Goal: Information Seeking & Learning: Learn about a topic

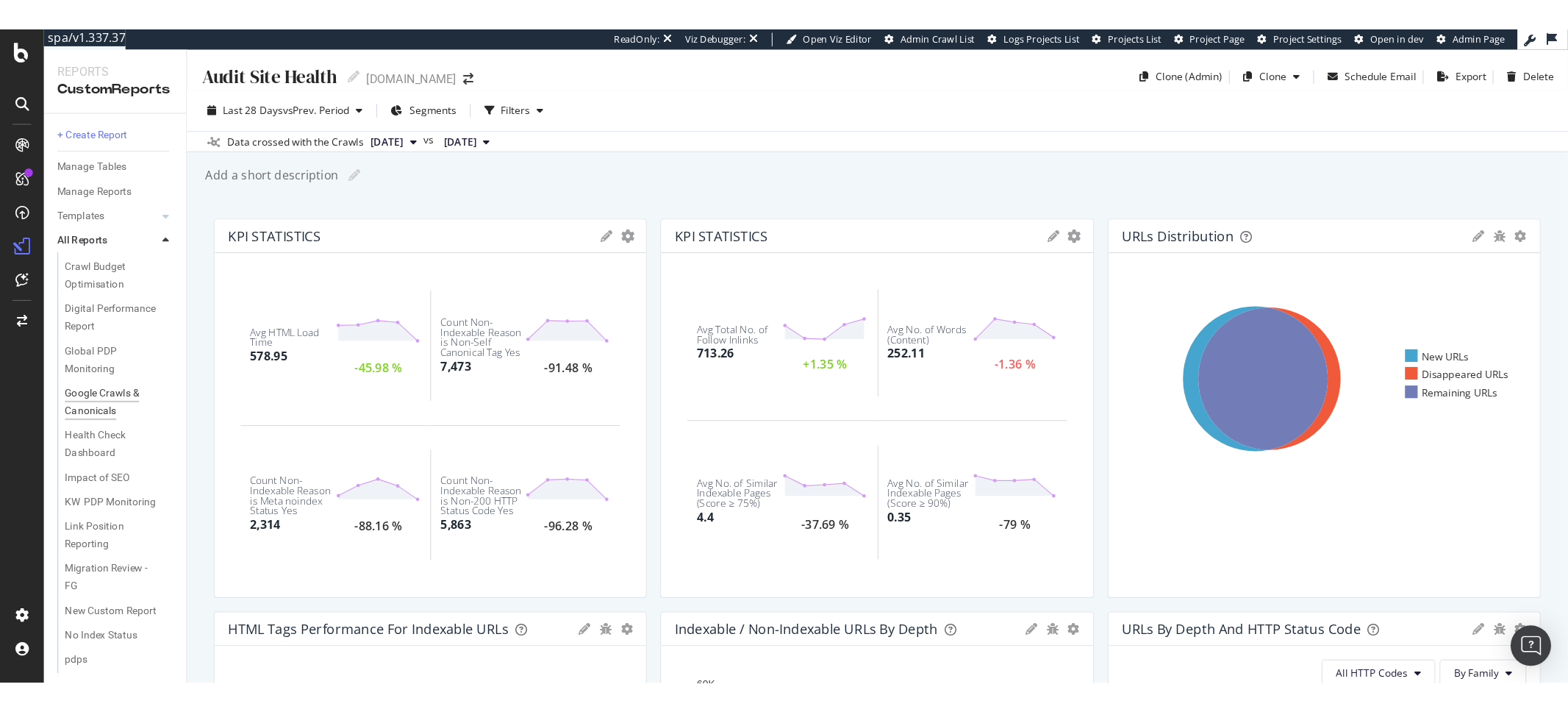
scroll to position [141, 0]
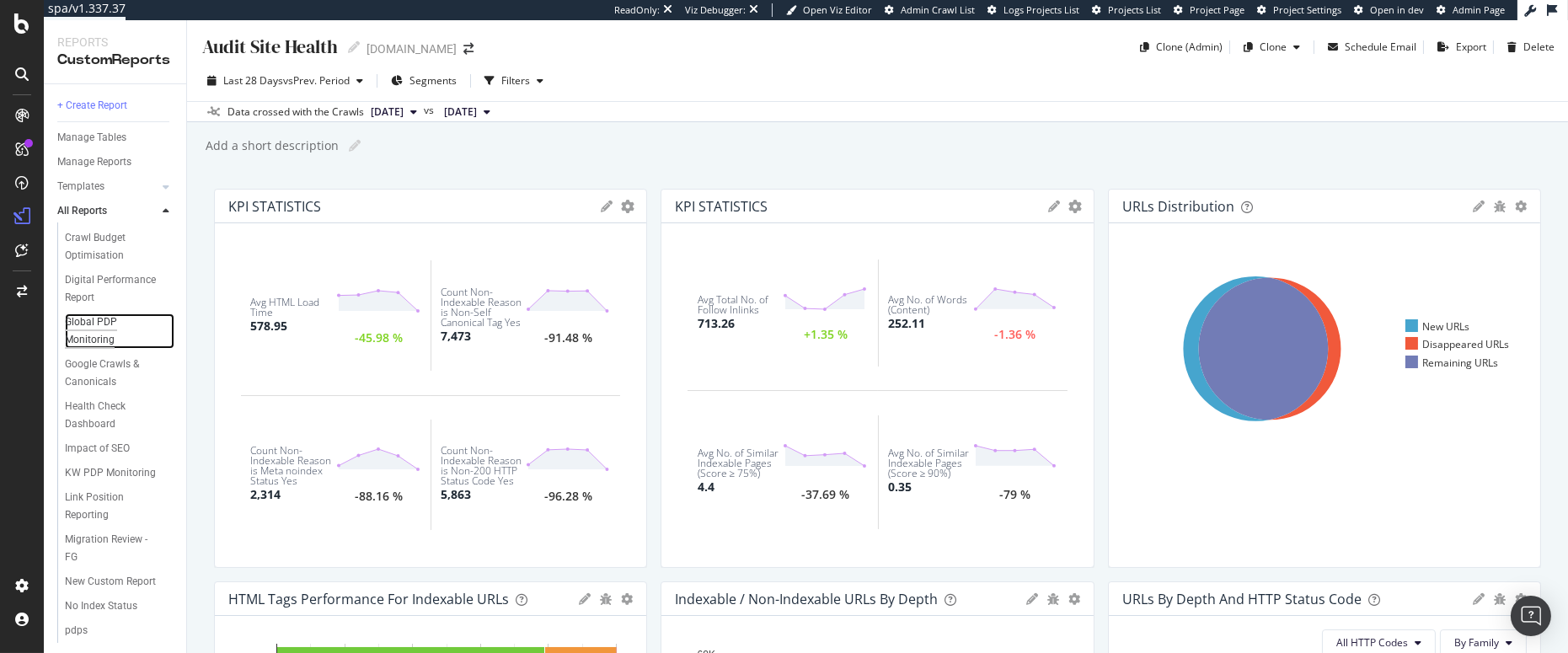
click at [105, 349] on div "Global PDP Monitoring" at bounding box center [112, 331] width 94 height 35
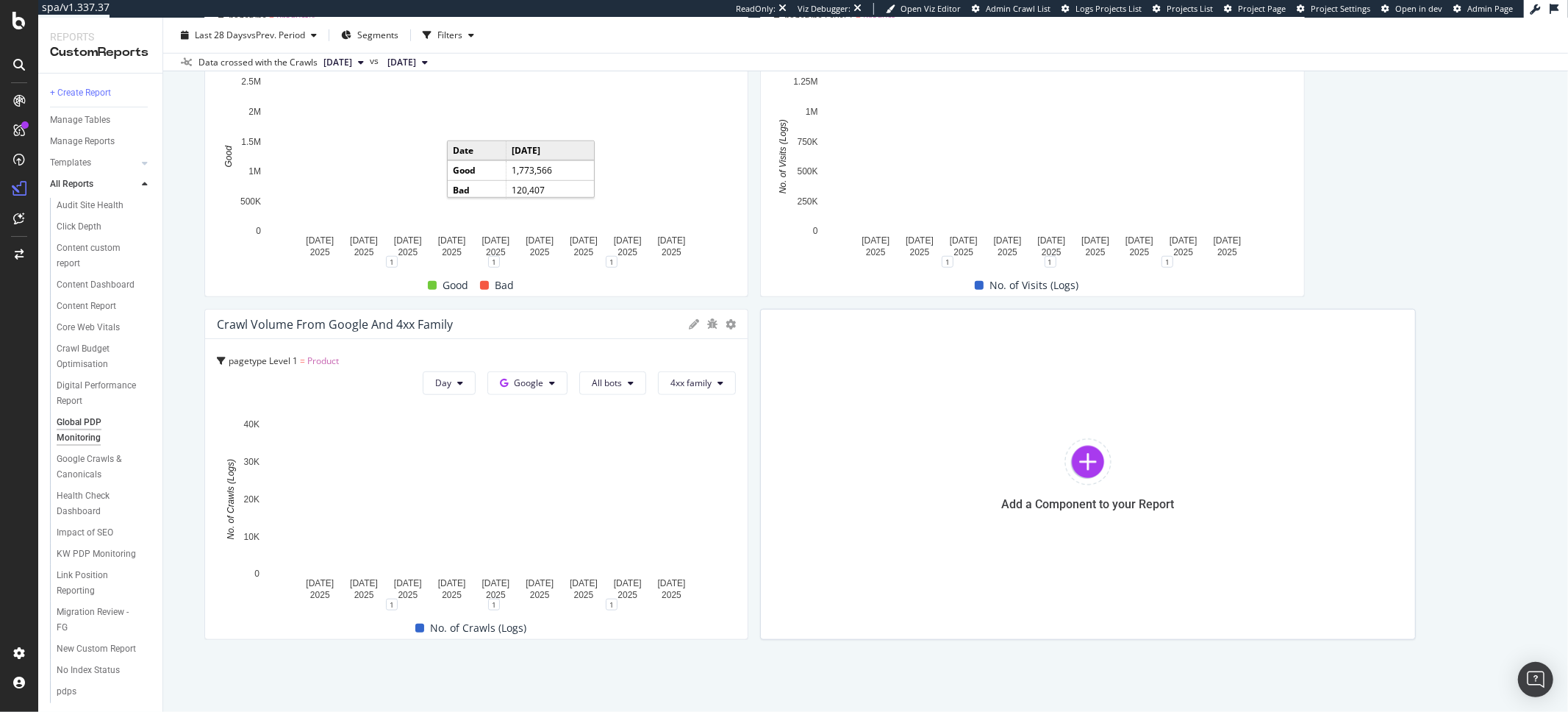
scroll to position [921, 0]
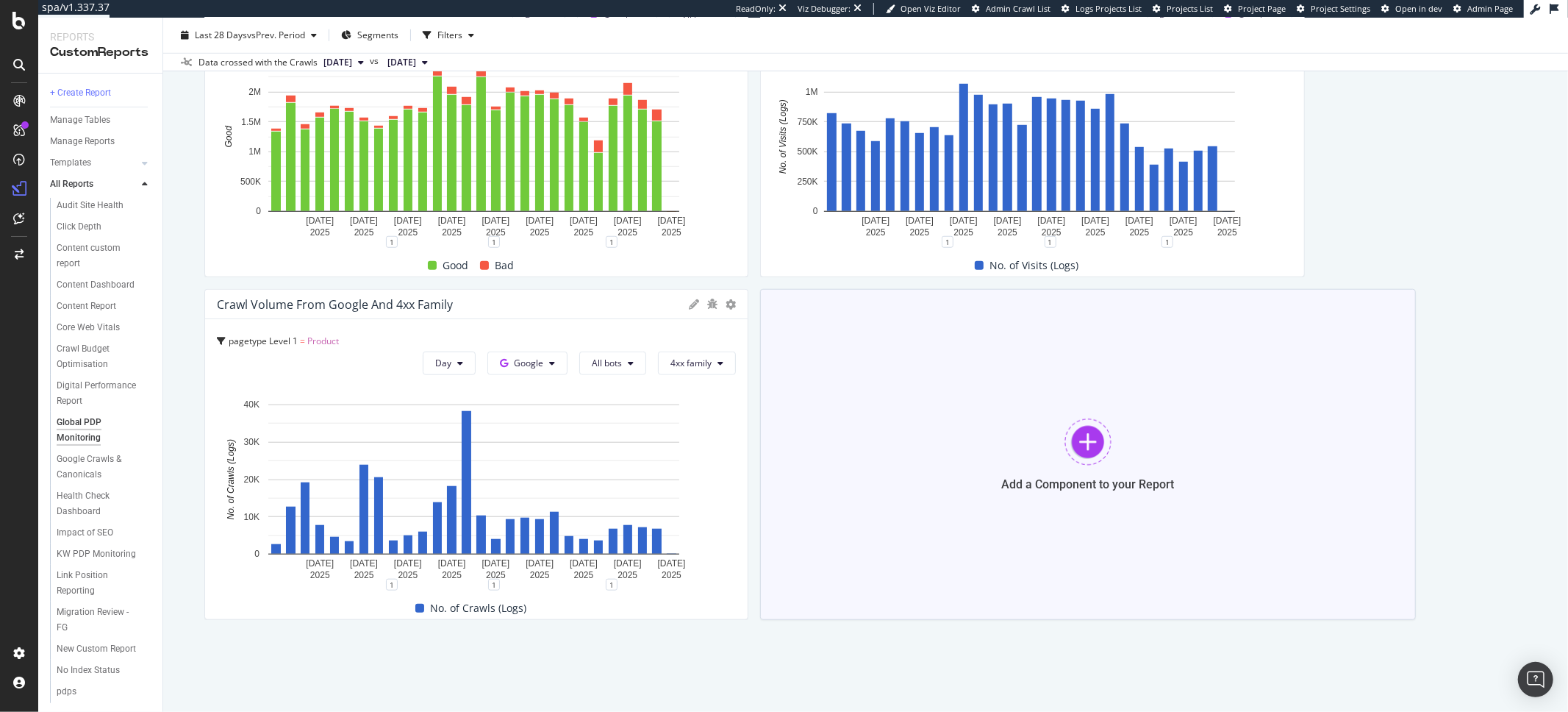
click at [1148, 454] on div "Add a Component to your Report" at bounding box center [1088, 454] width 656 height 331
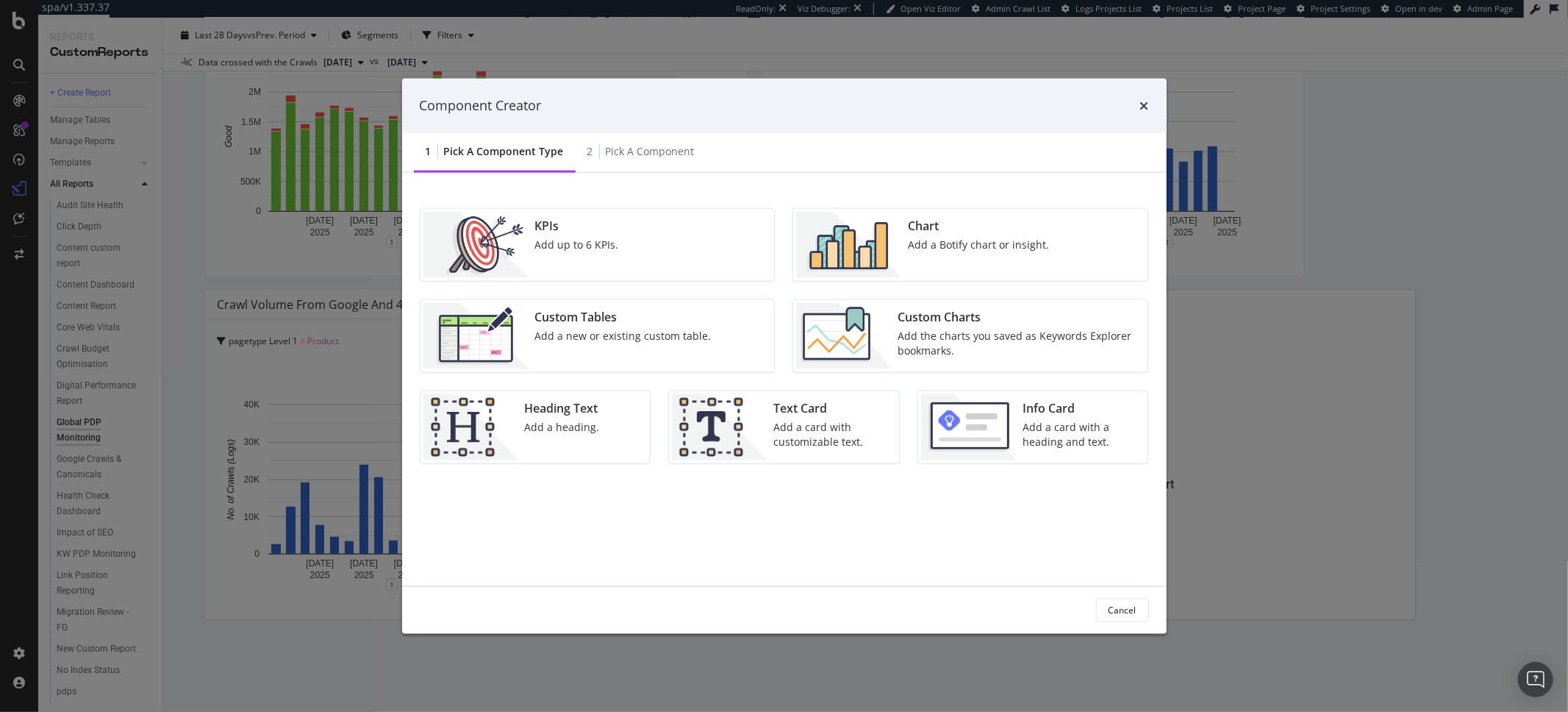
click at [968, 254] on div "Chart Add a Botify chart or insight." at bounding box center [978, 244] width 153 height 66
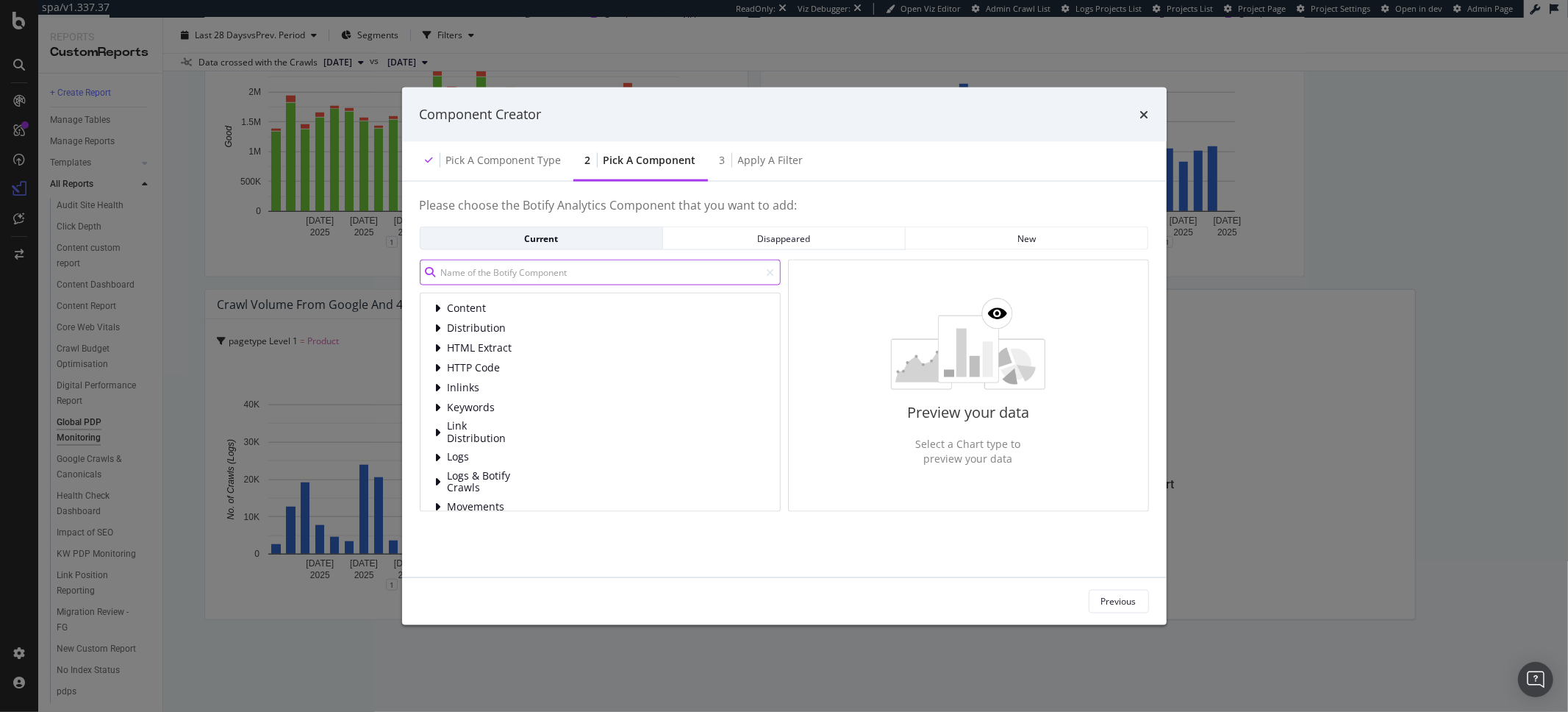
click at [477, 274] on input "modal" at bounding box center [600, 273] width 361 height 26
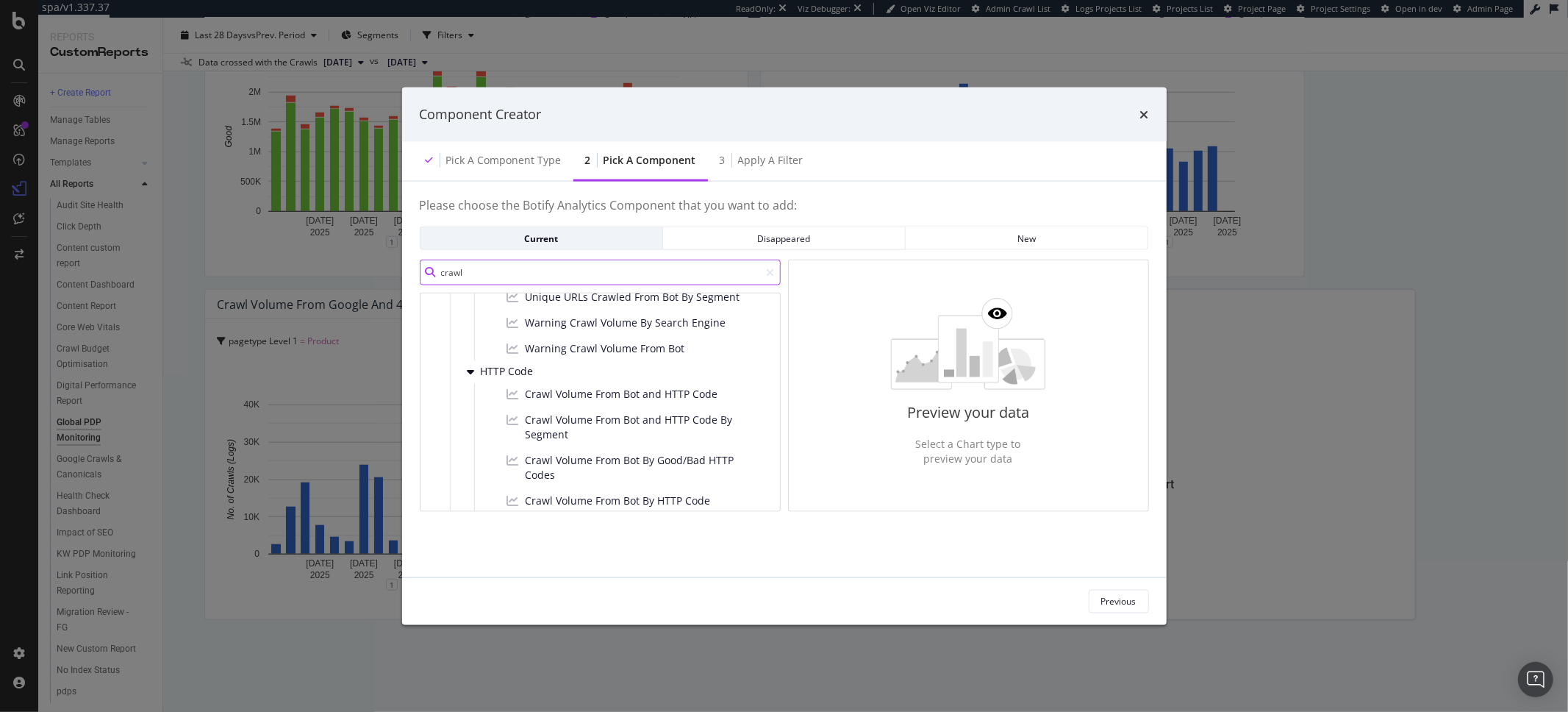
scroll to position [350, 0]
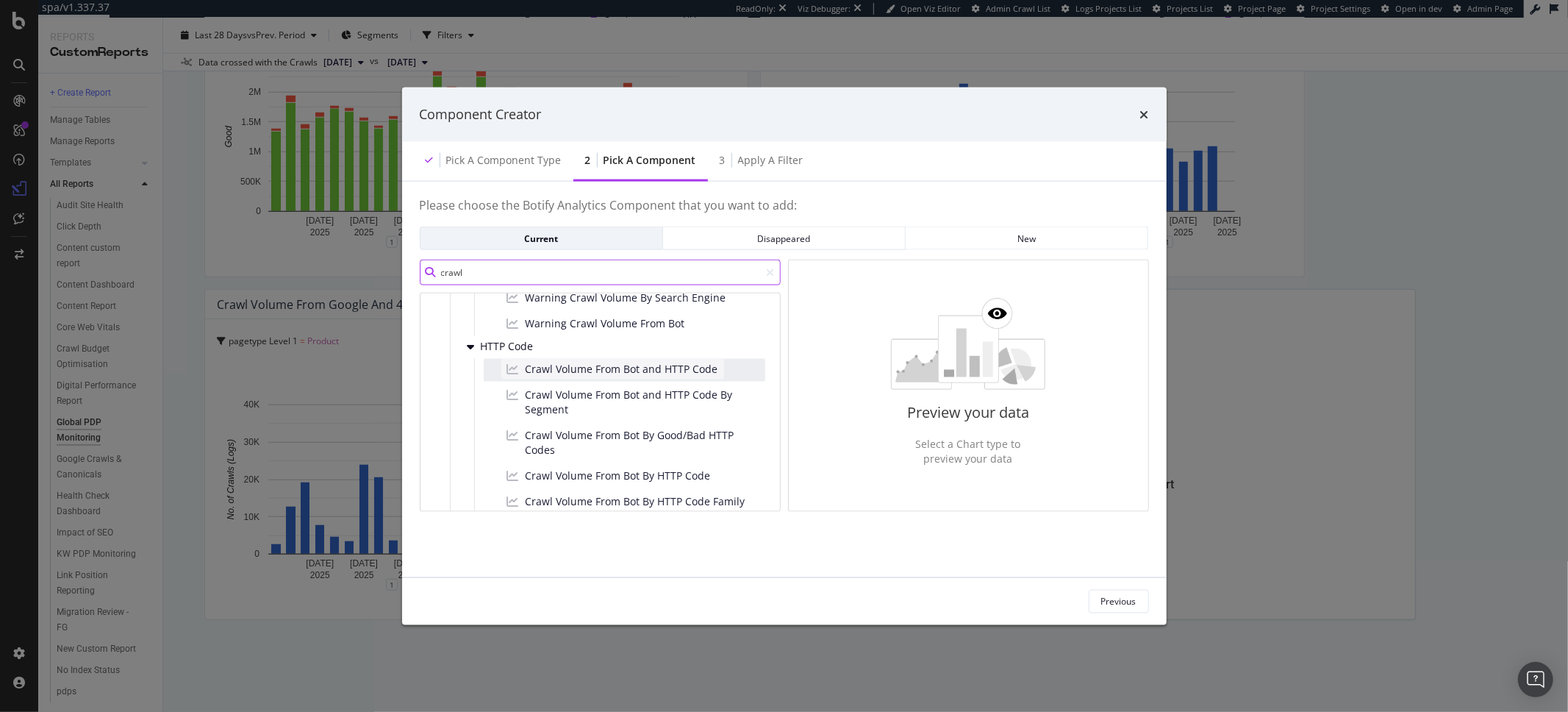
type input "crawl"
click at [645, 365] on span "Crawl Volume From Bot and HTTP Code" at bounding box center [622, 369] width 193 height 15
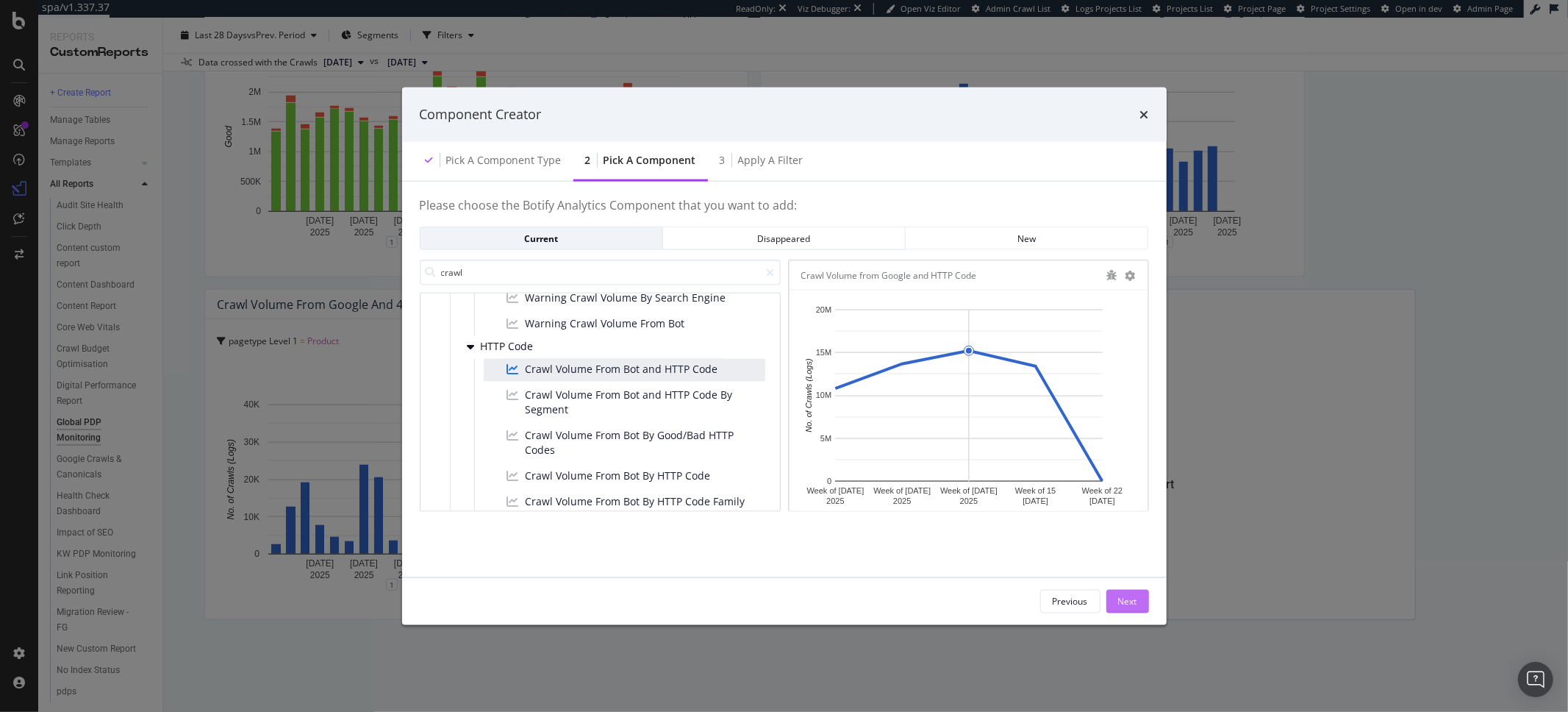
click at [1123, 569] on div "Next" at bounding box center [1128, 601] width 19 height 12
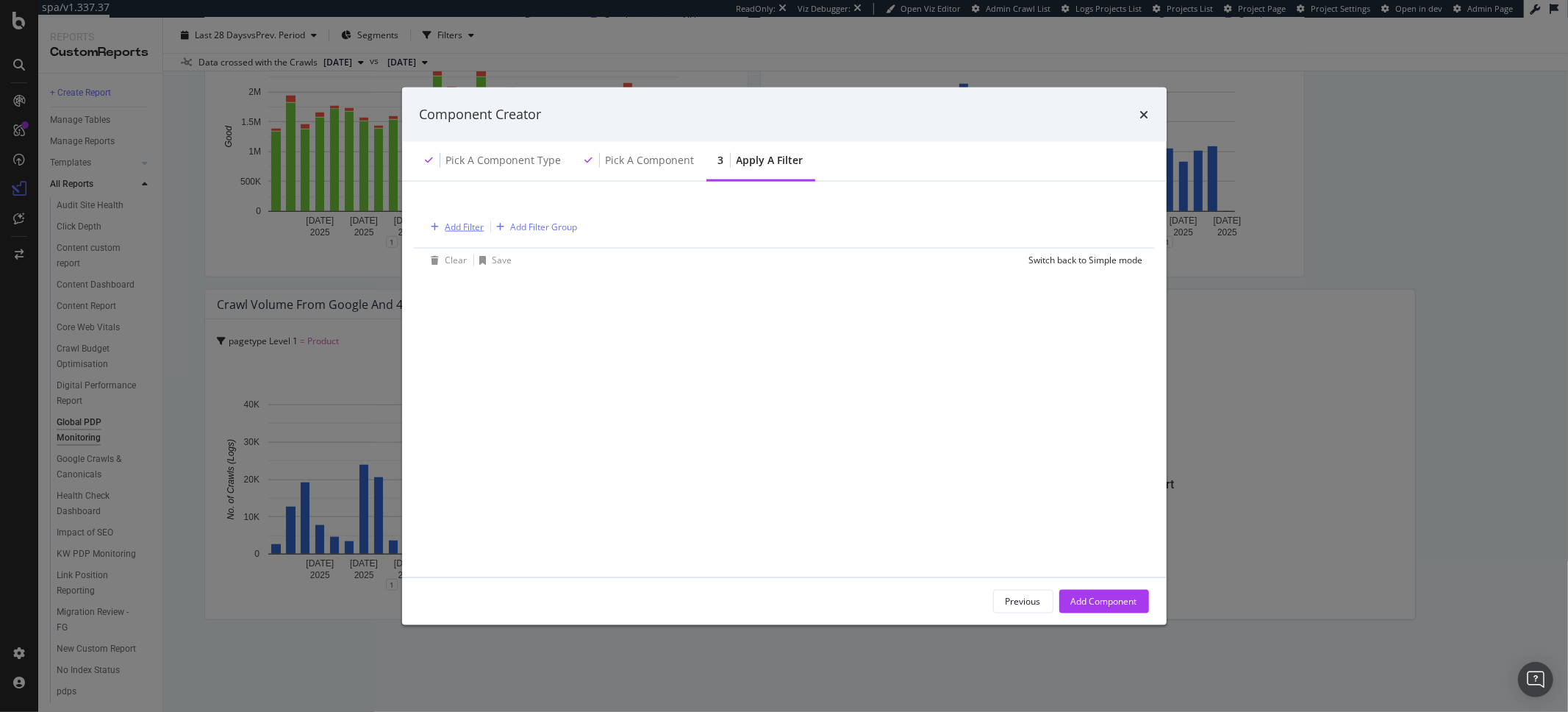
click at [476, 225] on div "Add Filter" at bounding box center [465, 227] width 39 height 12
type input "s"
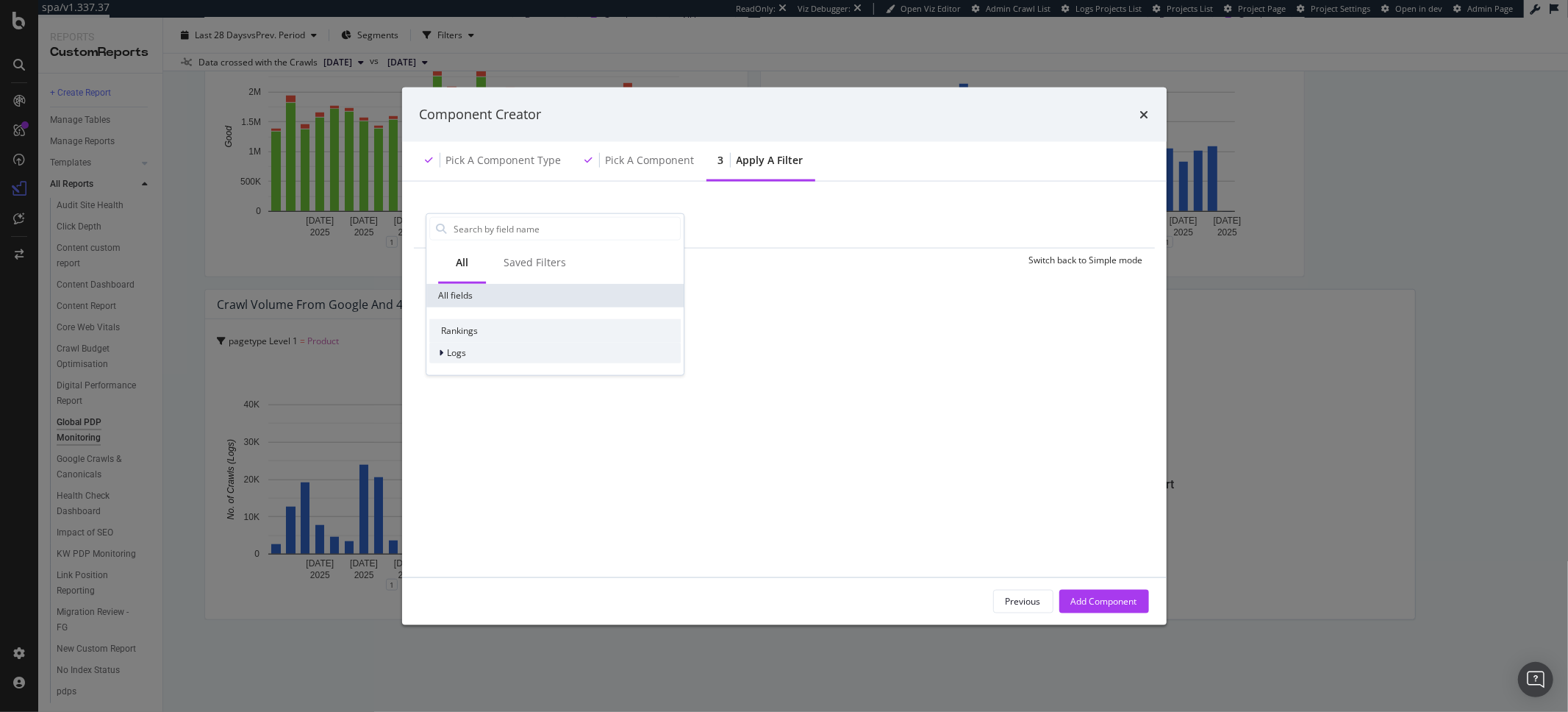
click at [459, 353] on span "Logs" at bounding box center [457, 353] width 19 height 12
click at [460, 372] on span "Segments" at bounding box center [476, 373] width 41 height 12
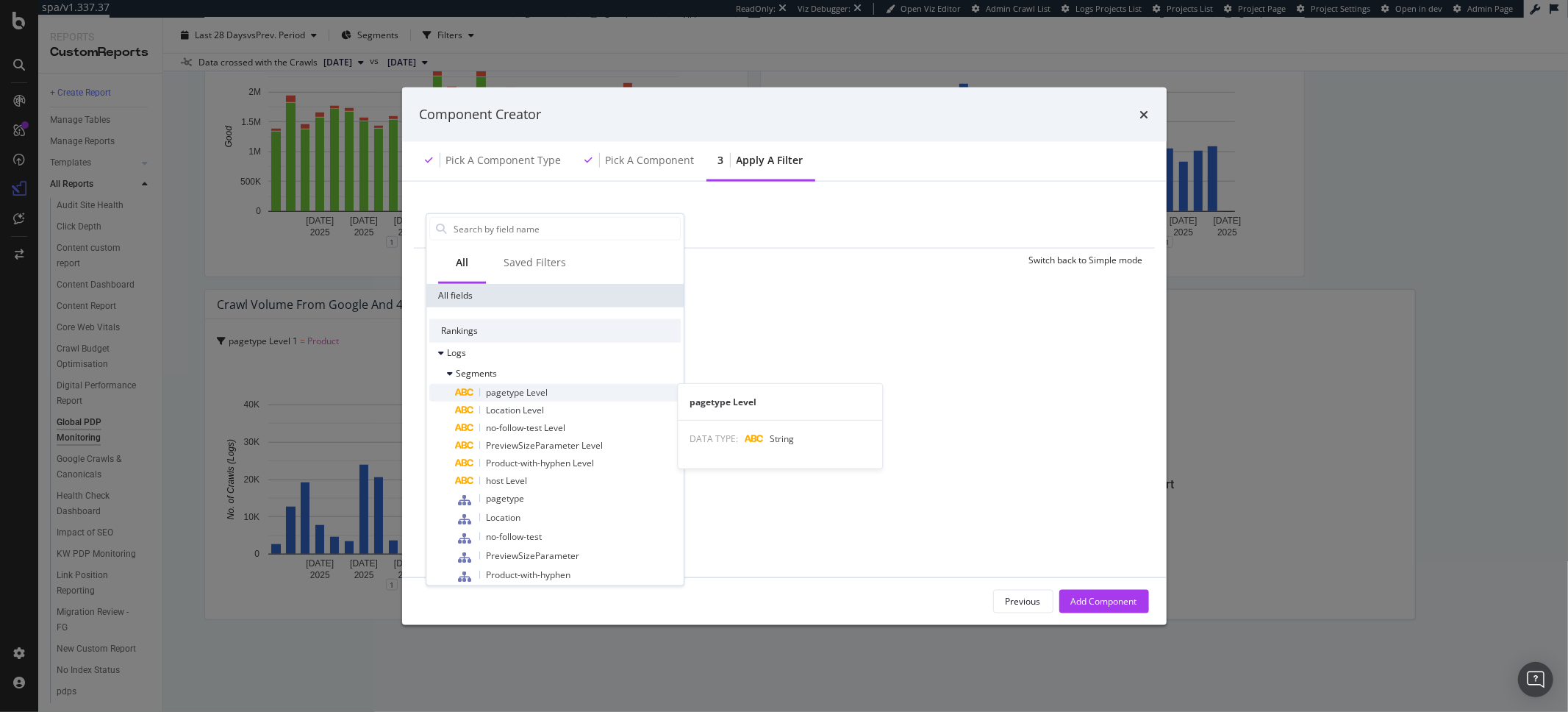
click at [529, 393] on span "pagetype Level" at bounding box center [516, 393] width 62 height 12
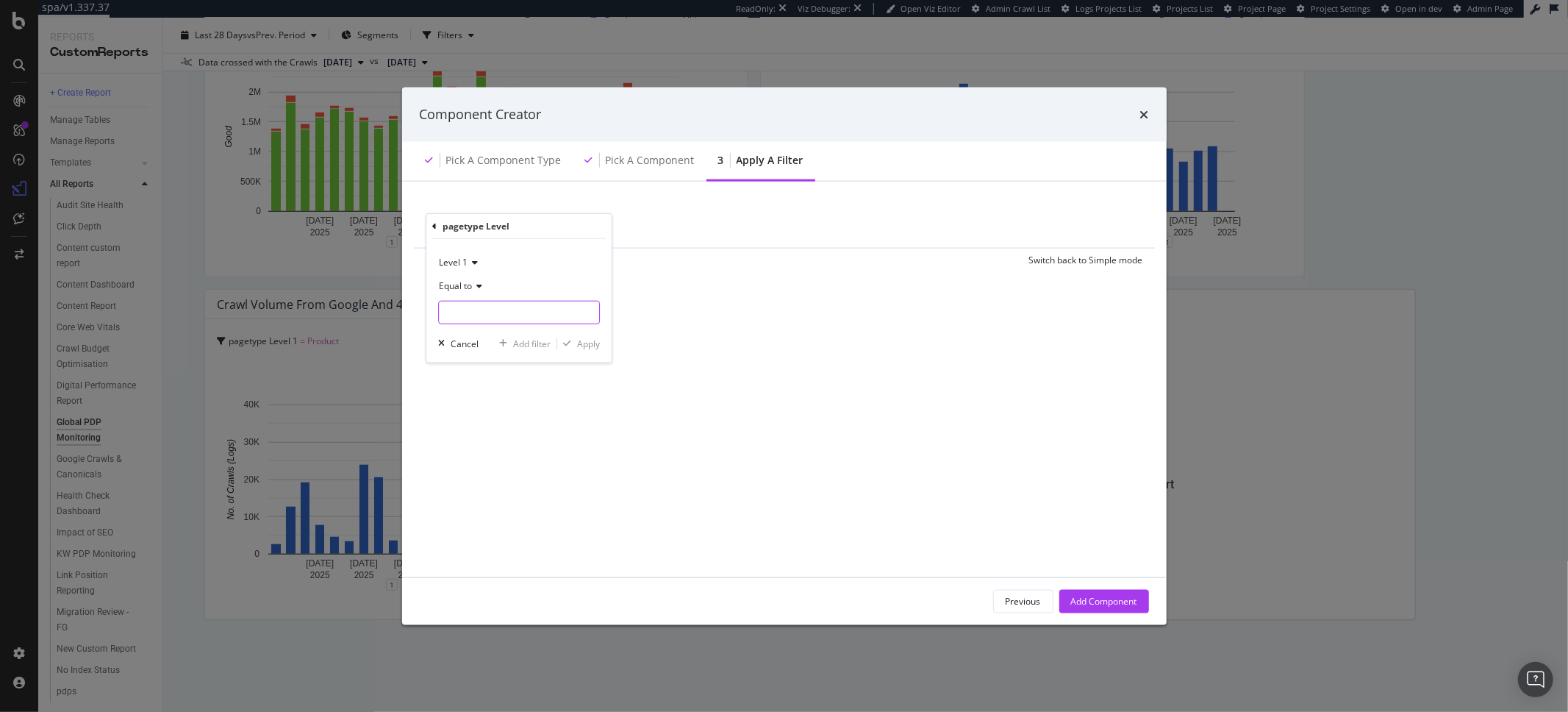
click at [474, 318] on input "modal" at bounding box center [519, 312] width 160 height 24
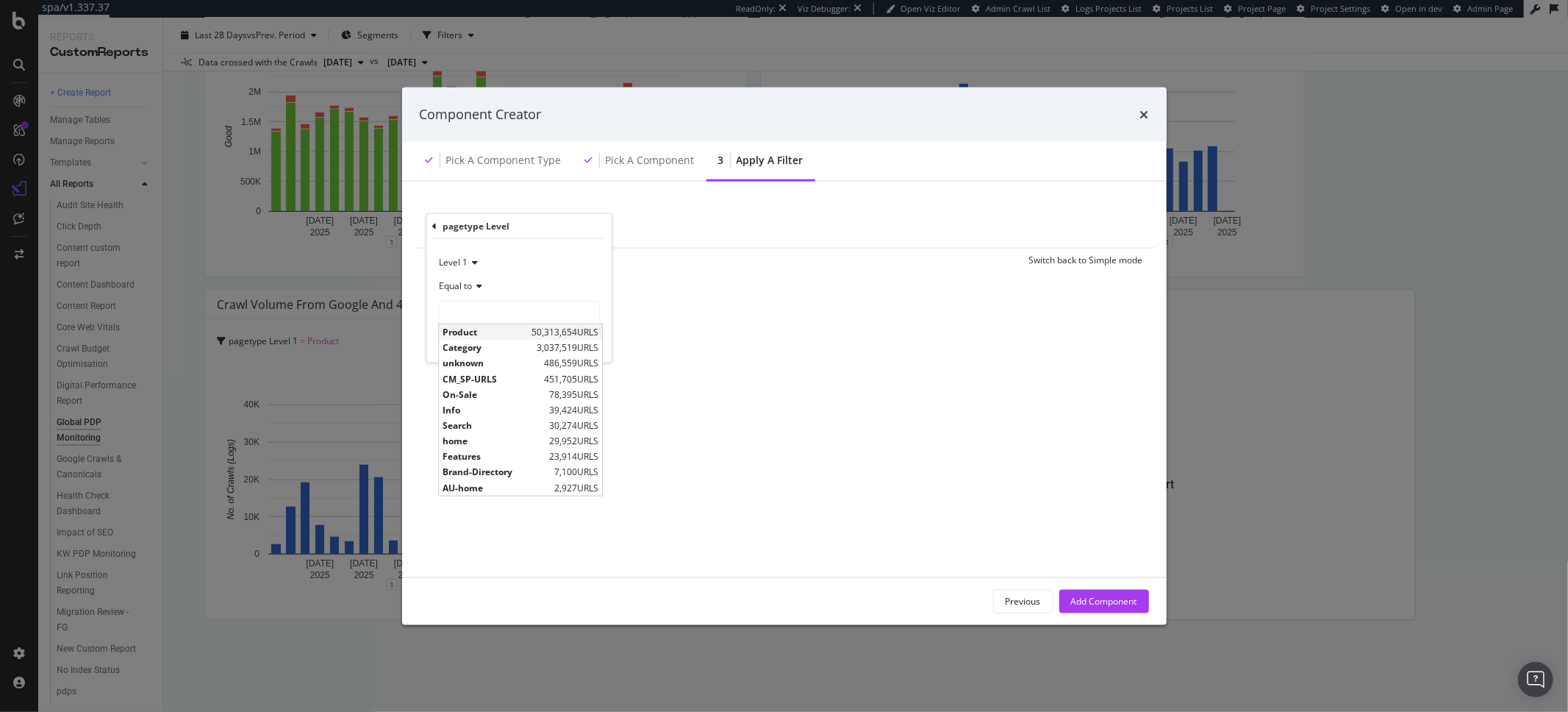
click at [480, 335] on span "Product" at bounding box center [485, 332] width 85 height 12
type input "Product"
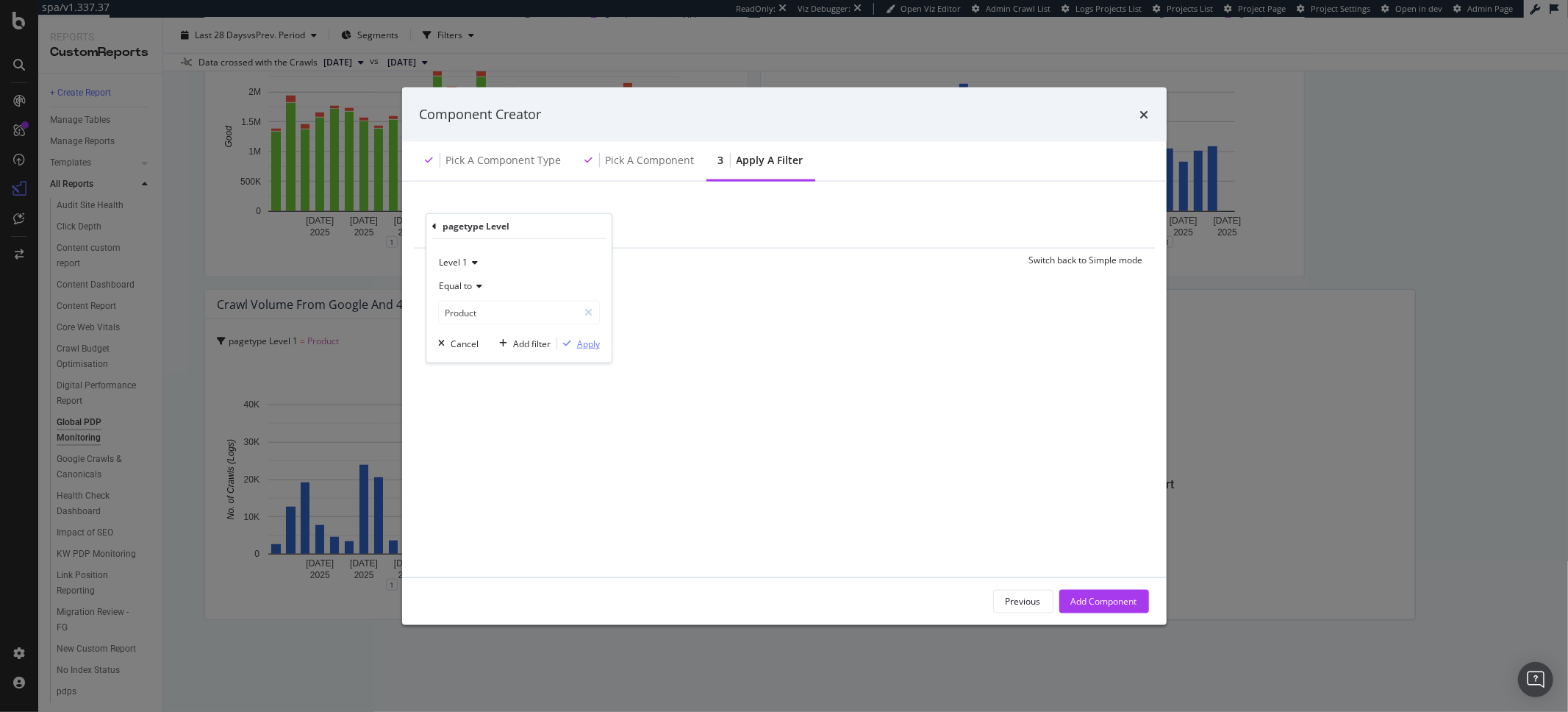
click at [577, 343] on div "Apply" at bounding box center [589, 343] width 23 height 12
click at [1110, 569] on div "Add Component" at bounding box center [1104, 601] width 66 height 12
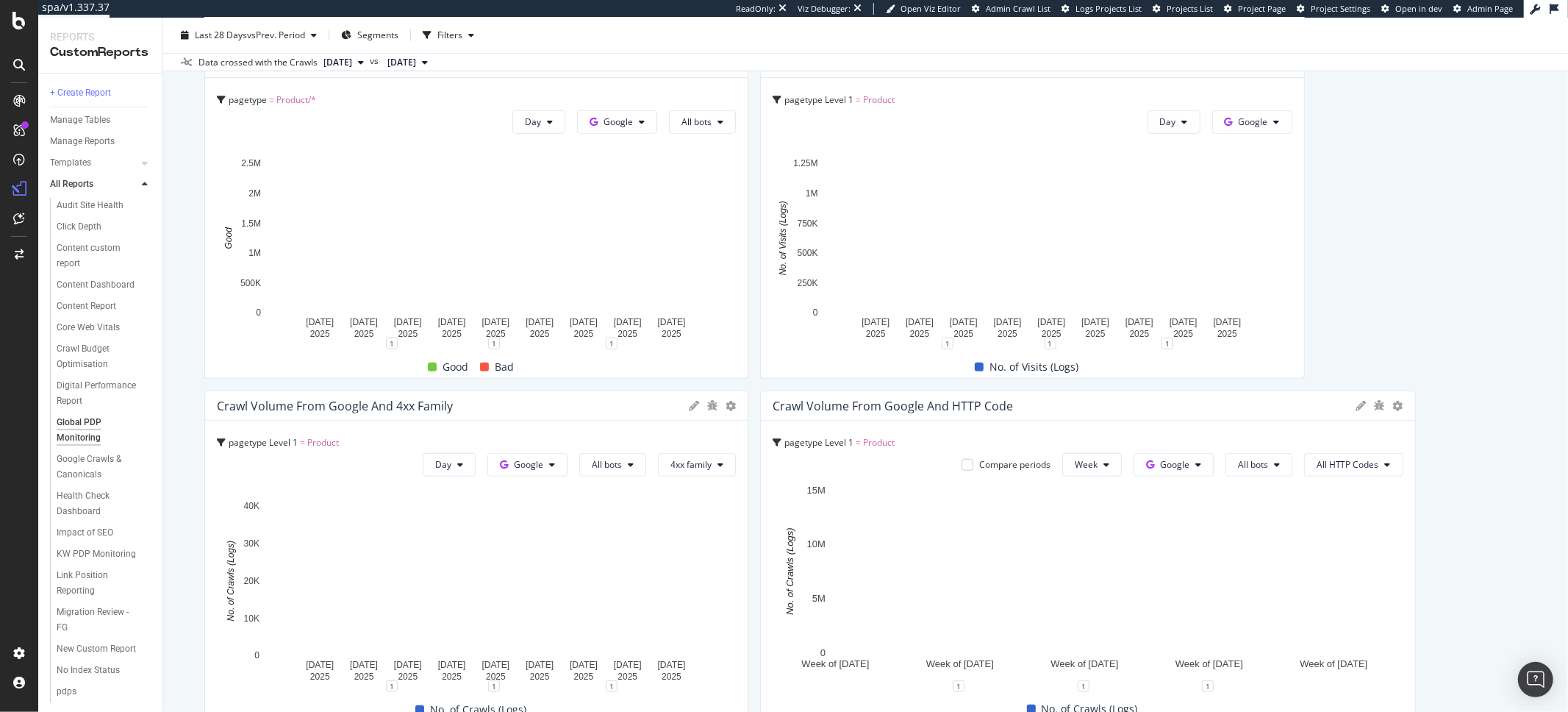
scroll to position [850, 0]
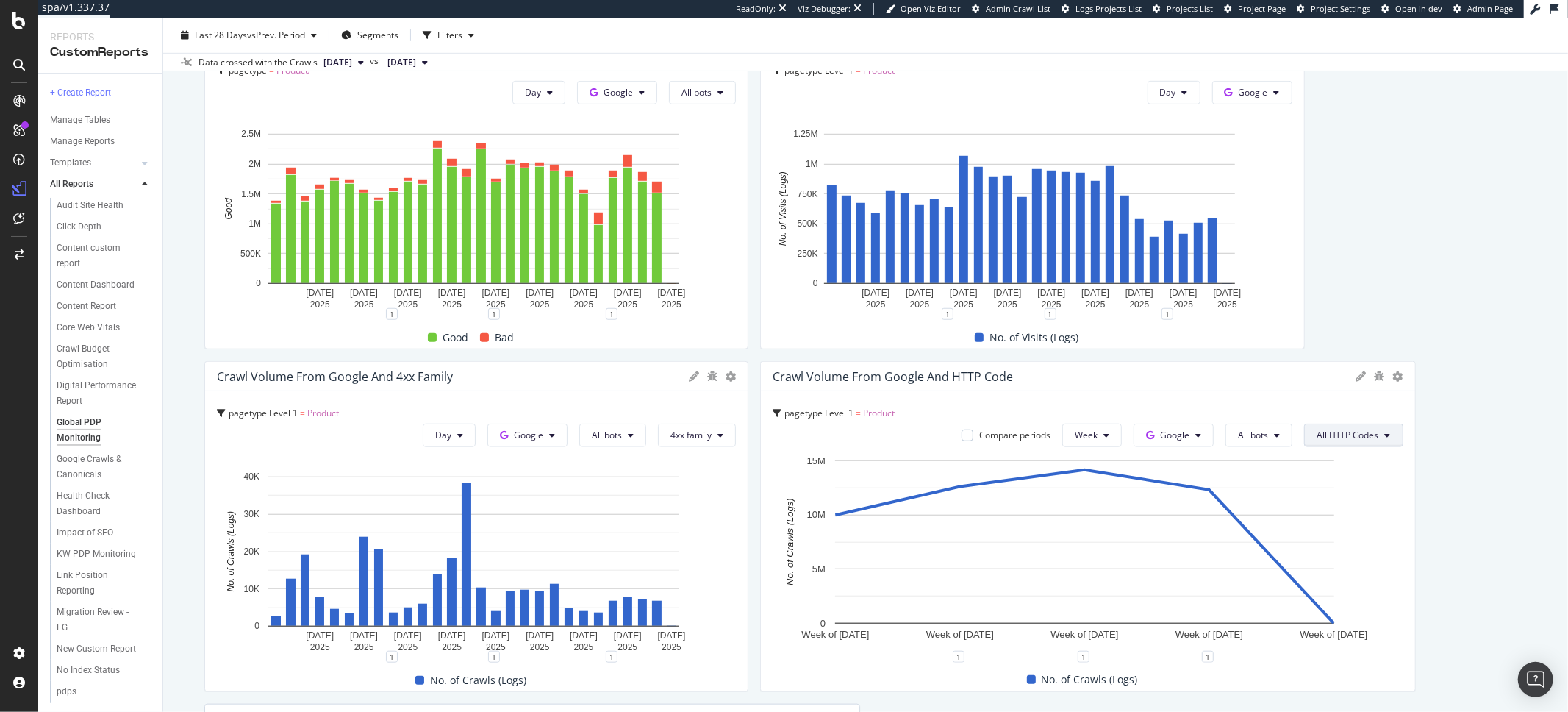
click at [1176, 430] on span "All HTTP Codes" at bounding box center [1348, 435] width 63 height 12
click at [1176, 569] on div "3xx family" at bounding box center [1344, 625] width 98 height 21
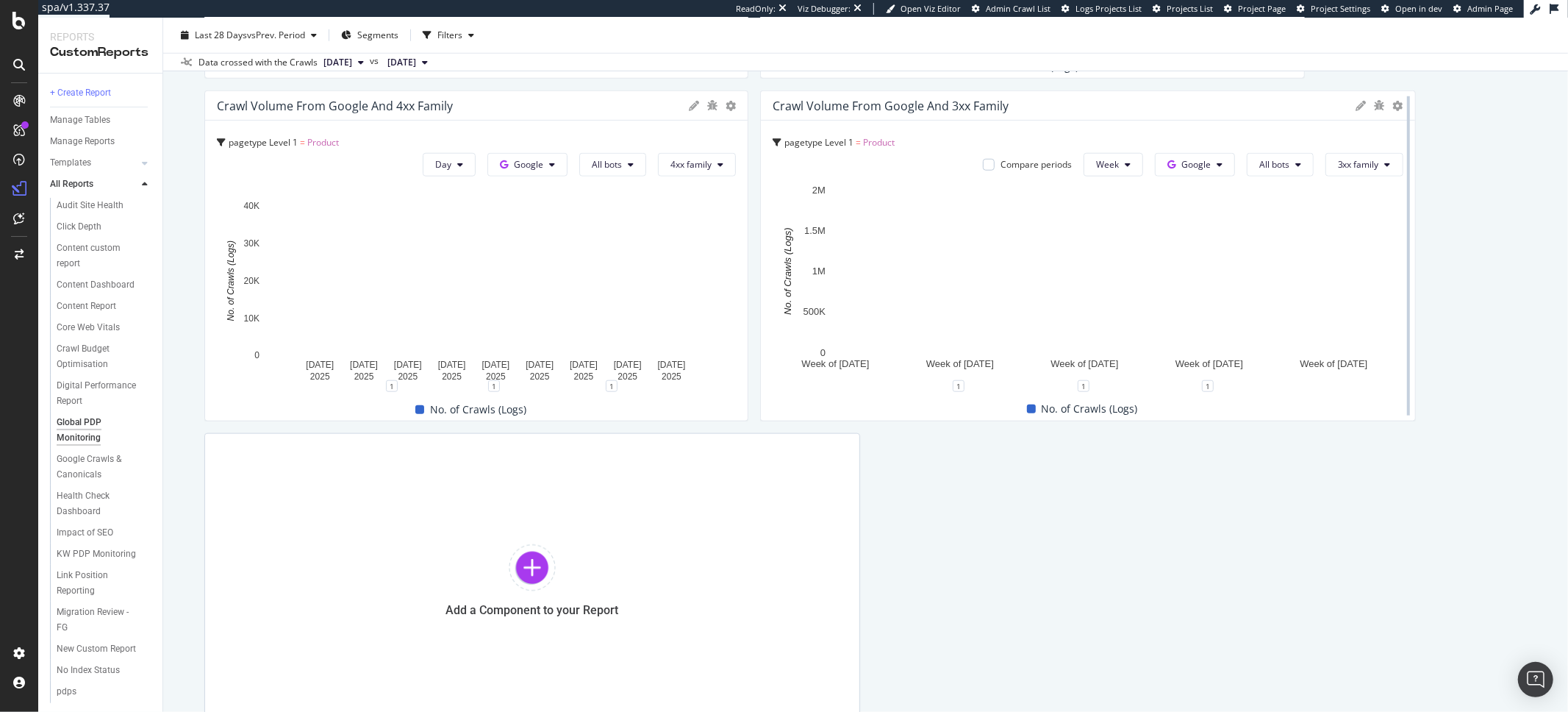
scroll to position [1102, 0]
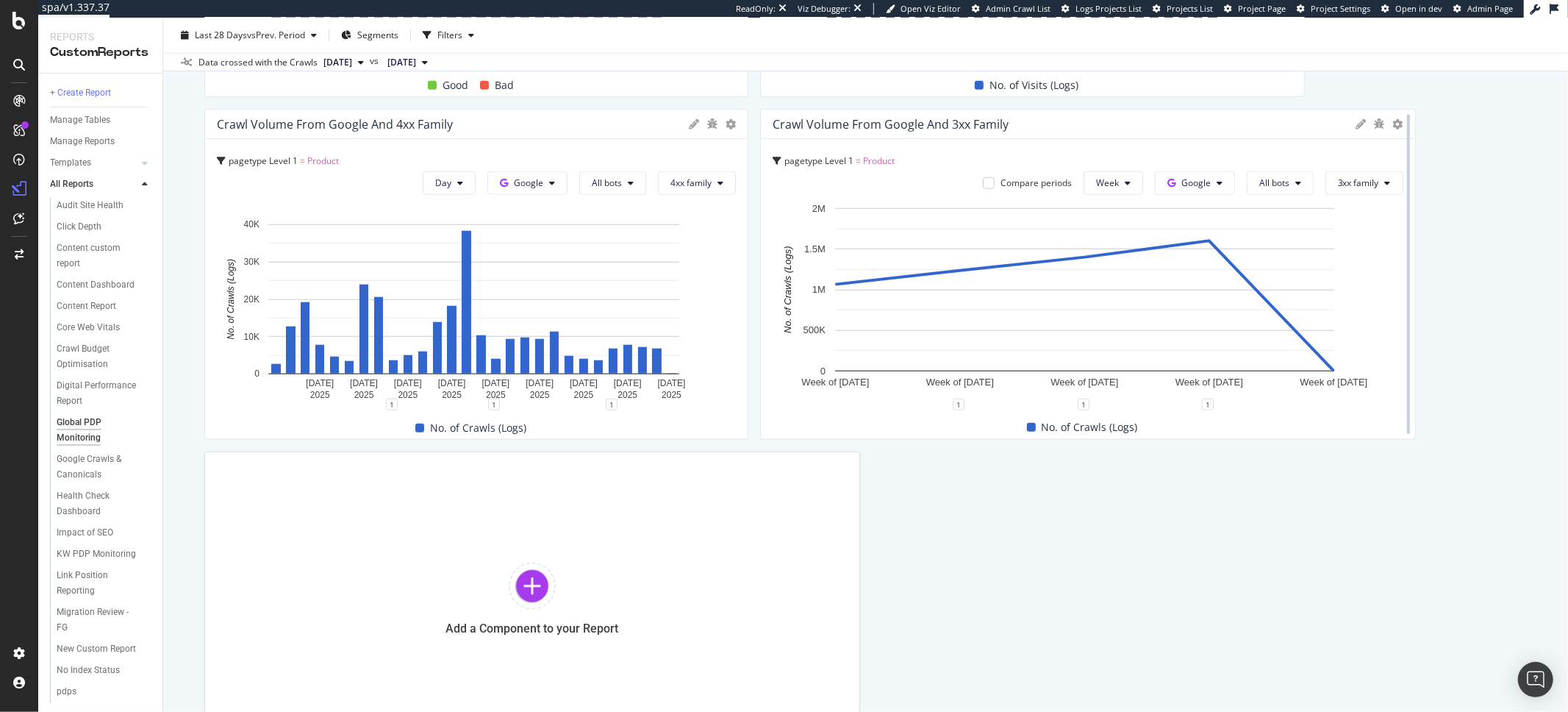
click at [1176, 124] on div at bounding box center [1408, 274] width 15 height 331
click at [1176, 124] on icon at bounding box center [1398, 125] width 10 height 10
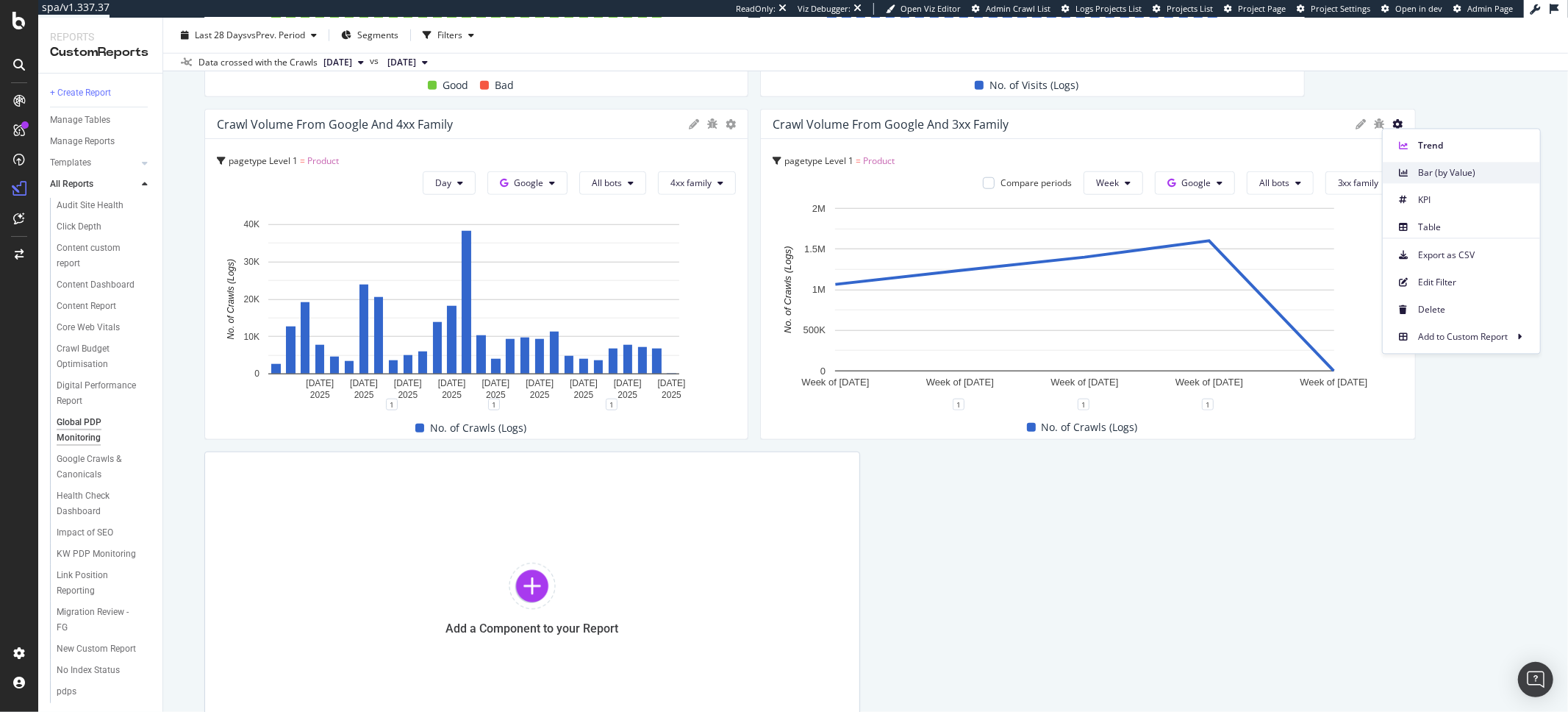
click at [1176, 171] on span "Bar (by Value)" at bounding box center [1473, 173] width 110 height 13
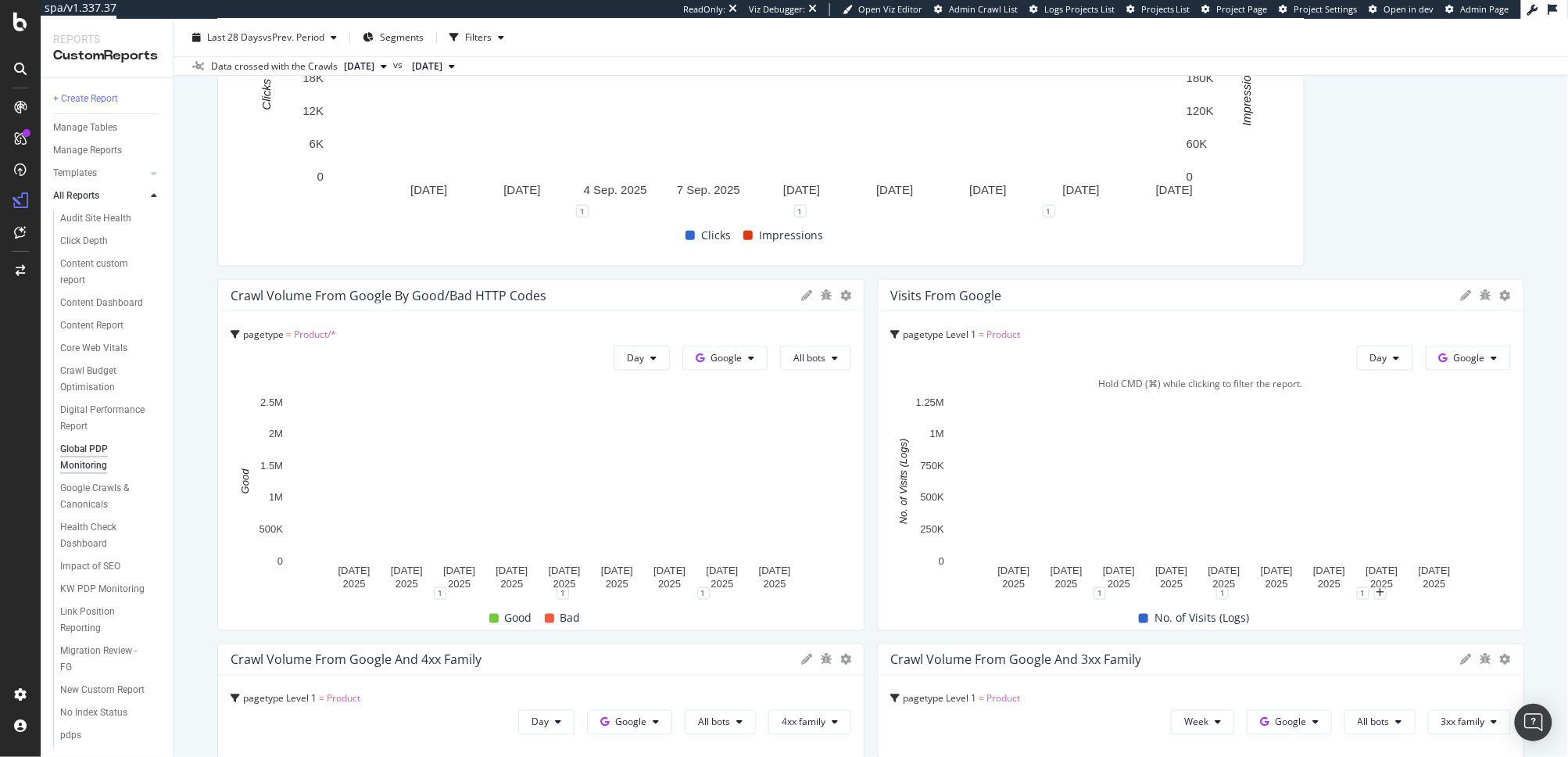
scroll to position [1013, 0]
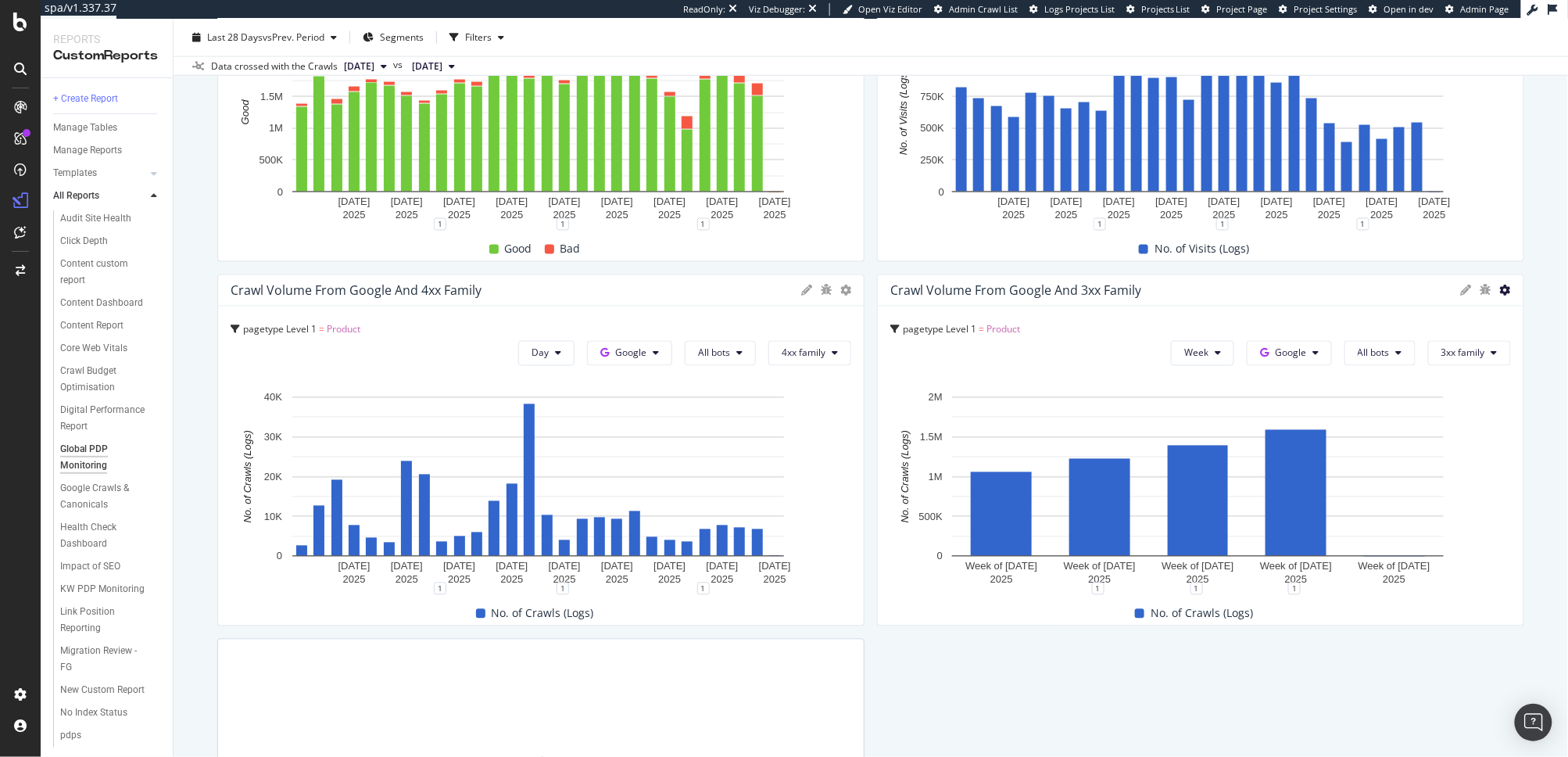
click at [1250, 289] on icon at bounding box center [1506, 291] width 11 height 11
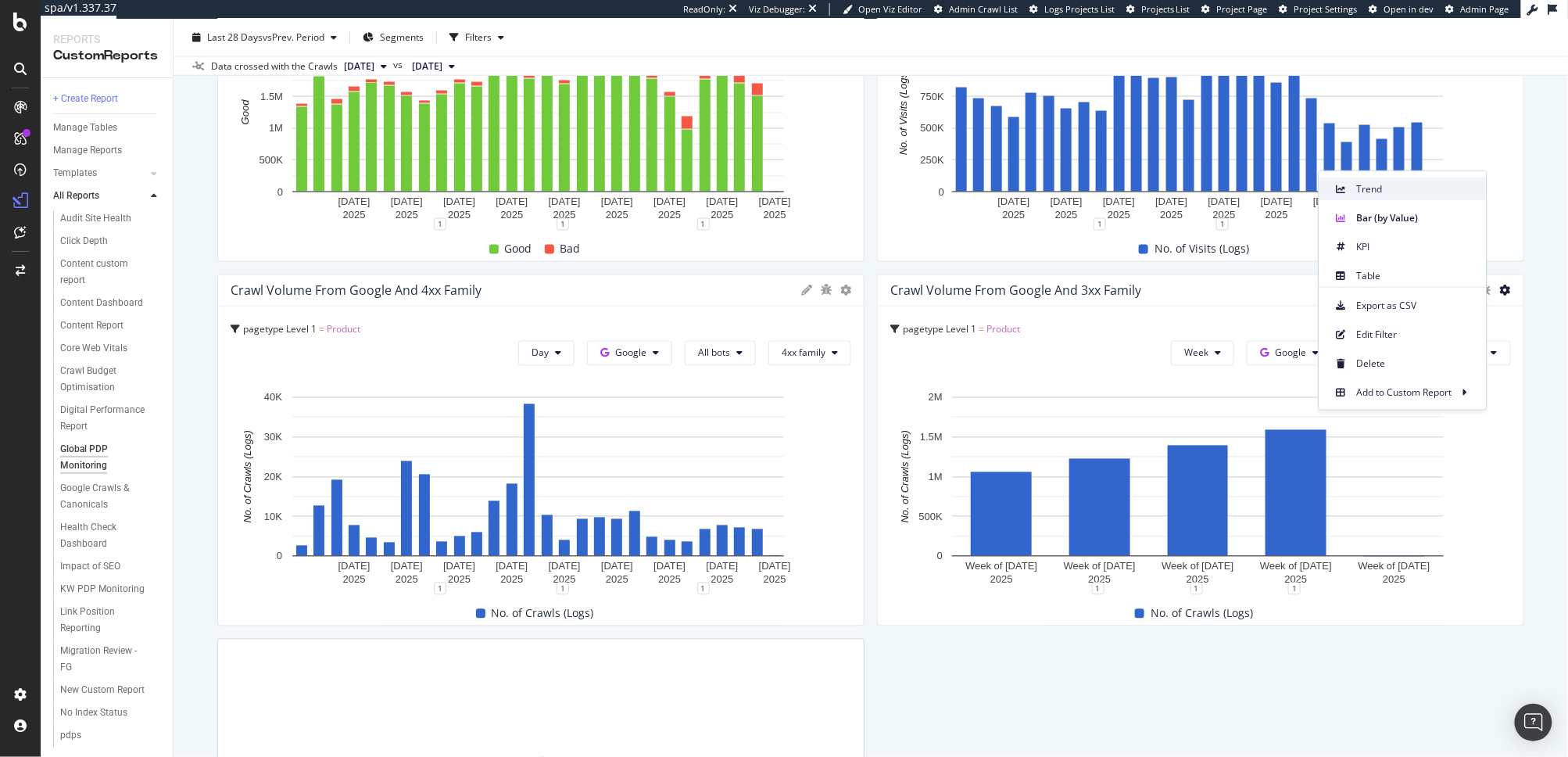
click at [1250, 189] on span "Trend" at bounding box center [1415, 188] width 117 height 14
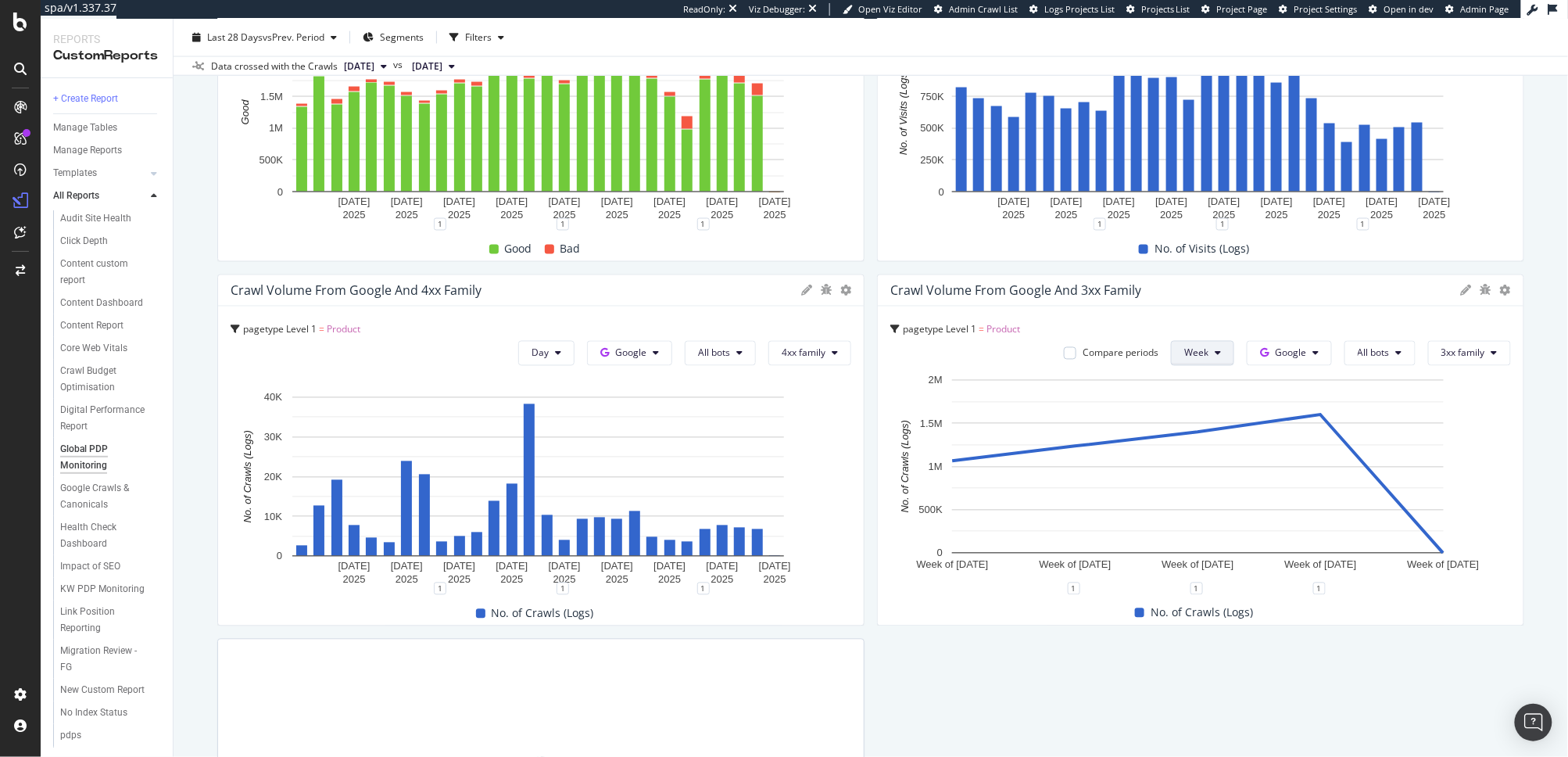
click at [1188, 346] on span "Week" at bounding box center [1196, 353] width 24 height 13
click at [1192, 386] on span "Day" at bounding box center [1186, 383] width 28 height 14
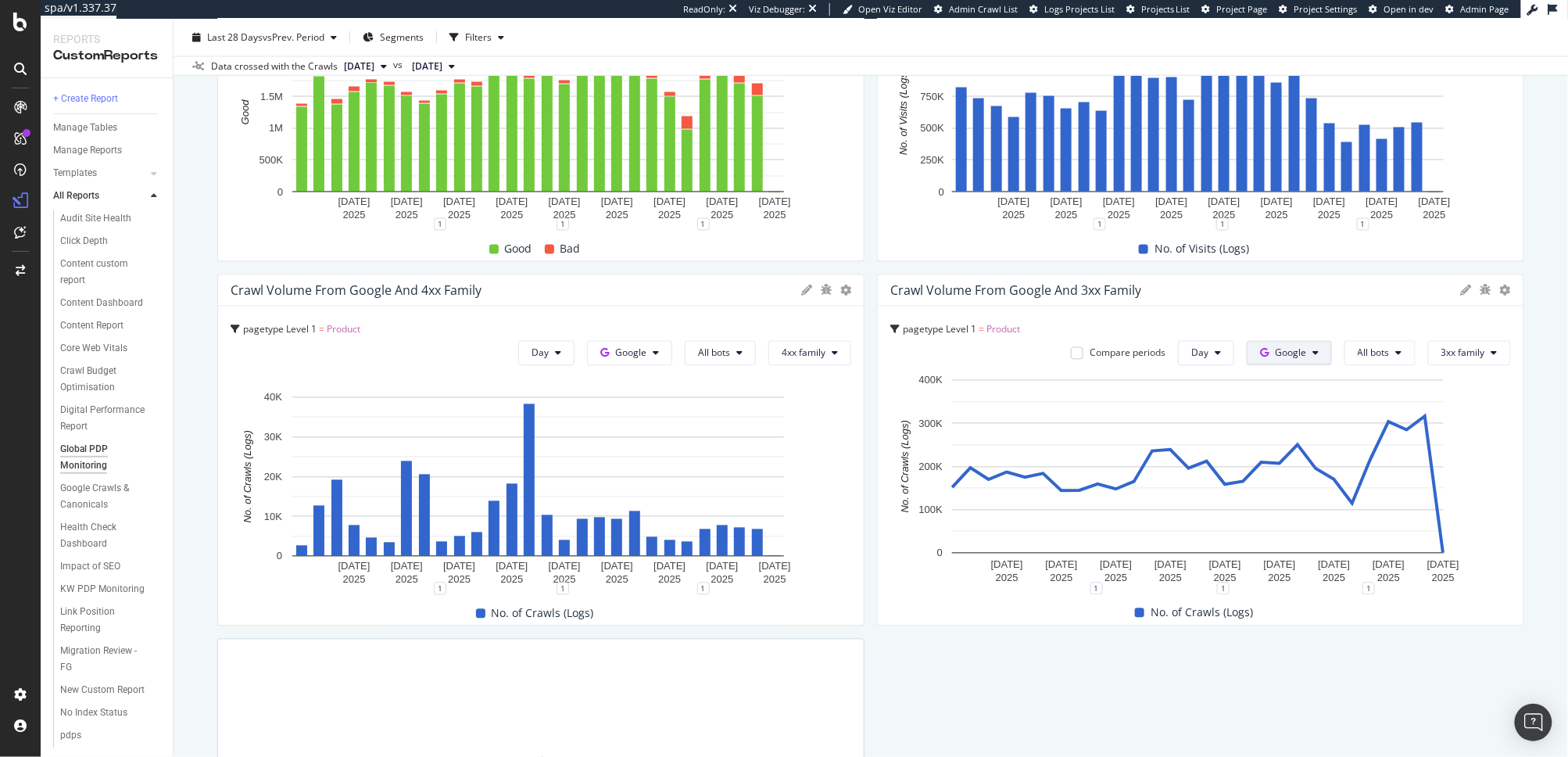
click at [1250, 355] on span "Google" at bounding box center [1291, 353] width 32 height 13
click at [1250, 358] on span "All bots" at bounding box center [1373, 353] width 32 height 13
click at [1250, 471] on span "Google Smartphone" at bounding box center [1400, 470] width 112 height 14
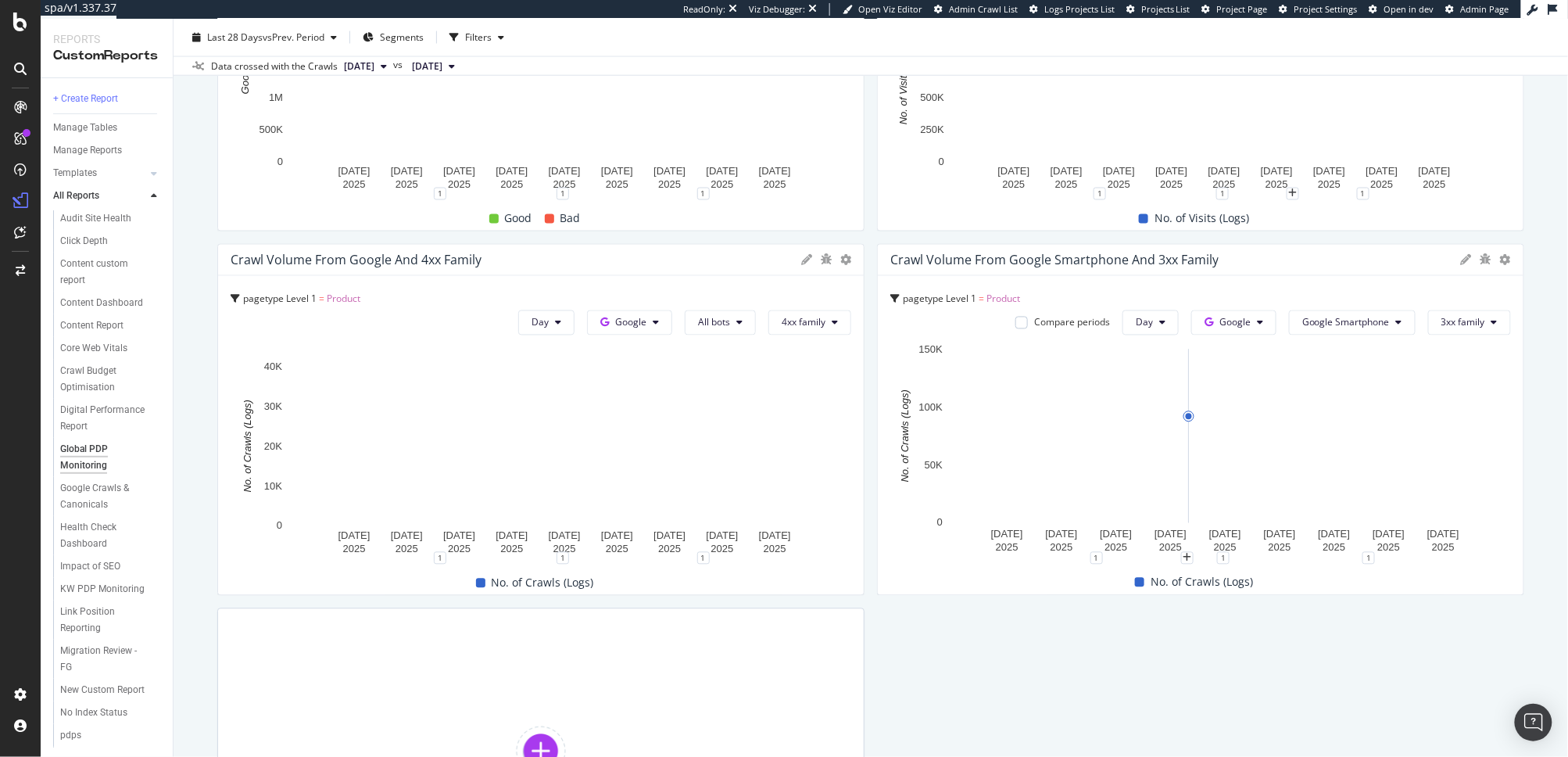
scroll to position [1060, 0]
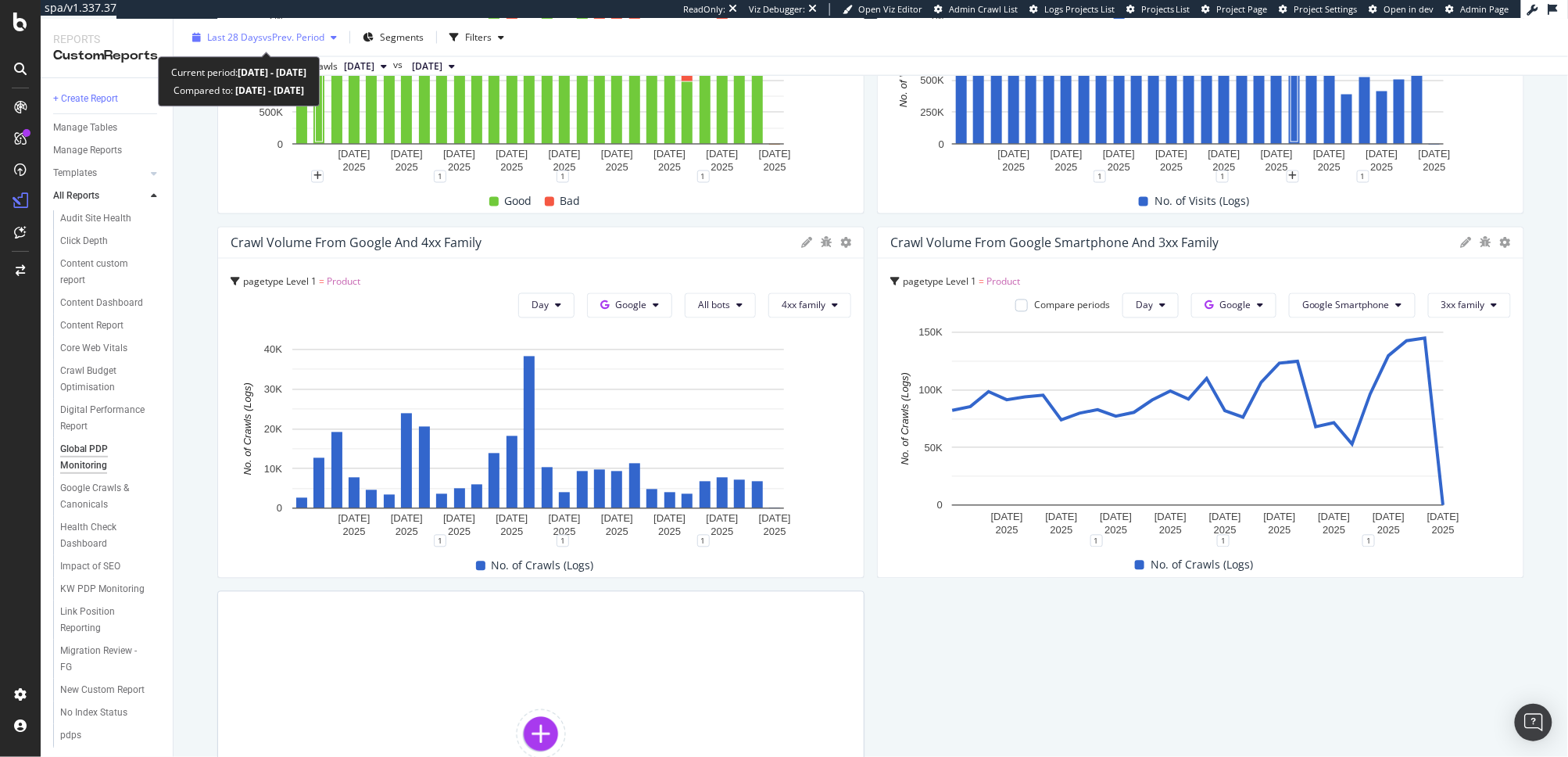
click at [252, 39] on span "Last 28 Days" at bounding box center [235, 37] width 56 height 13
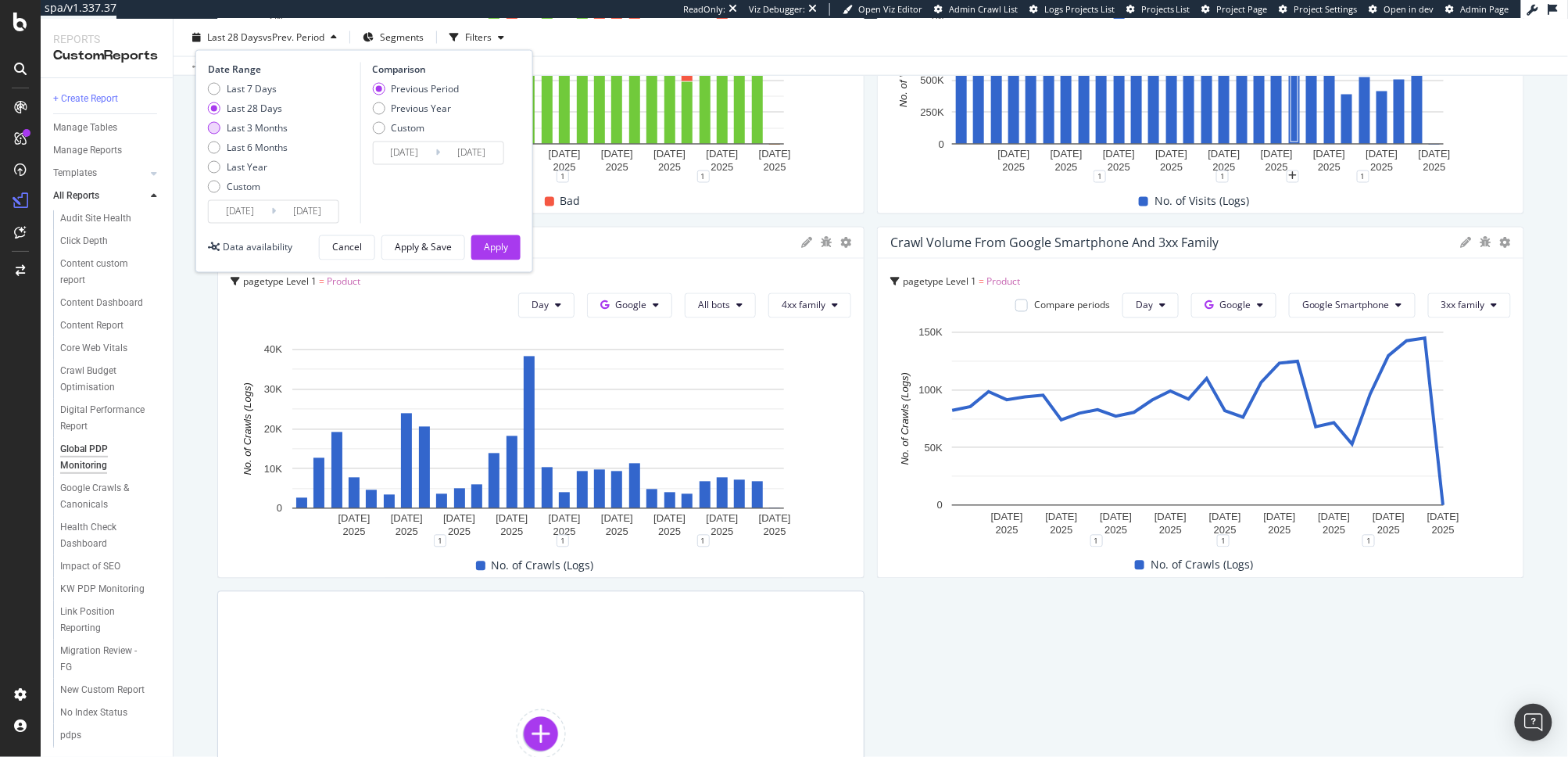
click at [247, 127] on div "Last 3 Months" at bounding box center [257, 128] width 61 height 13
type input "2025/06/23"
type input "2025/03/23"
type input "2025/06/22"
click at [504, 242] on div "Apply" at bounding box center [496, 248] width 24 height 13
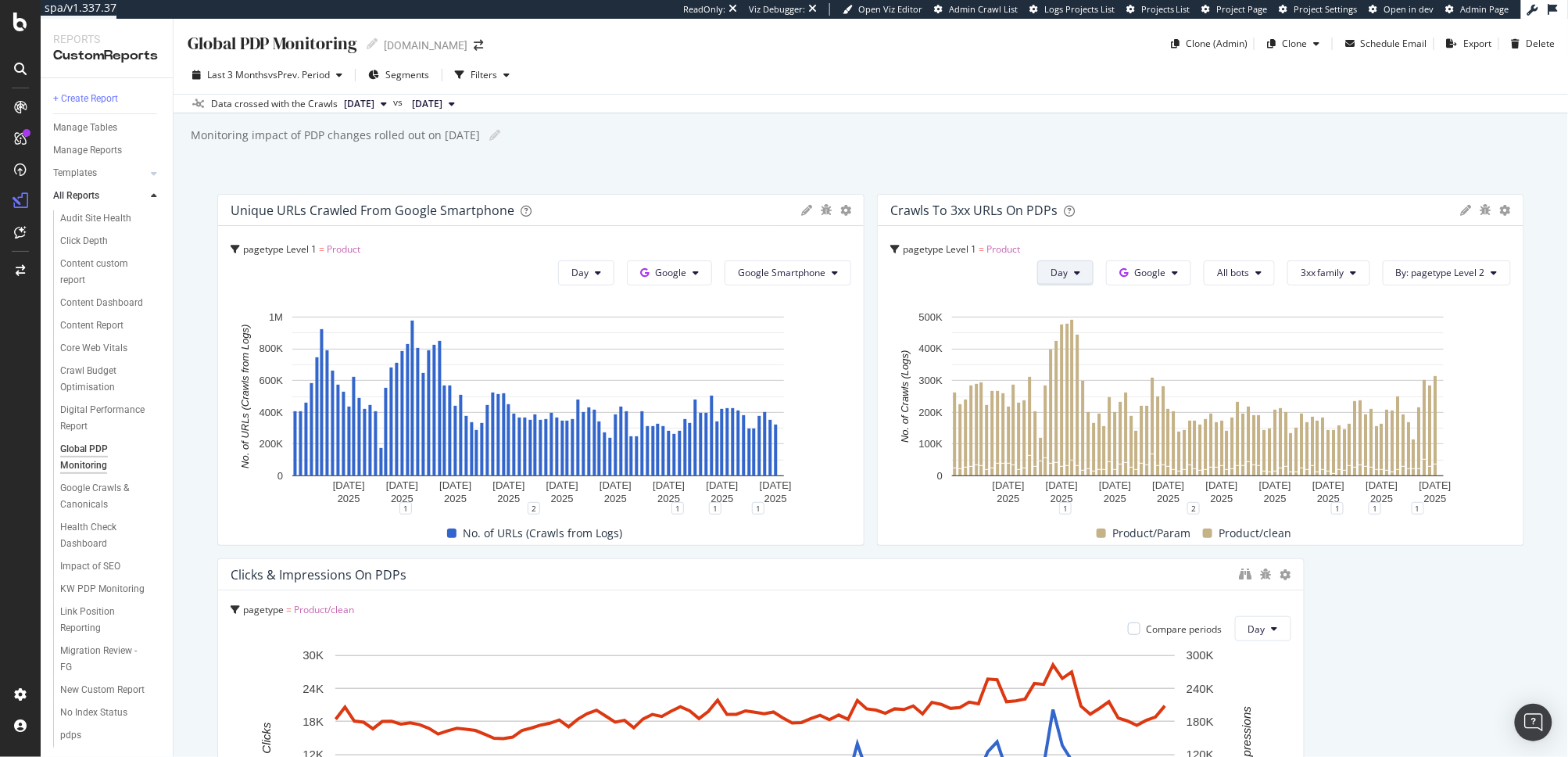
click at [1062, 278] on button "Day" at bounding box center [1065, 273] width 57 height 25
click at [1052, 327] on span "Week" at bounding box center [1053, 333] width 28 height 14
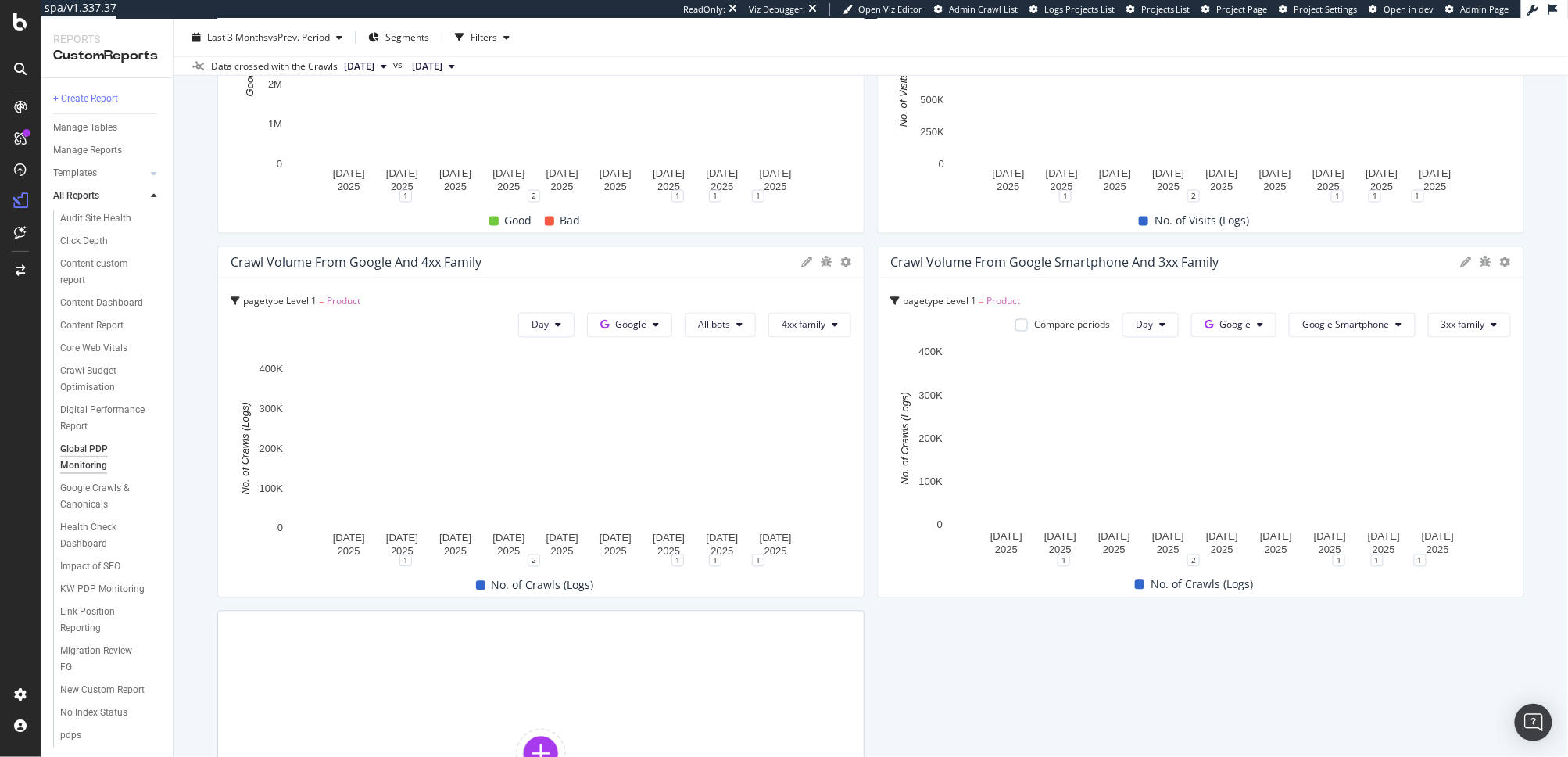
scroll to position [1089, 0]
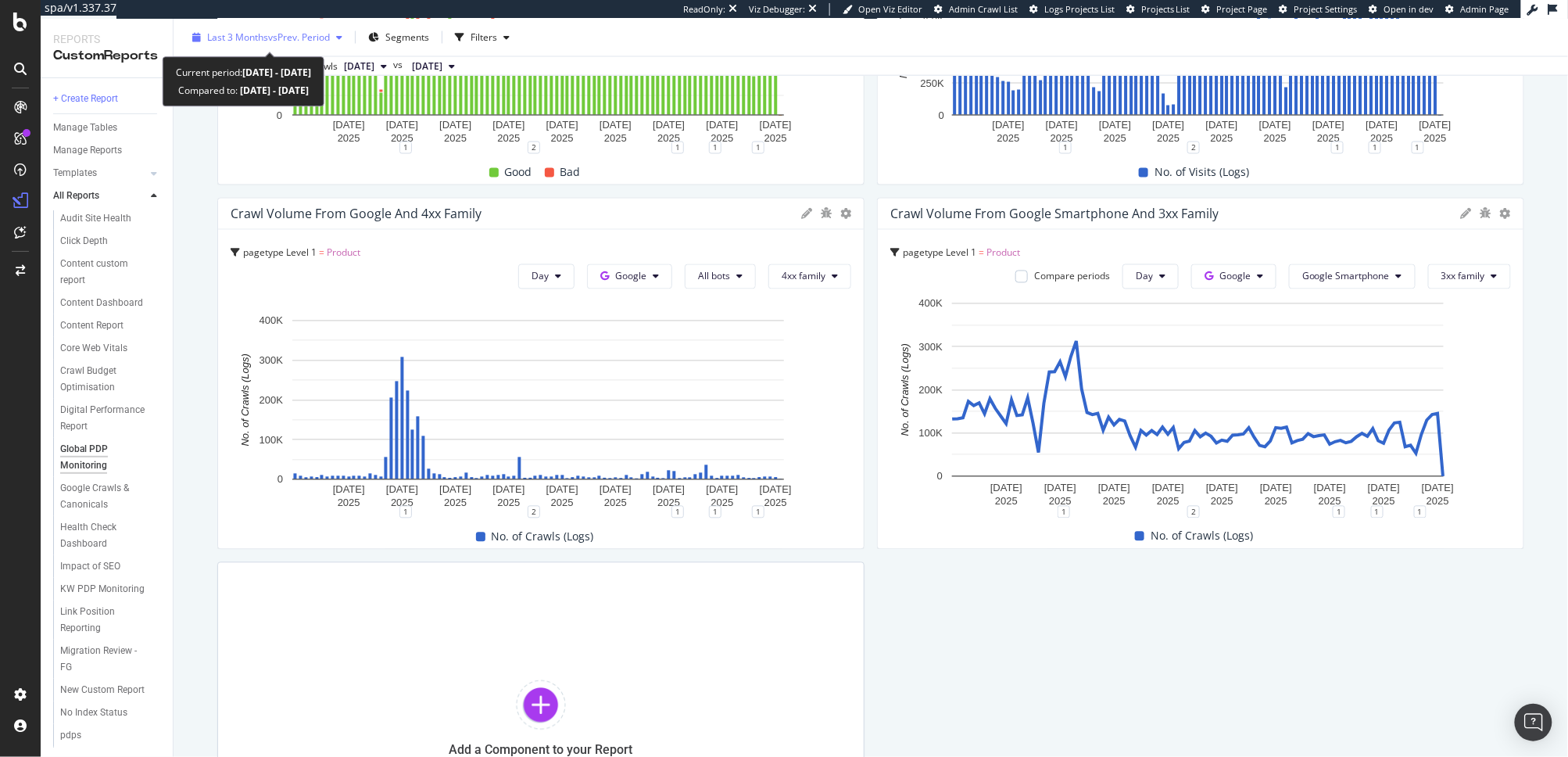
click at [301, 42] on span "vs Prev. Period" at bounding box center [299, 37] width 62 height 13
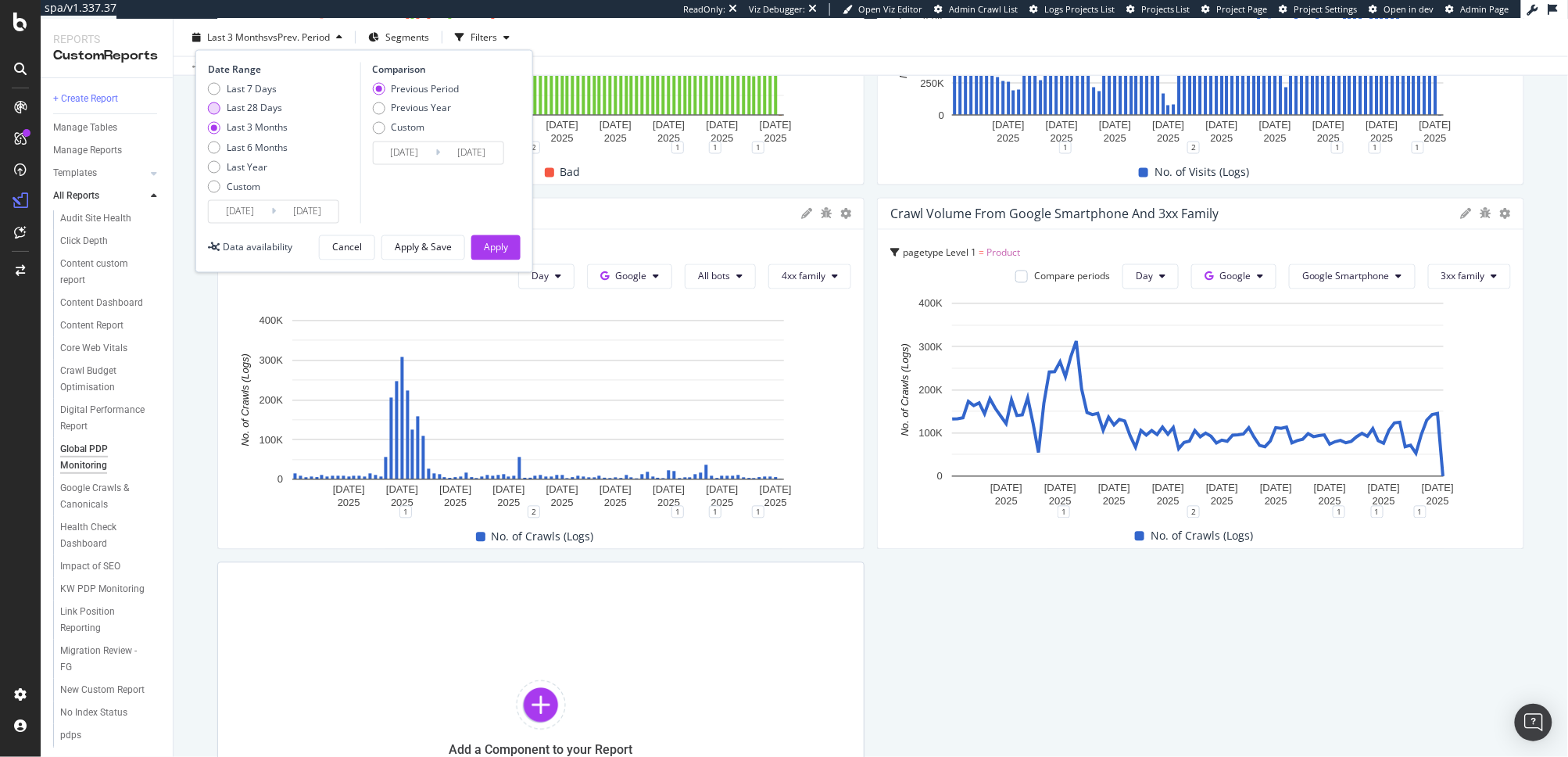
click at [277, 113] on div "Last 28 Days" at bounding box center [254, 109] width 56 height 13
type input "2025/08/26"
type input "2025/07/29"
type input "2025/08/25"
click at [503, 247] on div "Apply" at bounding box center [496, 248] width 24 height 13
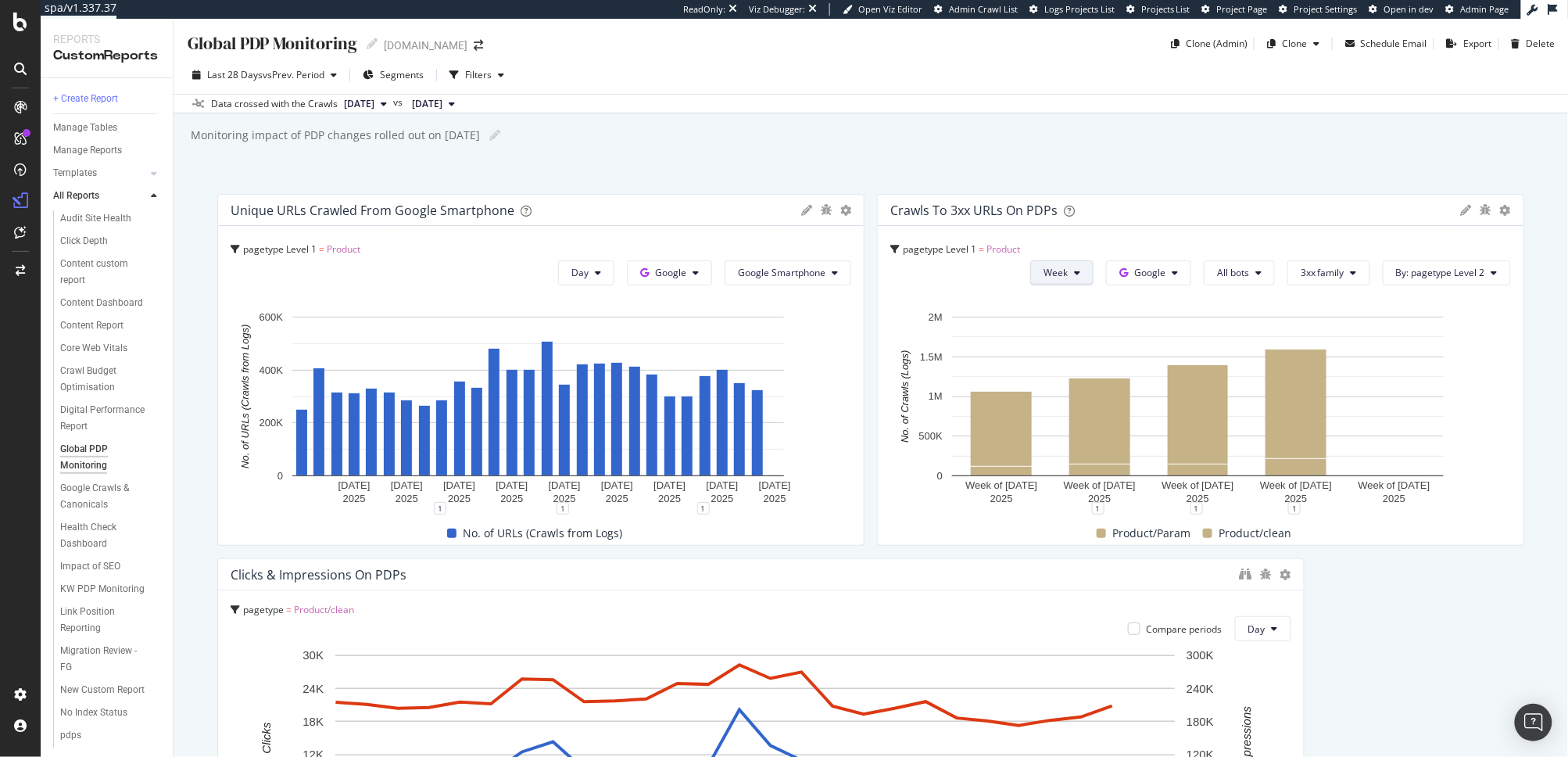
click at [1058, 276] on button "Week" at bounding box center [1062, 273] width 63 height 25
click at [1054, 306] on span "Day" at bounding box center [1046, 303] width 28 height 14
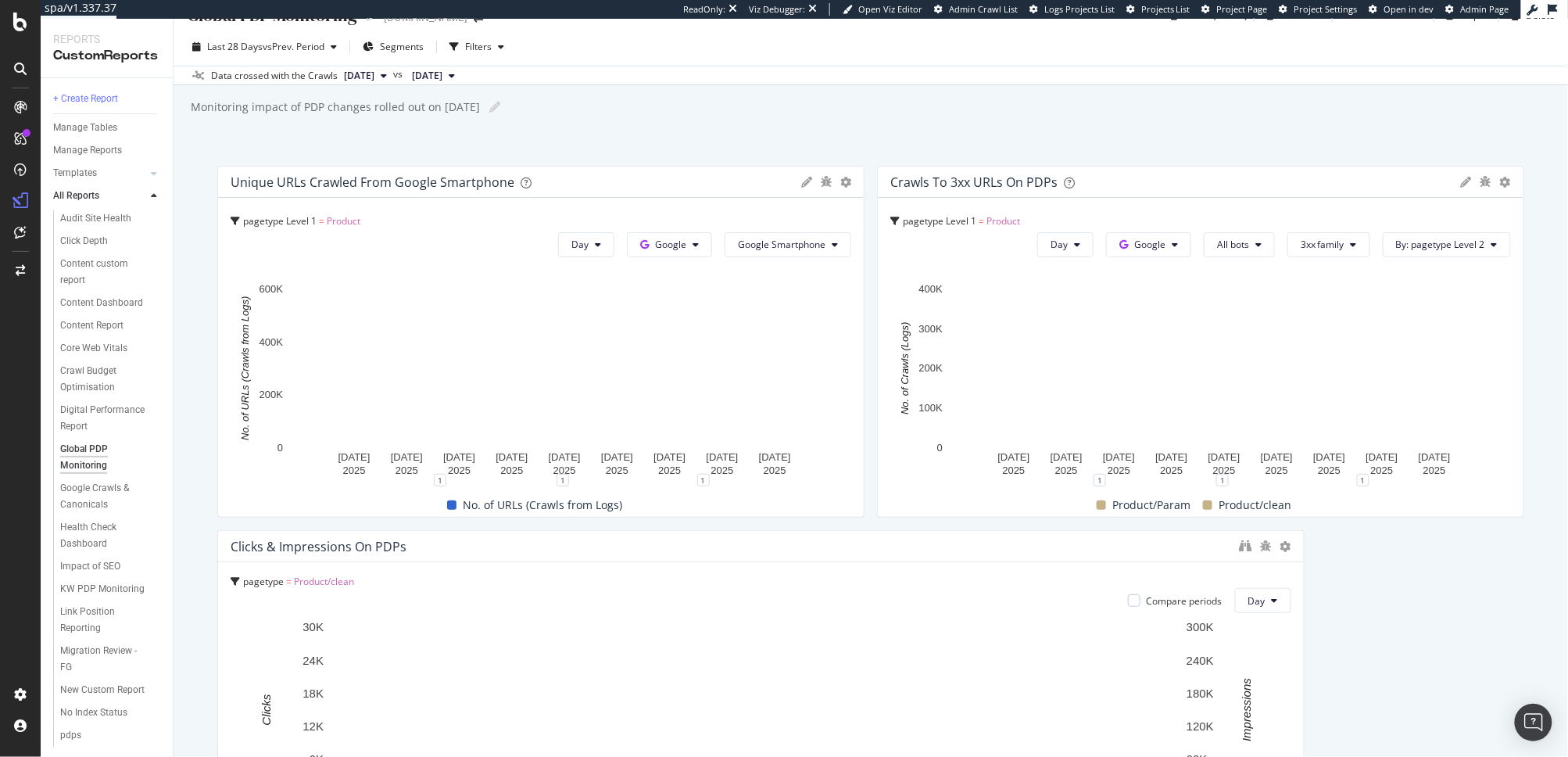
scroll to position [28, 0]
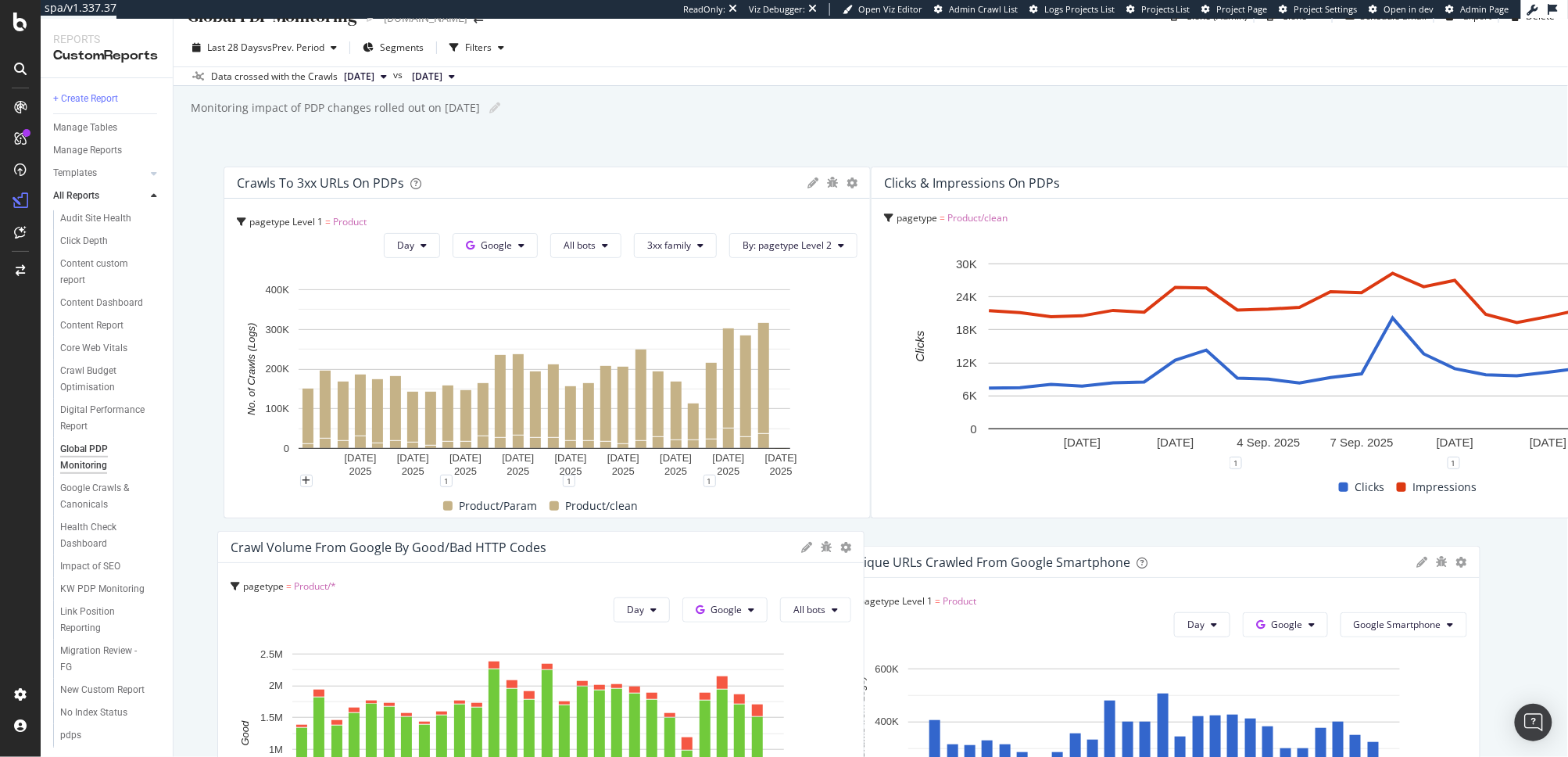
drag, startPoint x: 656, startPoint y: 188, endPoint x: 1272, endPoint y: 568, distance: 723.8
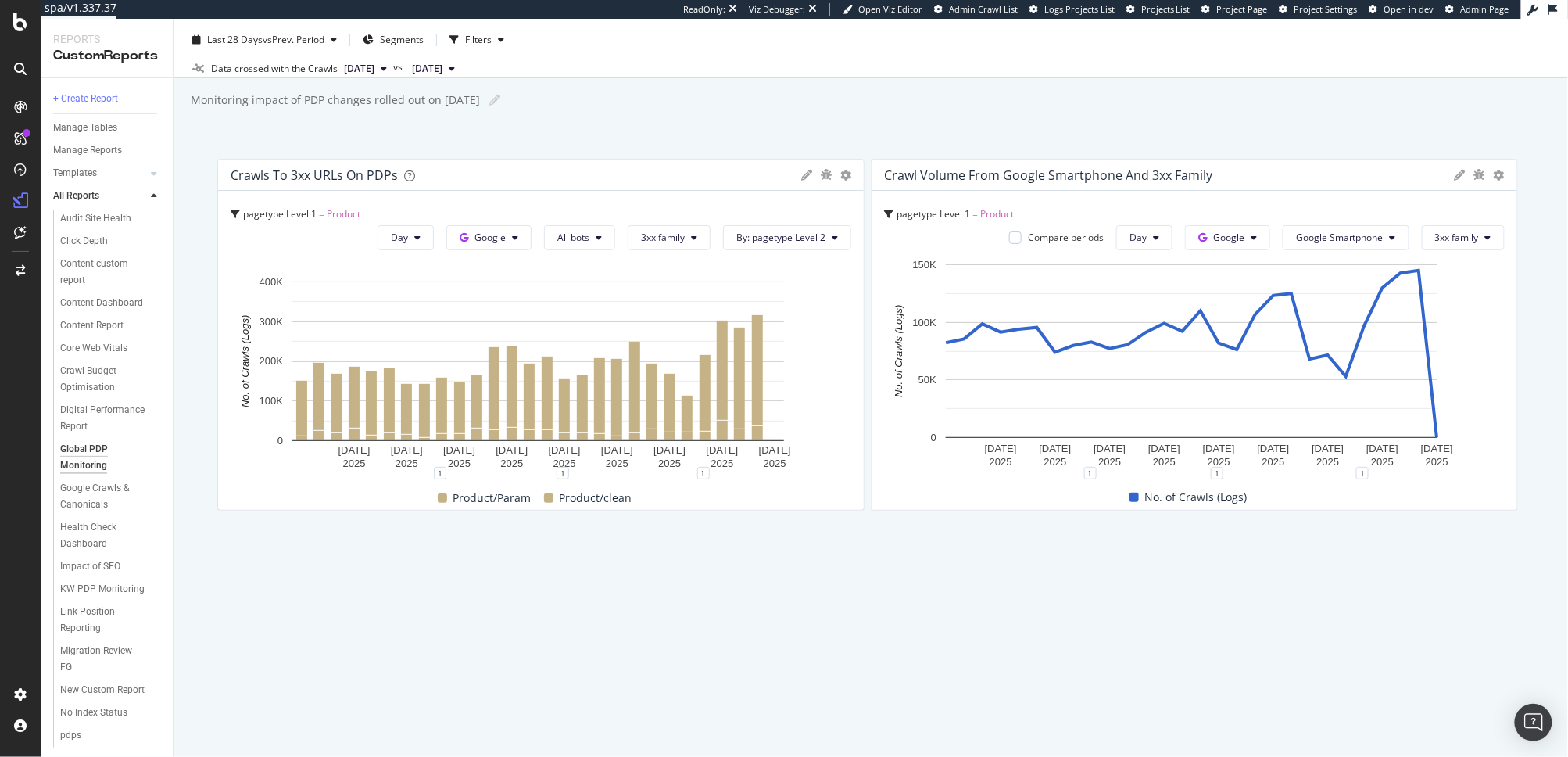
scroll to position [0, 0]
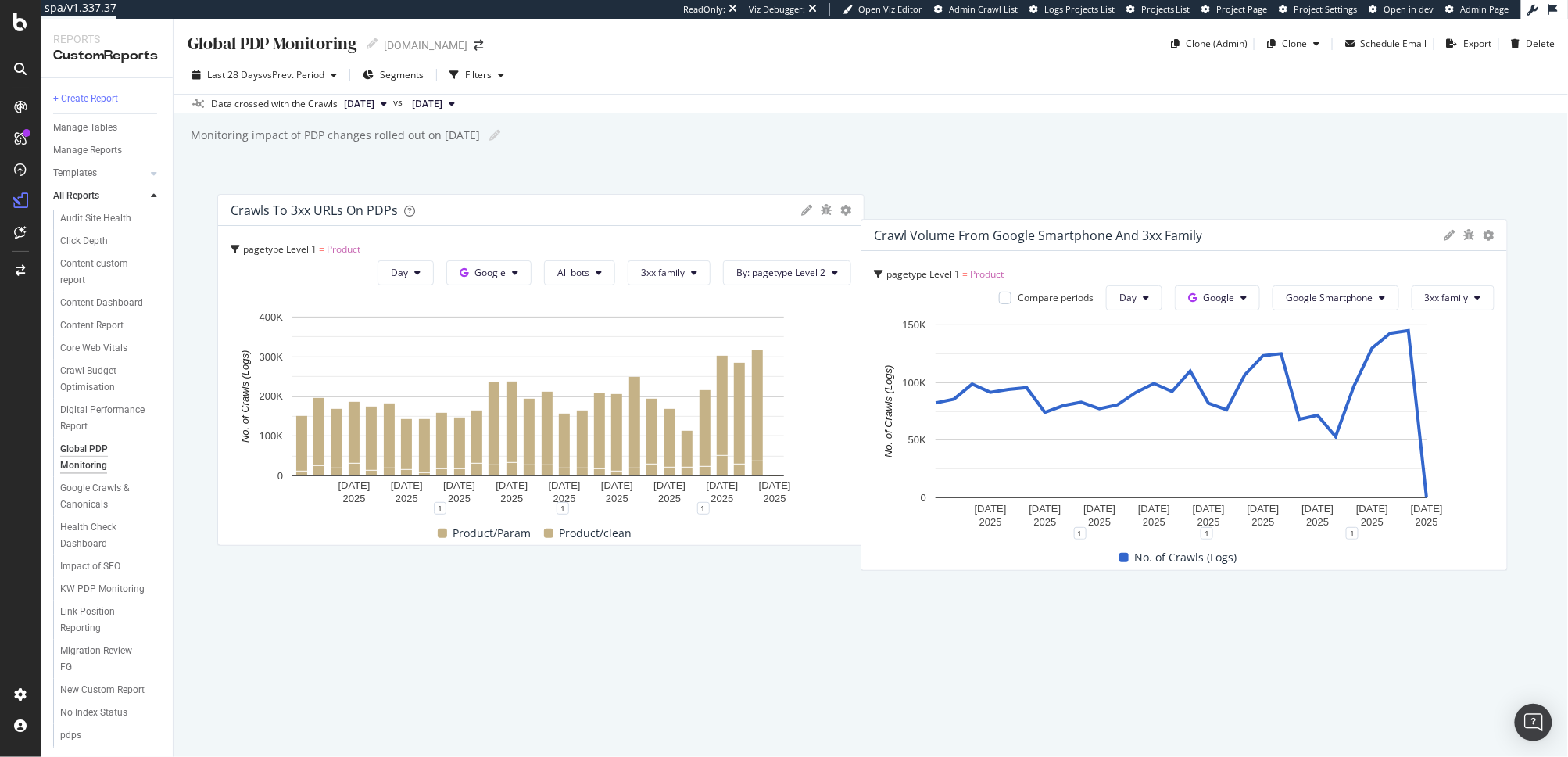
drag, startPoint x: 652, startPoint y: 326, endPoint x: 1307, endPoint y: 214, distance: 664.5
click at [1250, 227] on div "Crawl Volume from Google Smartphone and 3xx family" at bounding box center [1154, 235] width 563 height 16
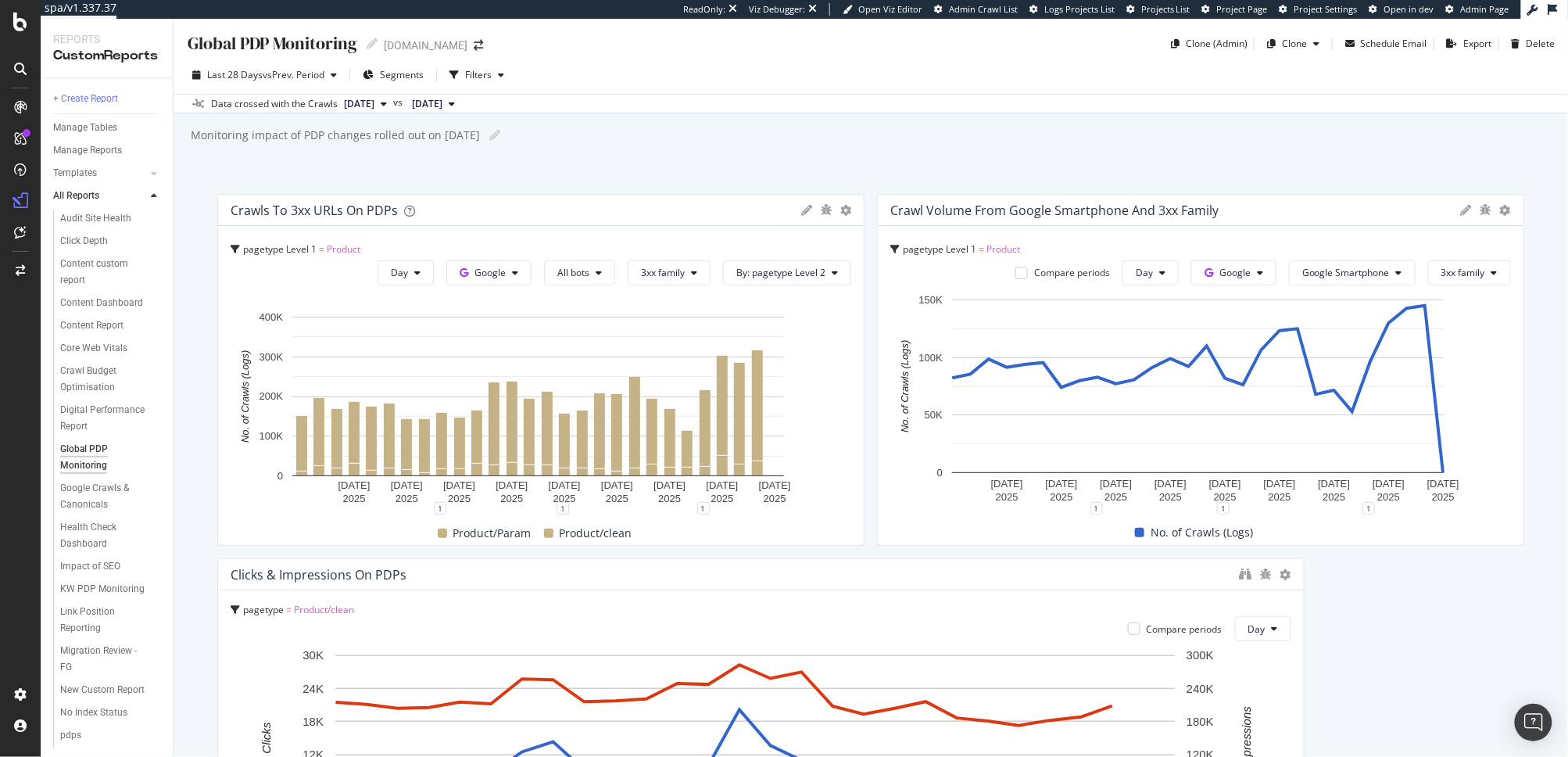
click at [1250, 214] on icon at bounding box center [1467, 211] width 11 height 11
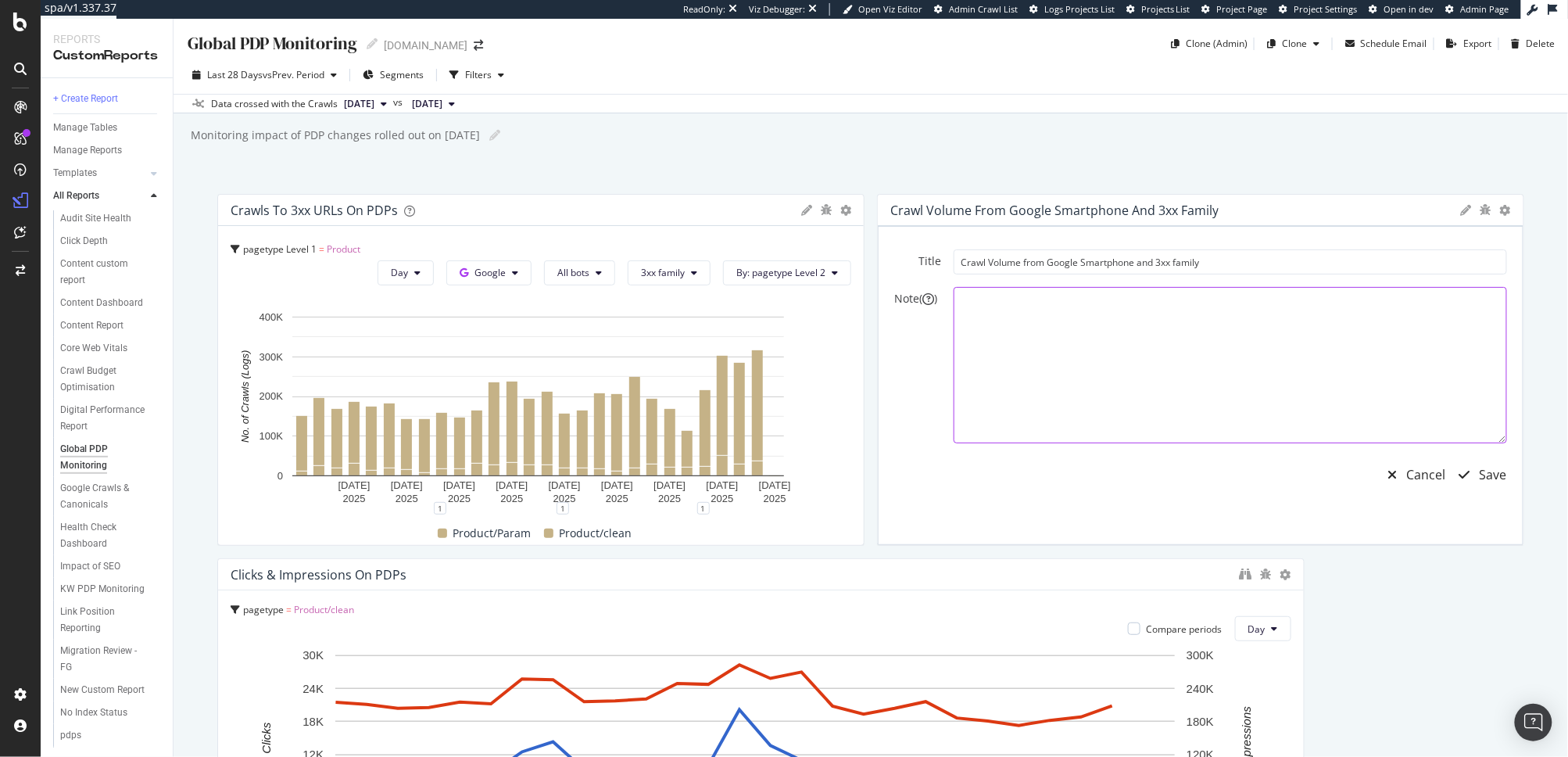
click at [1062, 299] on textarea at bounding box center [1230, 365] width 554 height 157
type textarea "Same as the chart on the left, just a different visualisation"
click at [1250, 483] on div "Save" at bounding box center [1479, 474] width 57 height 36
click at [1250, 477] on div "Save" at bounding box center [1494, 474] width 28 height 18
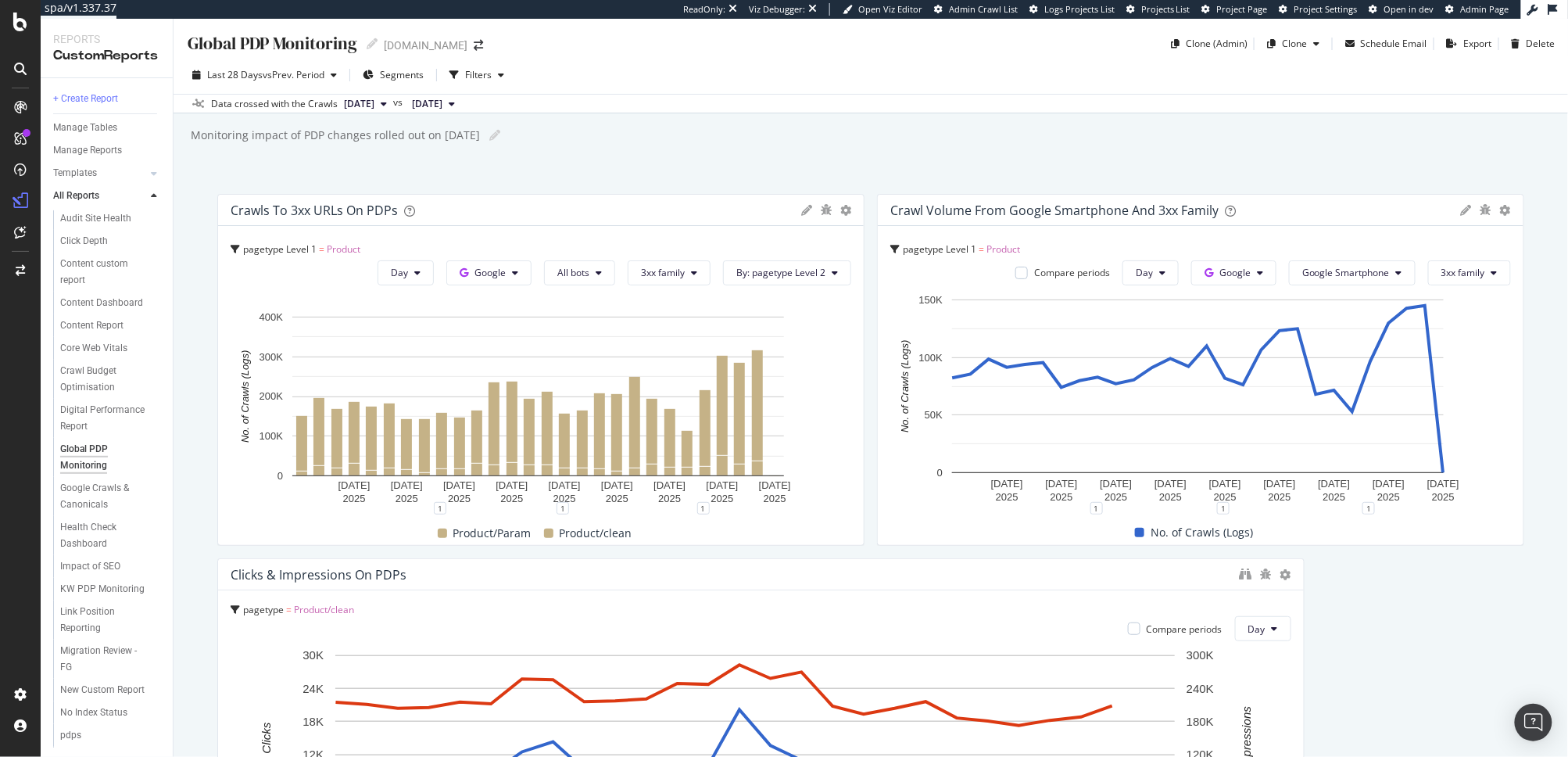
click at [1250, 208] on icon at bounding box center [1467, 211] width 11 height 11
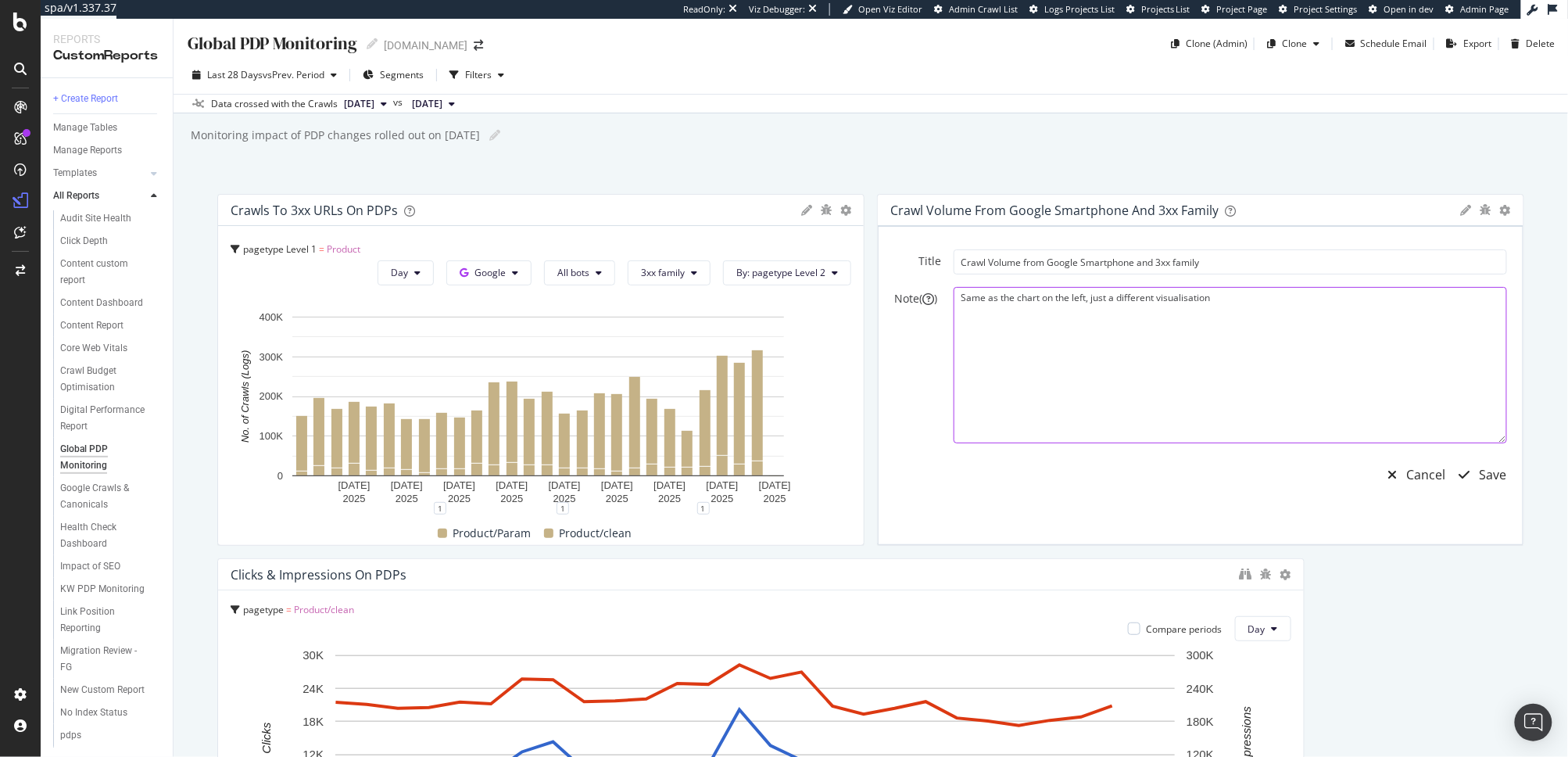
drag, startPoint x: 990, startPoint y: 301, endPoint x: 860, endPoint y: 296, distance: 130.1
click at [953, 296] on textarea "Same as the chart on the left, just a different visualisation" at bounding box center [1230, 365] width 554 height 157
drag, startPoint x: 978, startPoint y: 296, endPoint x: 949, endPoint y: 293, distance: 29.2
click at [949, 293] on textarea "Same as the chart on the left, just a different visualisation" at bounding box center [1200, 365] width 554 height 157
click at [965, 303] on textarea "Same as the chart on the left, just a different visualisation" at bounding box center [1230, 365] width 554 height 157
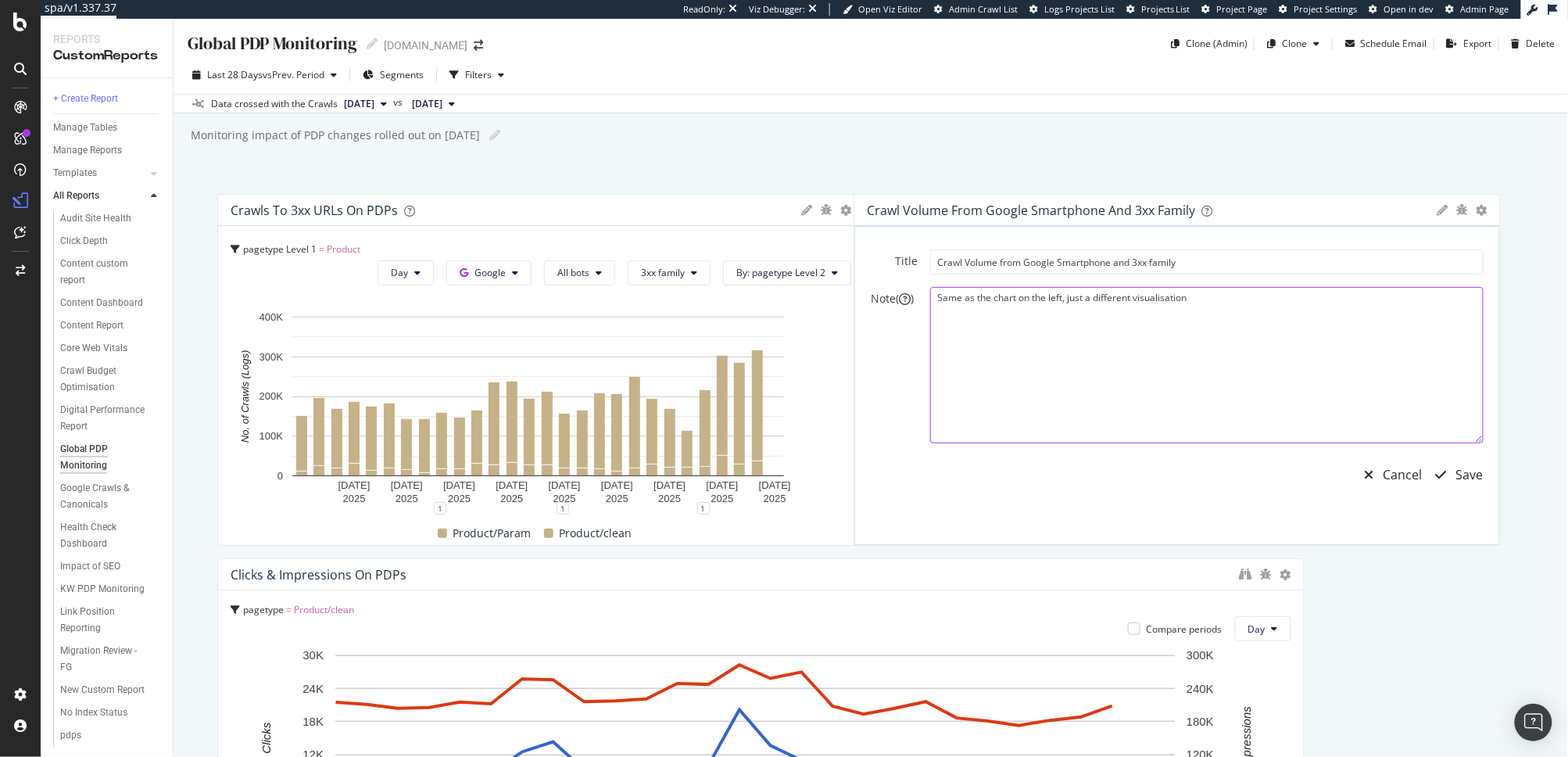
drag, startPoint x: 979, startPoint y: 302, endPoint x: 950, endPoint y: 297, distance: 29.4
click at [950, 297] on textarea "Same as the chart on the left, just a different visualisation" at bounding box center [1206, 365] width 554 height 157
drag, startPoint x: 955, startPoint y: 299, endPoint x: 974, endPoint y: 302, distance: 19.2
click at [974, 302] on textarea "Same as the chart on the left, just a different visualisation" at bounding box center [1230, 366] width 554 height 157
click at [977, 301] on textarea "Same as the chart on the left, just a different visualisation" at bounding box center [1230, 365] width 554 height 157
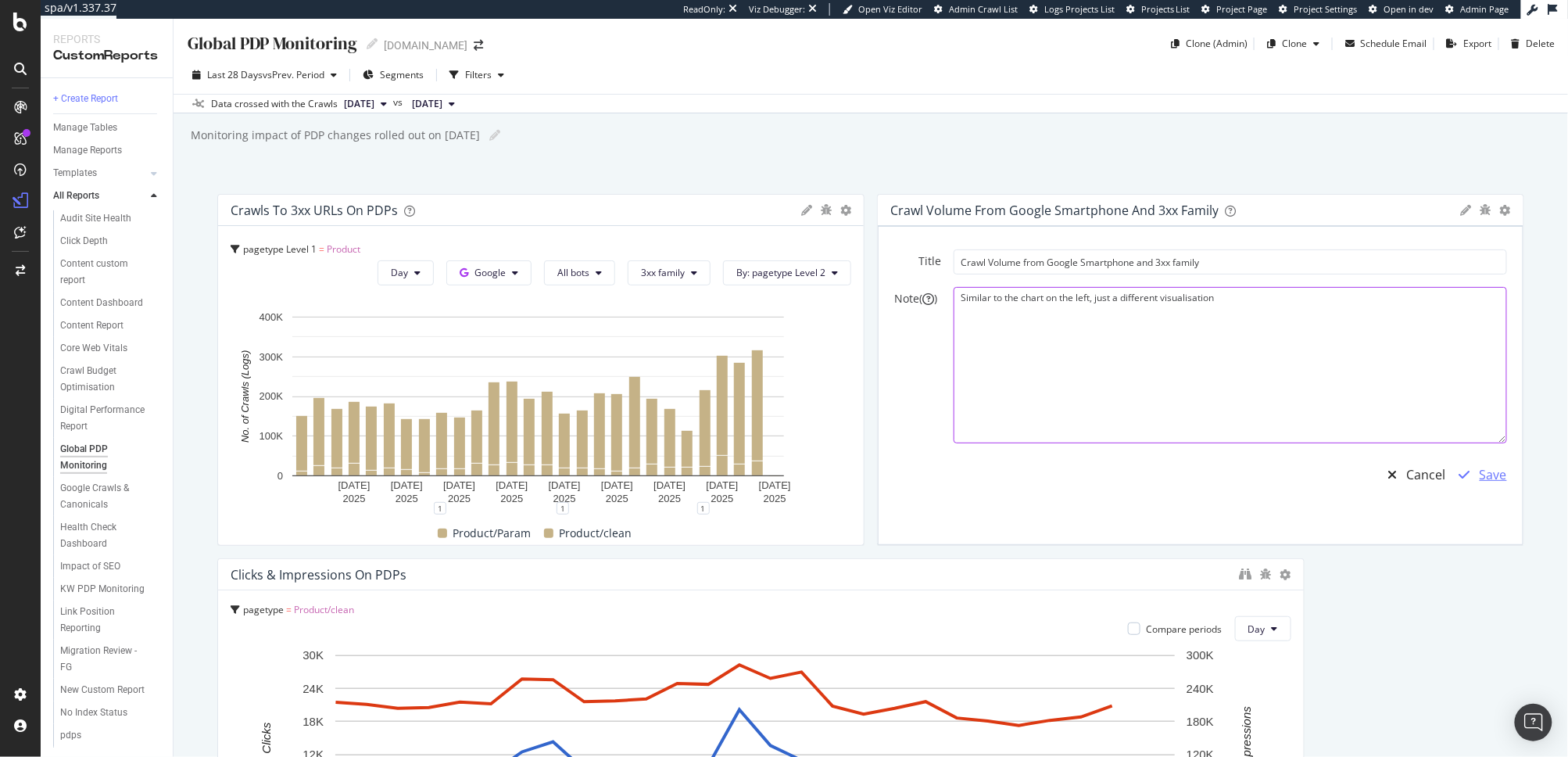
type textarea "Similar to the chart on the left, just a different visualisation"
click at [1250, 473] on div "Save" at bounding box center [1494, 474] width 28 height 18
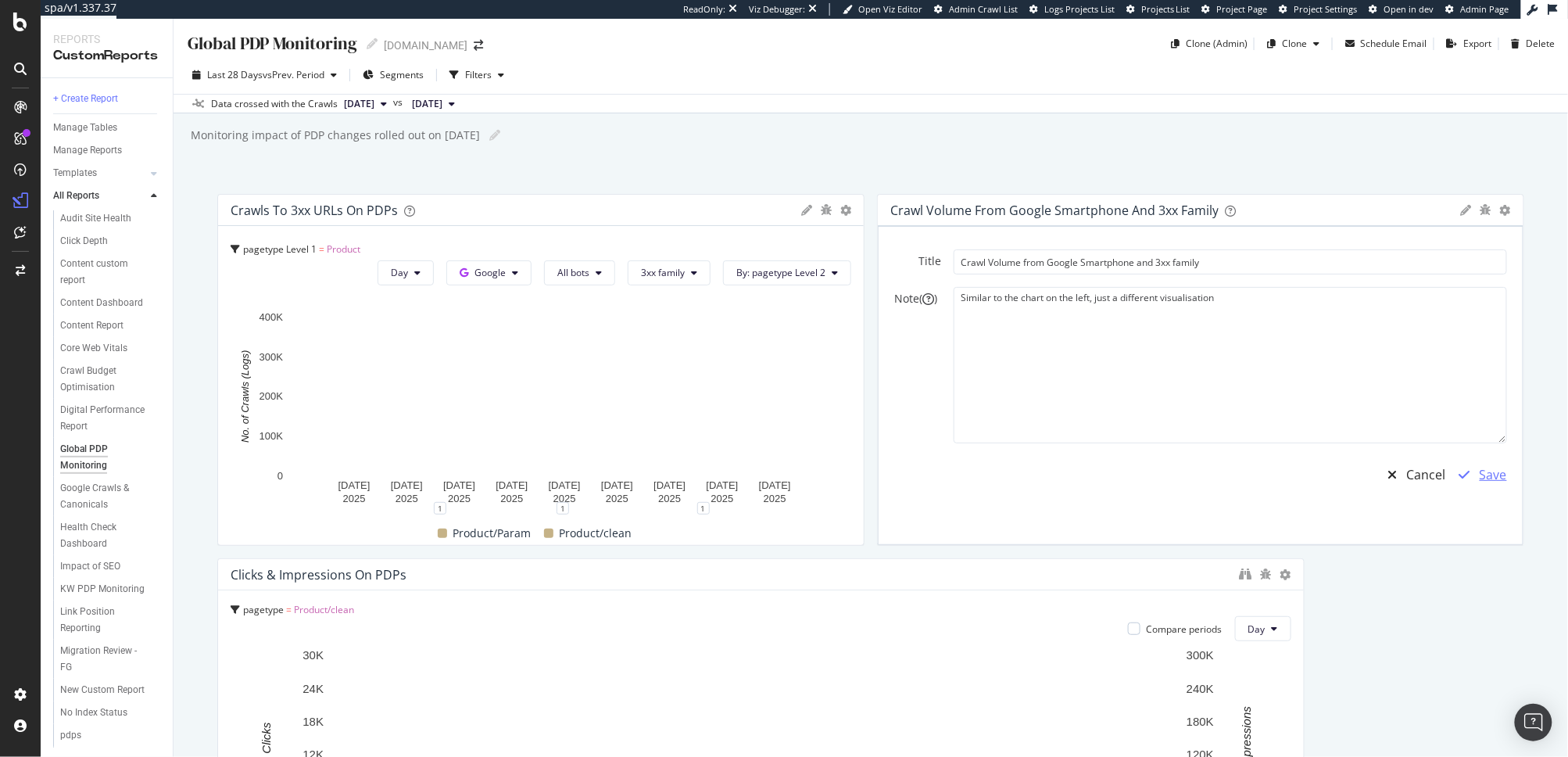
click at [1250, 481] on div "Save" at bounding box center [1494, 474] width 28 height 18
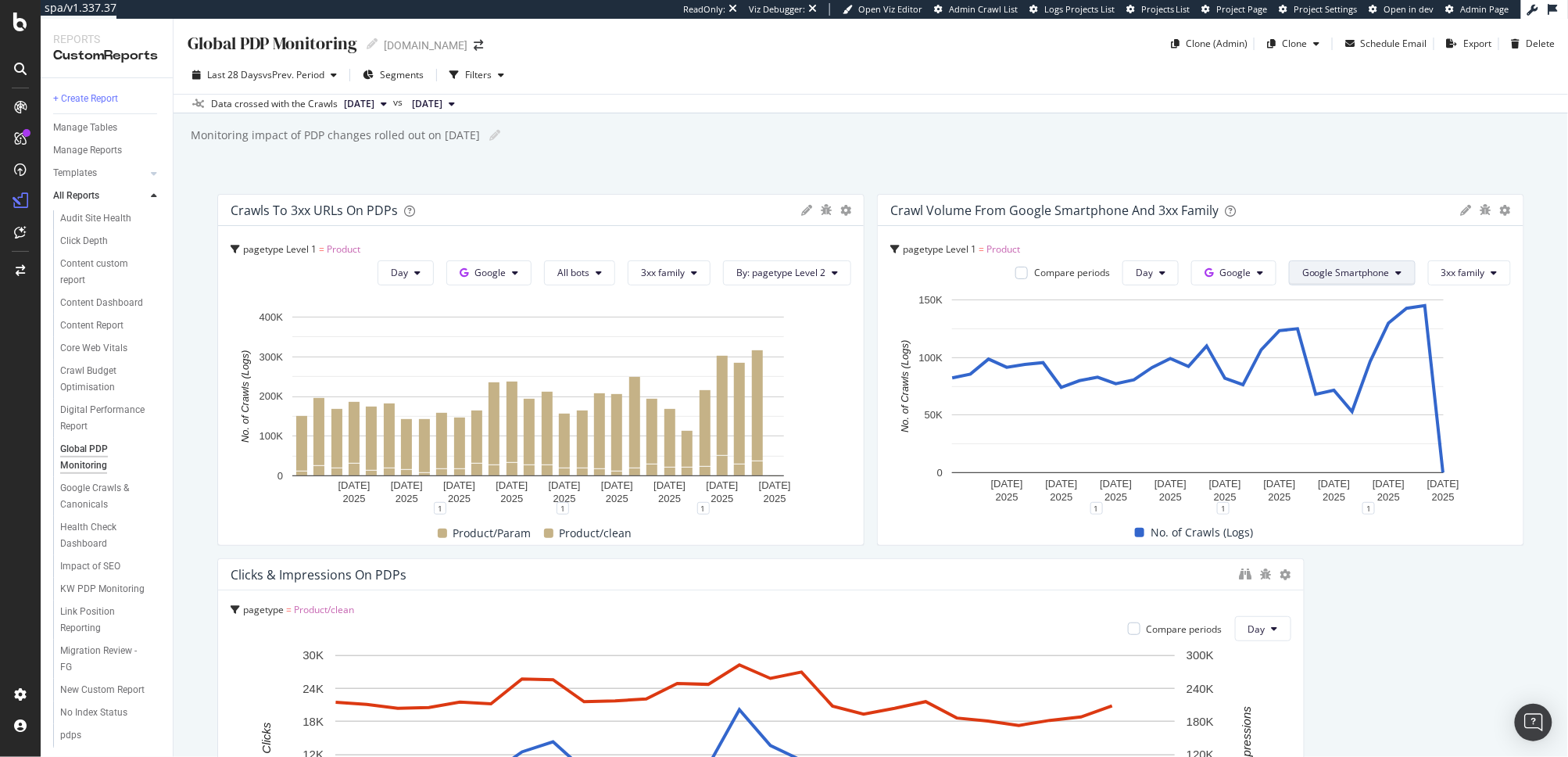
click at [1250, 271] on span "Google Smartphone" at bounding box center [1345, 273] width 87 height 13
click at [1250, 302] on span "All bots" at bounding box center [1345, 303] width 112 height 14
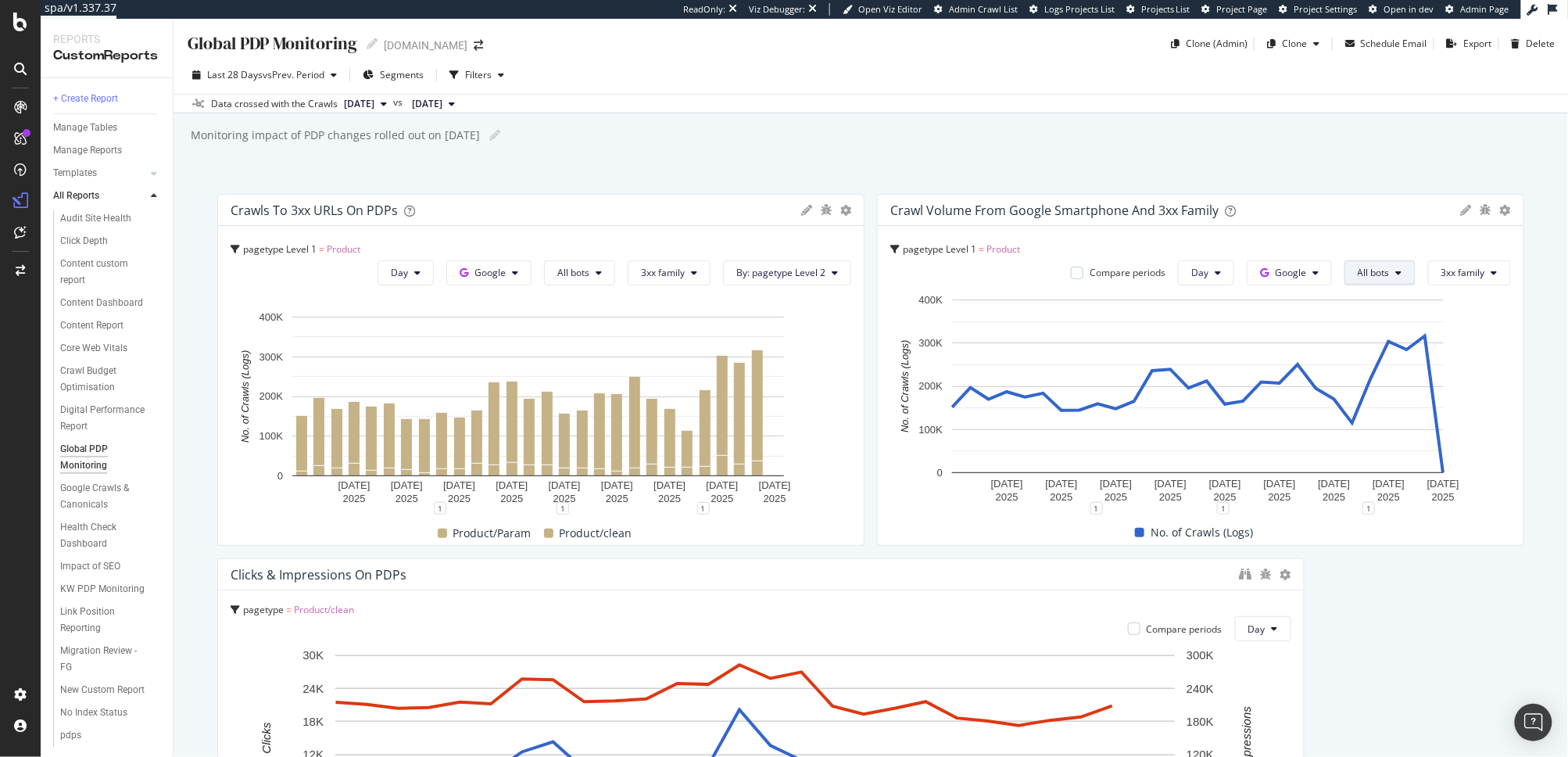
click at [1250, 278] on span "All bots" at bounding box center [1373, 273] width 32 height 13
click at [1250, 400] on div "Google Smartphone" at bounding box center [1400, 391] width 137 height 22
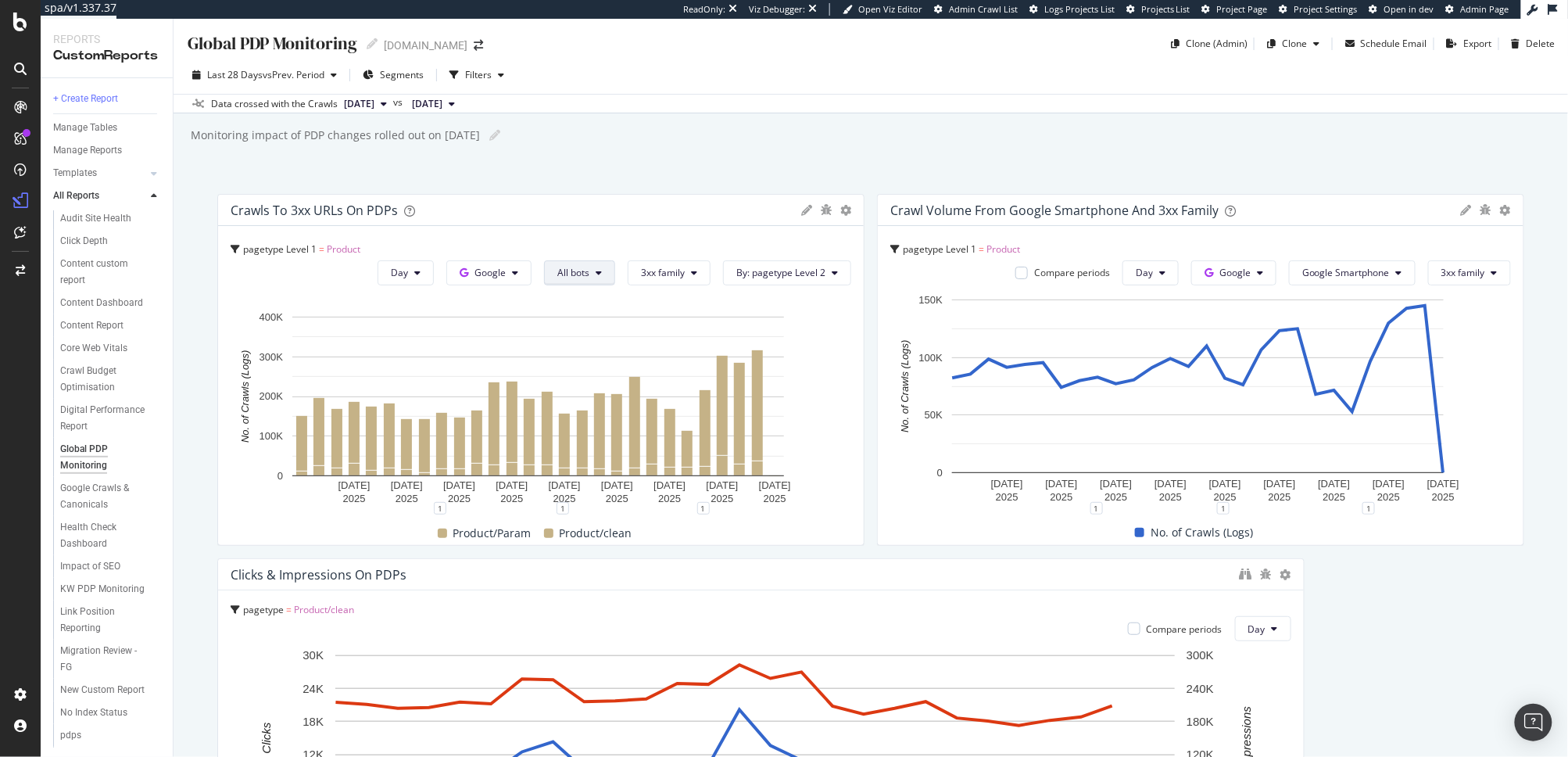
click at [571, 269] on span "All bots" at bounding box center [573, 273] width 32 height 13
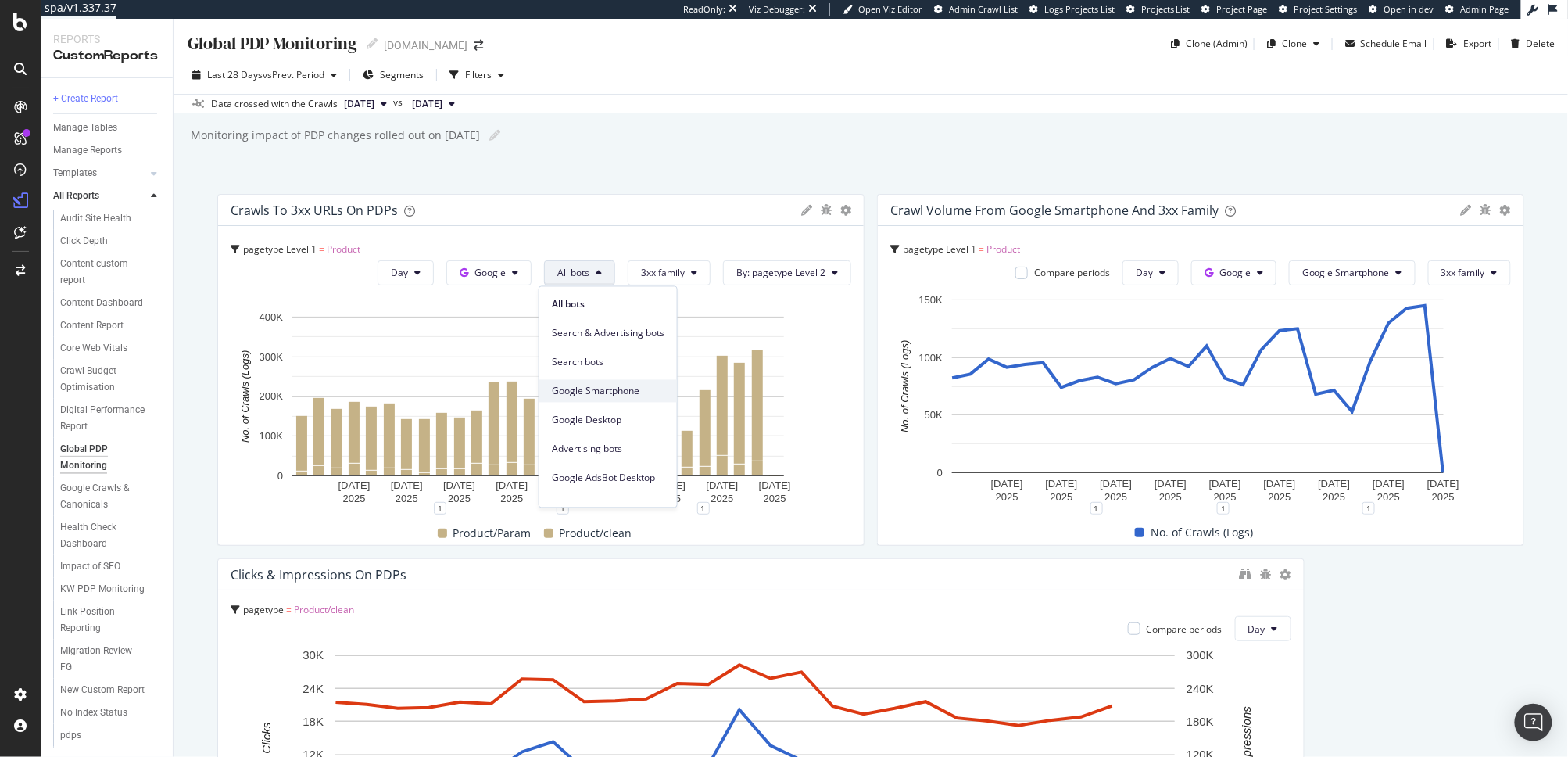
click at [588, 393] on span "Google Smartphone" at bounding box center [607, 391] width 112 height 14
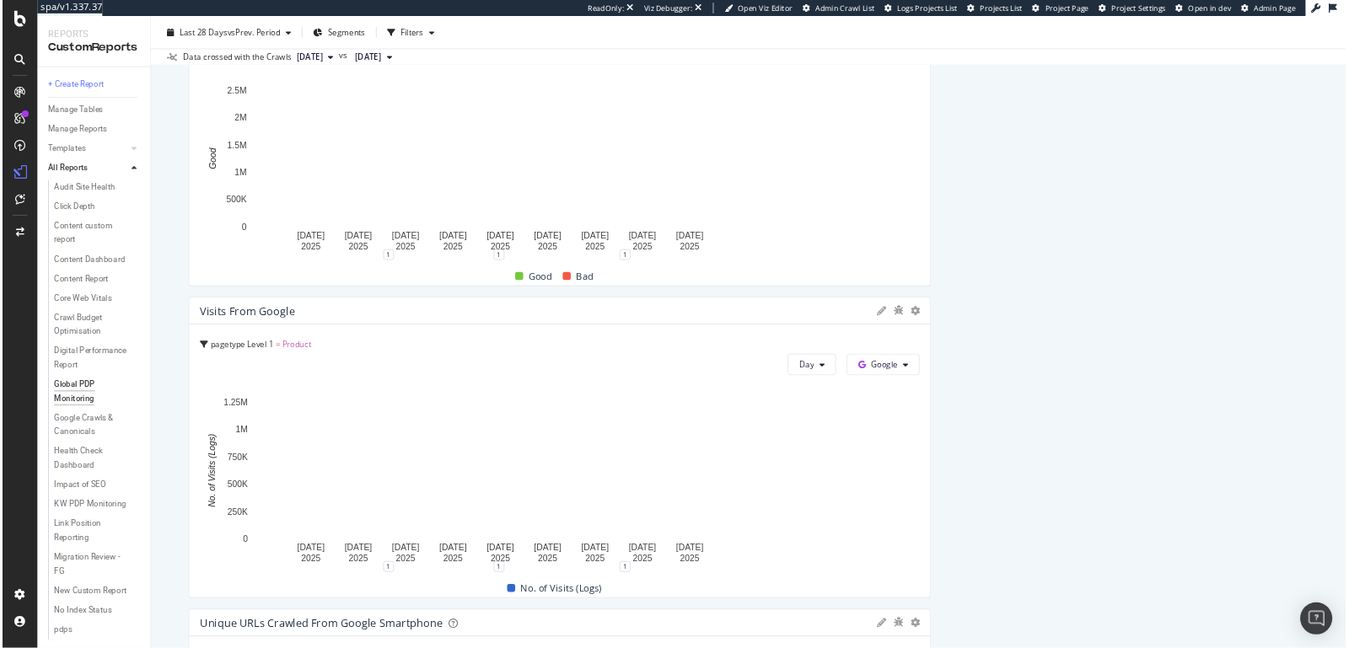
scroll to position [2192, 0]
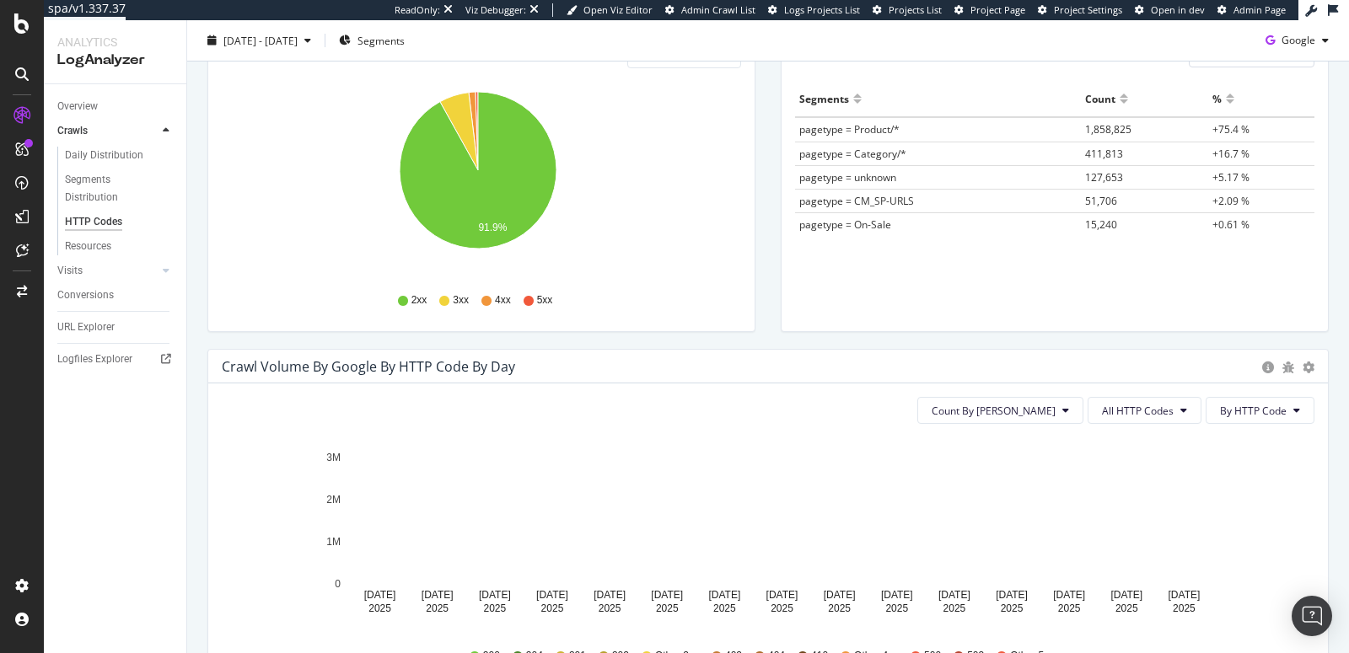
scroll to position [233, 0]
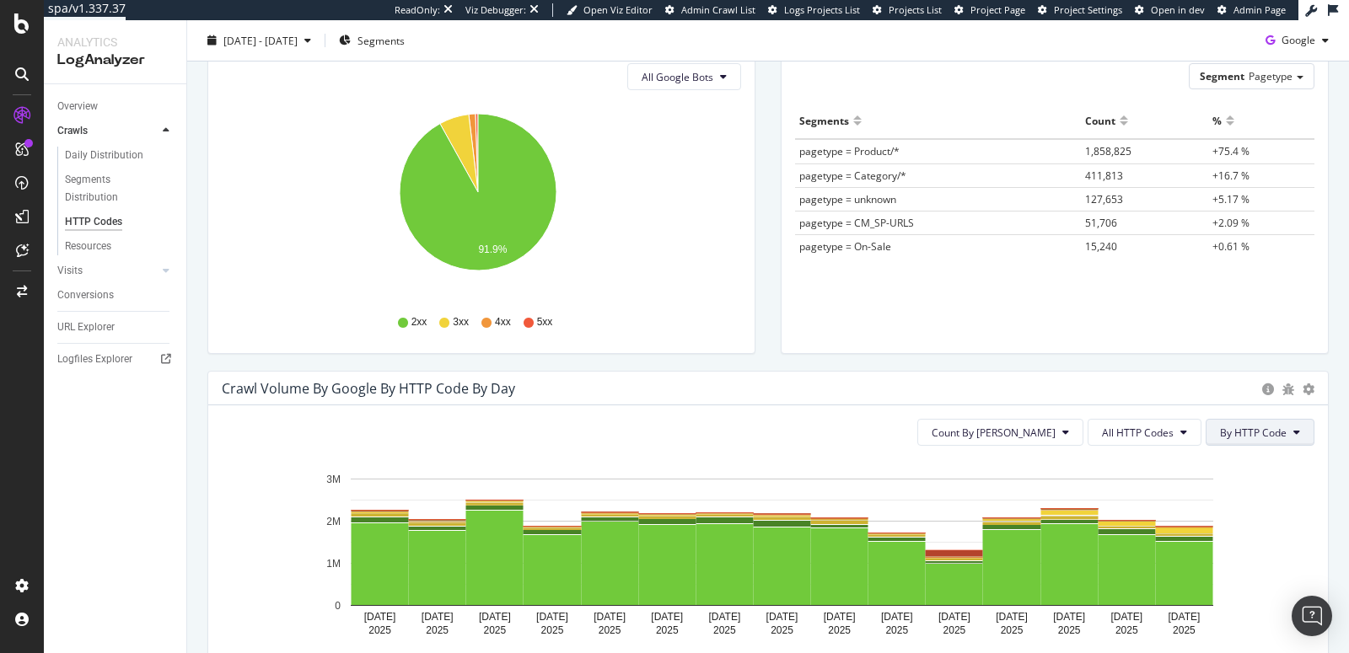
click at [1227, 433] on span "By HTTP Code" at bounding box center [1253, 433] width 67 height 14
click at [1107, 439] on button "All HTTP Codes" at bounding box center [1144, 432] width 114 height 27
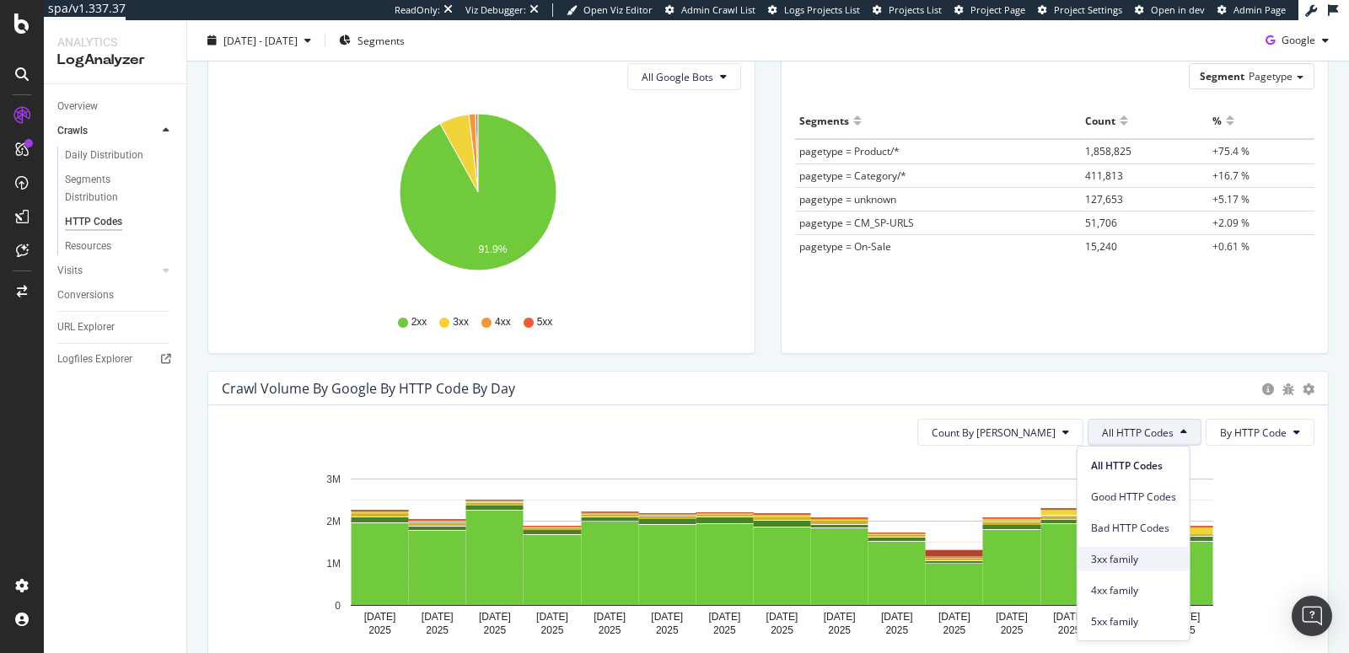
click at [1123, 569] on div "3xx family" at bounding box center [1133, 559] width 112 height 24
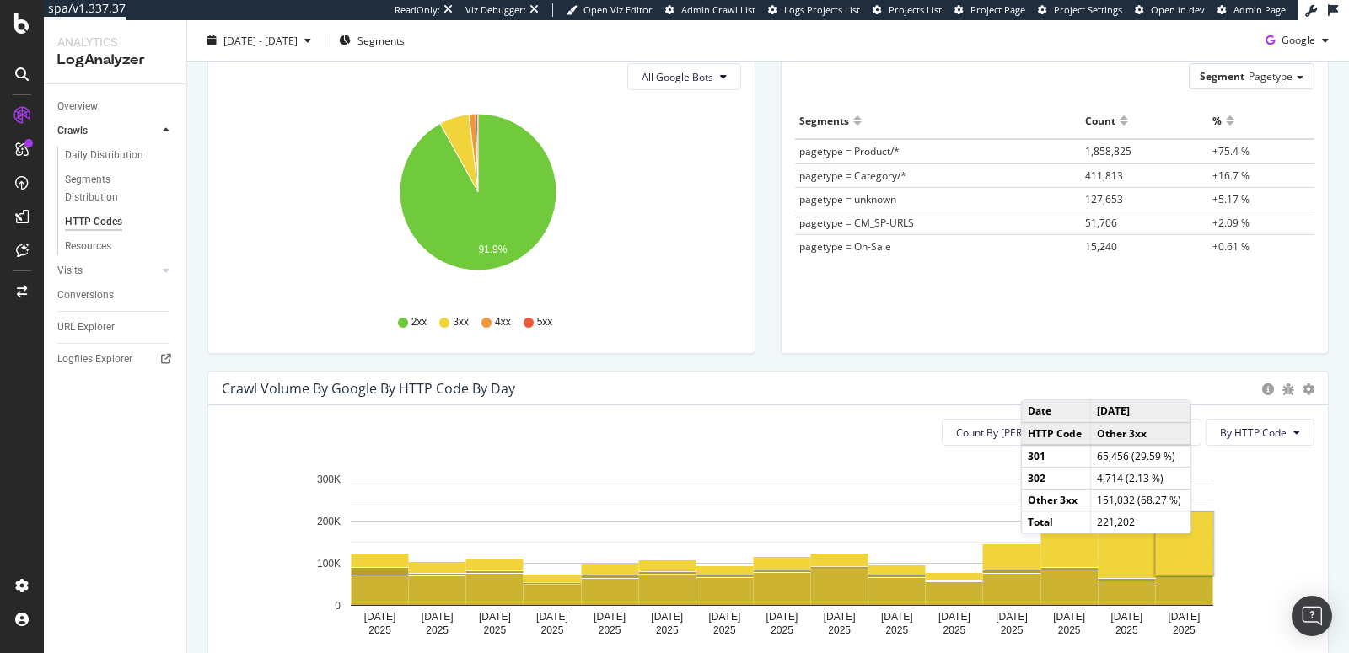
click at [1194, 550] on rect "A chart." at bounding box center [1184, 544] width 57 height 63
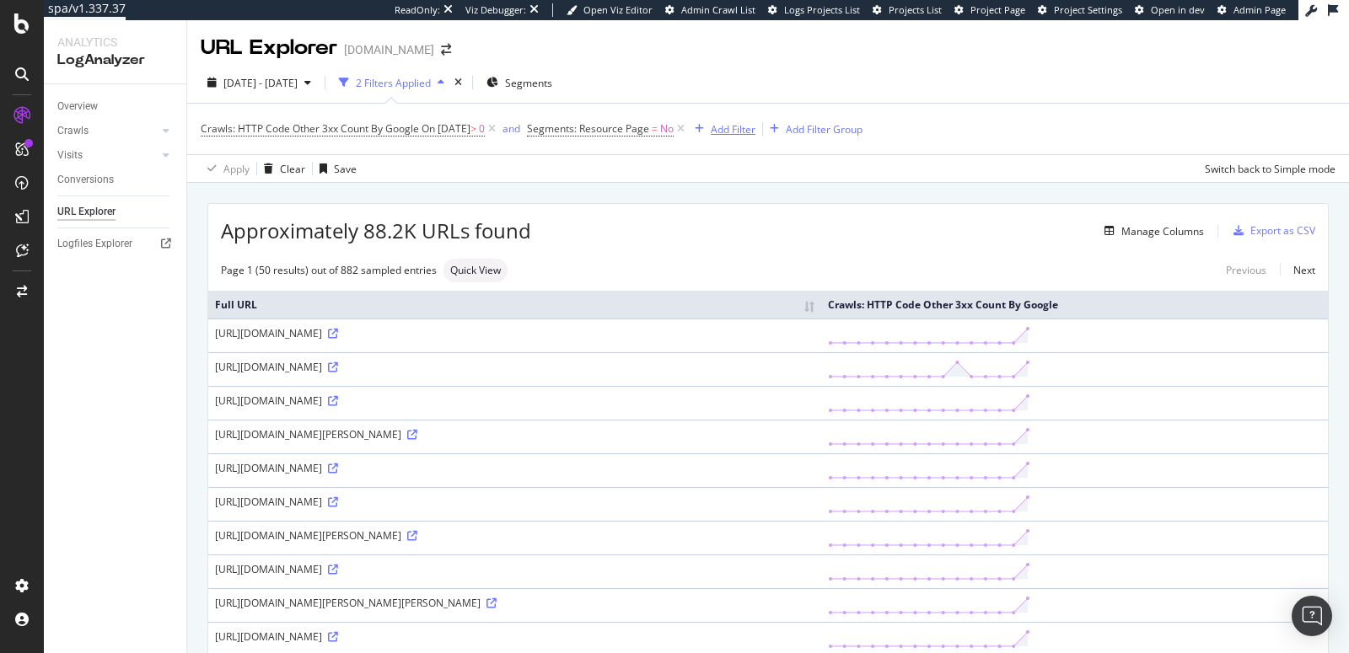
click at [749, 132] on div "Add Filter" at bounding box center [733, 129] width 45 height 14
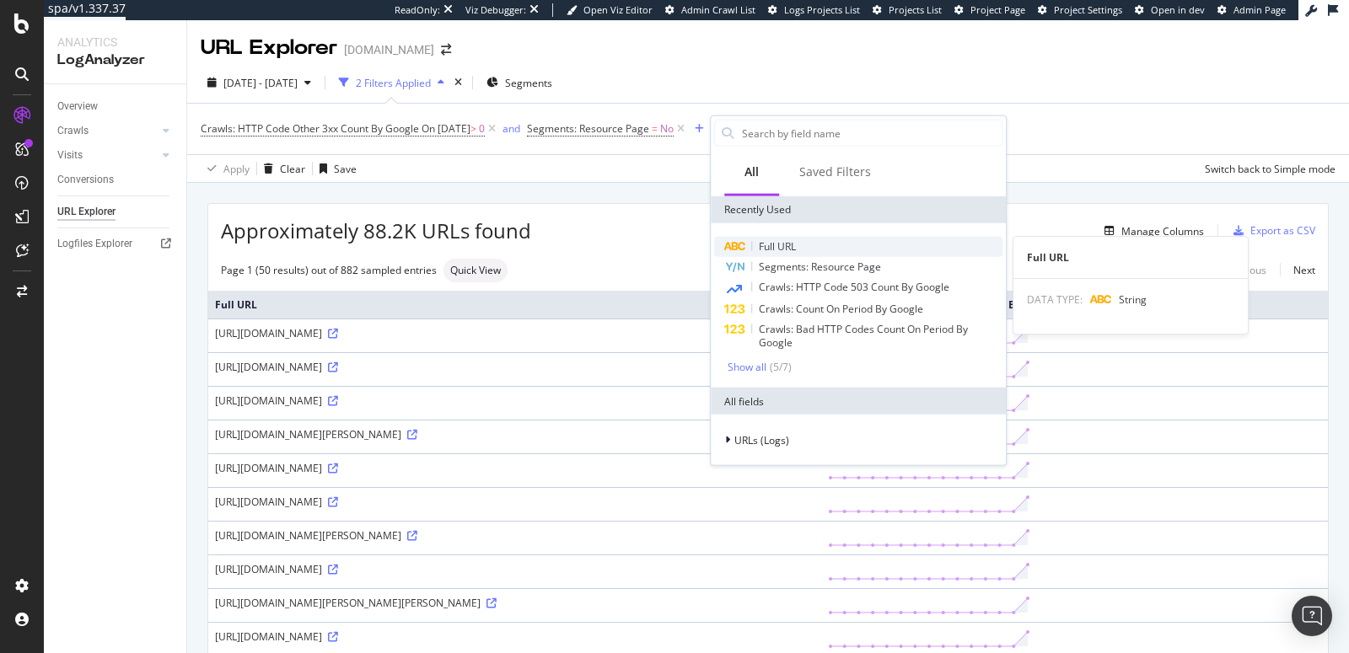
click at [776, 246] on span "Full URL" at bounding box center [777, 246] width 37 height 14
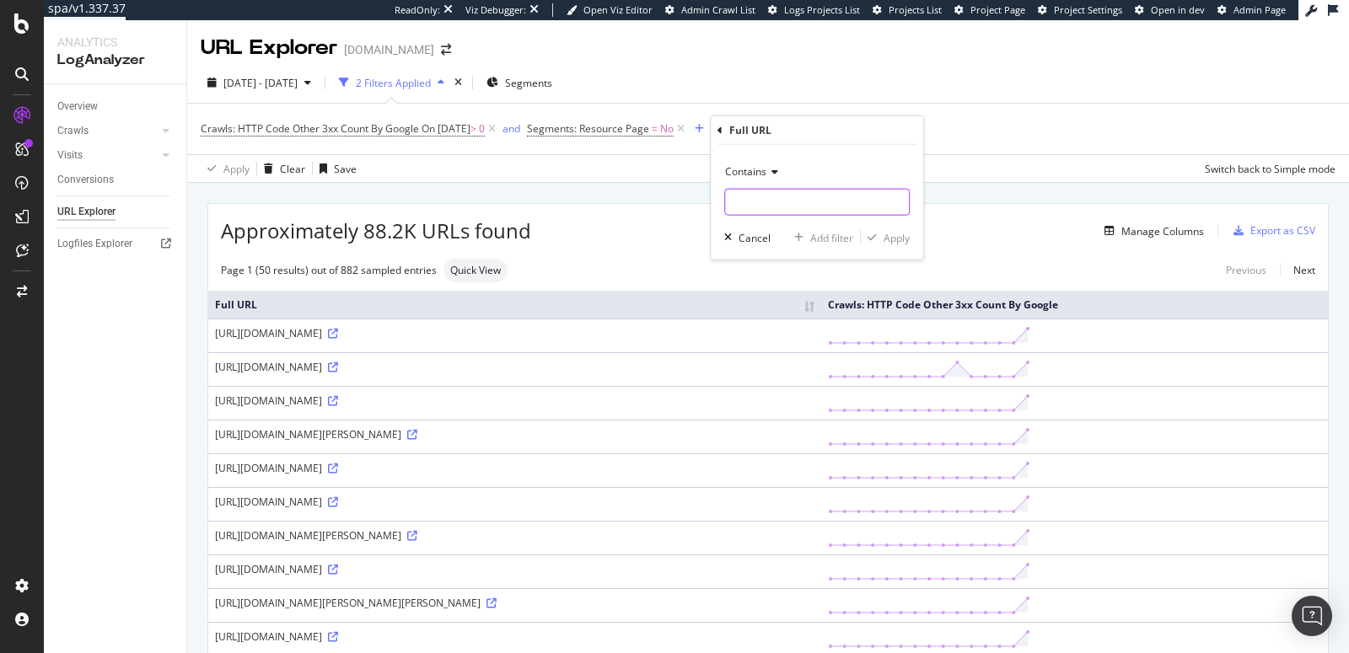
click at [751, 191] on input "text" at bounding box center [817, 202] width 184 height 27
type input "/product/"
click at [875, 239] on icon "button" at bounding box center [871, 238] width 9 height 10
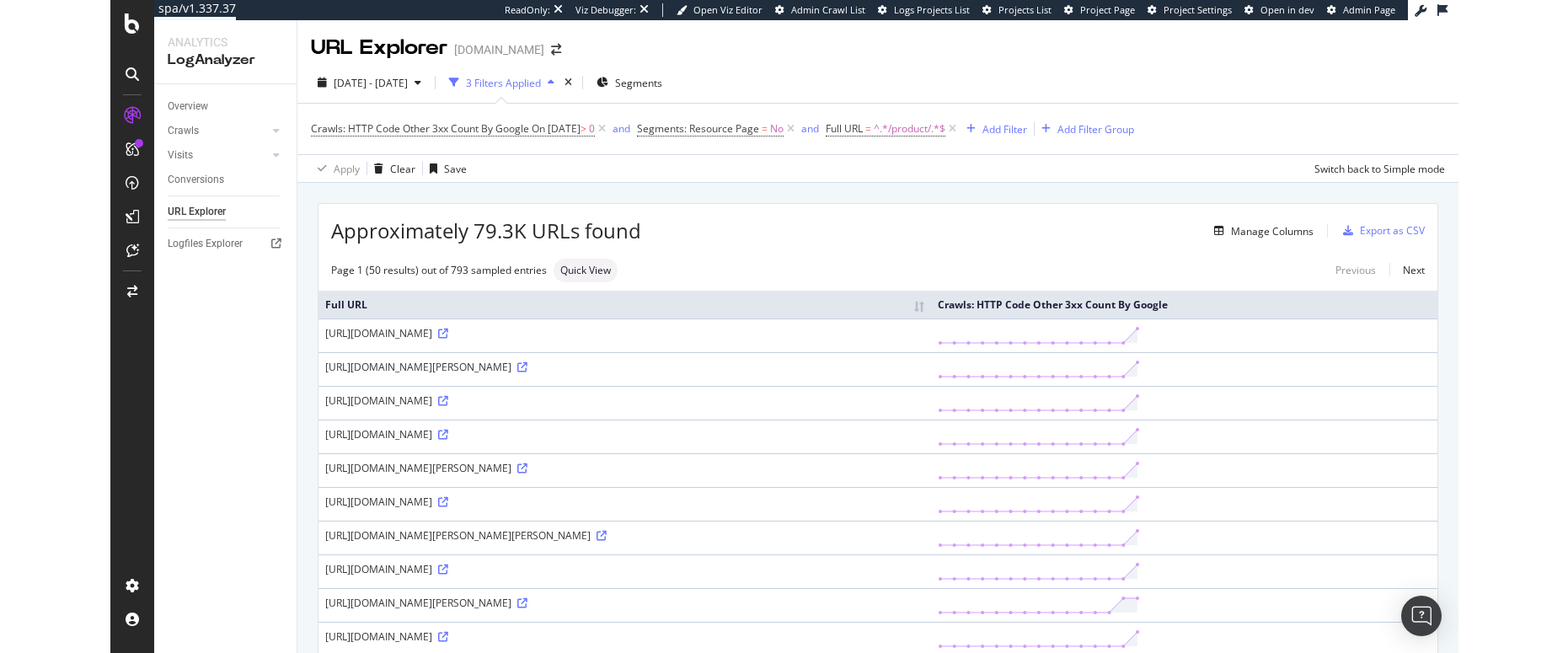
scroll to position [3, 0]
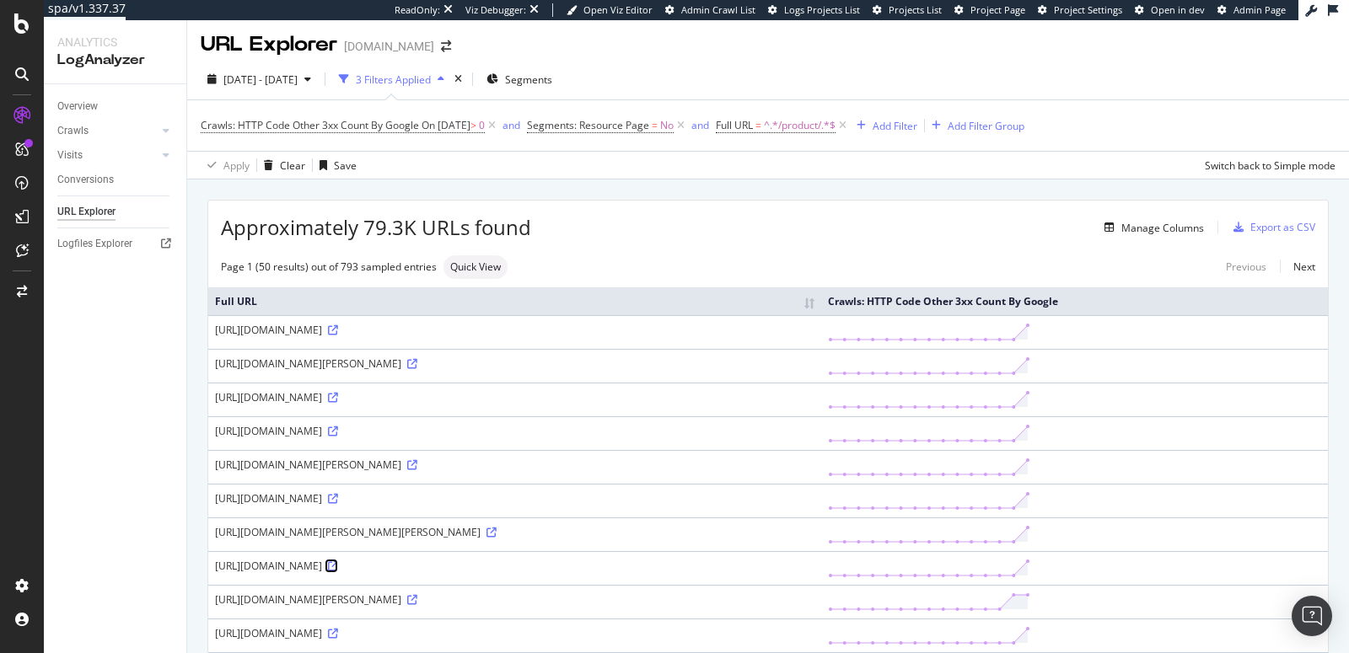
click at [338, 572] on icon at bounding box center [333, 566] width 10 height 10
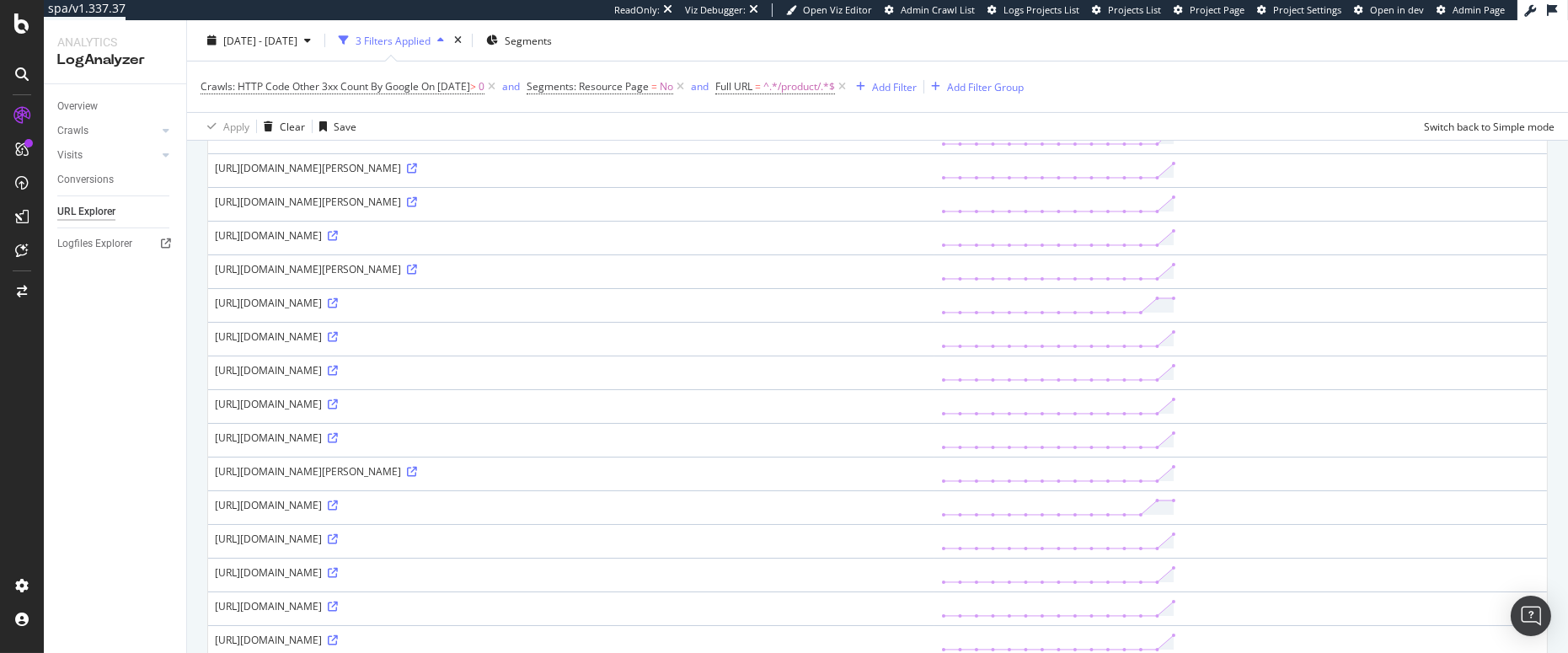
scroll to position [1457, 0]
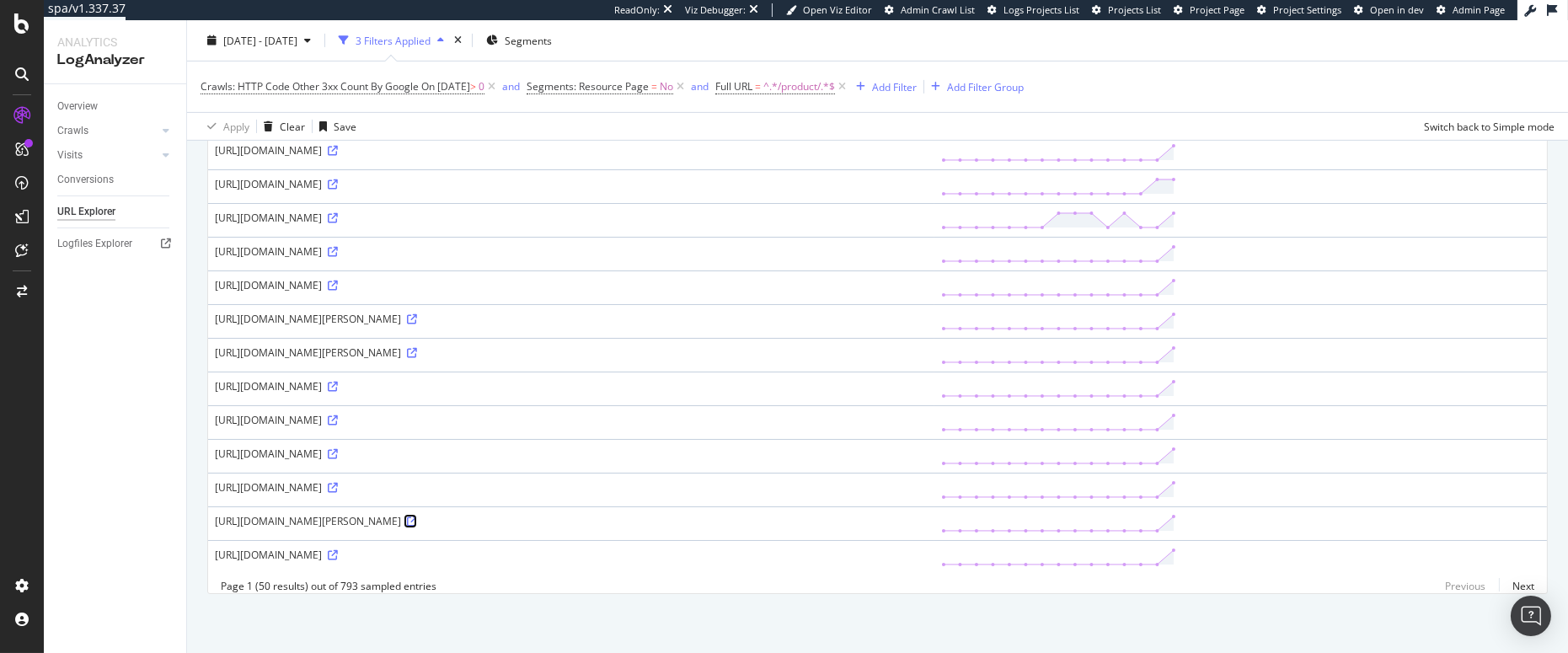
click at [417, 517] on icon at bounding box center [412, 522] width 10 height 10
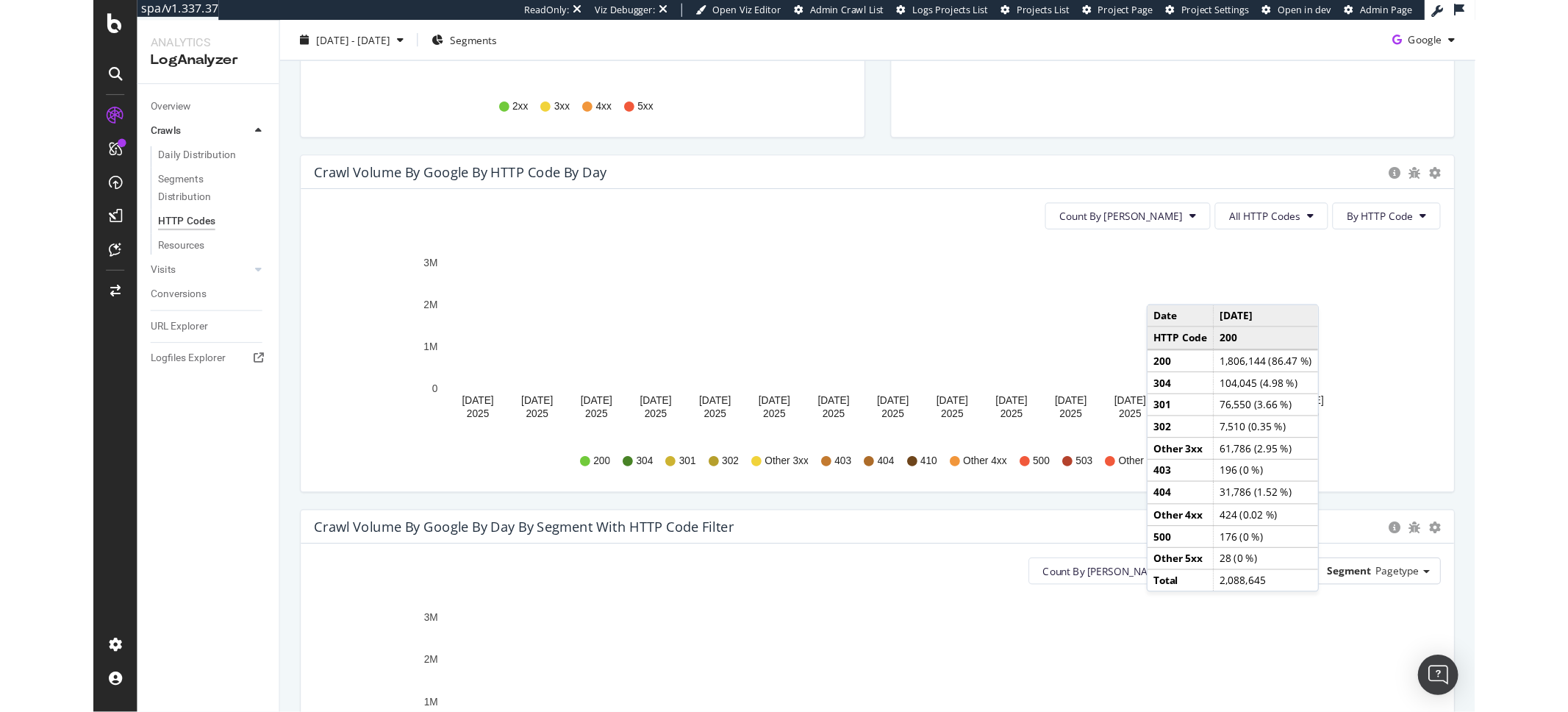
scroll to position [355, 0]
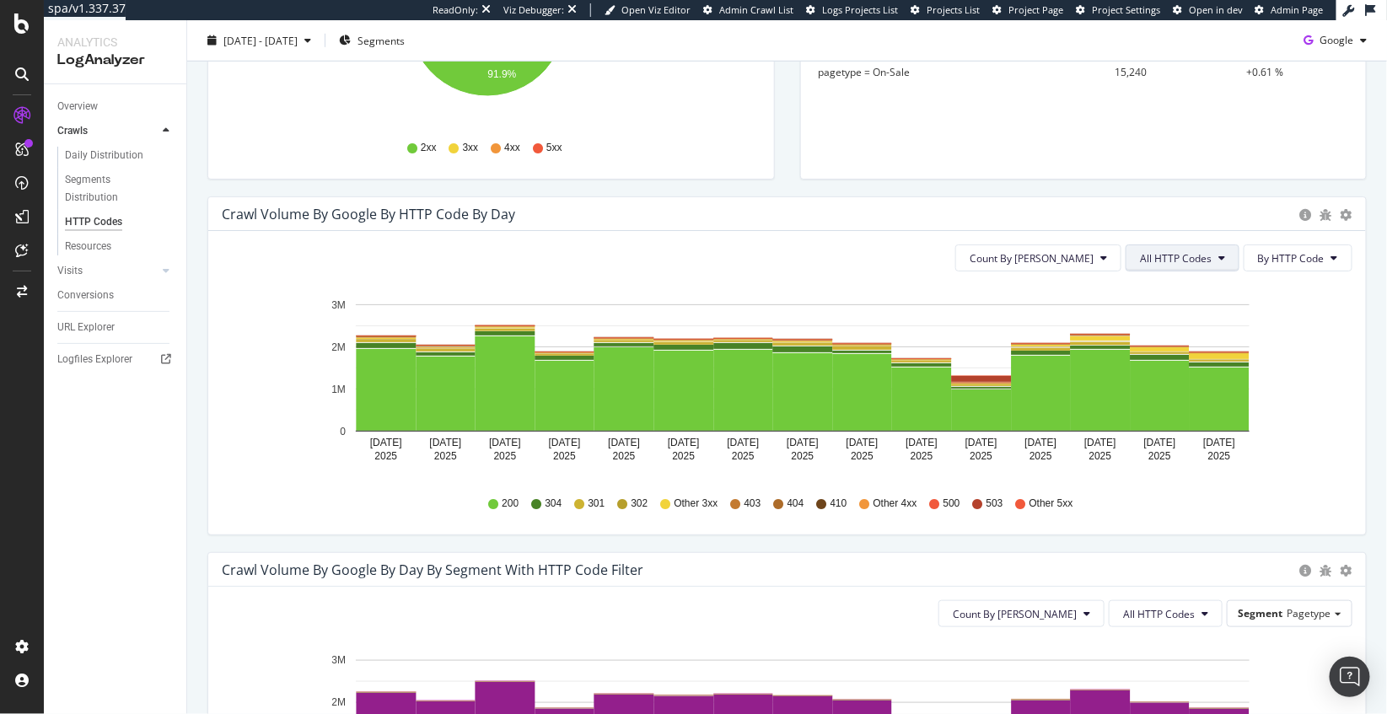
click at [1184, 253] on span "All HTTP Codes" at bounding box center [1176, 258] width 72 height 14
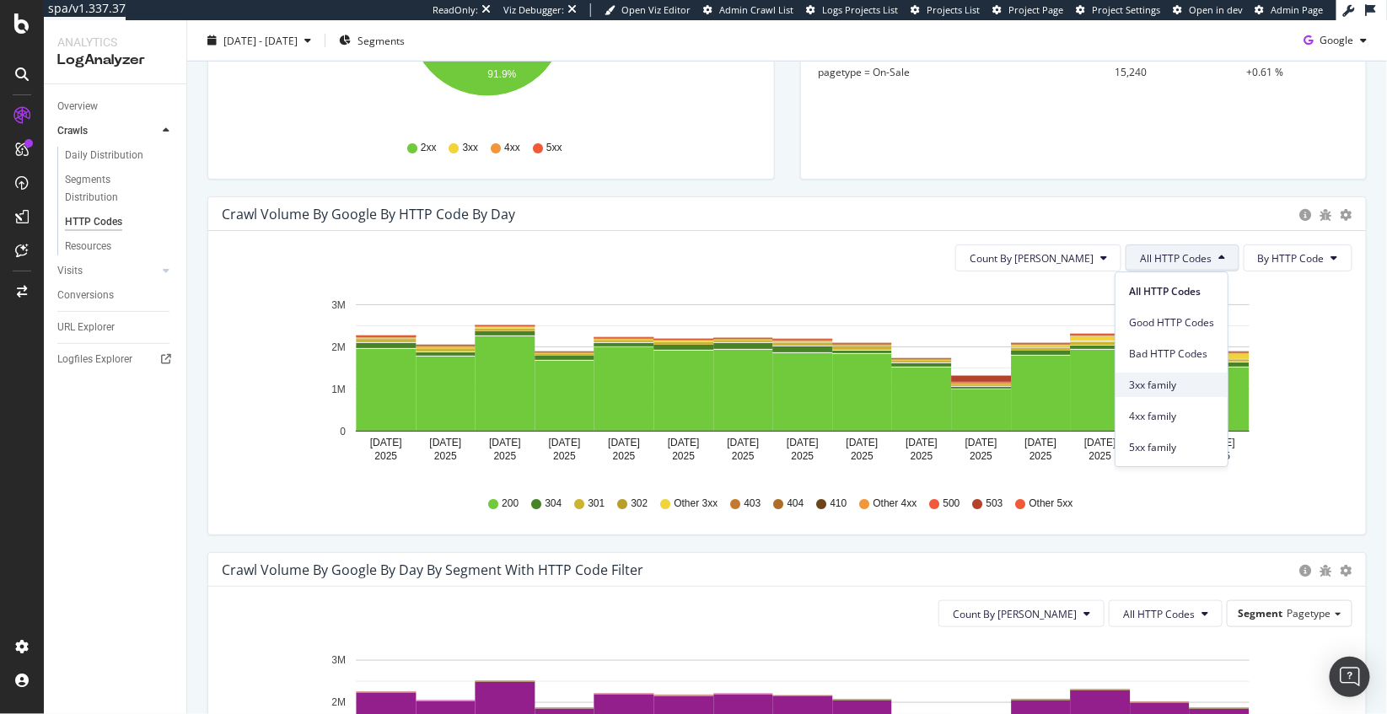
click at [1172, 390] on span "3xx family" at bounding box center [1171, 385] width 85 height 15
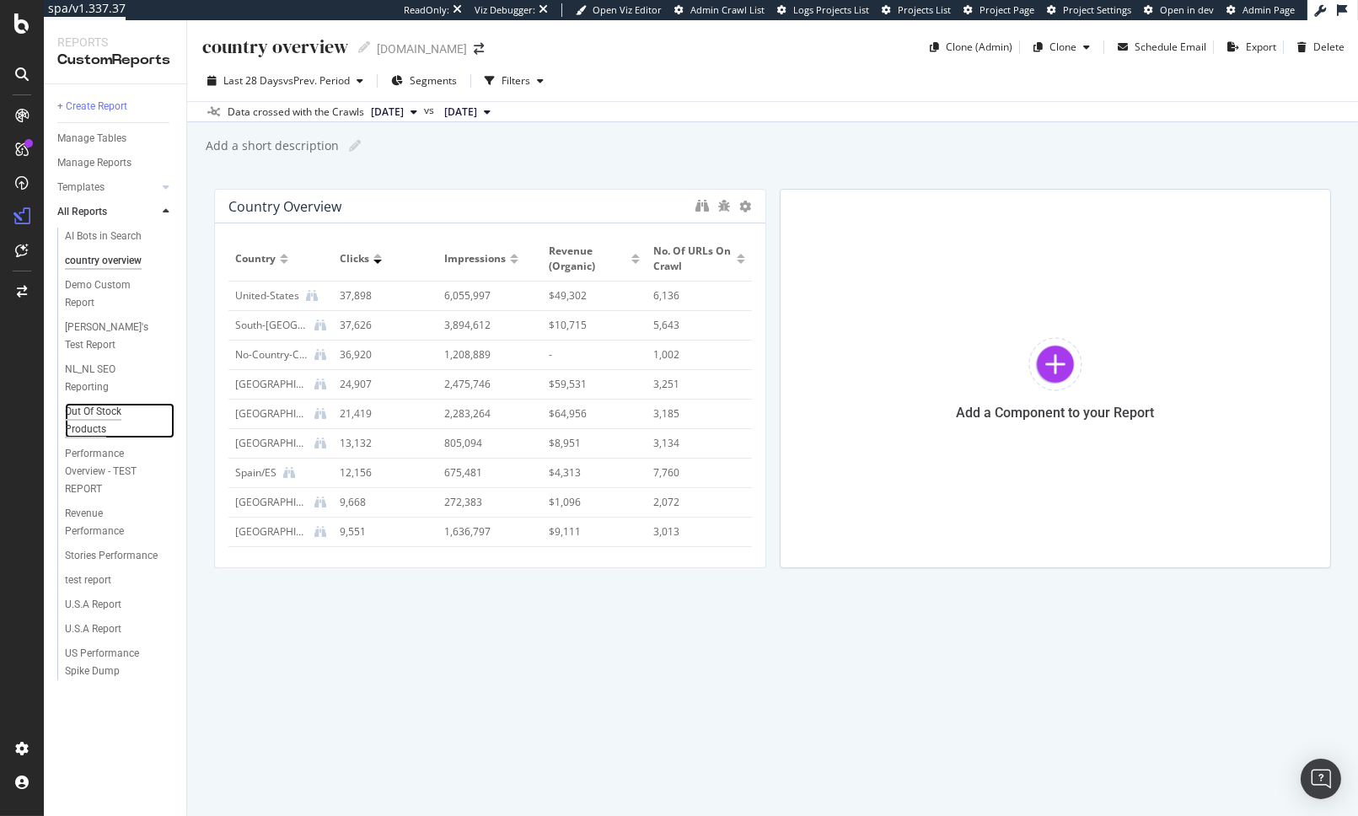
click at [94, 409] on div "Out Of Stock Products" at bounding box center [112, 420] width 94 height 35
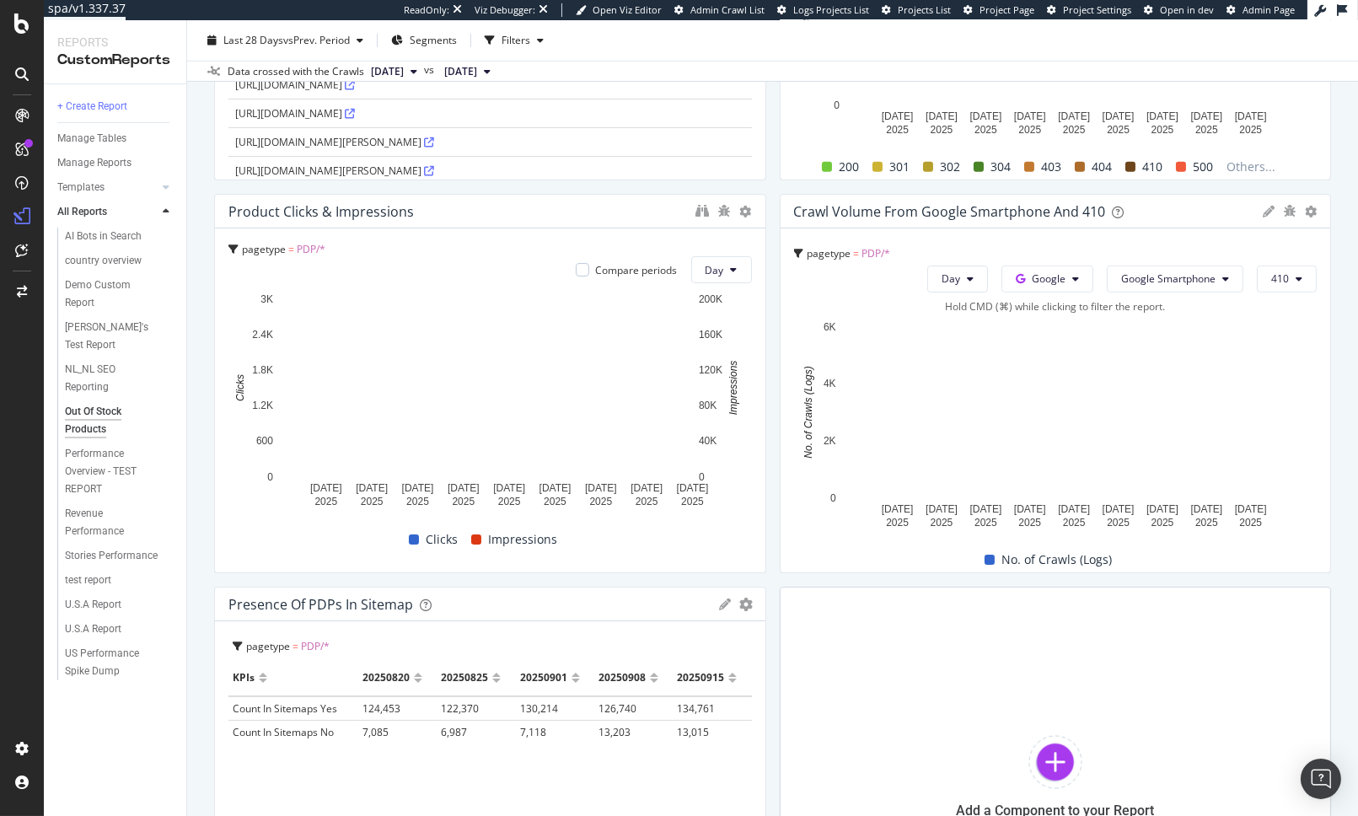
scroll to position [1589, 0]
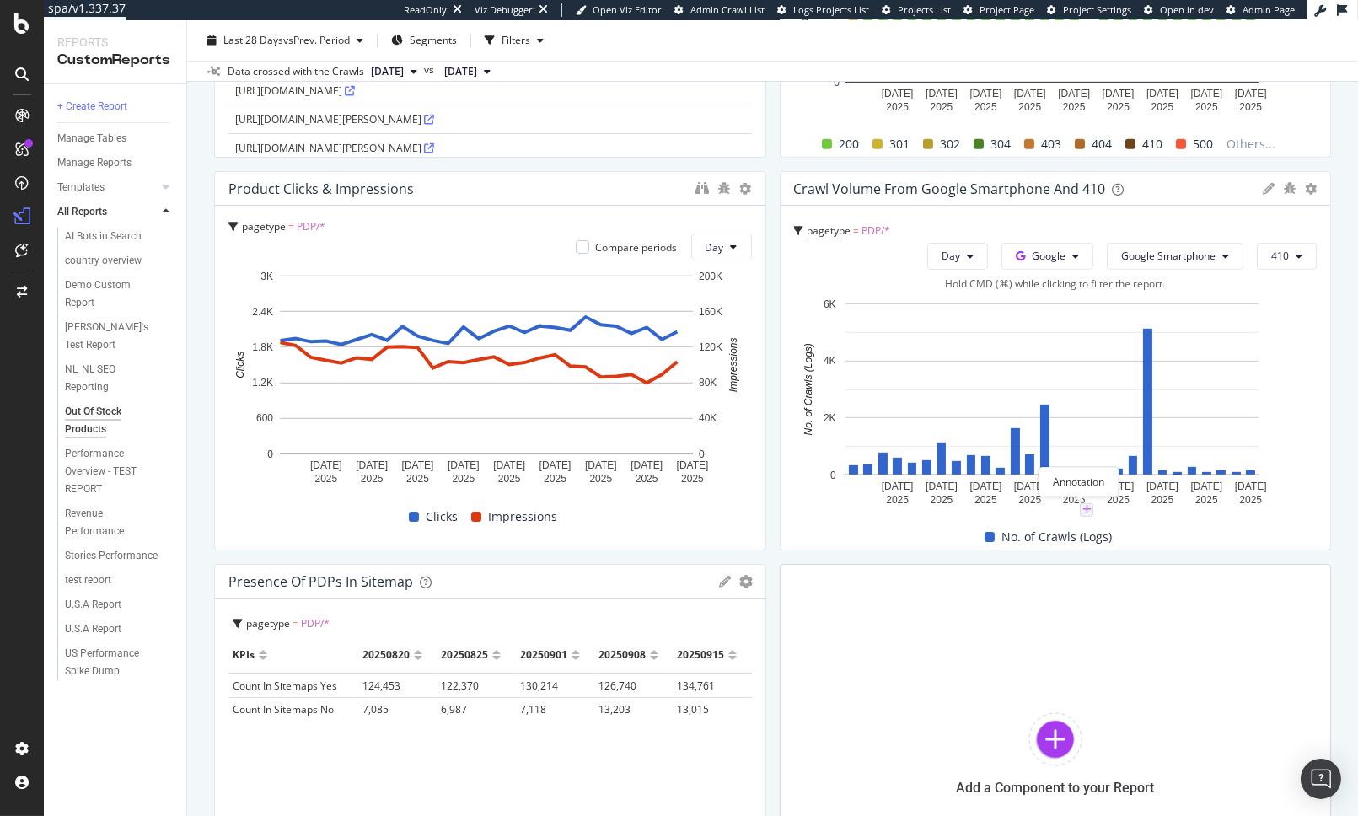
click at [1082, 511] on icon "plus" at bounding box center [1086, 510] width 9 height 10
click at [1085, 411] on textarea at bounding box center [1087, 409] width 150 height 52
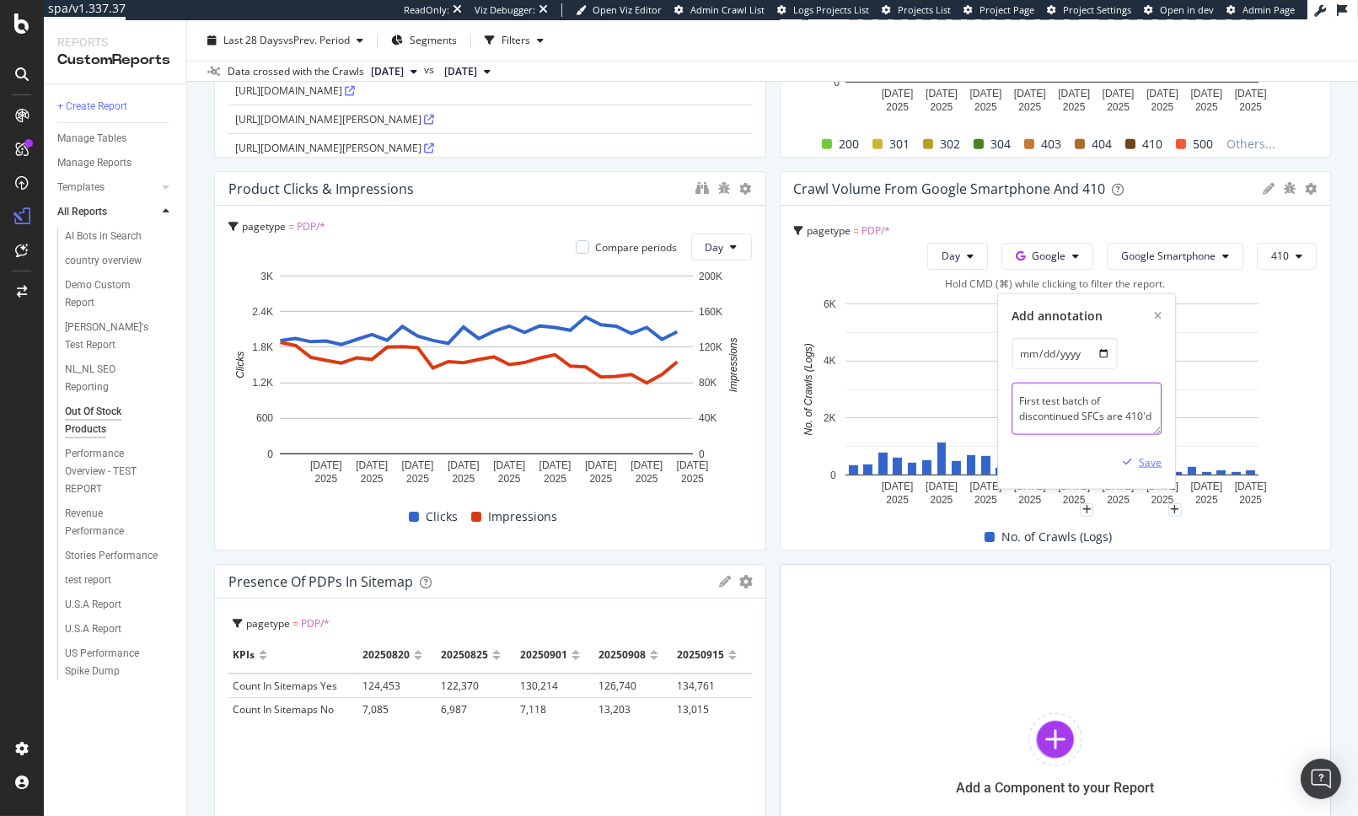
type textarea "First test batch of discontinued SFCs are 410'd"
click at [1141, 467] on div "Save" at bounding box center [1150, 461] width 23 height 14
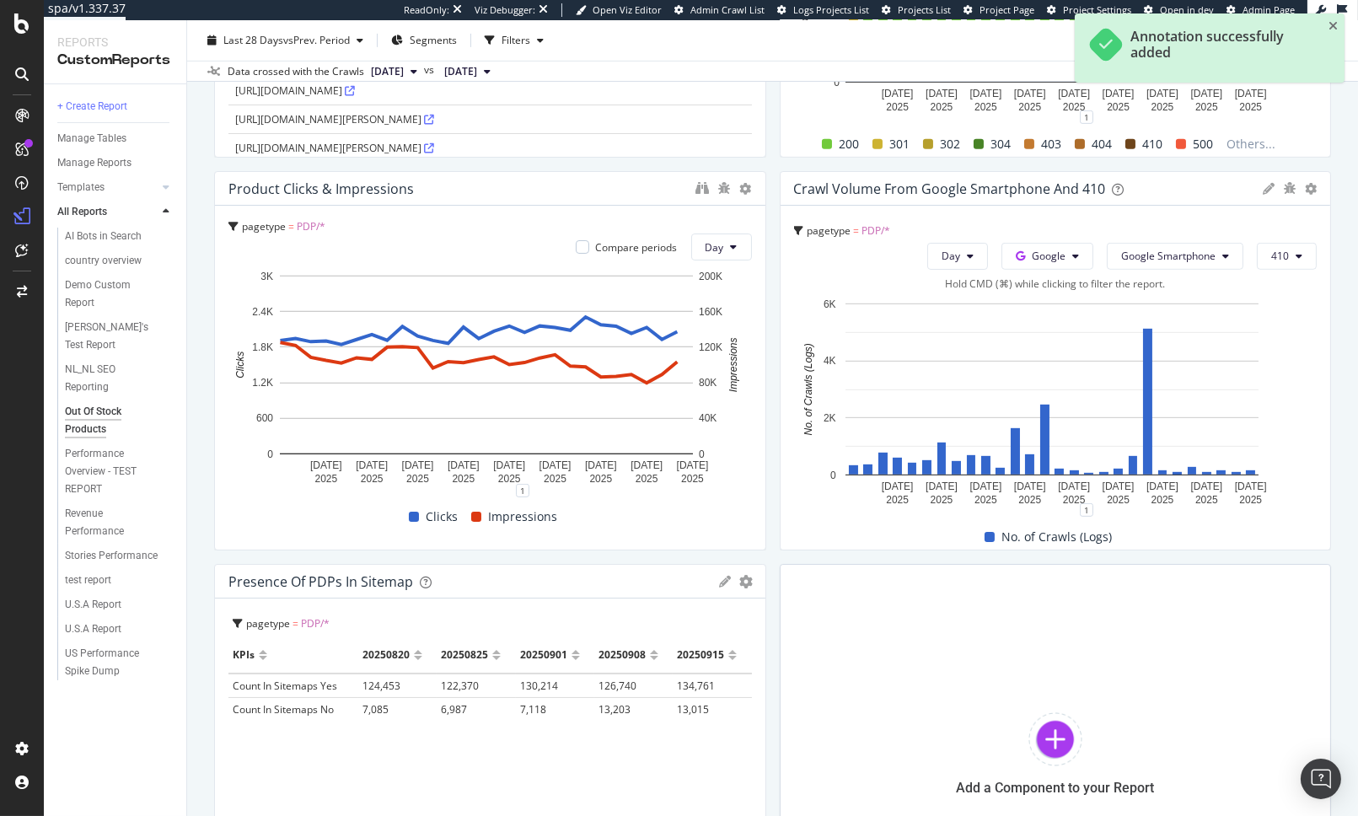
click at [792, 270] on div "pagetype = PDP/* Day Google Google Smartphone 410 Hold CMD (⌘) while clicking t…" at bounding box center [1056, 378] width 550 height 344
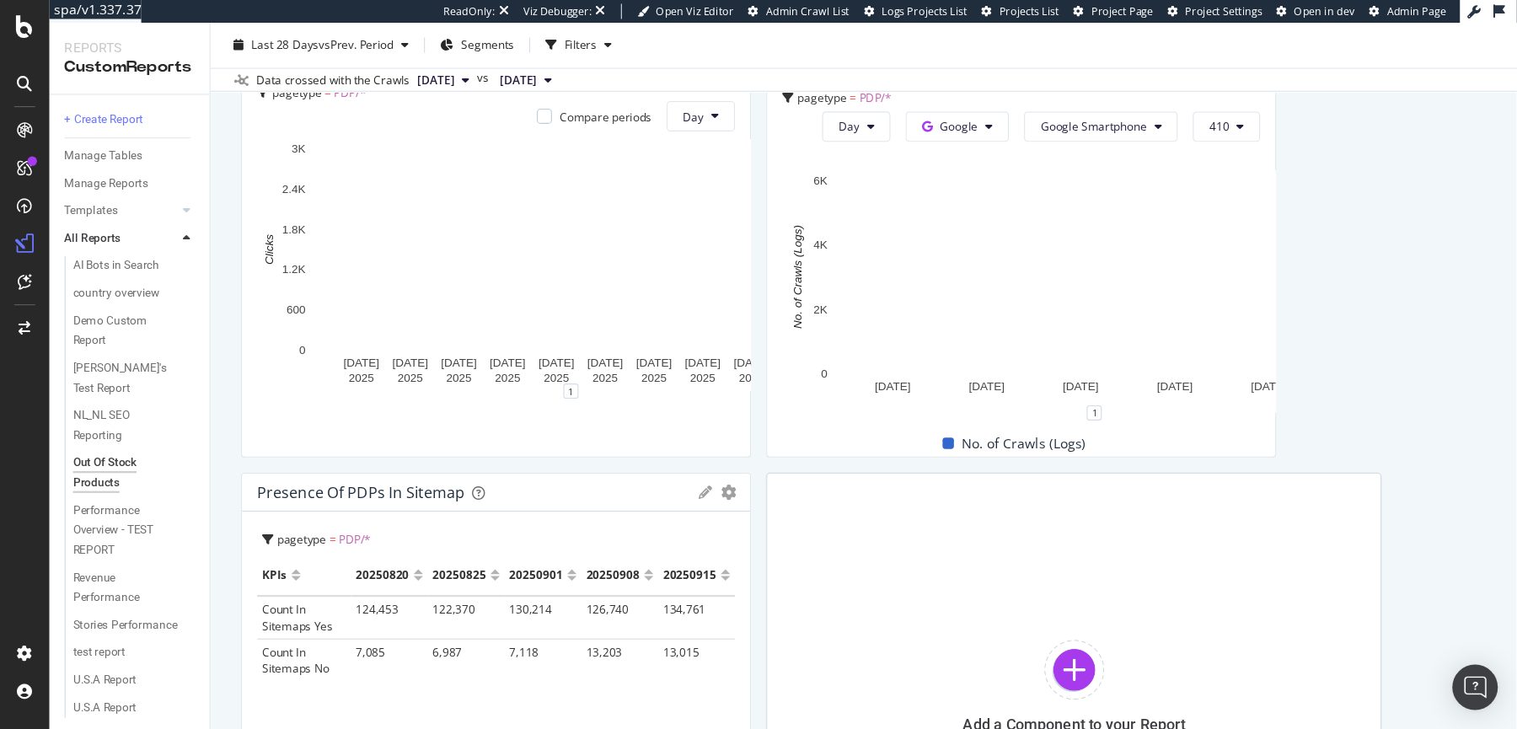
scroll to position [1732, 0]
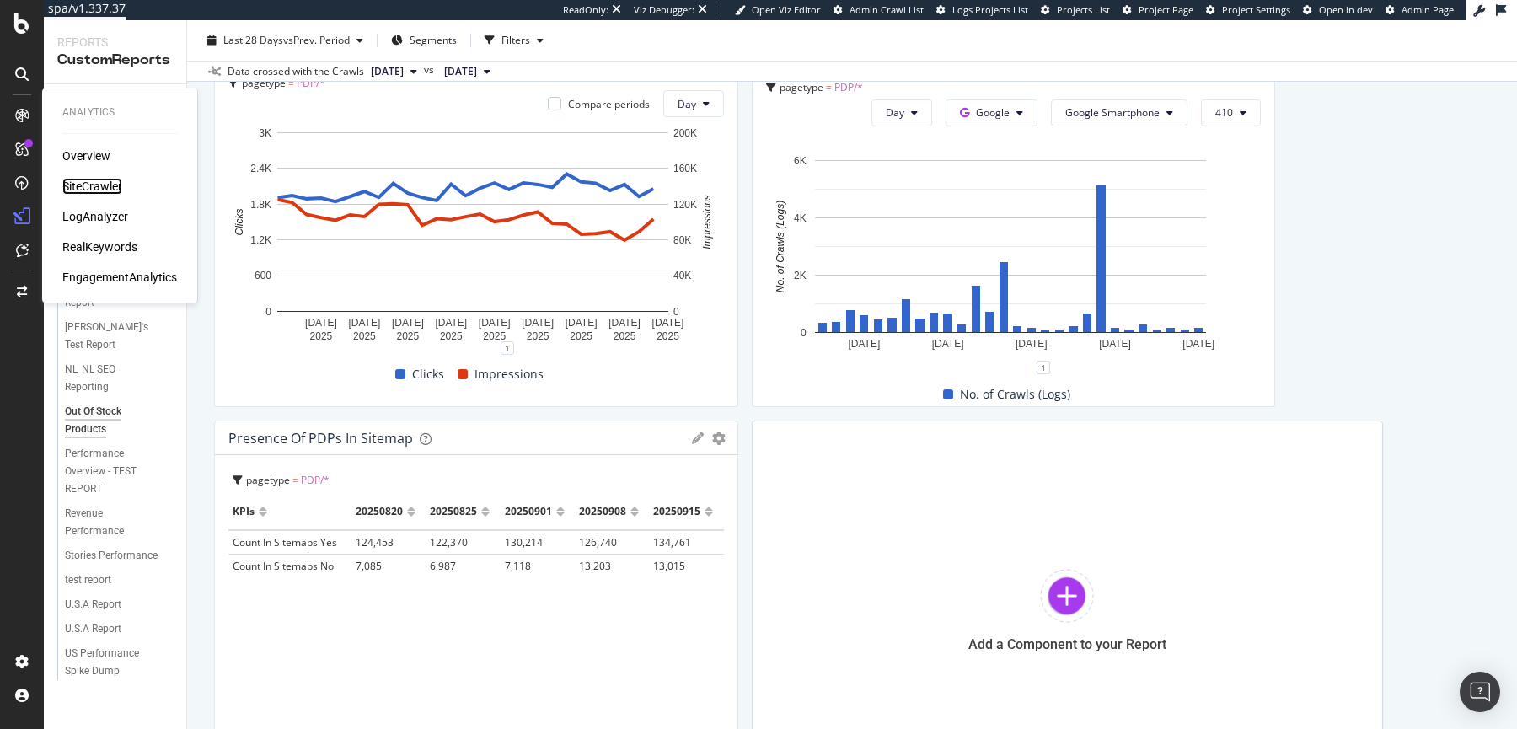
click at [72, 180] on div "SiteCrawler" at bounding box center [92, 186] width 60 height 17
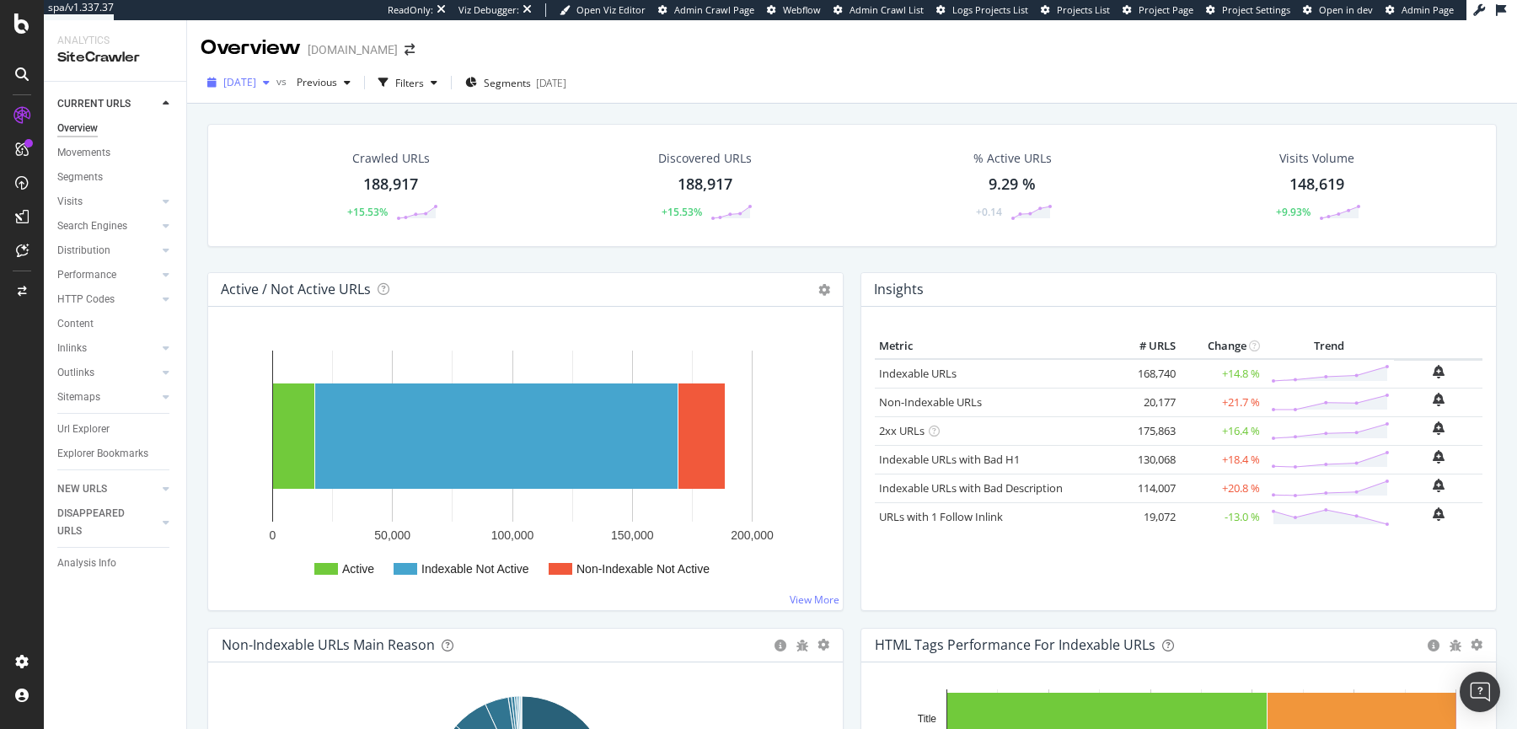
click at [242, 77] on span "[DATE]" at bounding box center [239, 82] width 33 height 14
click at [648, 125] on div "Crawled URLs 188,917 +15.53% Discovered URLs 188,917 +15.53% % Active URLs 9.29…" at bounding box center [852, 185] width 1290 height 123
click at [107, 153] on div "Movements" at bounding box center [83, 153] width 53 height 18
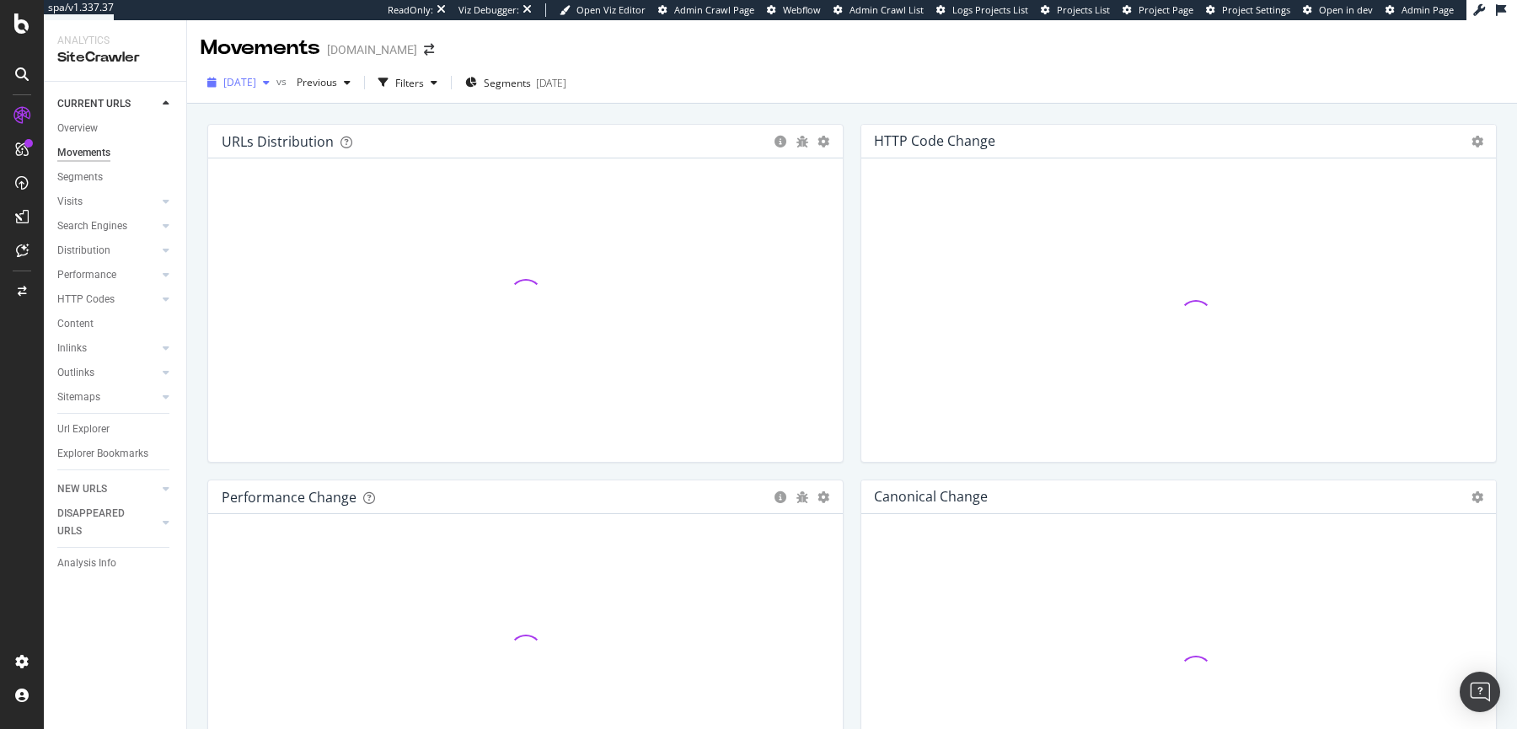
click at [256, 77] on span "[DATE]" at bounding box center [239, 82] width 33 height 14
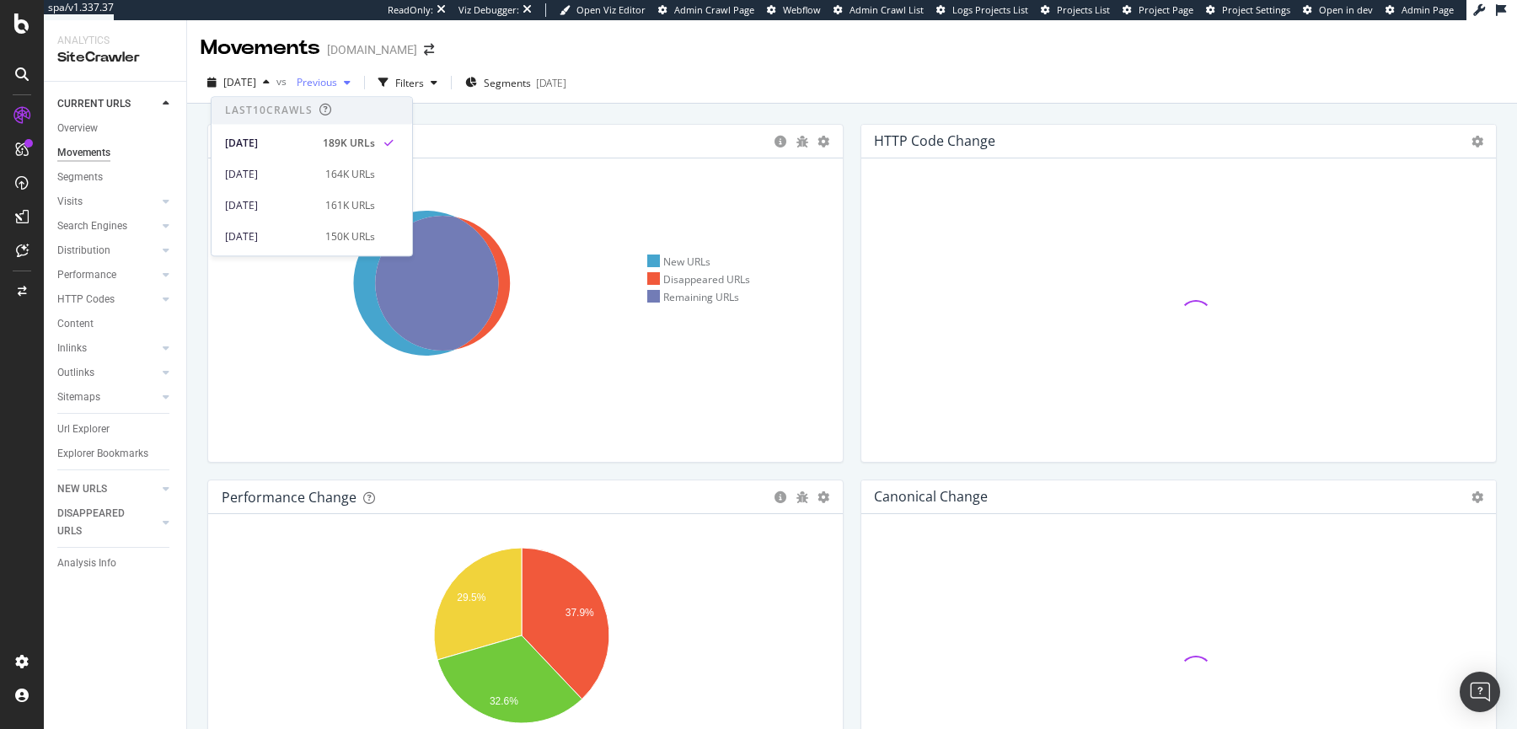
click at [337, 78] on span "Previous" at bounding box center [313, 82] width 47 height 14
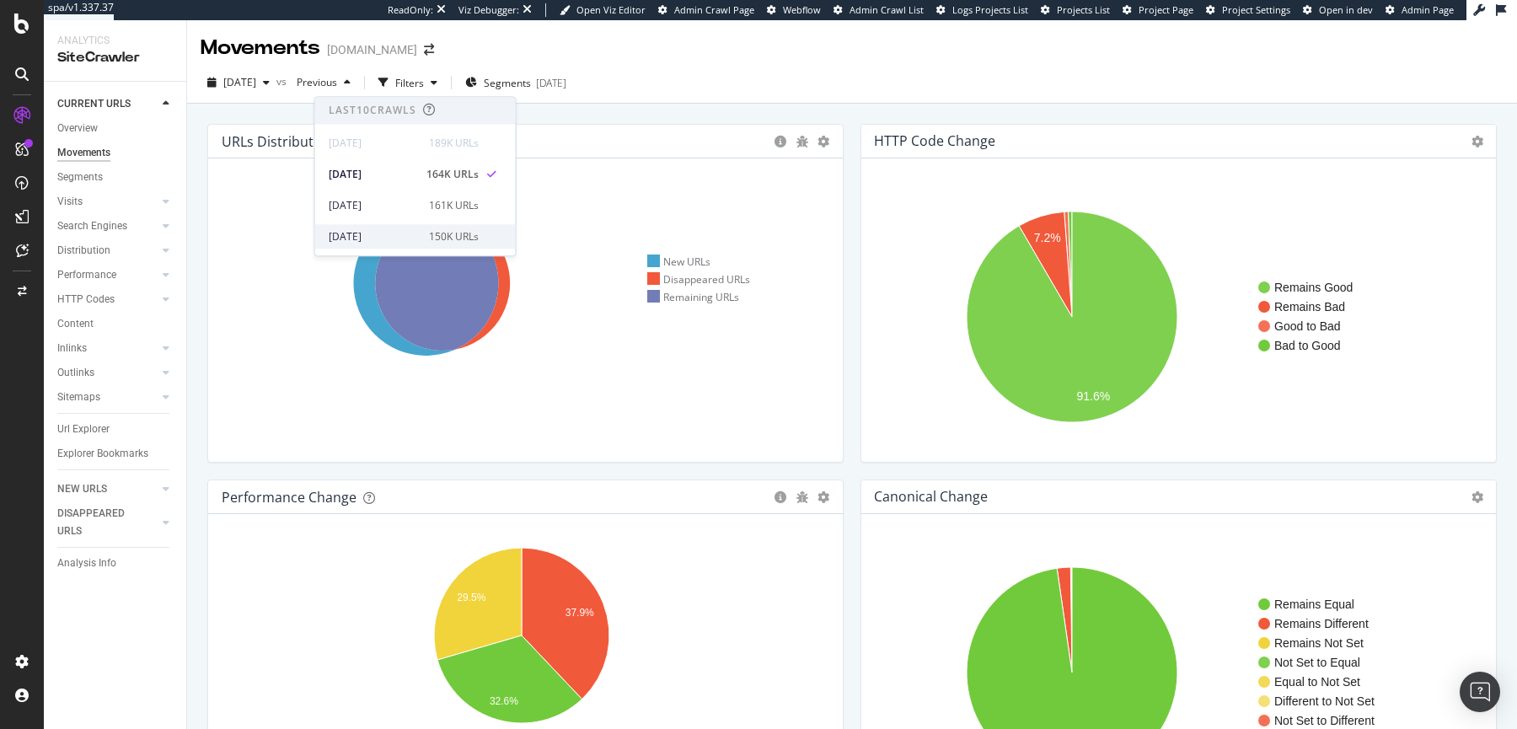
click at [450, 227] on div "2025 Aug. 25th 150K URLs" at bounding box center [415, 236] width 201 height 24
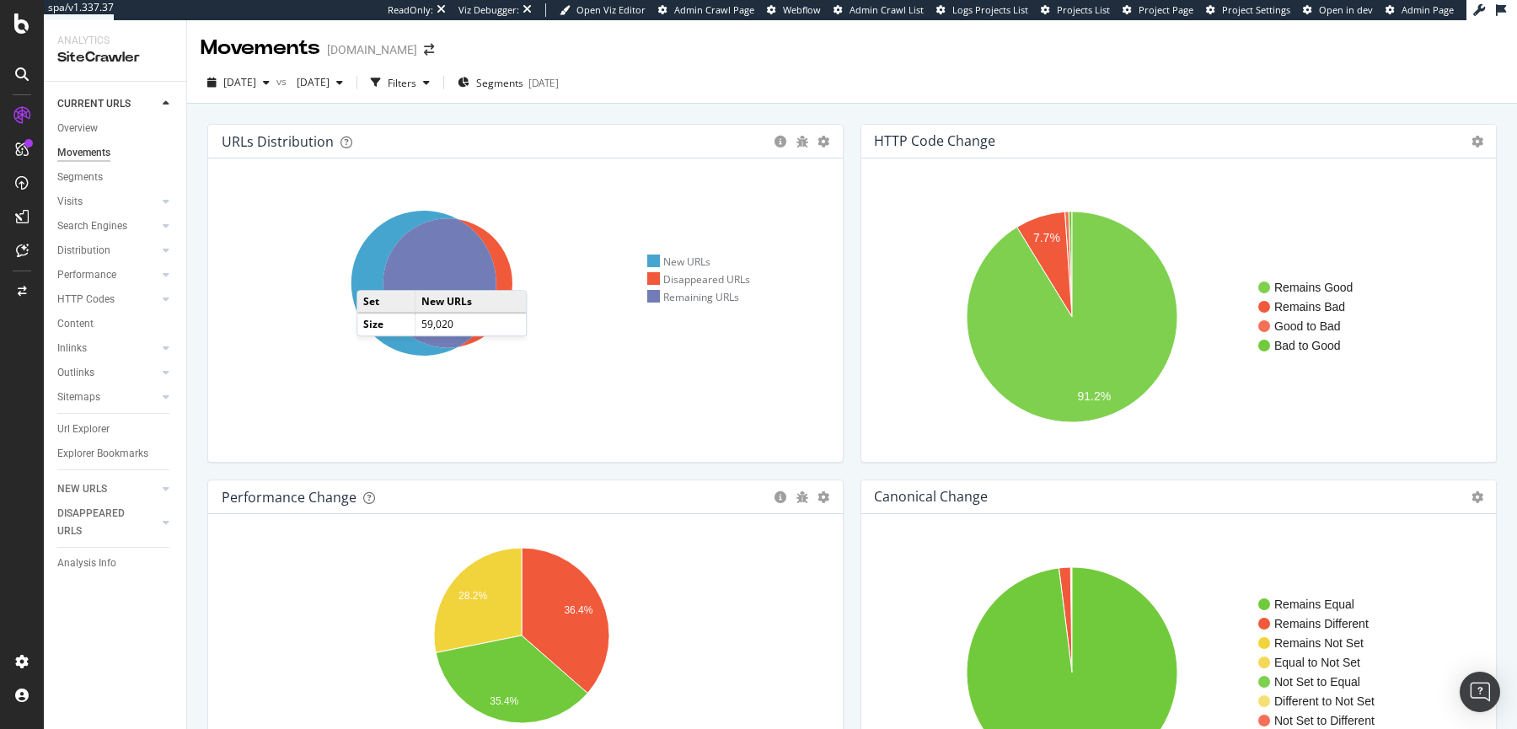
click at [373, 273] on icon at bounding box center [424, 283] width 145 height 145
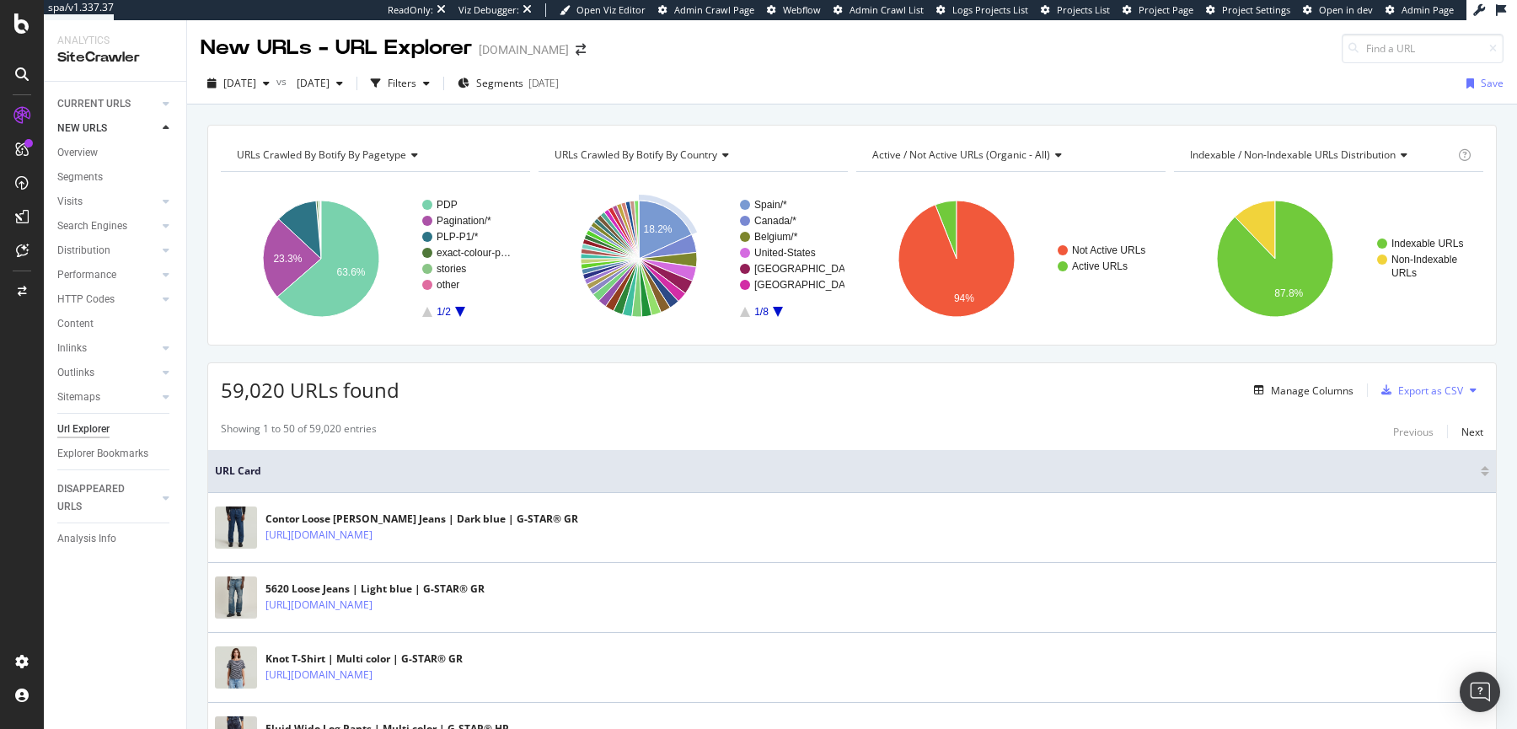
click at [658, 228] on text "18.2%" at bounding box center [658, 229] width 29 height 12
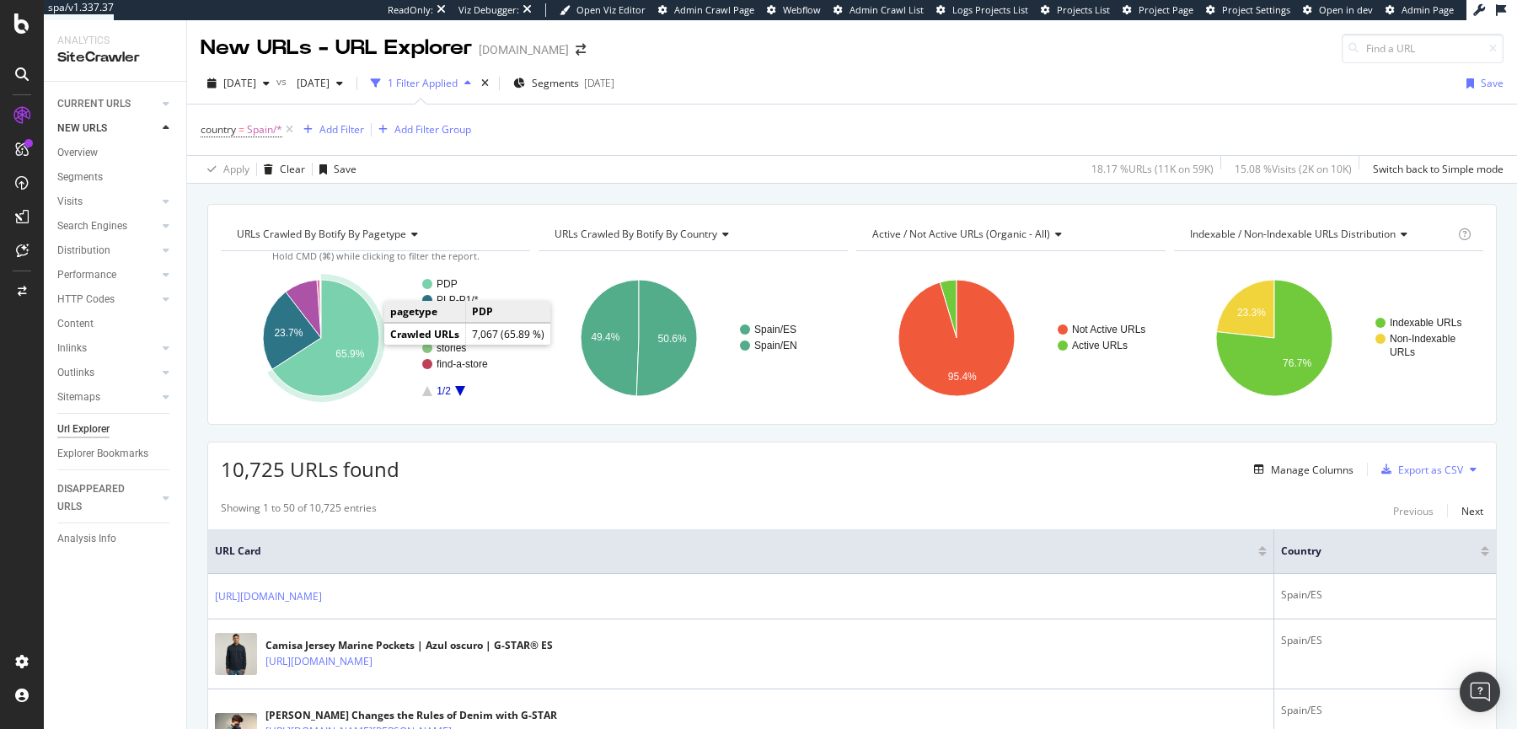
click at [351, 343] on icon "A chart." at bounding box center [325, 338] width 107 height 116
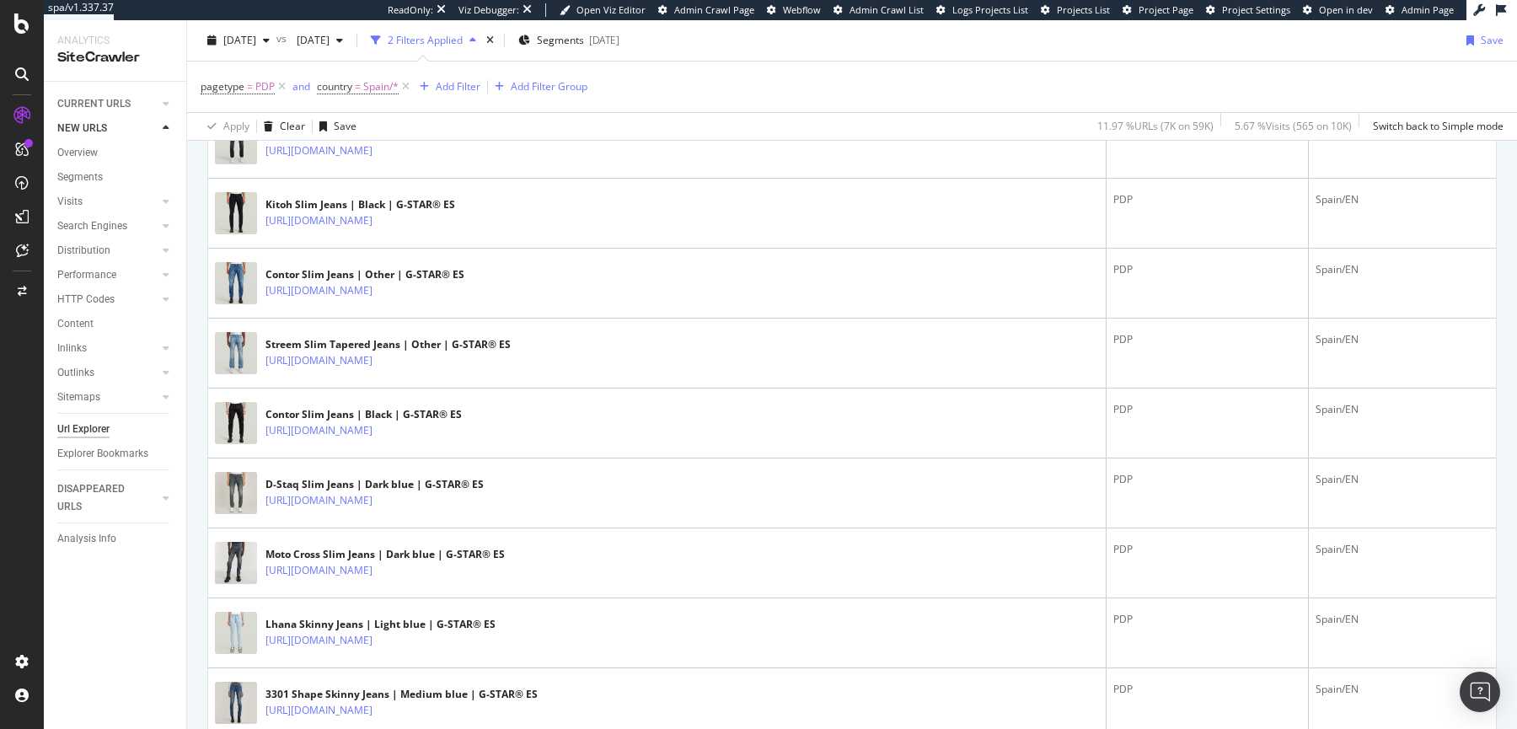
scroll to position [1384, 0]
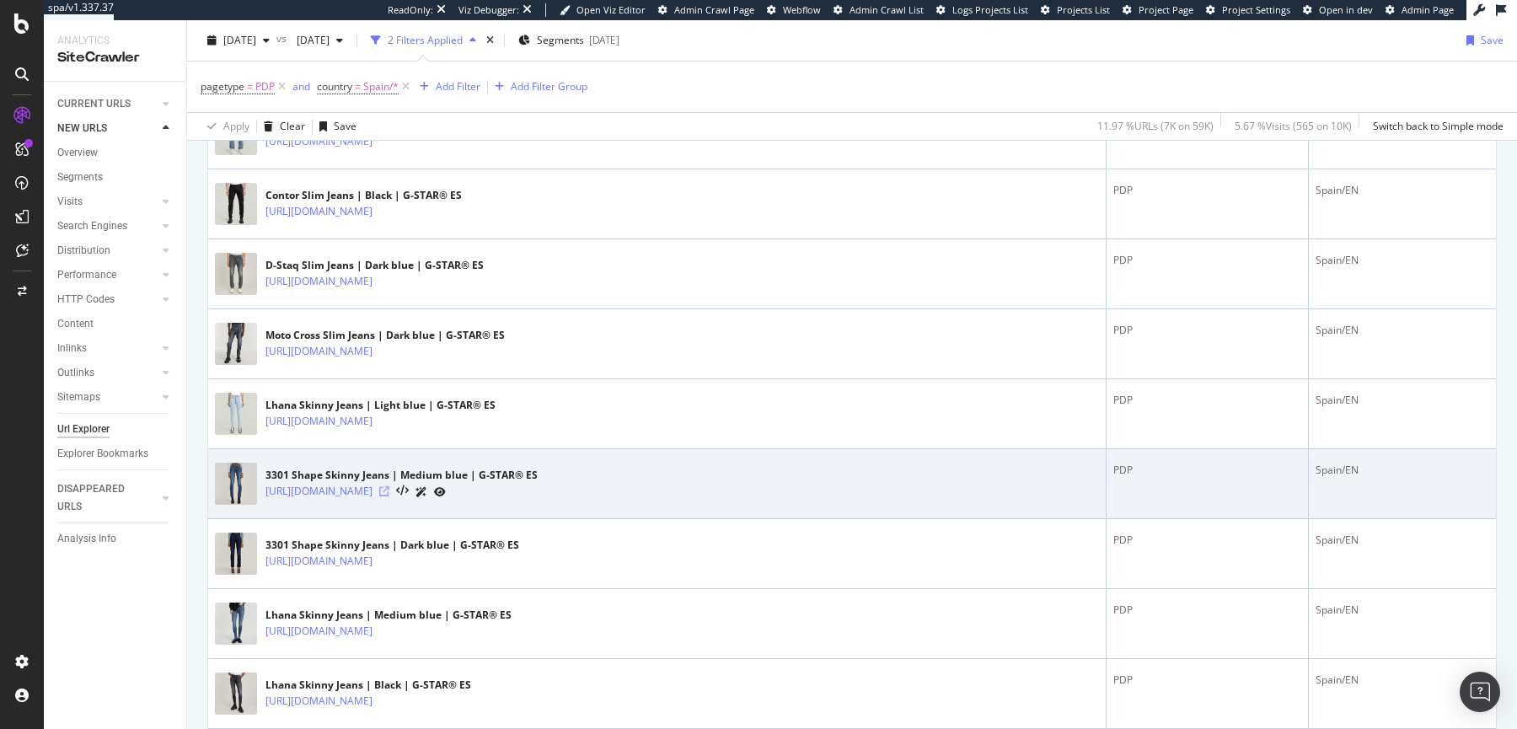
click at [389, 486] on icon at bounding box center [384, 491] width 10 height 10
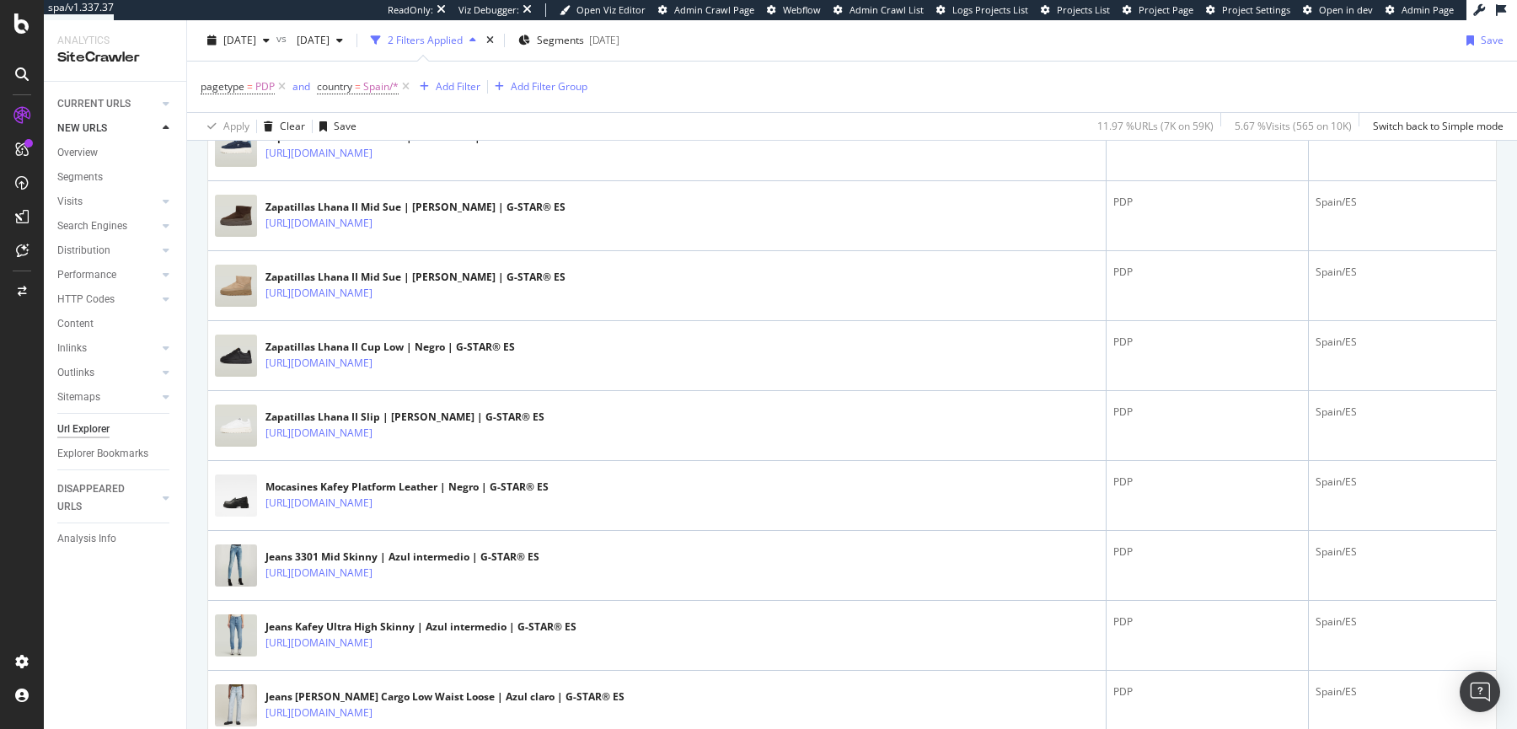
scroll to position [3421, 0]
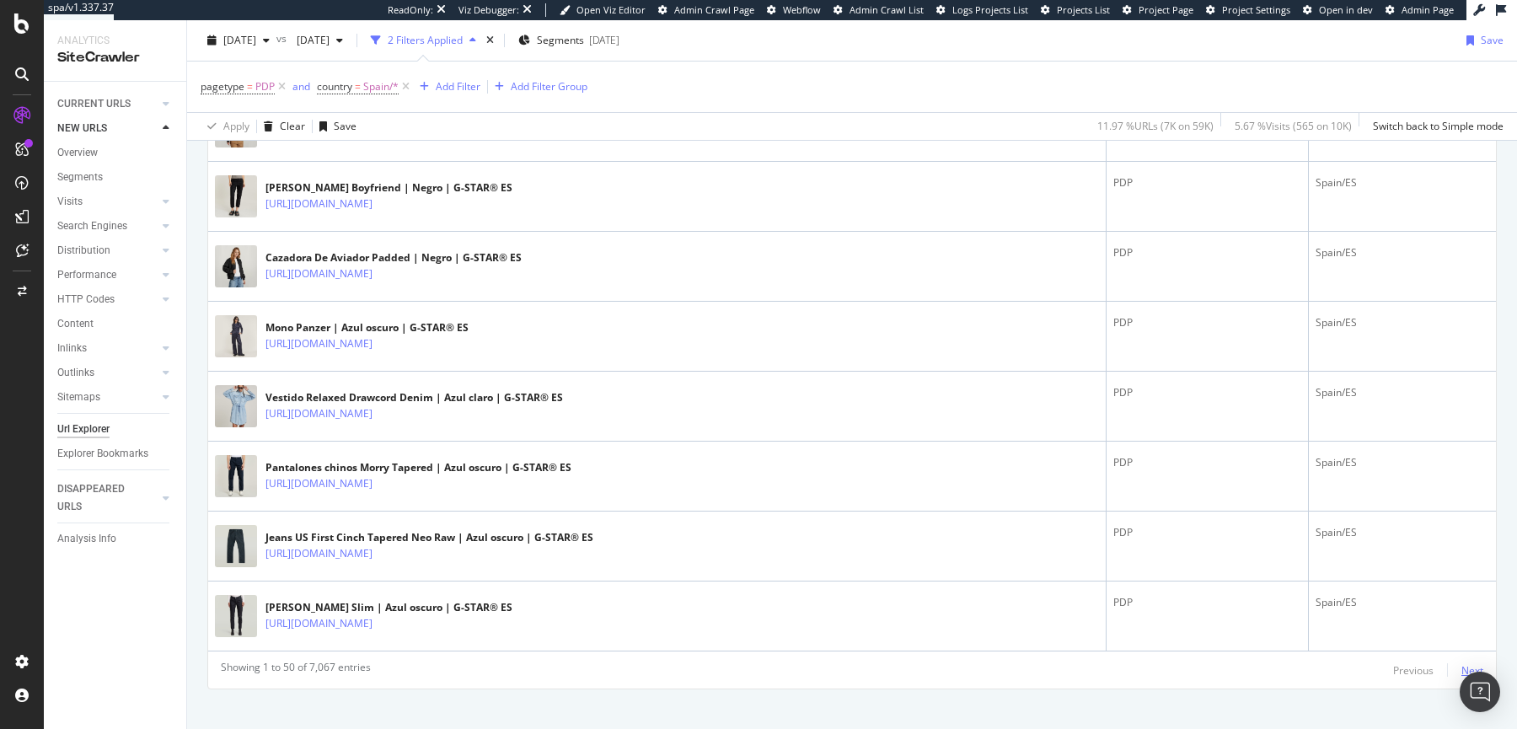
click at [1357, 663] on div "Next" at bounding box center [1473, 670] width 22 height 14
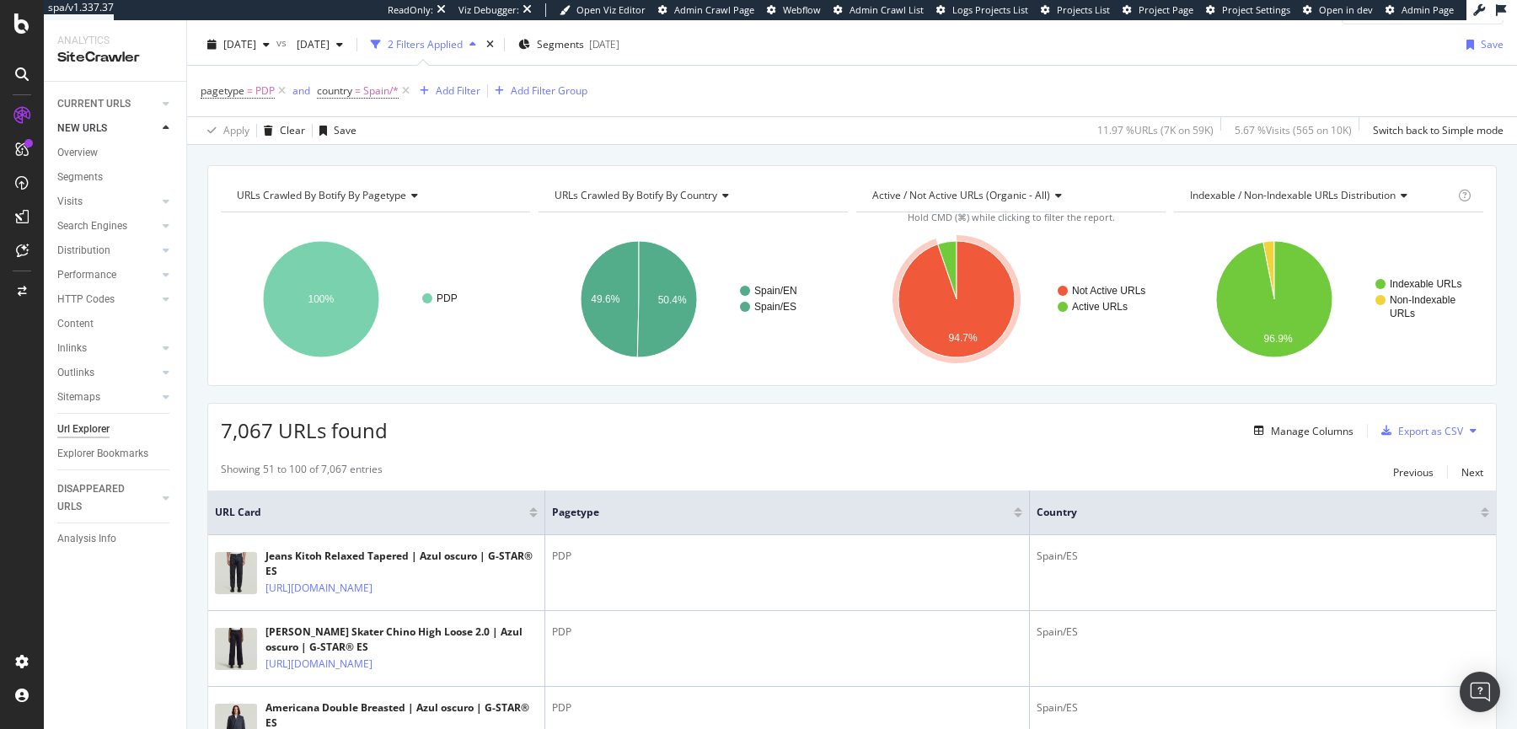
scroll to position [0, 0]
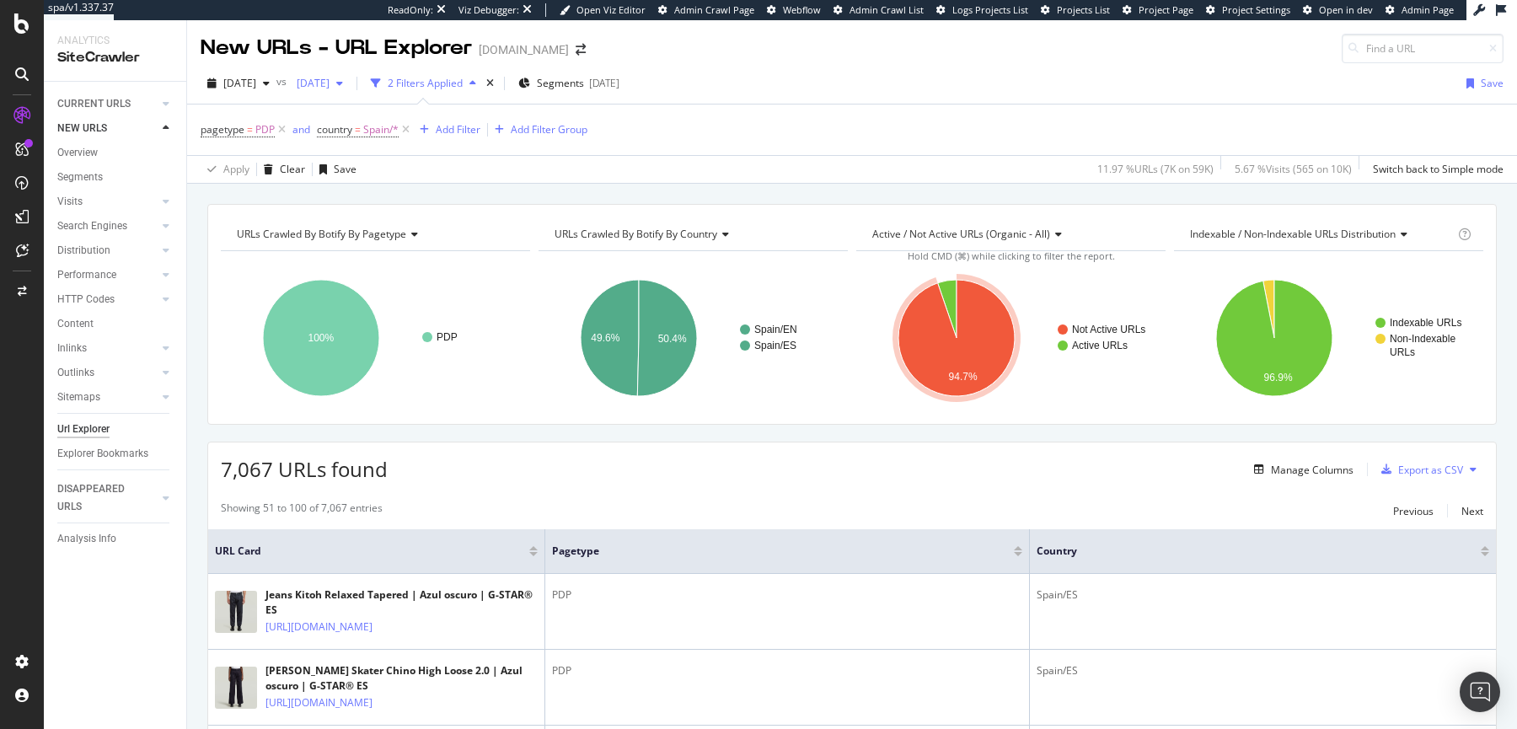
click at [350, 72] on div "[DATE]" at bounding box center [320, 83] width 60 height 25
click at [584, 201] on div "URLs Crawled By Botify By pagetype Chart (by Value) Table Expand Export as CSV …" at bounding box center [852, 204] width 1330 height 40
click at [410, 130] on icon at bounding box center [406, 129] width 14 height 17
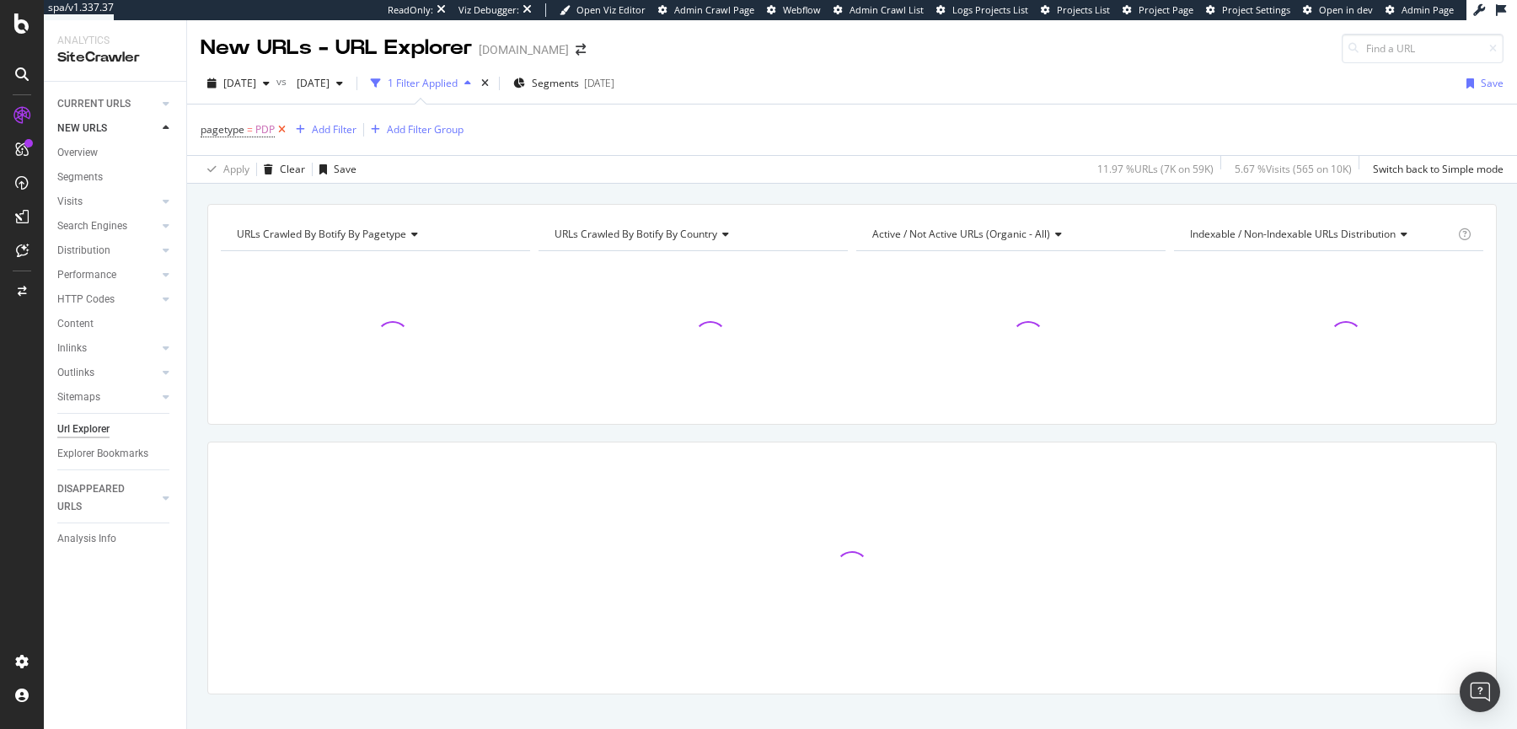
click at [283, 131] on icon at bounding box center [282, 129] width 14 height 17
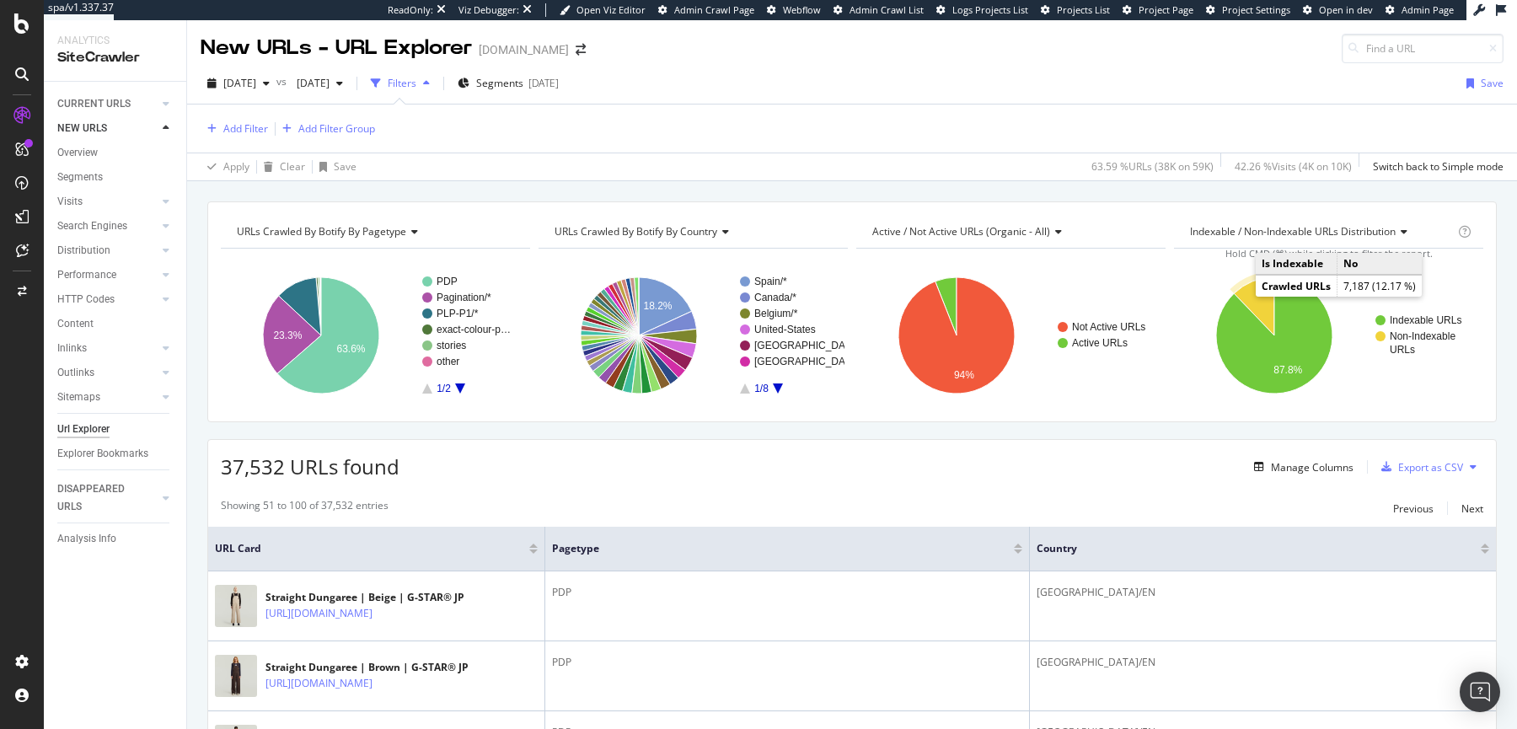
click at [1241, 292] on icon "A chart." at bounding box center [1254, 306] width 40 height 58
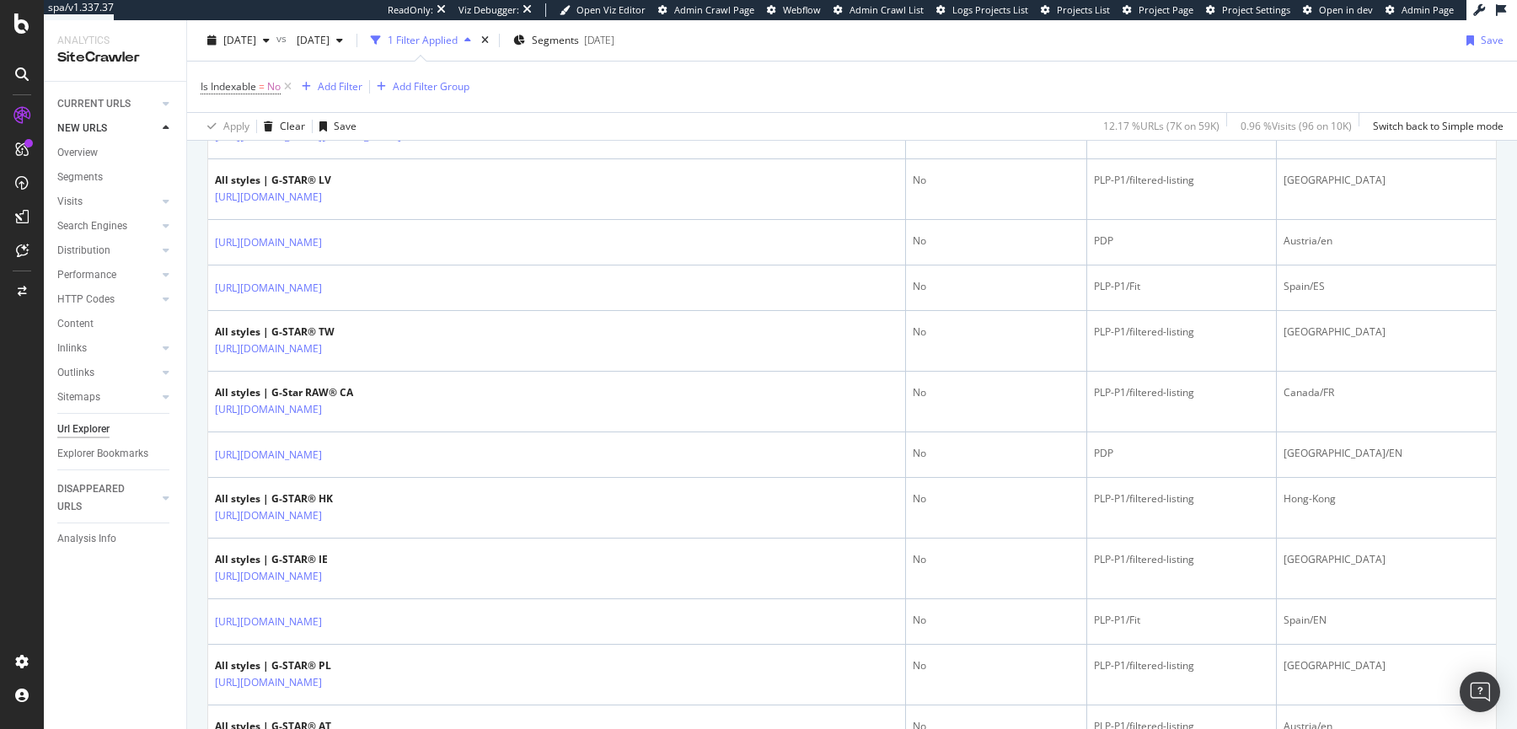
scroll to position [2238, 0]
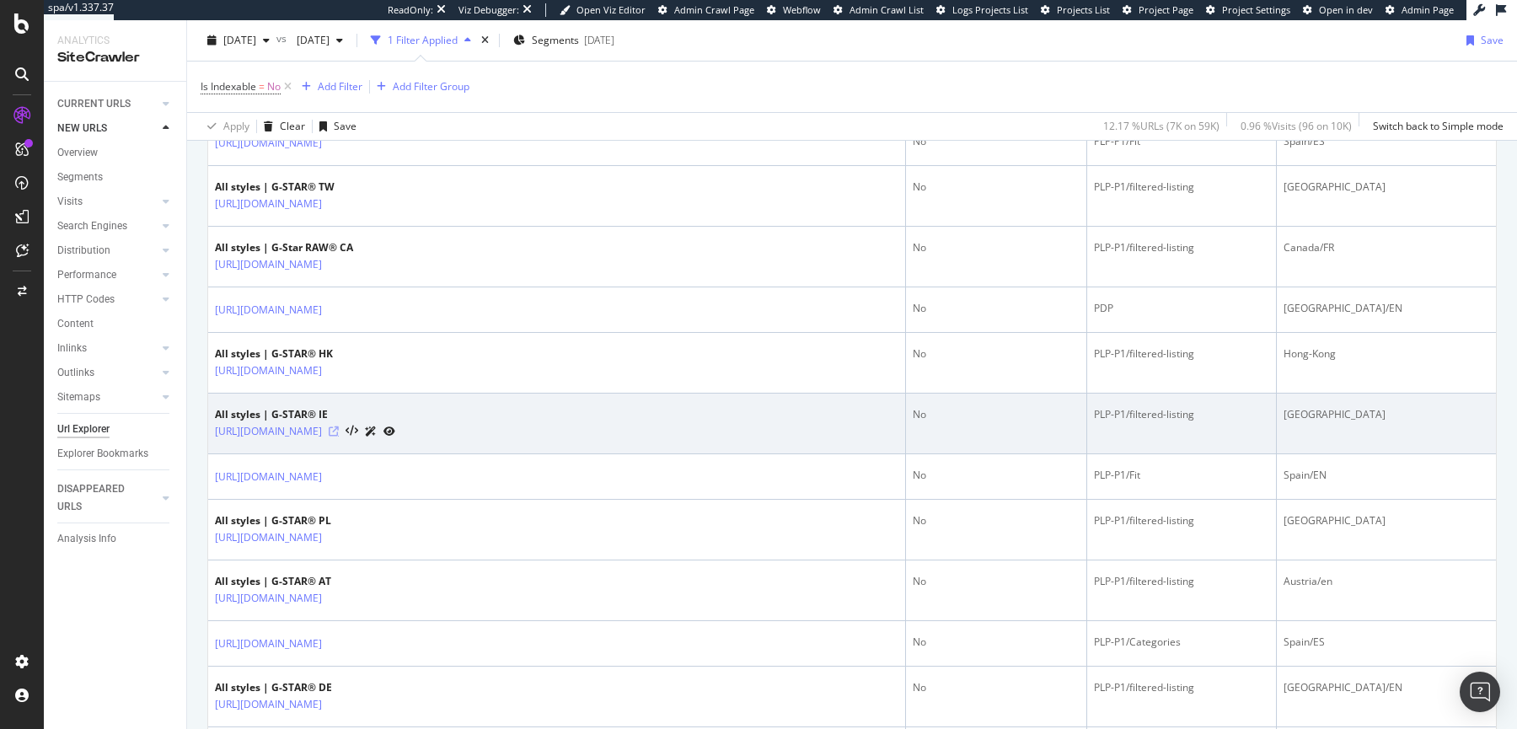
click at [339, 427] on icon at bounding box center [334, 432] width 10 height 10
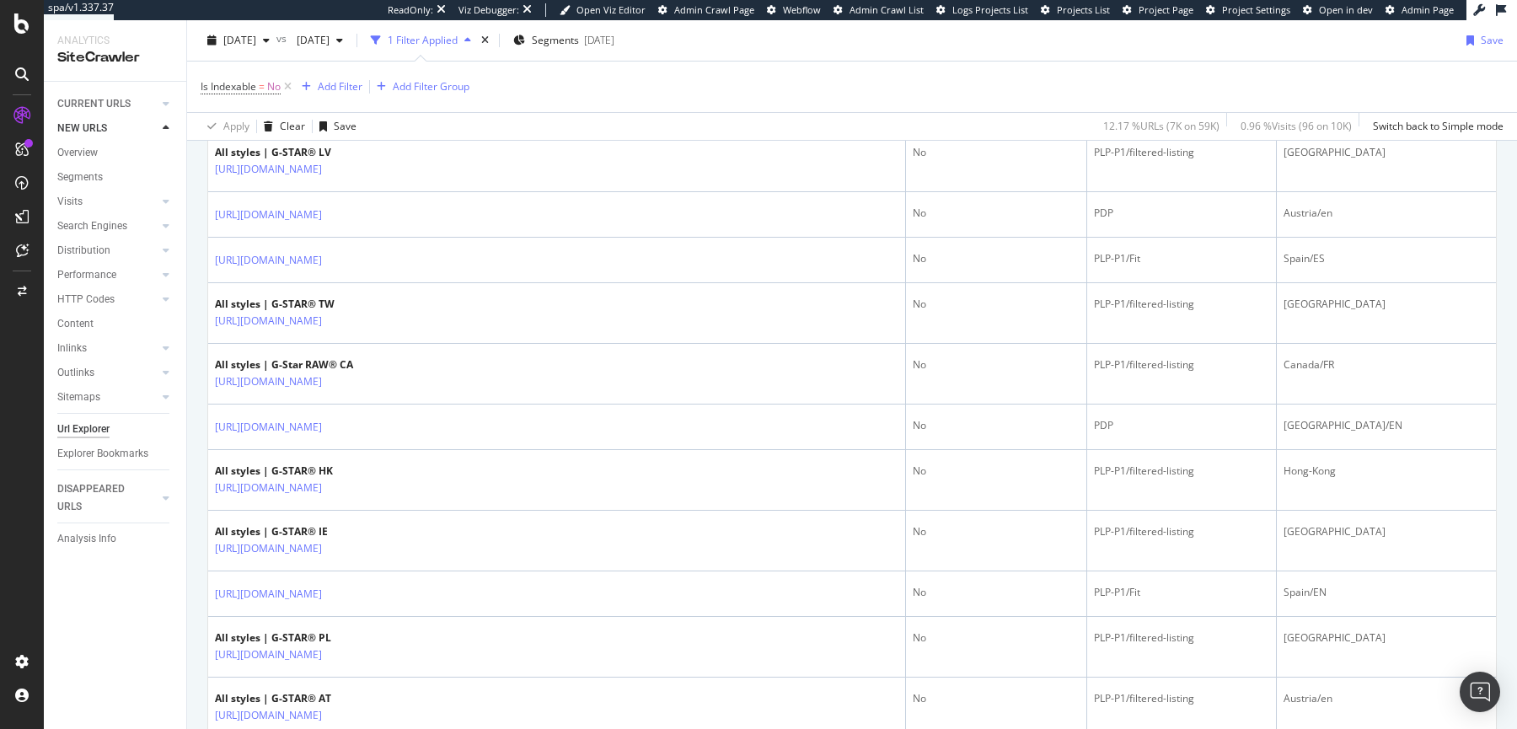
scroll to position [2669, 0]
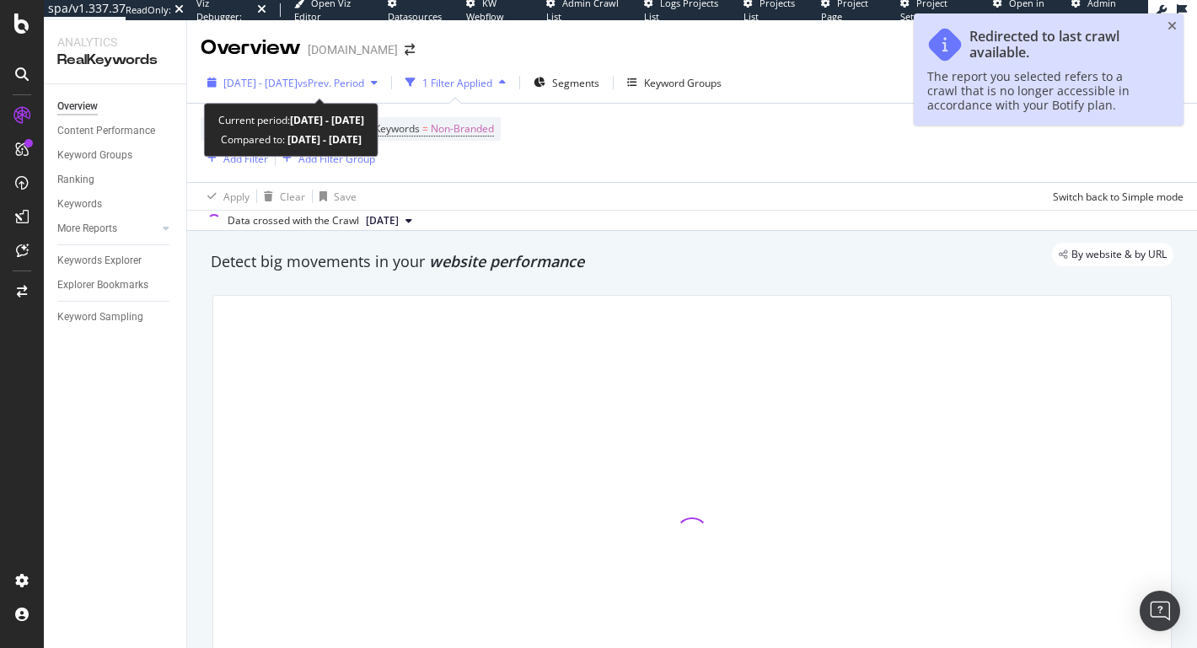
click at [294, 74] on div "2025 Feb. 15th - Mar. 14th vs Prev. Period" at bounding box center [293, 82] width 184 height 25
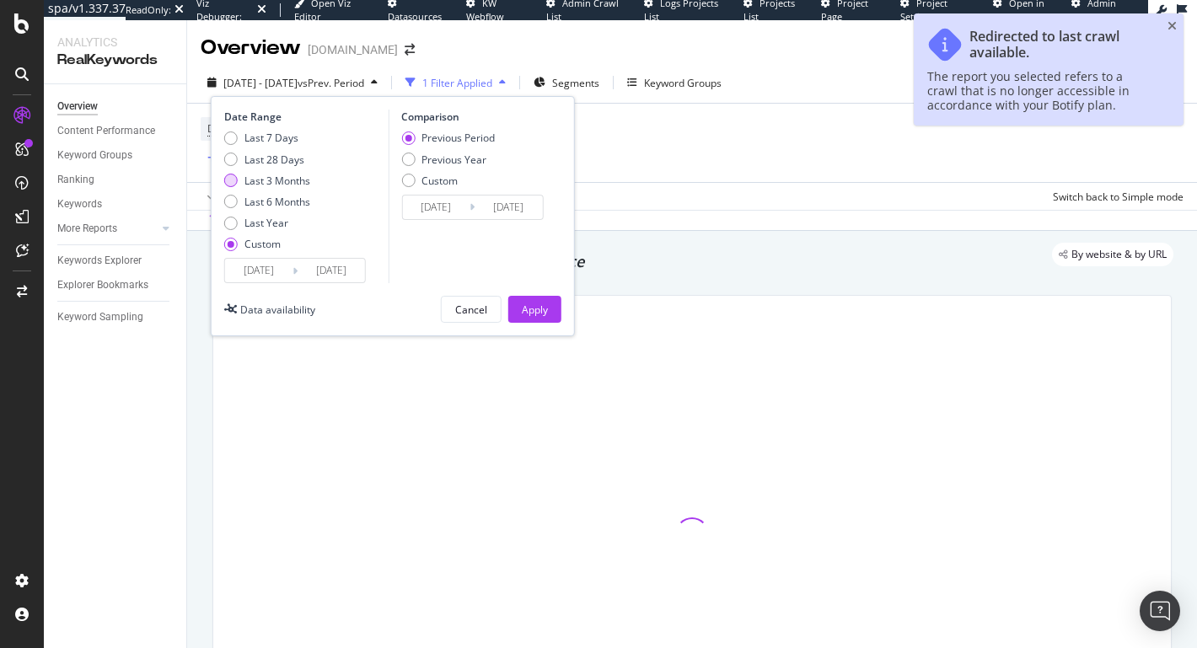
click at [272, 174] on div "Last 3 Months" at bounding box center [277, 181] width 66 height 14
type input "2025/06/21"
type input "2025/09/20"
type input "2025/03/21"
type input "2025/06/20"
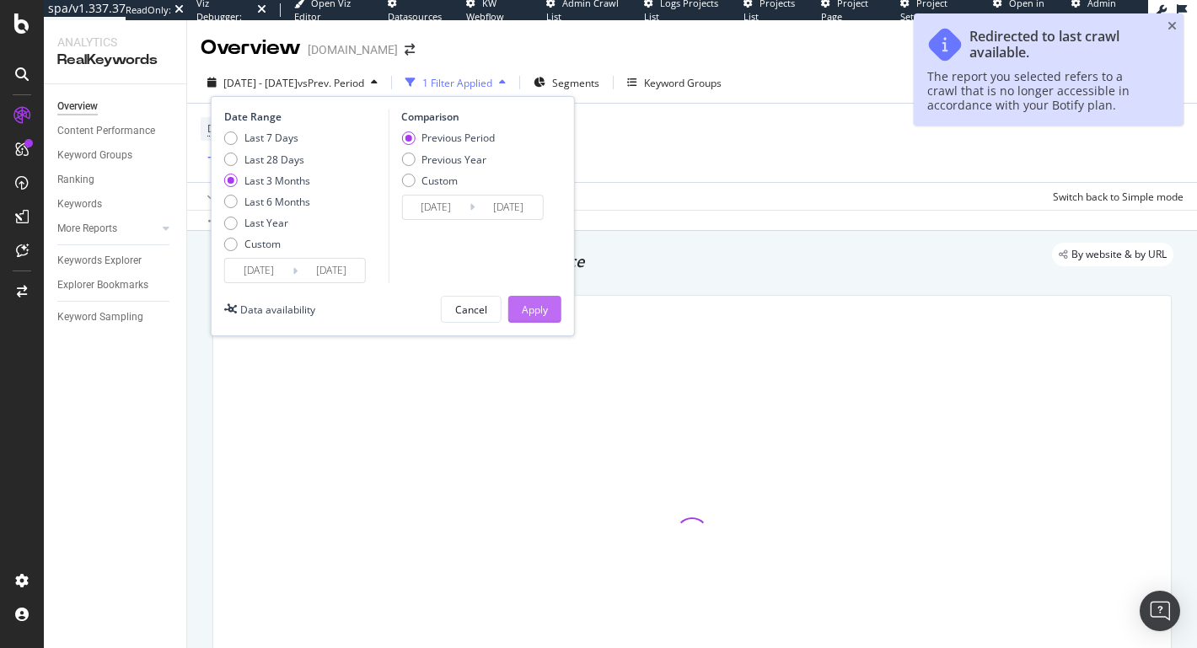
click at [531, 306] on div "Apply" at bounding box center [535, 310] width 26 height 14
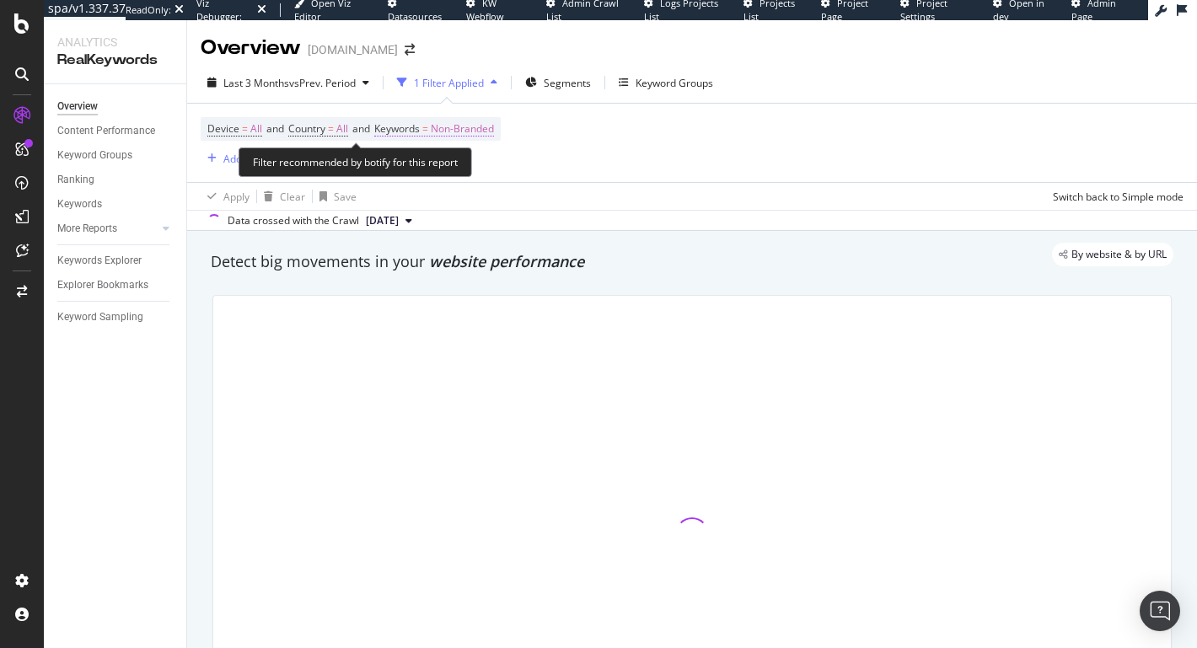
click at [440, 124] on span "Keywords = Non-Branded" at bounding box center [434, 128] width 120 height 15
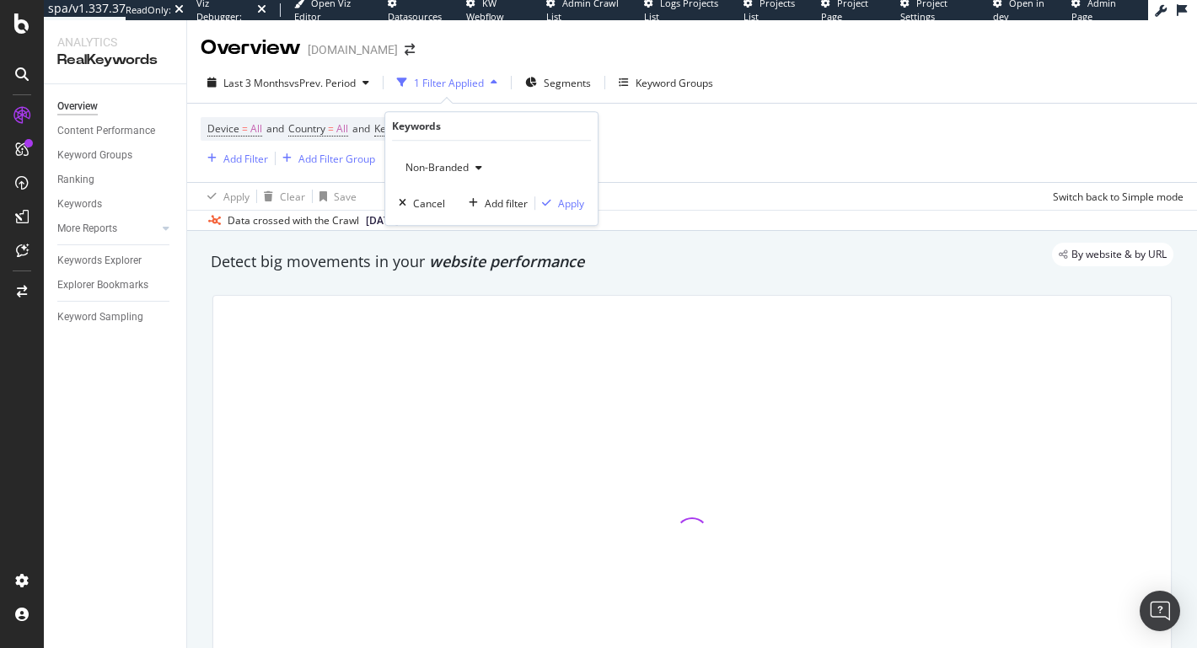
click at [432, 168] on span "Non-Branded" at bounding box center [434, 167] width 70 height 14
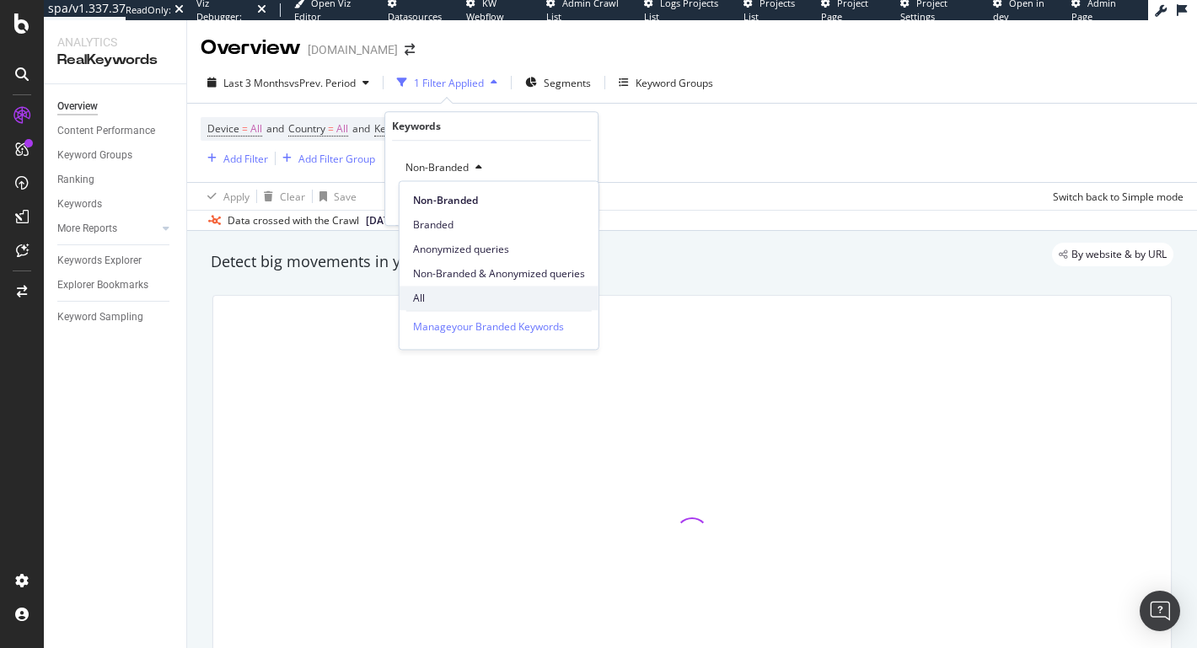
click at [425, 291] on span "All" at bounding box center [499, 298] width 172 height 15
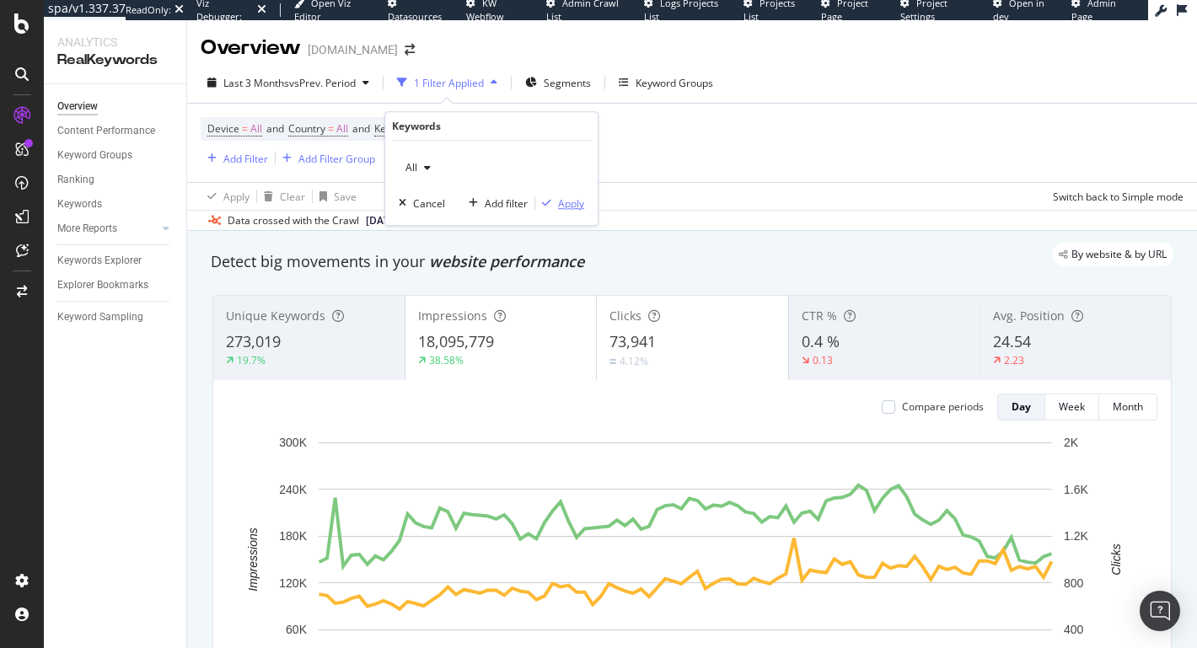
click at [566, 209] on div "Apply" at bounding box center [571, 203] width 26 height 14
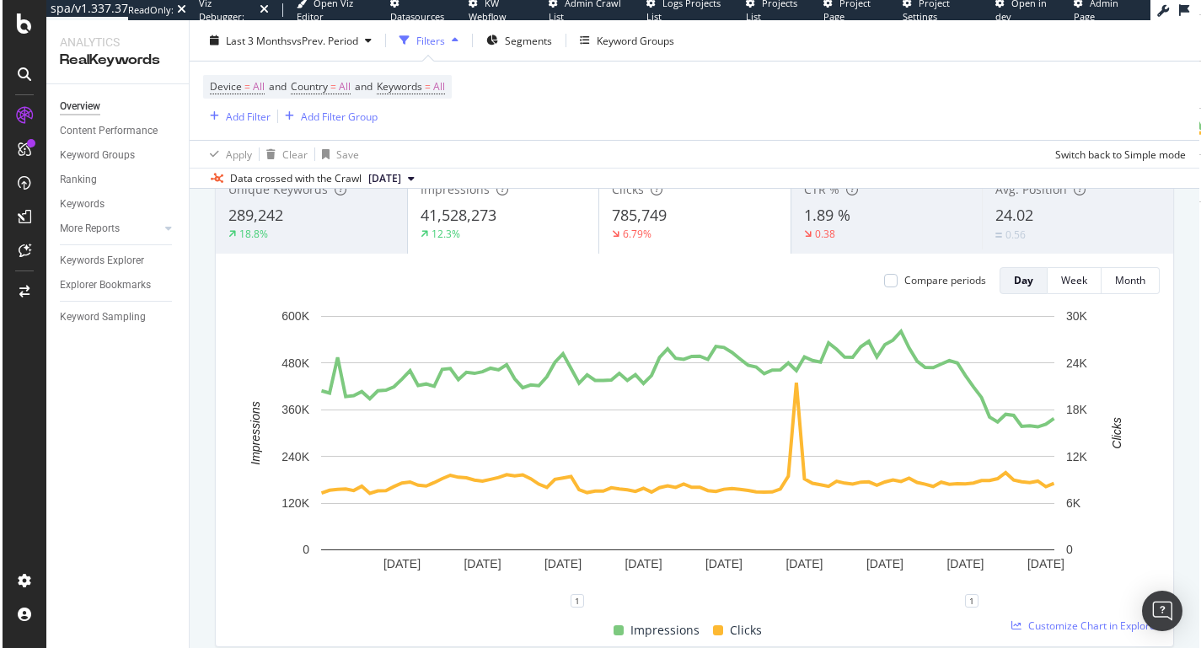
scroll to position [123, 0]
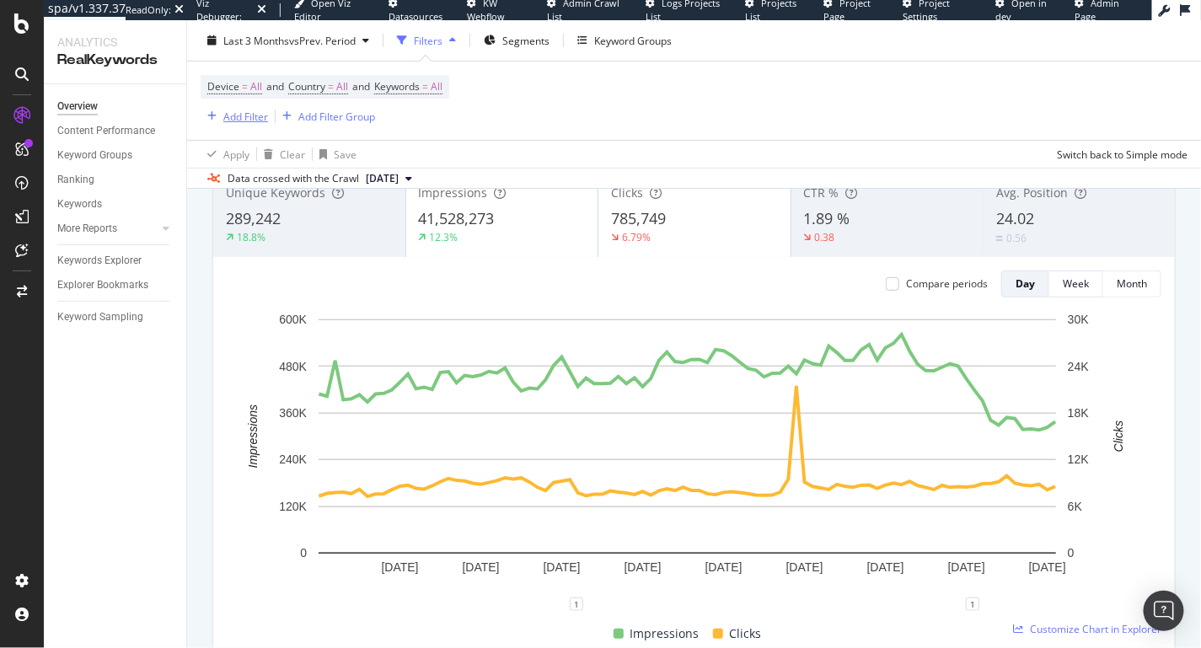
click at [204, 118] on div "button" at bounding box center [212, 116] width 23 height 10
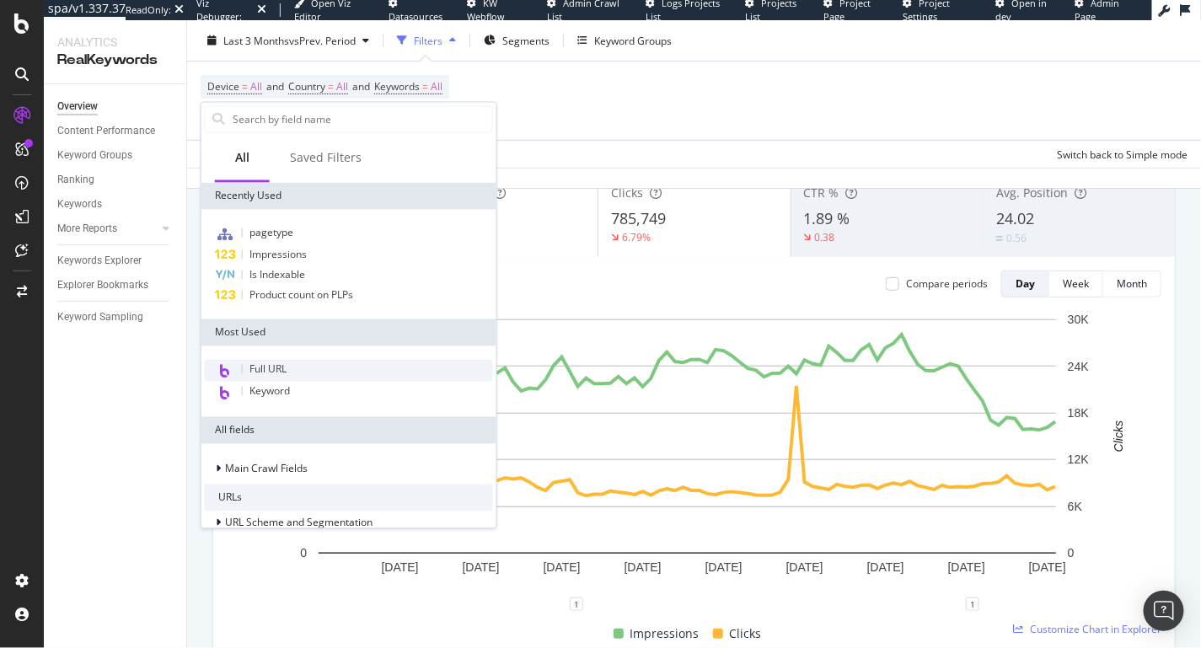
click at [297, 377] on div "Full URL" at bounding box center [349, 371] width 288 height 22
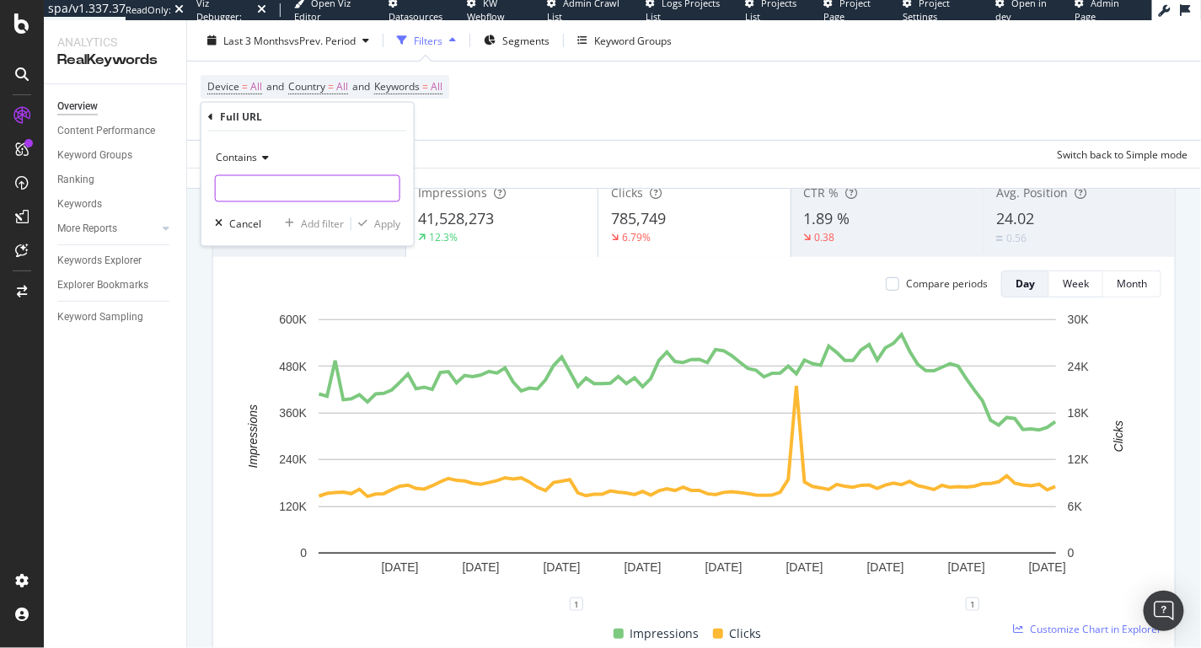
click at [282, 186] on input "text" at bounding box center [308, 188] width 184 height 27
type input "outlet.g-star"
click at [387, 223] on div "Apply" at bounding box center [387, 224] width 26 height 14
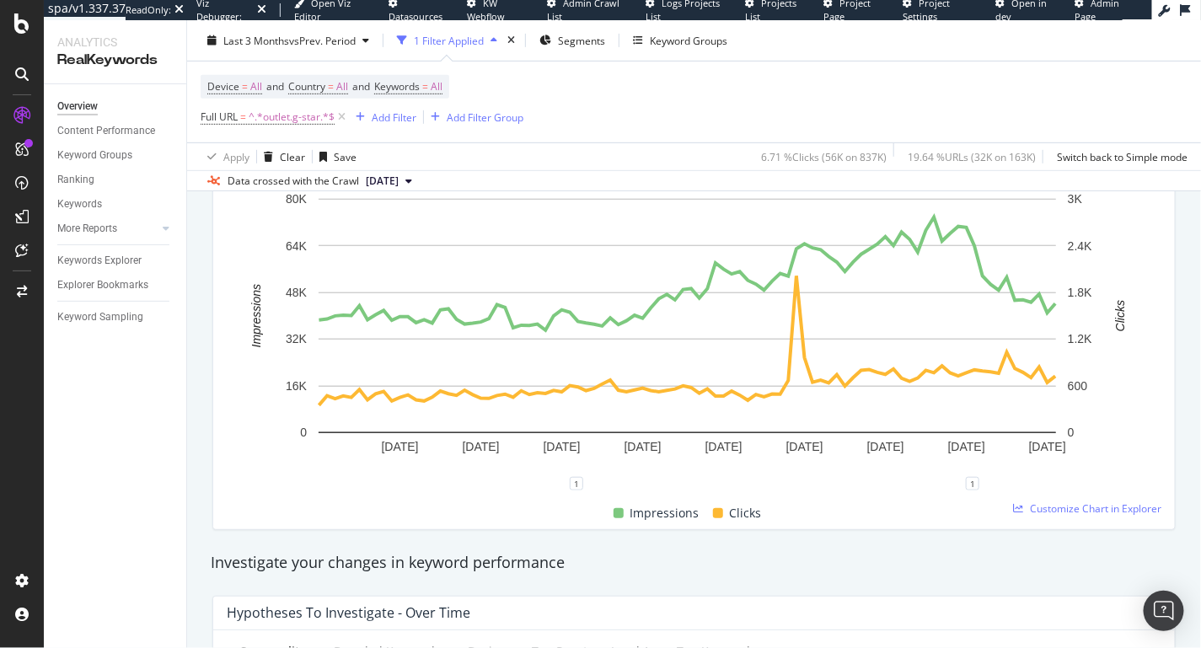
scroll to position [121, 0]
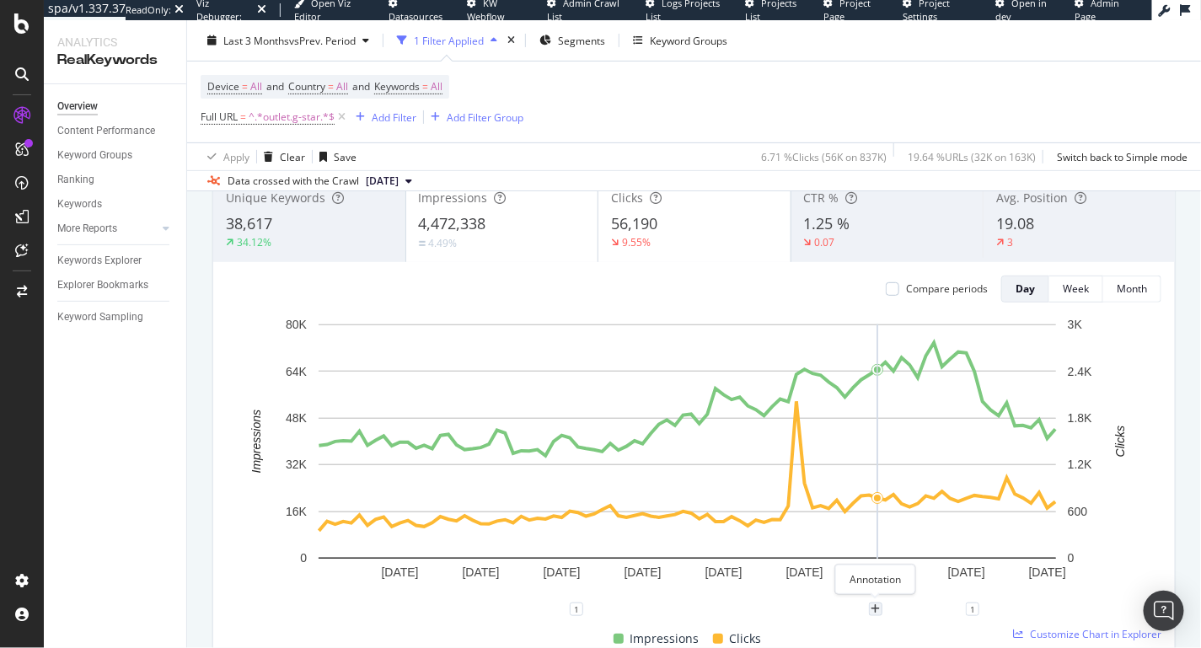
click at [881, 604] on div "plus" at bounding box center [875, 609] width 13 height 13
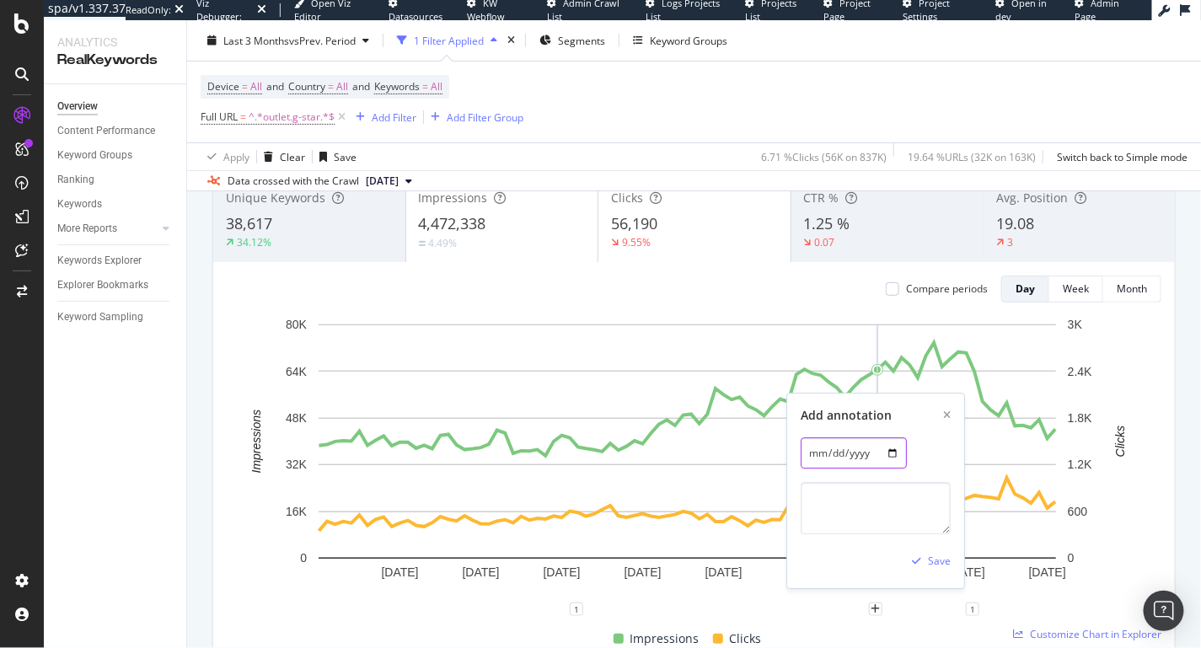
click at [896, 454] on input "[DATE]" at bounding box center [854, 453] width 106 height 31
type input "[DATE]"
click at [855, 495] on textarea at bounding box center [876, 508] width 150 height 52
type textarea "outlet login wall removed on ES and [GEOGRAPHIC_DATA]"
click at [932, 558] on div "Save" at bounding box center [939, 562] width 23 height 14
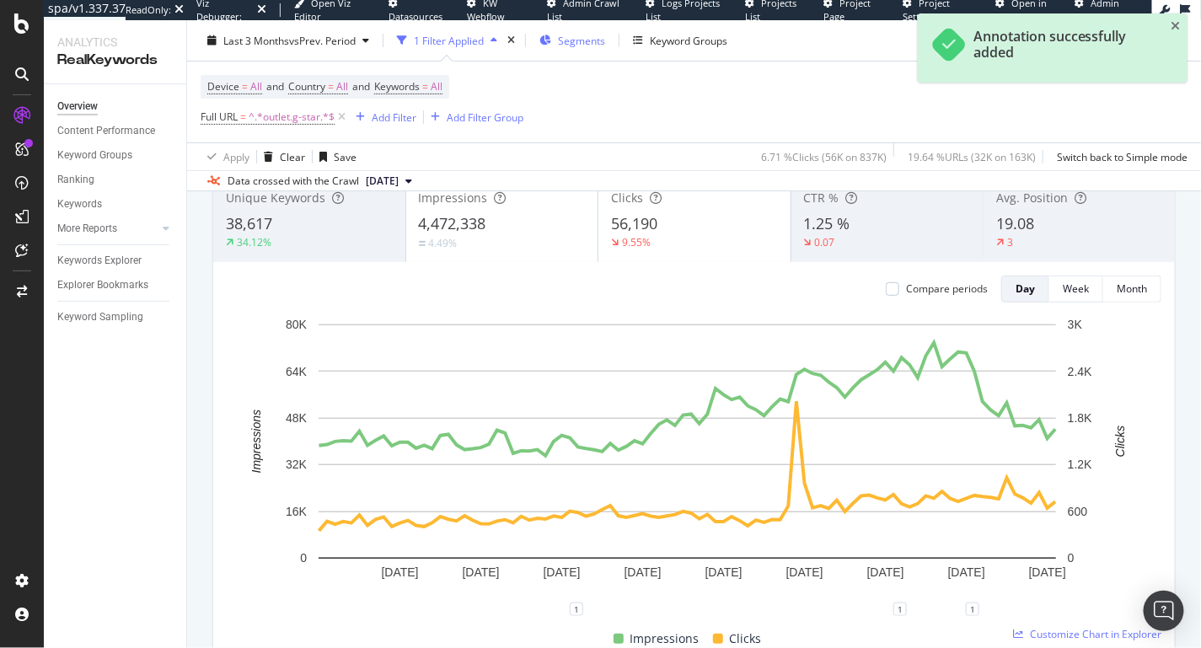
click at [581, 33] on span "Segments" at bounding box center [581, 40] width 47 height 14
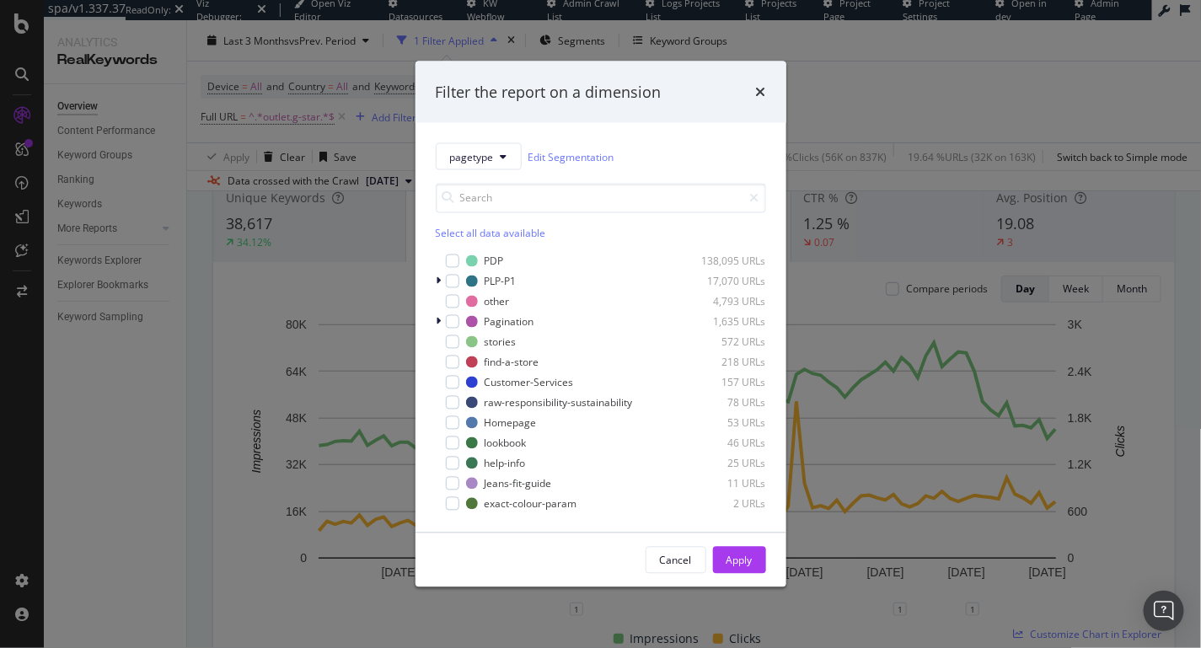
click at [382, 310] on div "Filter the report on a dimension pagetype Edit Segmentation Select all data ava…" at bounding box center [600, 324] width 1201 height 648
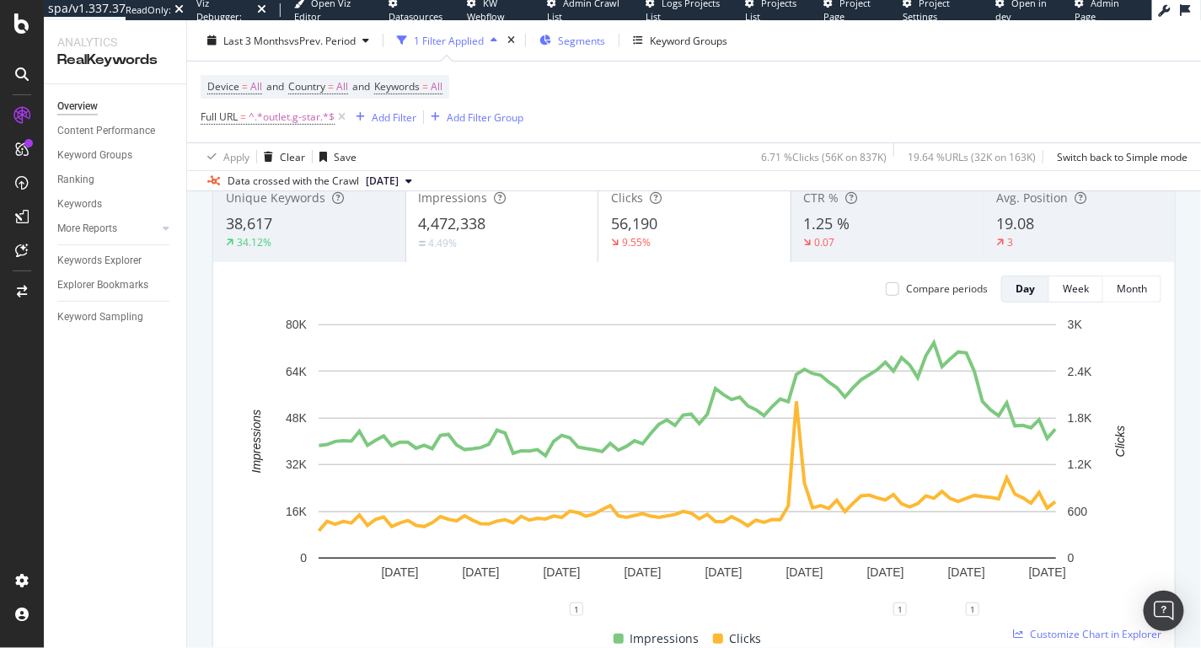
click at [590, 37] on span "Segments" at bounding box center [581, 40] width 47 height 14
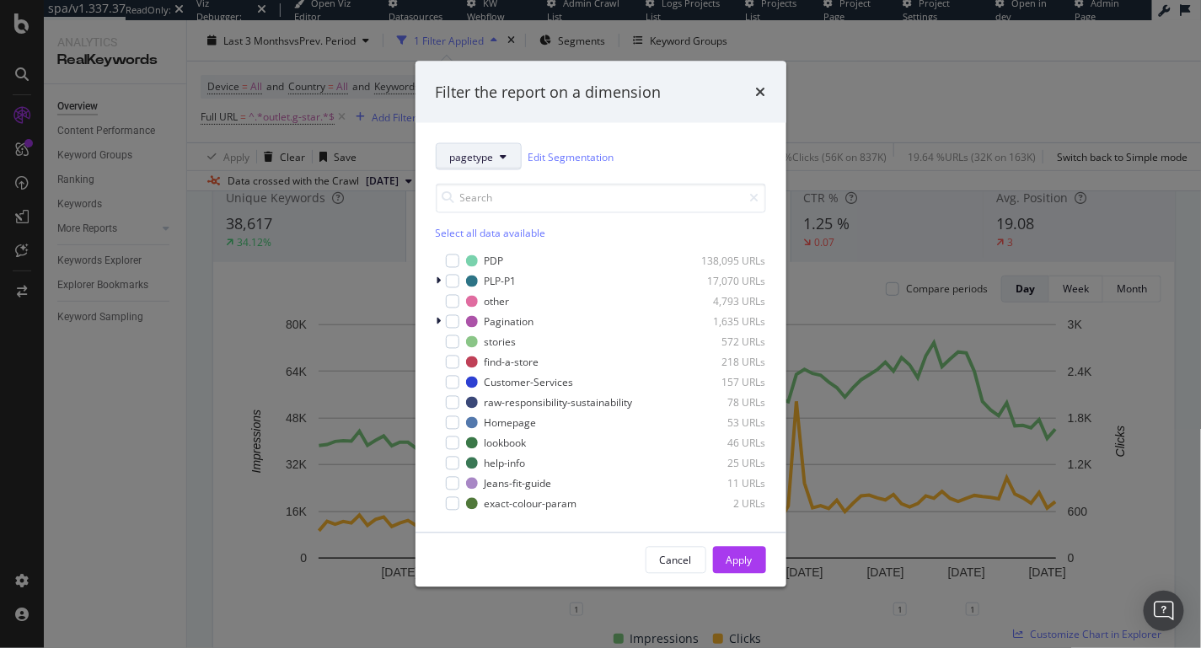
click at [485, 153] on span "pagetype" at bounding box center [472, 156] width 44 height 14
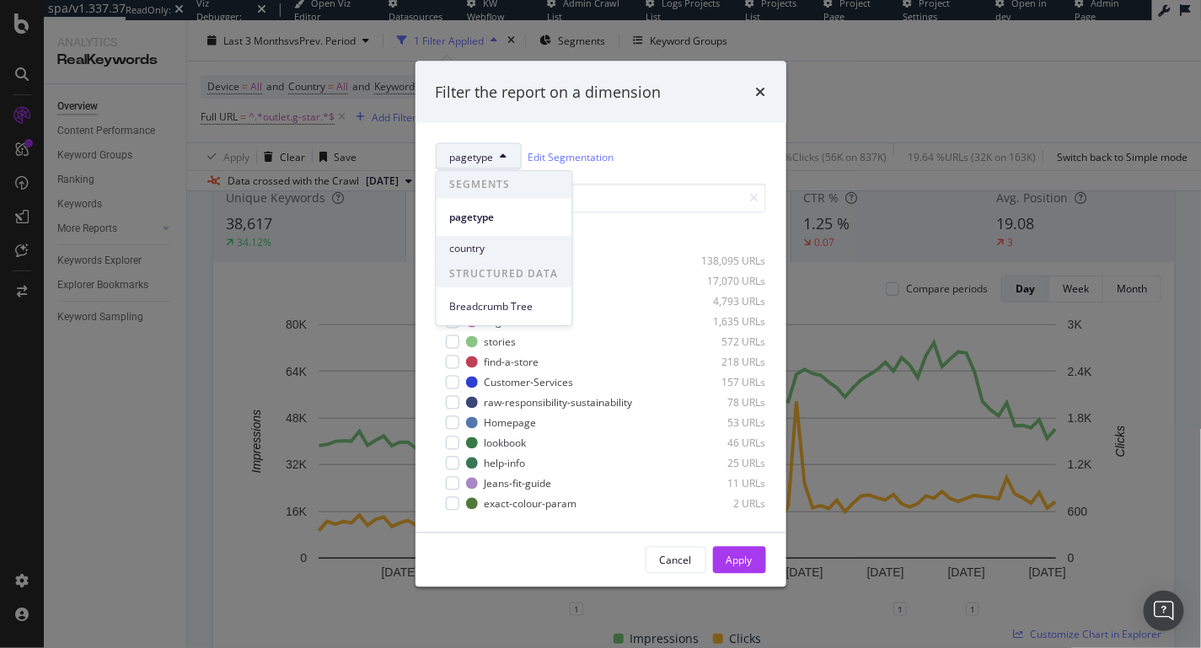
click at [481, 239] on div "country" at bounding box center [505, 248] width 136 height 24
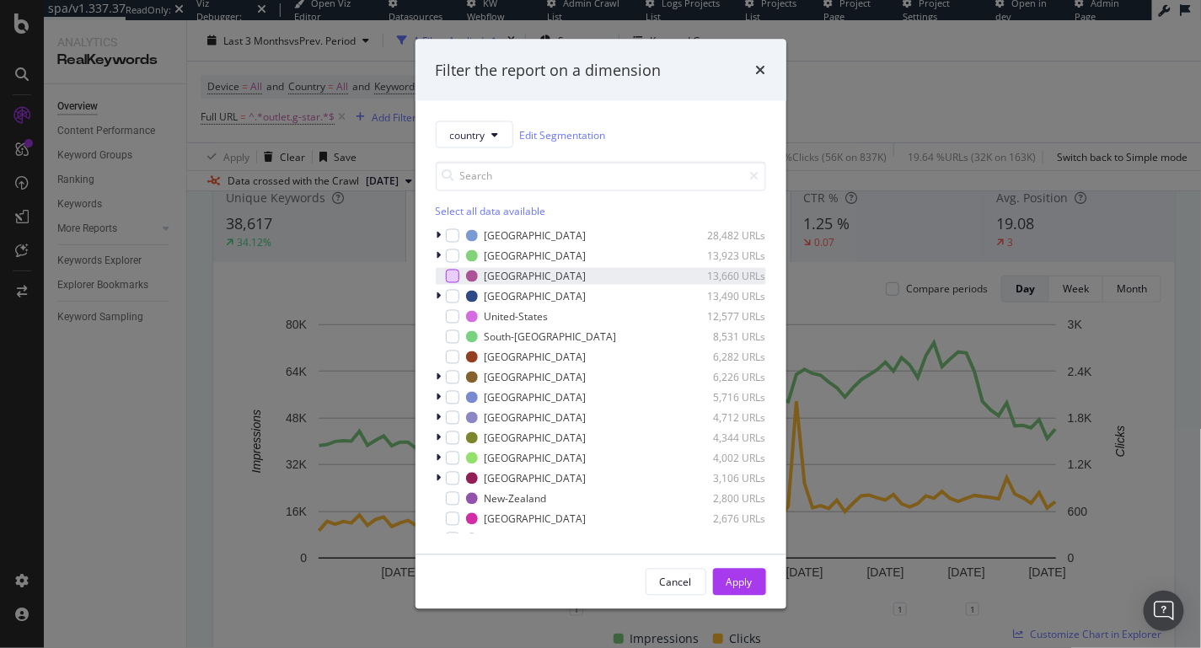
click at [456, 276] on div "modal" at bounding box center [452, 276] width 13 height 13
click at [746, 578] on div "Apply" at bounding box center [740, 582] width 26 height 14
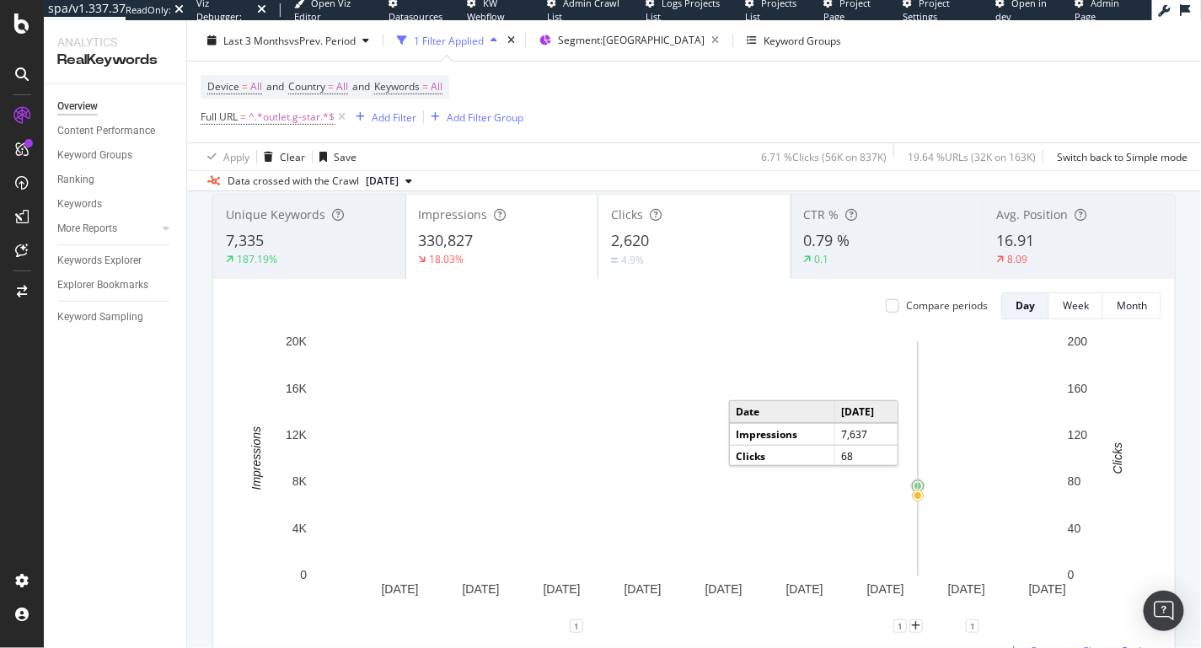
scroll to position [100, 0]
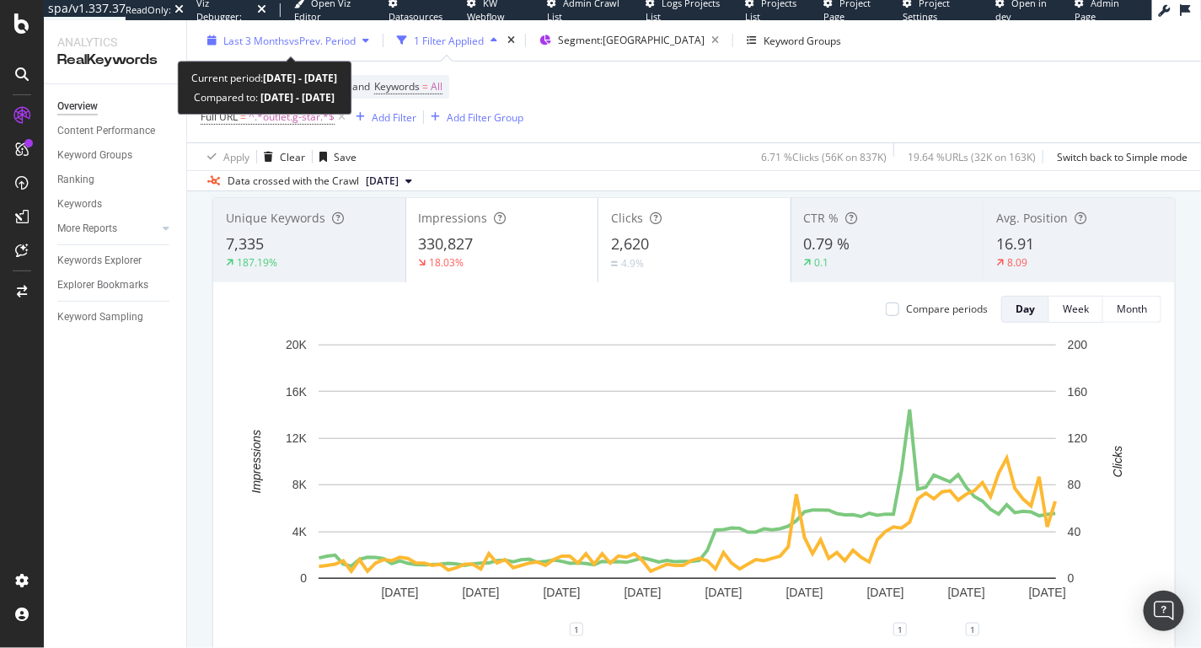
click at [299, 48] on div "Last 3 Months vs Prev. Period" at bounding box center [288, 40] width 175 height 25
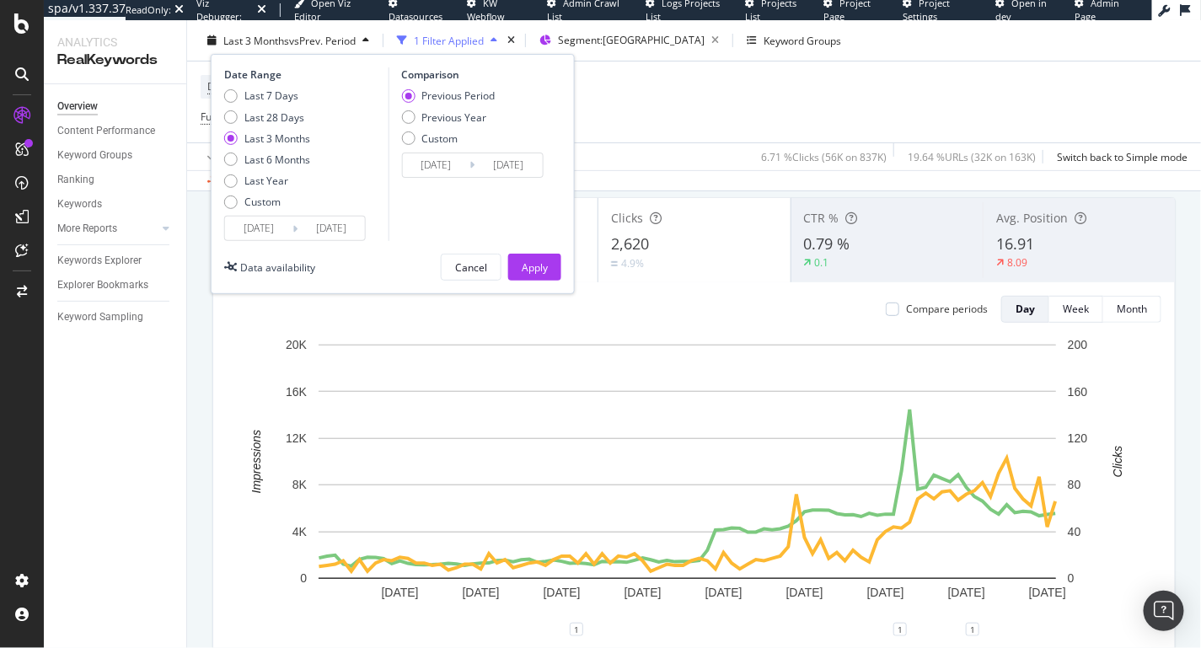
click at [271, 228] on input "2025/06/21" at bounding box center [258, 229] width 67 height 24
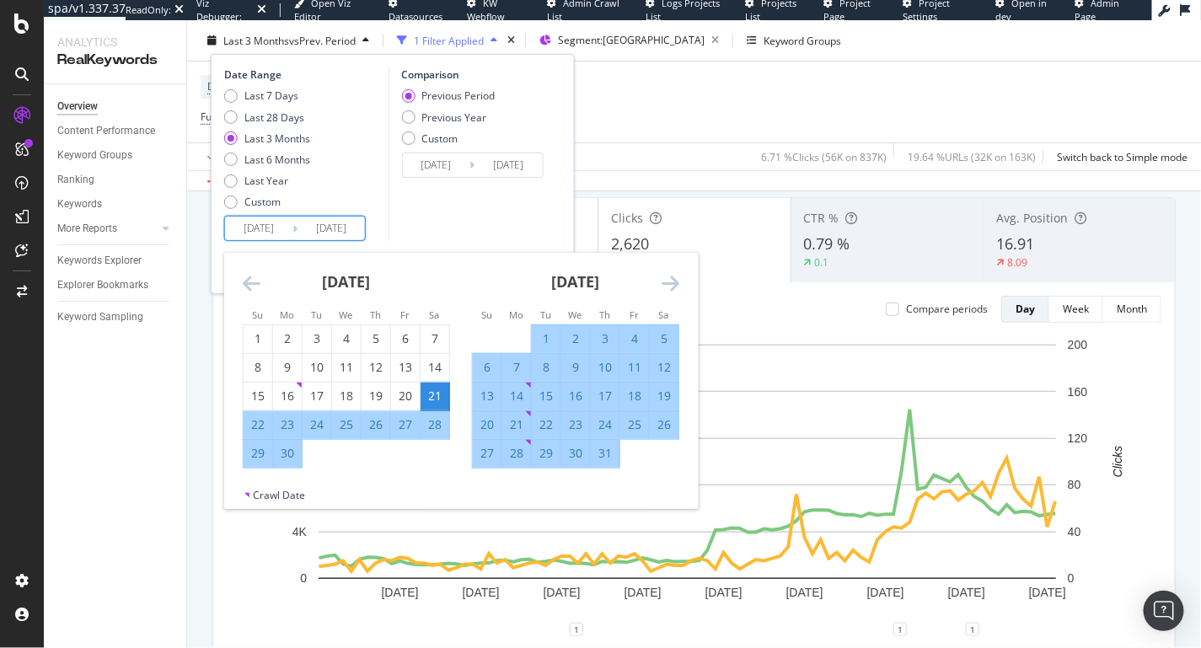
click at [675, 275] on icon "Move forward to switch to the next month." at bounding box center [671, 283] width 18 height 20
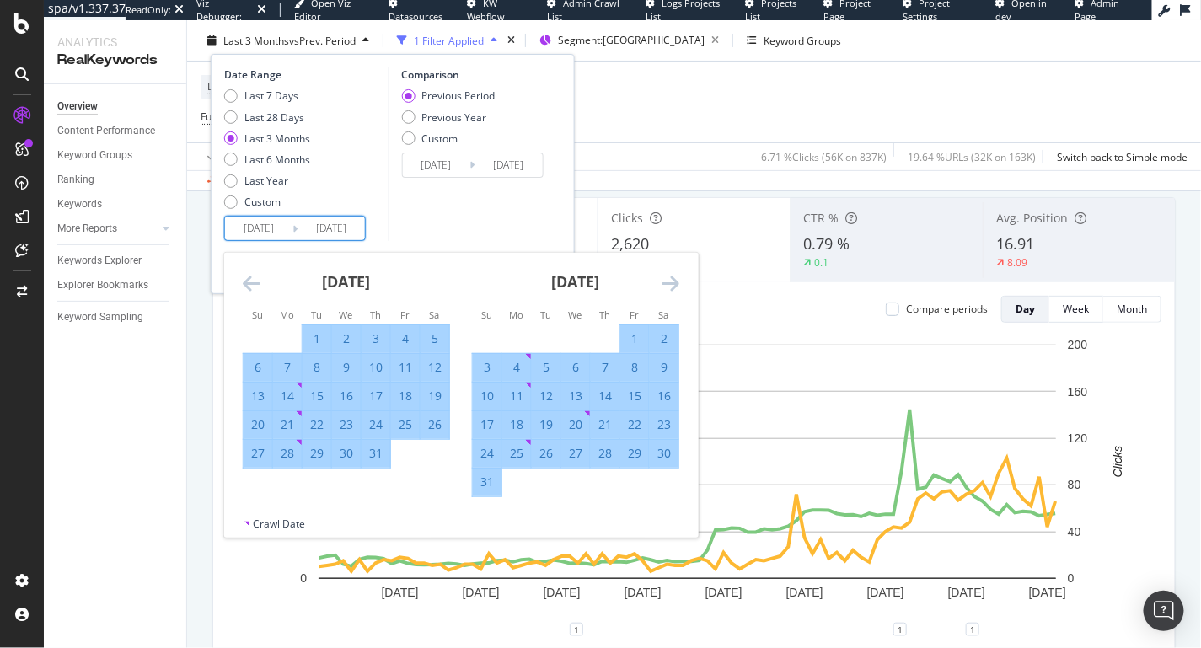
click at [641, 335] on div "1" at bounding box center [634, 338] width 29 height 17
type input "2025/08/01"
type input "2025/06/11"
type input "2025/07/31"
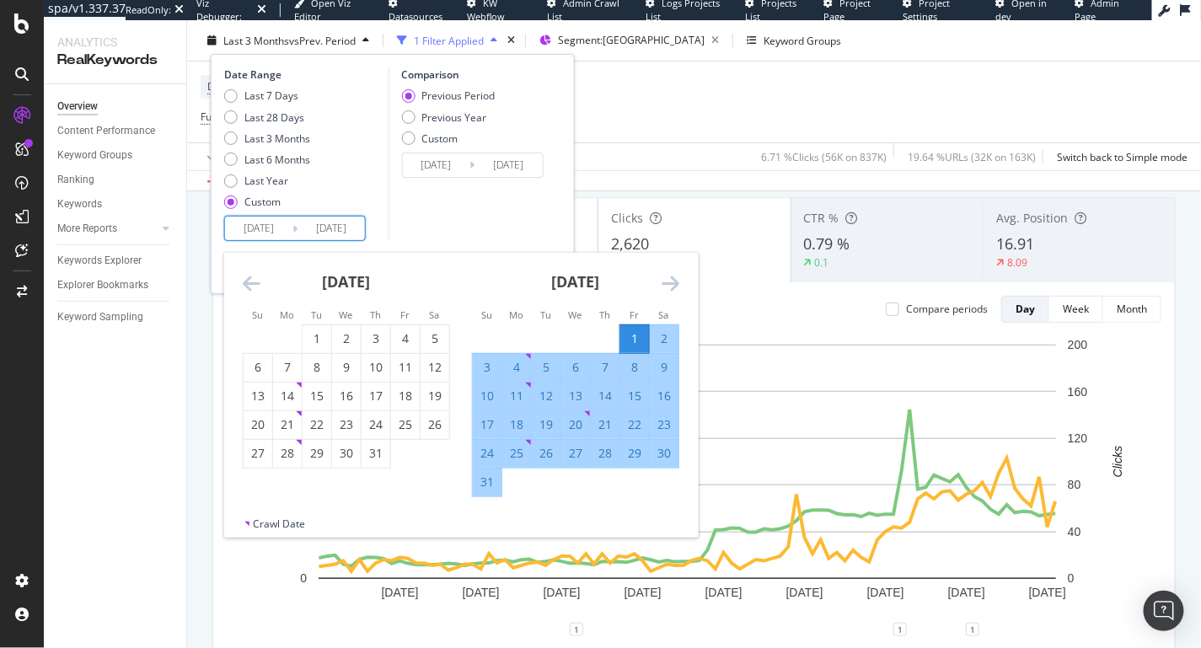
click at [674, 282] on icon "Move forward to switch to the next month." at bounding box center [671, 283] width 18 height 20
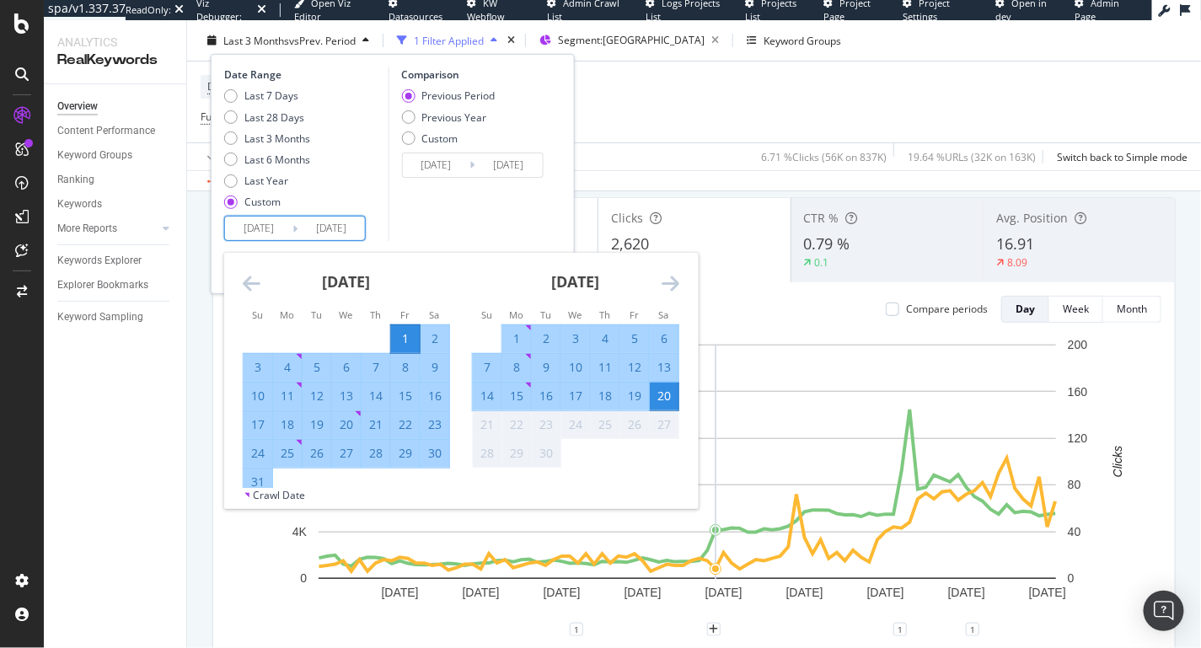
click at [663, 392] on div "20" at bounding box center [664, 396] width 29 height 17
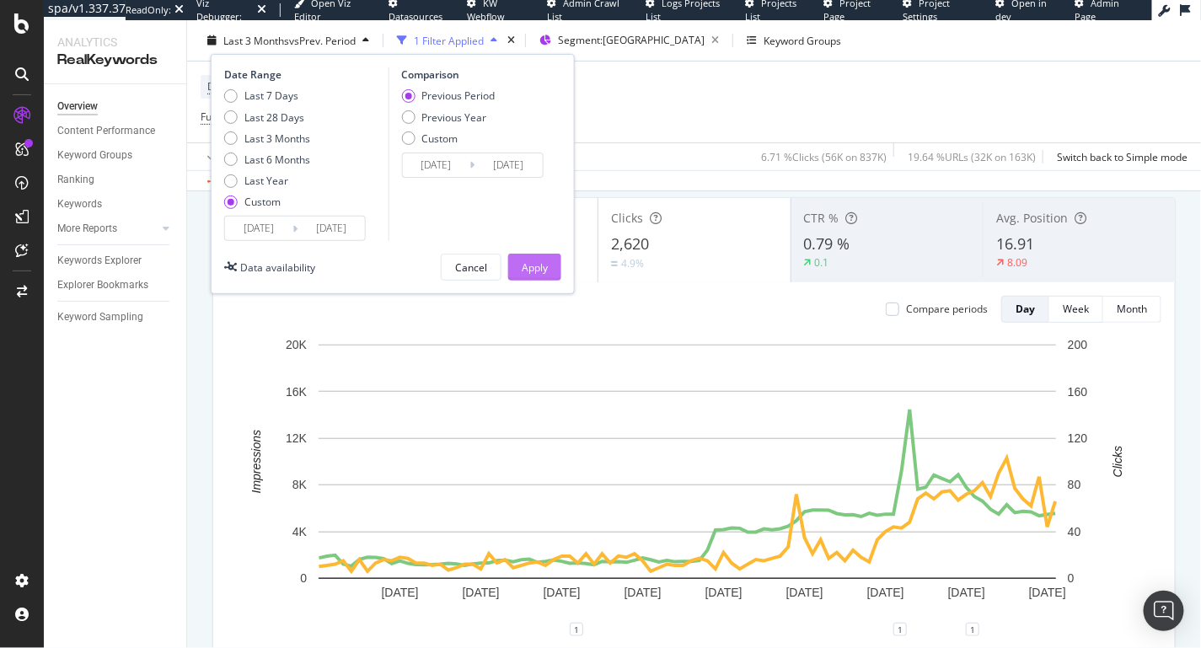
click at [524, 272] on div "Apply" at bounding box center [535, 267] width 26 height 14
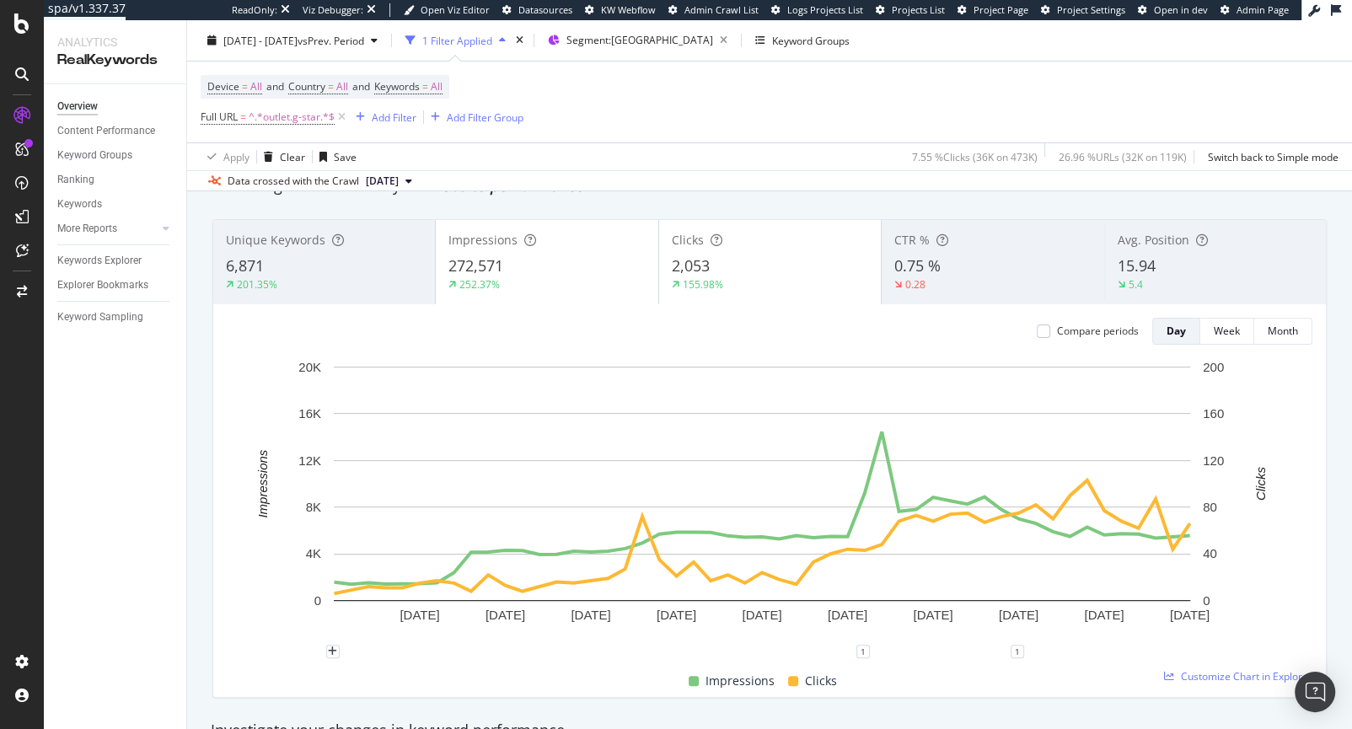
scroll to position [74, 0]
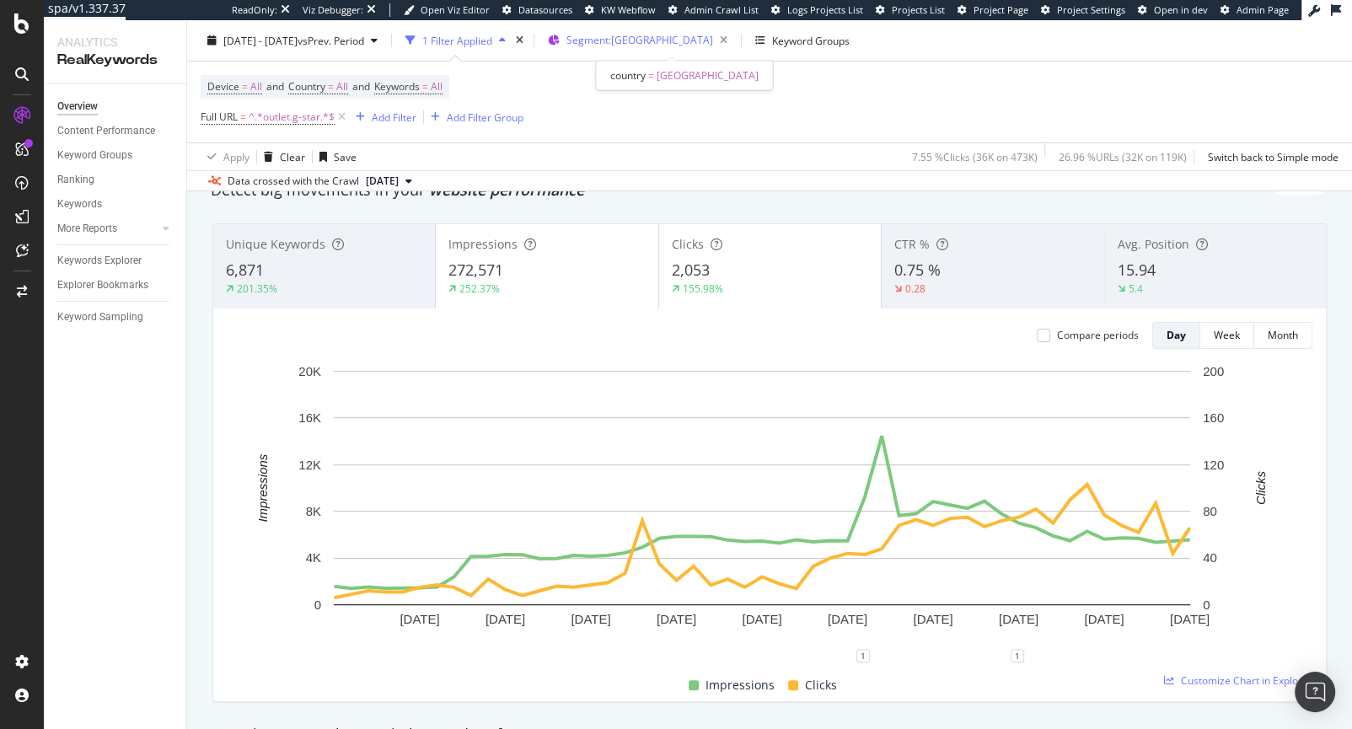
click at [649, 35] on span "Segment: United-Kingdom" at bounding box center [639, 40] width 147 height 14
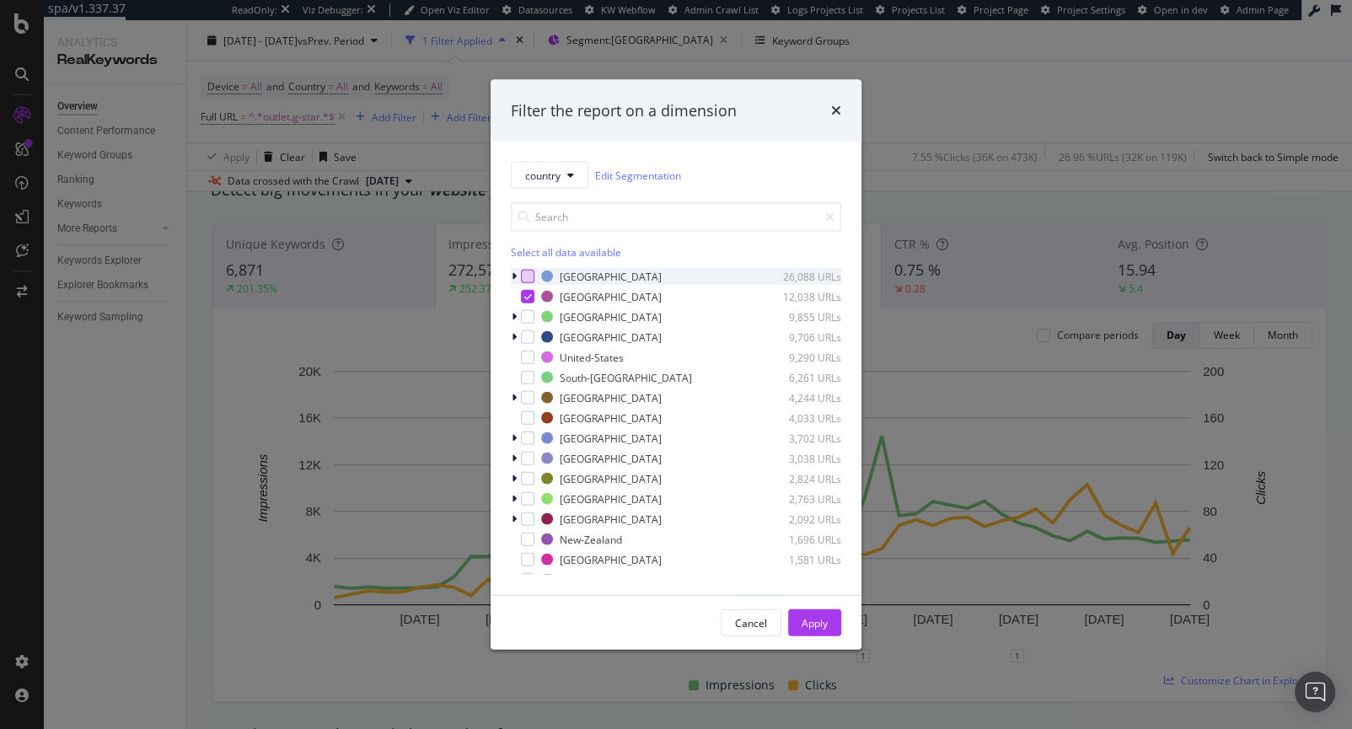
click at [523, 274] on div "modal" at bounding box center [527, 276] width 13 height 13
click at [811, 615] on div "Apply" at bounding box center [815, 622] width 26 height 14
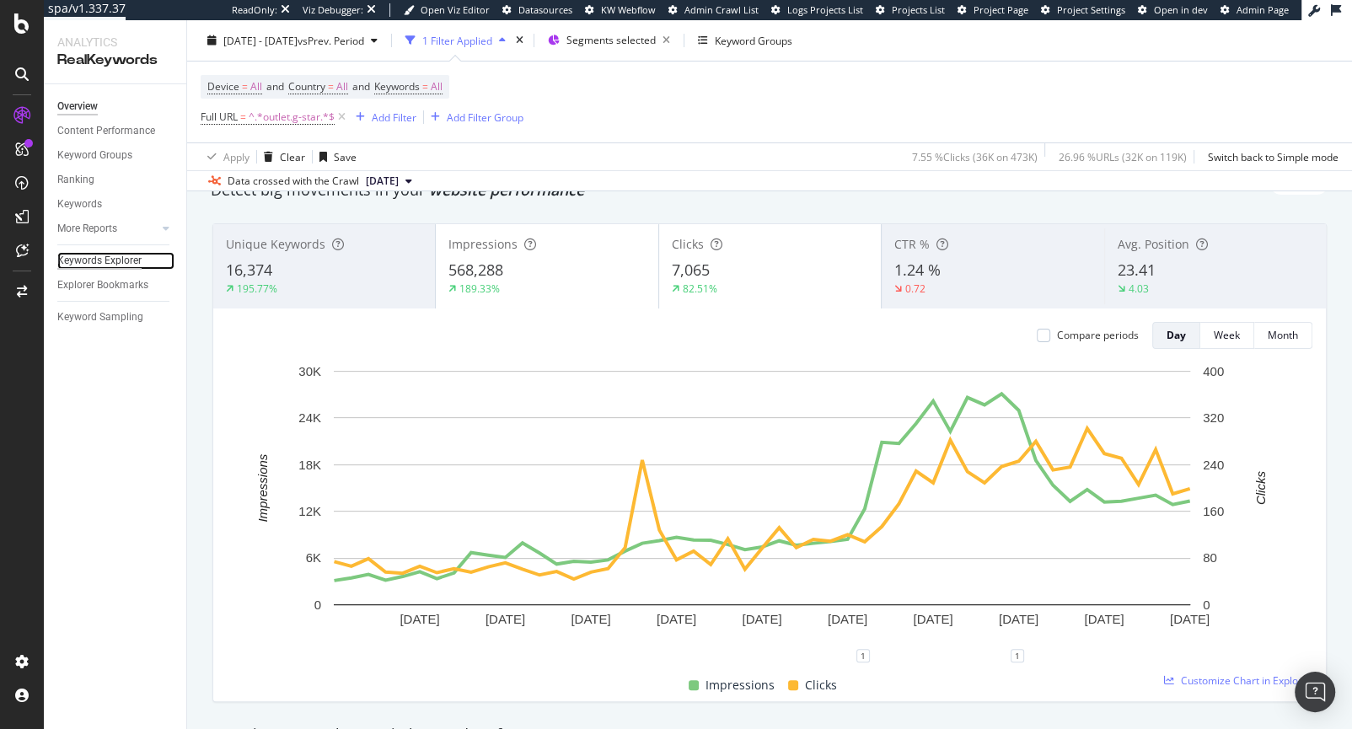
click at [112, 261] on div "Keywords Explorer" at bounding box center [99, 261] width 84 height 18
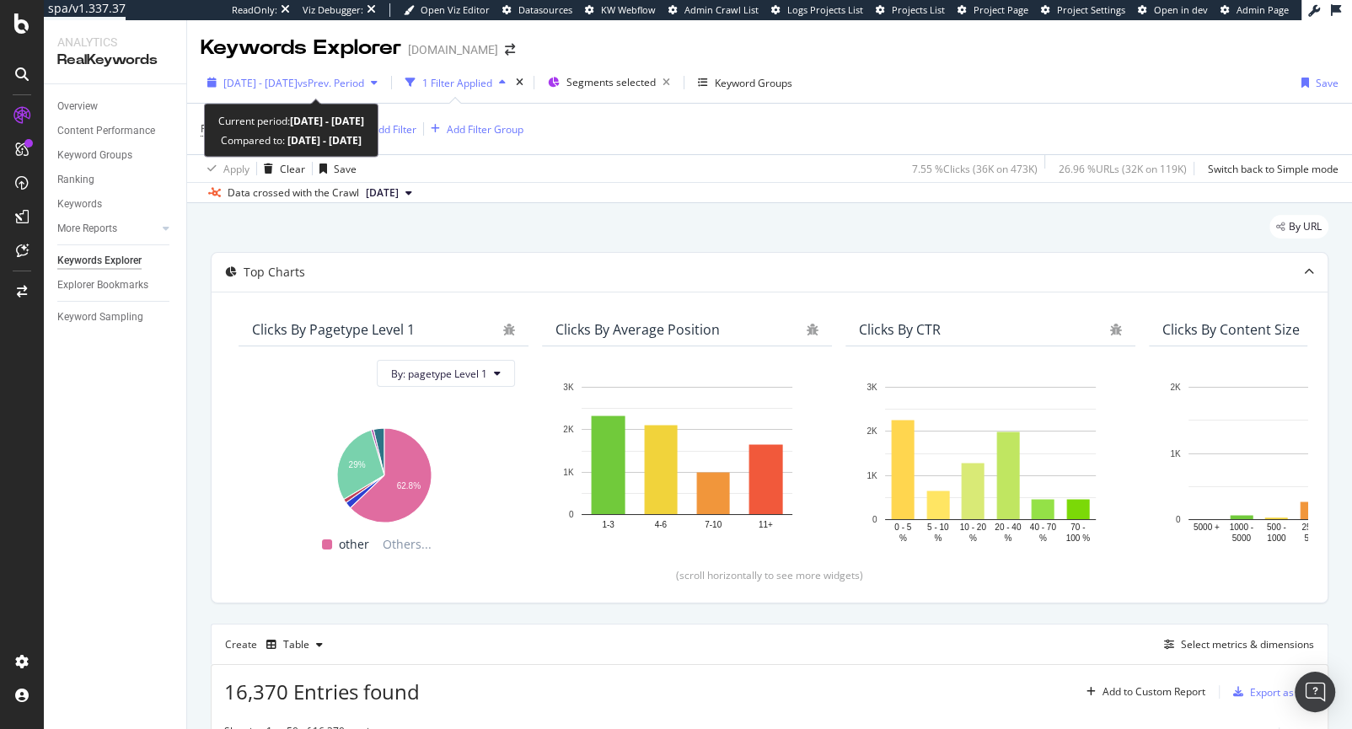
click at [298, 79] on span "2025 Aug. 1st - Sep. 20th" at bounding box center [260, 83] width 74 height 14
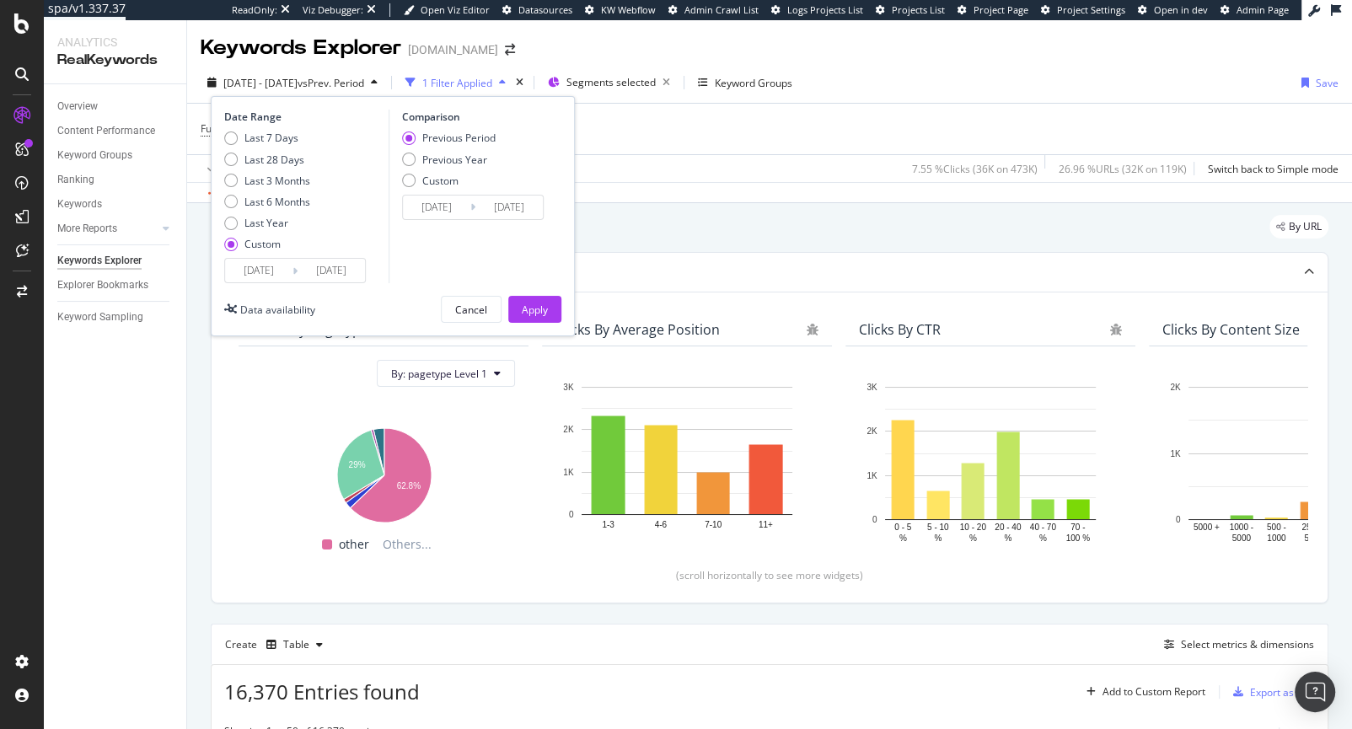
click at [269, 263] on input "2025/08/01" at bounding box center [258, 271] width 67 height 24
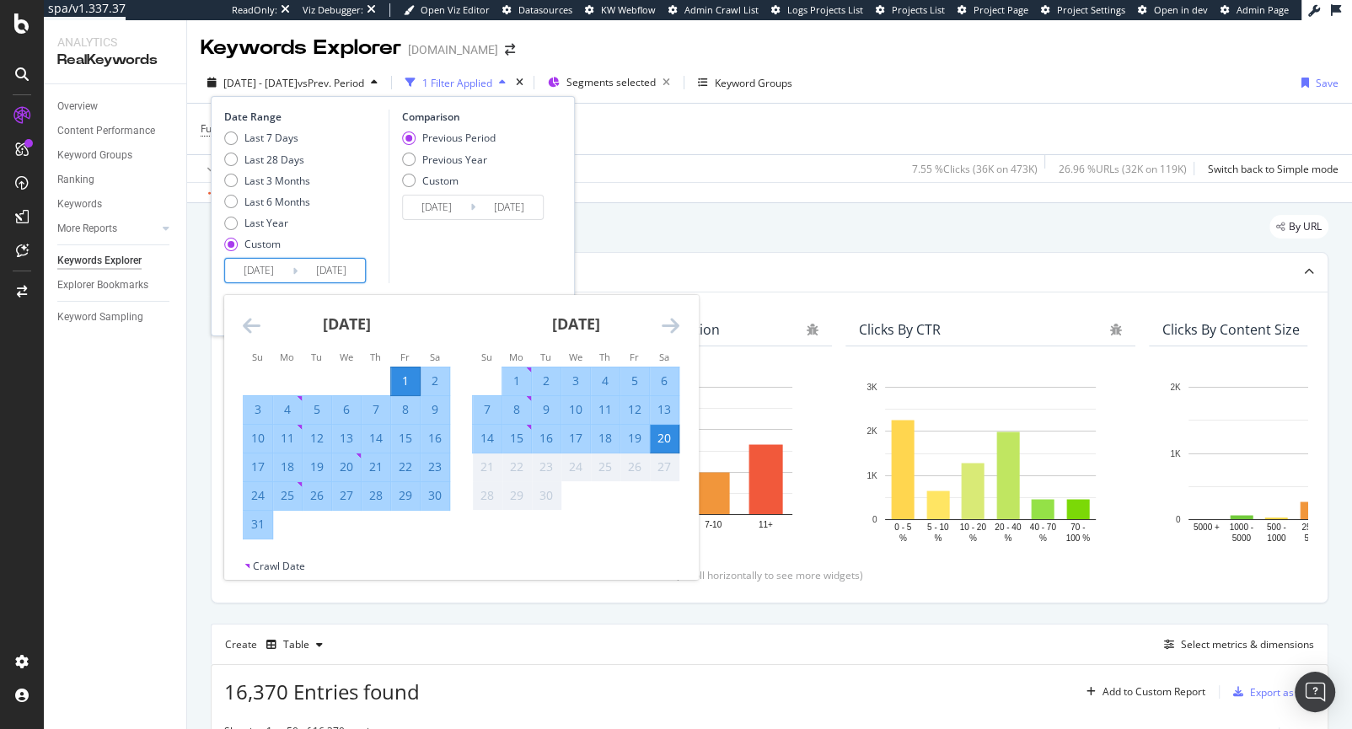
click at [510, 375] on div "1" at bounding box center [516, 381] width 29 height 17
type input "2025/09/01"
type input "2025/08/12"
type input "2025/08/31"
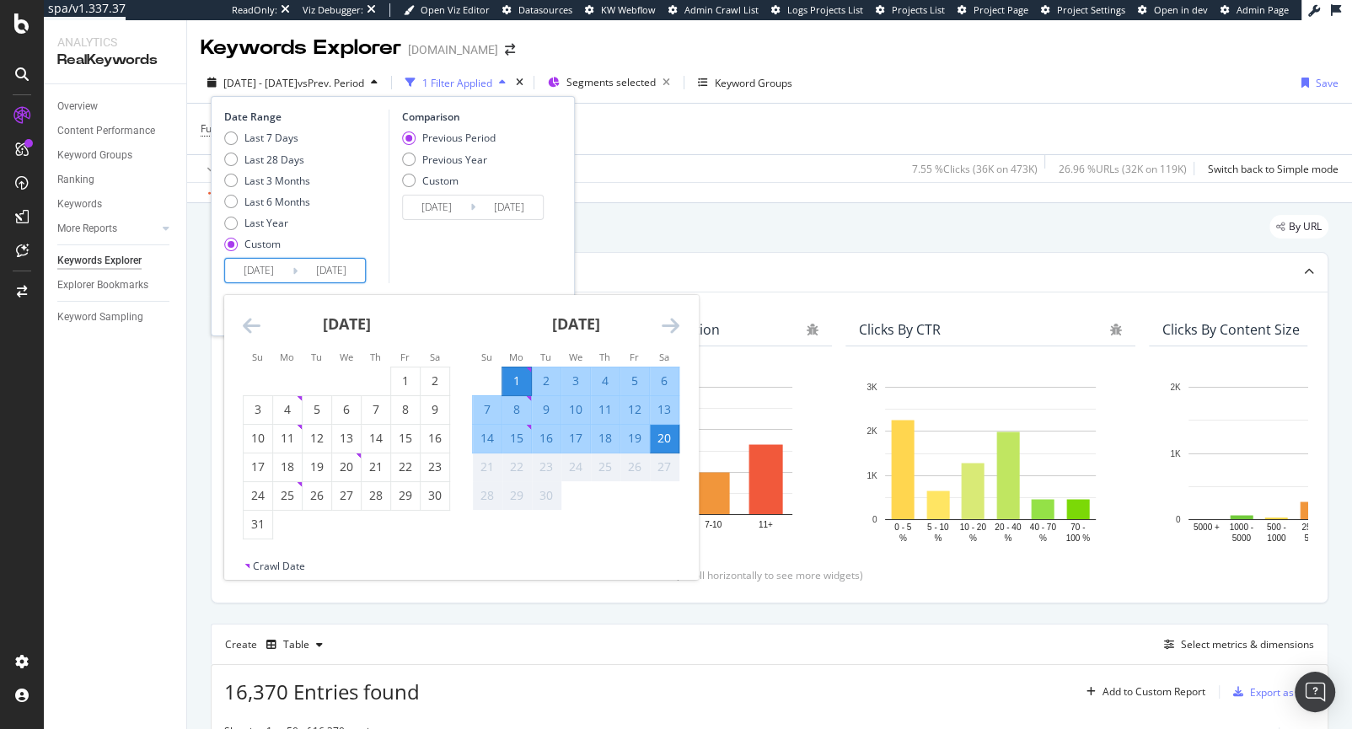
click at [658, 435] on div "20" at bounding box center [664, 438] width 29 height 17
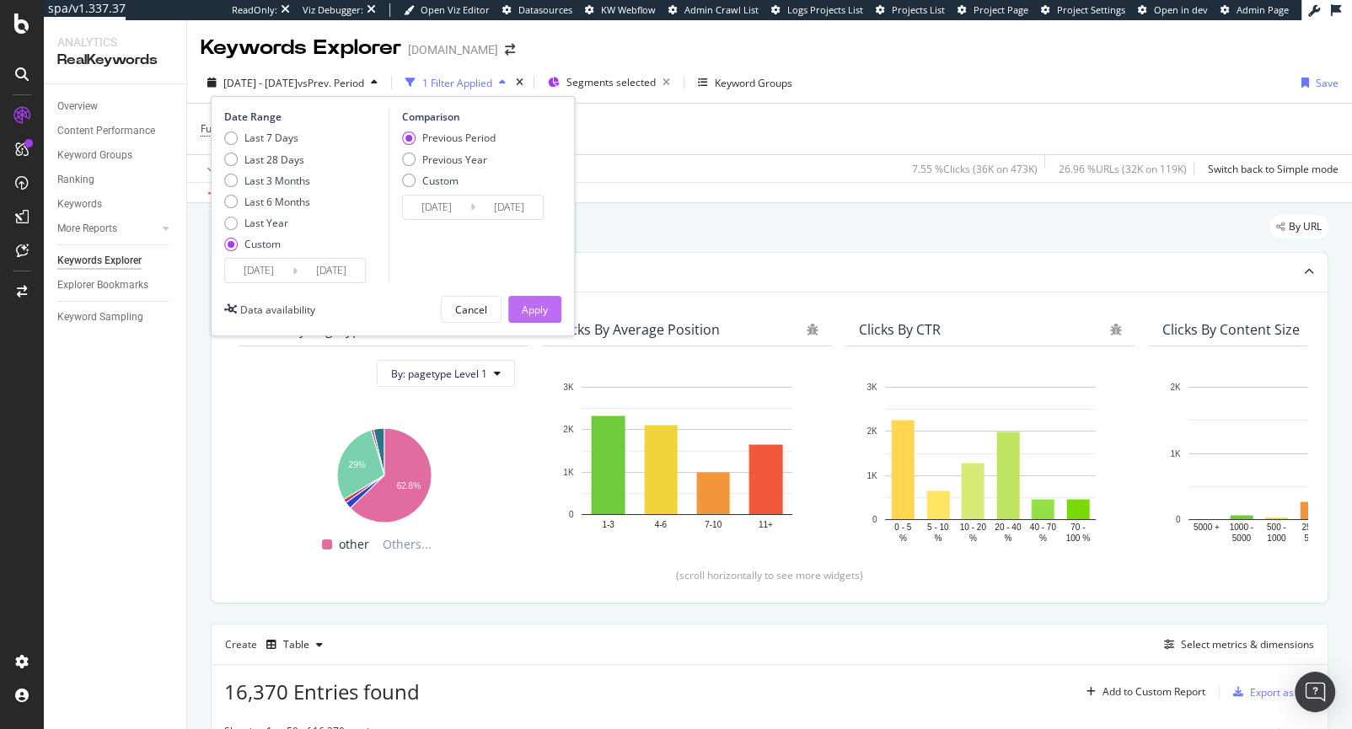
click at [535, 313] on div "Apply" at bounding box center [535, 310] width 26 height 14
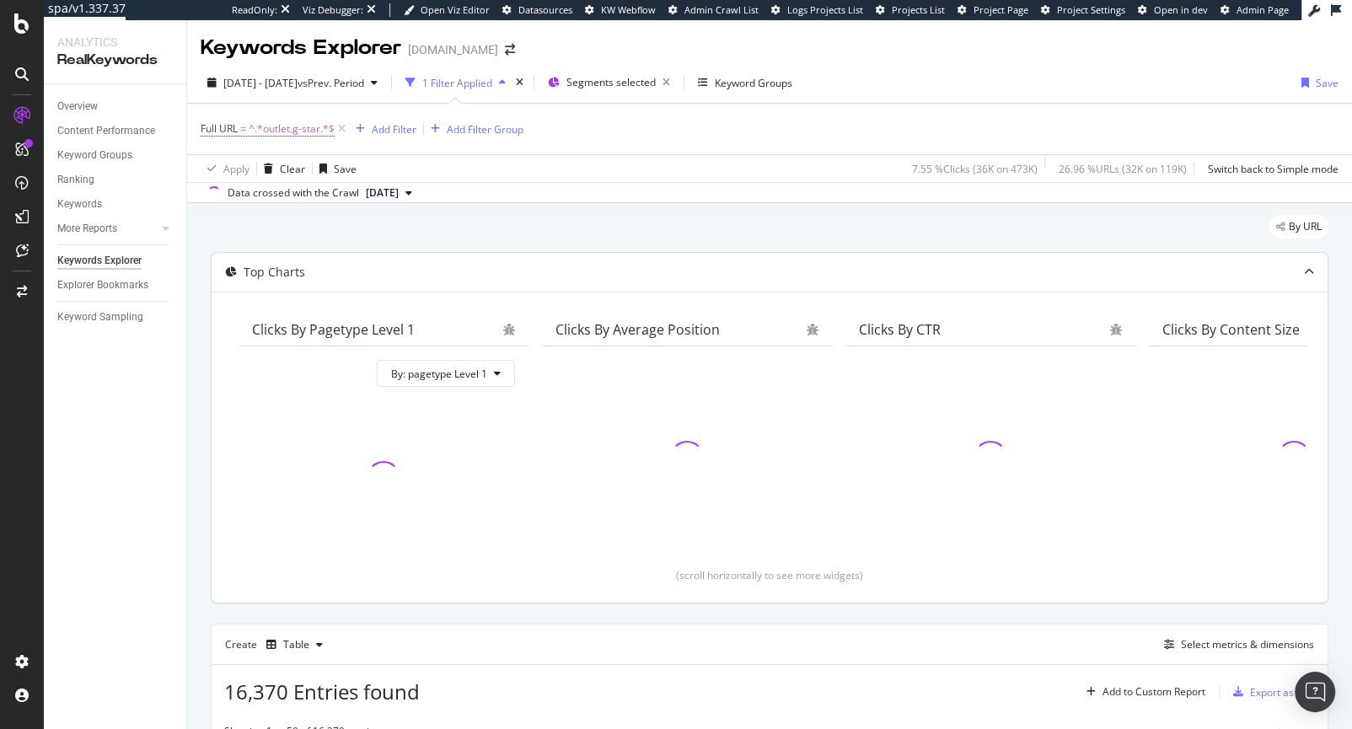
scroll to position [244, 0]
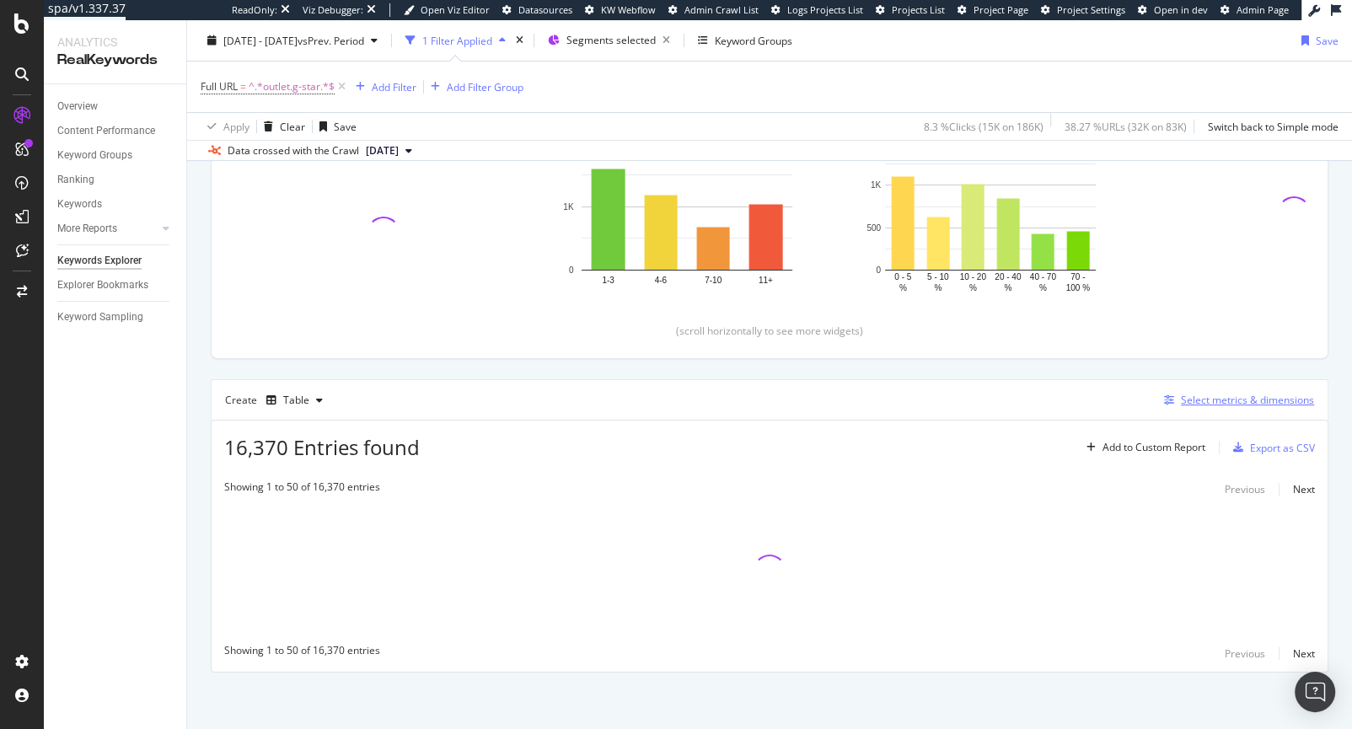
click at [1196, 395] on div "Select metrics & dimensions" at bounding box center [1247, 400] width 133 height 14
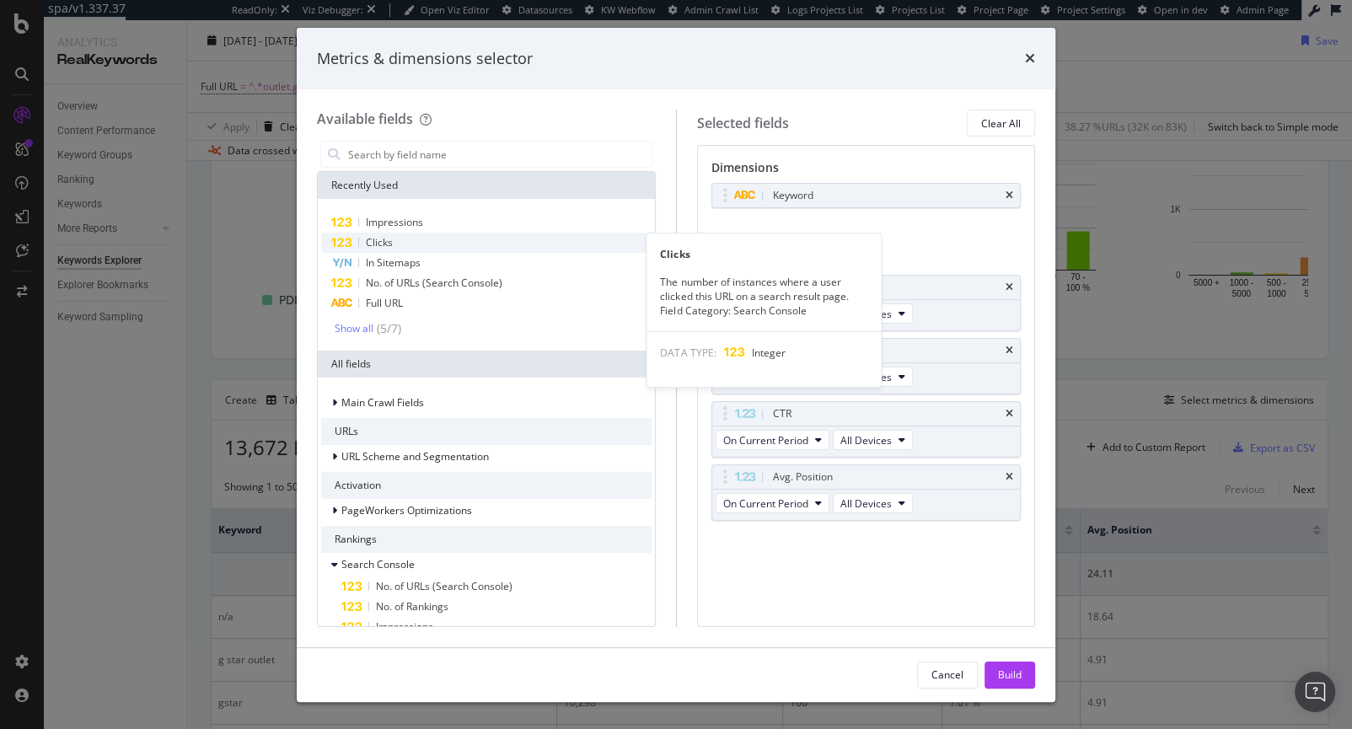
click at [408, 246] on div "Clicks" at bounding box center [486, 243] width 330 height 20
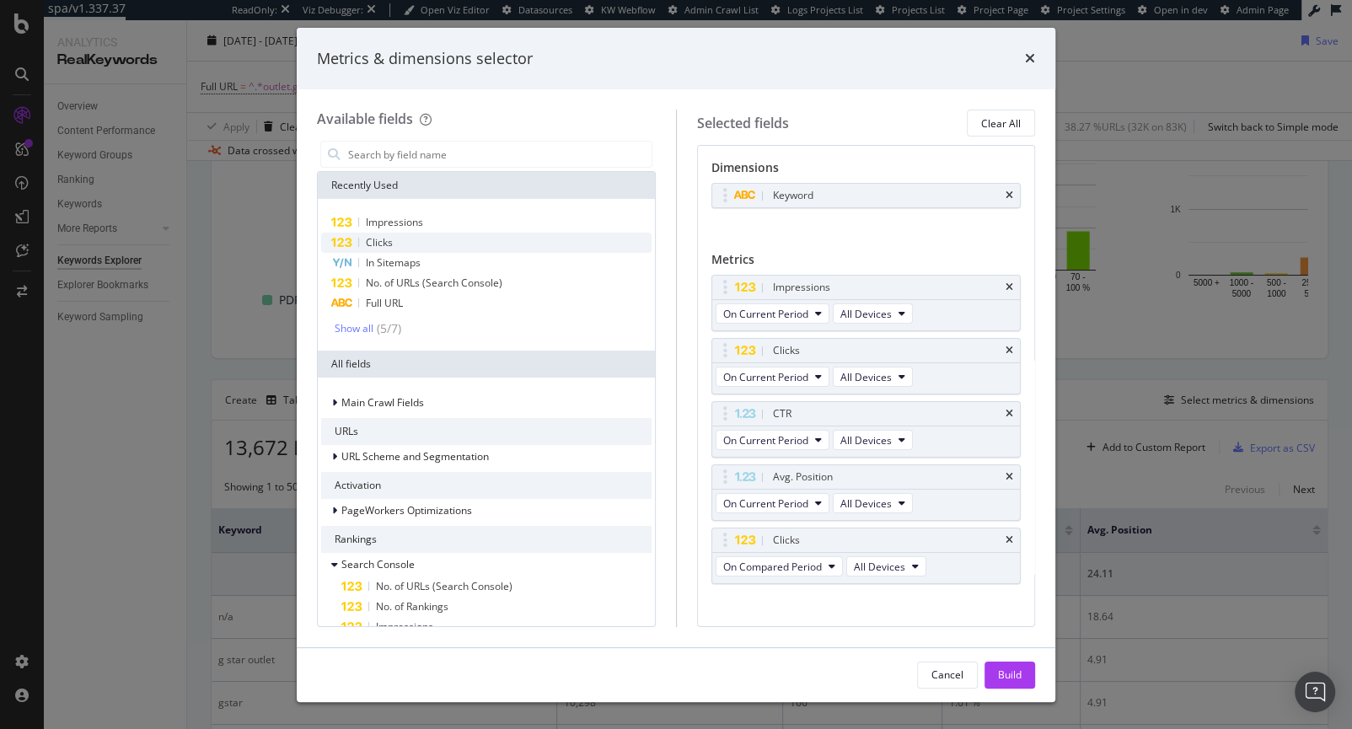
click at [410, 245] on div "Clicks" at bounding box center [486, 243] width 330 height 20
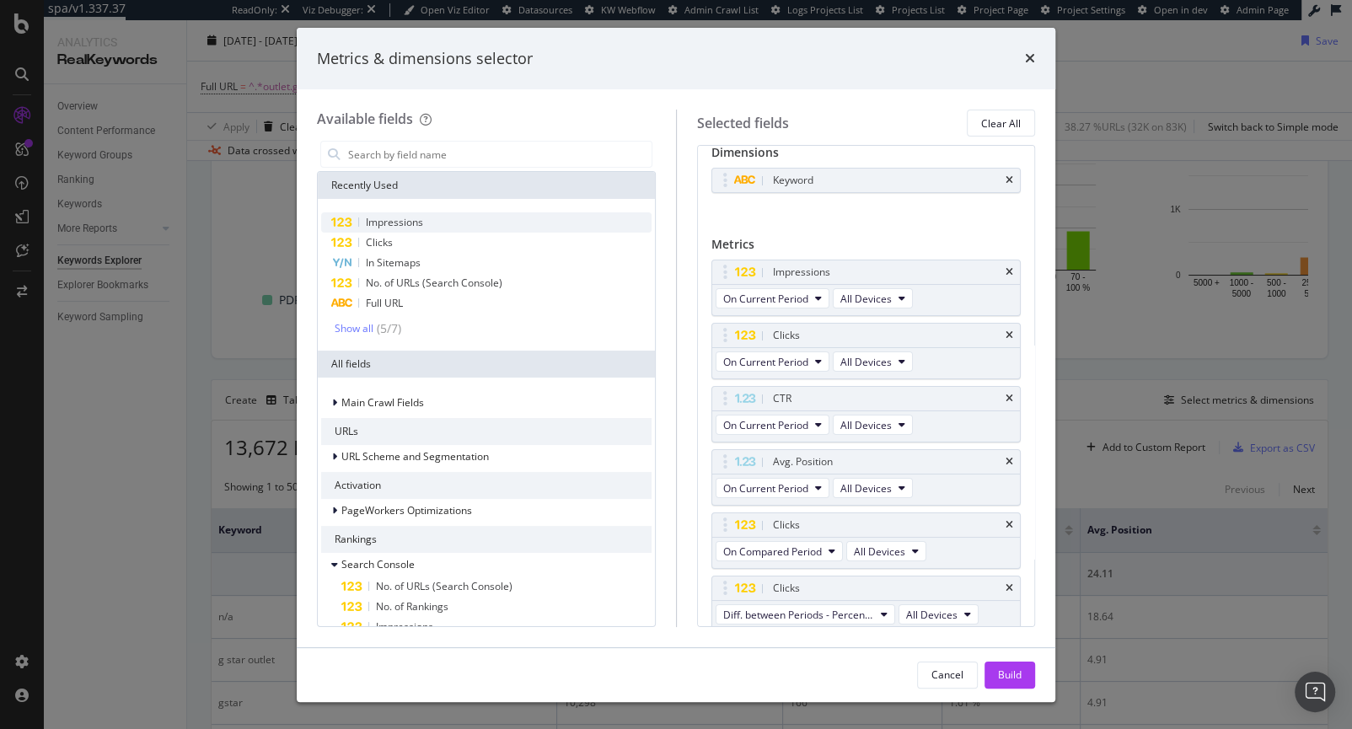
click at [417, 217] on span "Impressions" at bounding box center [394, 222] width 57 height 14
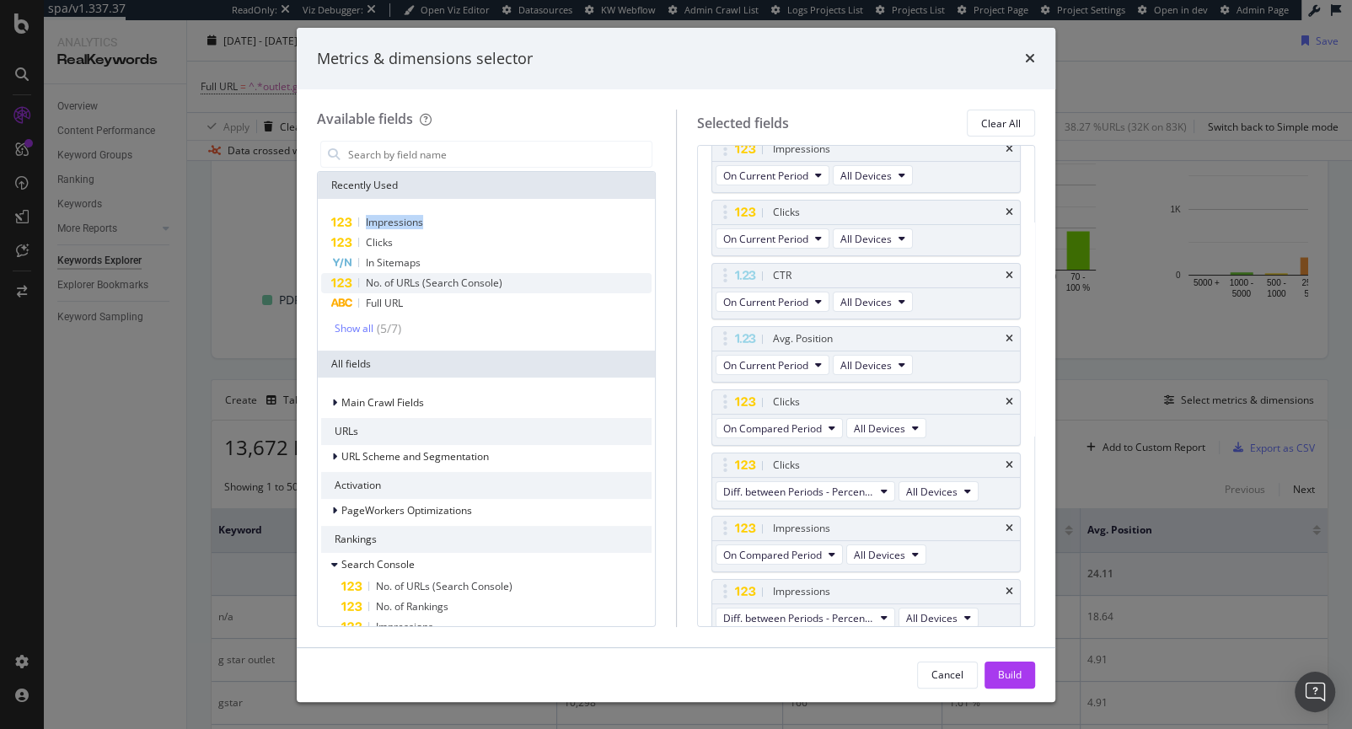
scroll to position [141, 0]
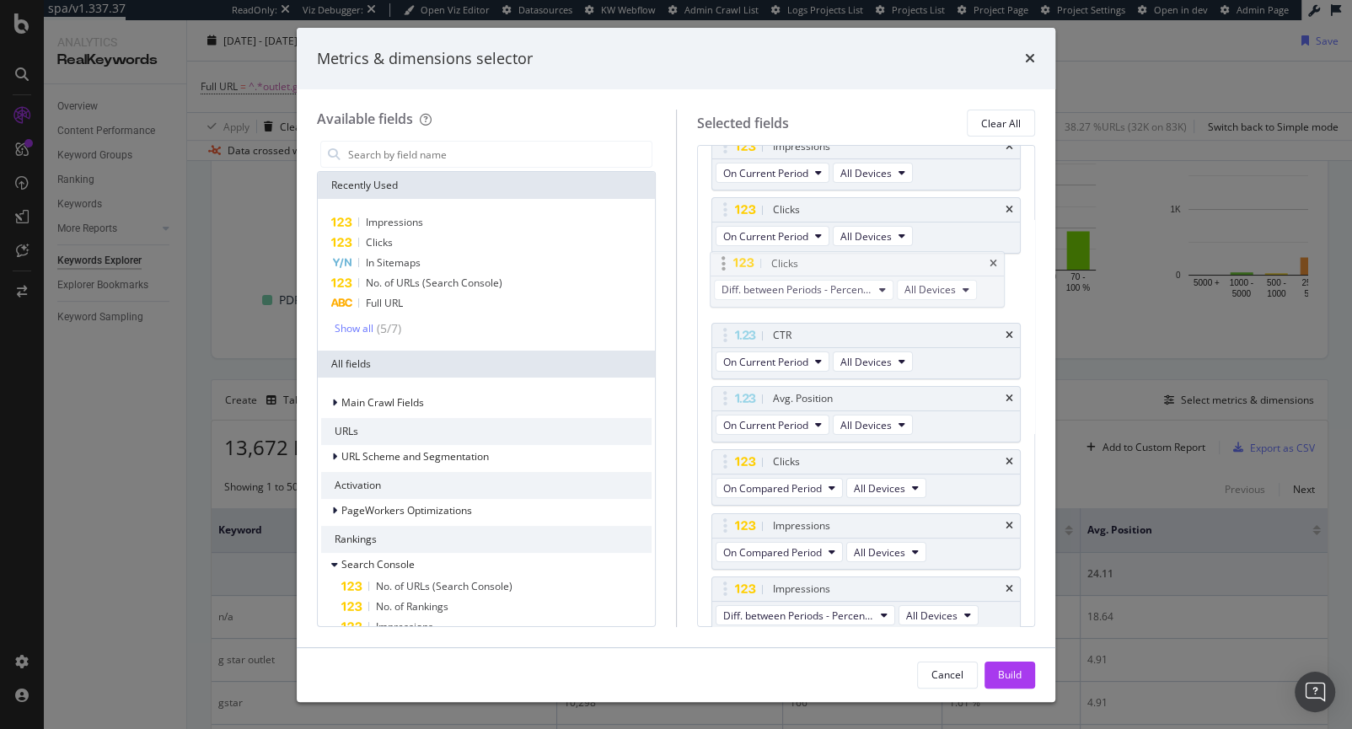
drag, startPoint x: 718, startPoint y: 456, endPoint x: 717, endPoint y: 262, distance: 193.9
click at [717, 262] on body "spa/v1.337.37 ReadOnly: Viz Debugger: Open Viz Editor Datasources KW Webflow Ad…" at bounding box center [676, 364] width 1352 height 729
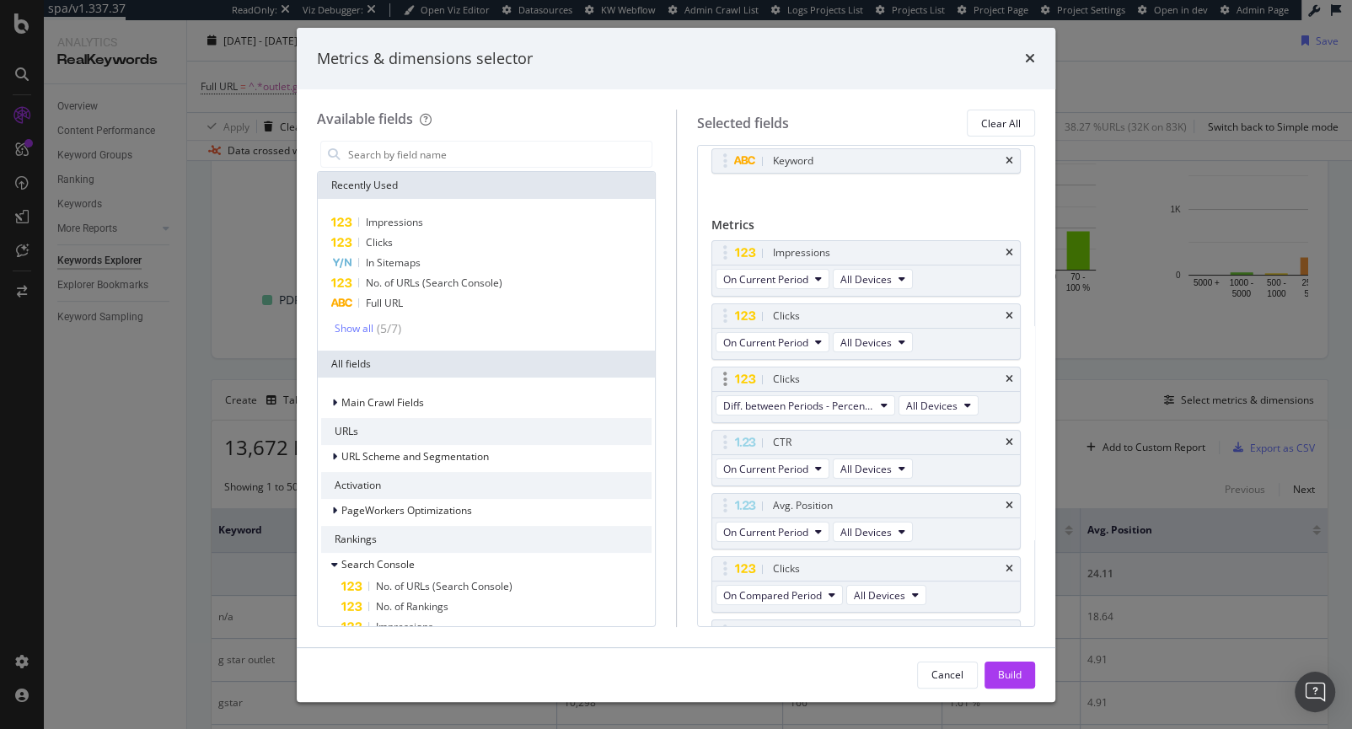
scroll to position [52, 0]
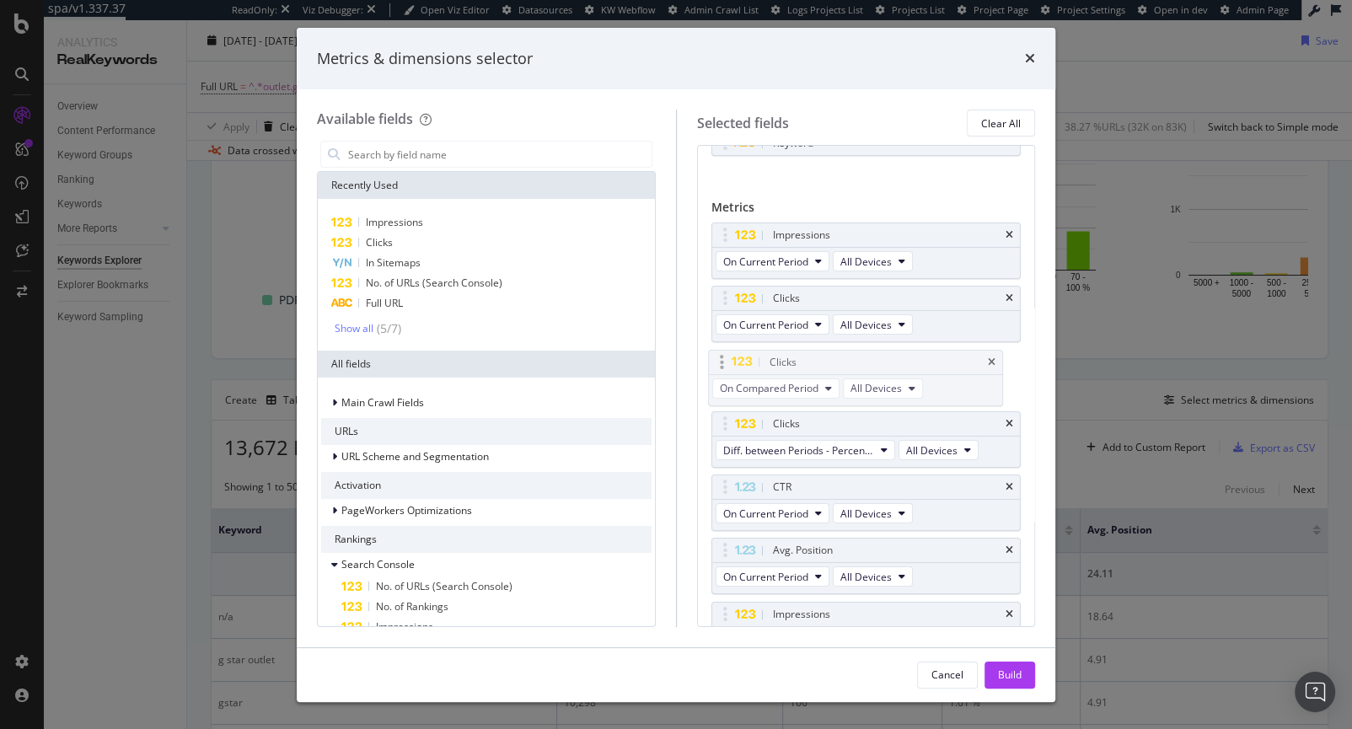
drag, startPoint x: 730, startPoint y: 545, endPoint x: 728, endPoint y: 362, distance: 183.8
click at [728, 362] on body "spa/v1.337.37 ReadOnly: Viz Debugger: Open Viz Editor Datasources KW Webflow Ad…" at bounding box center [676, 364] width 1352 height 729
drag, startPoint x: 725, startPoint y: 239, endPoint x: 734, endPoint y: 438, distance: 200.0
click at [1006, 484] on icon "times" at bounding box center [1010, 488] width 8 height 10
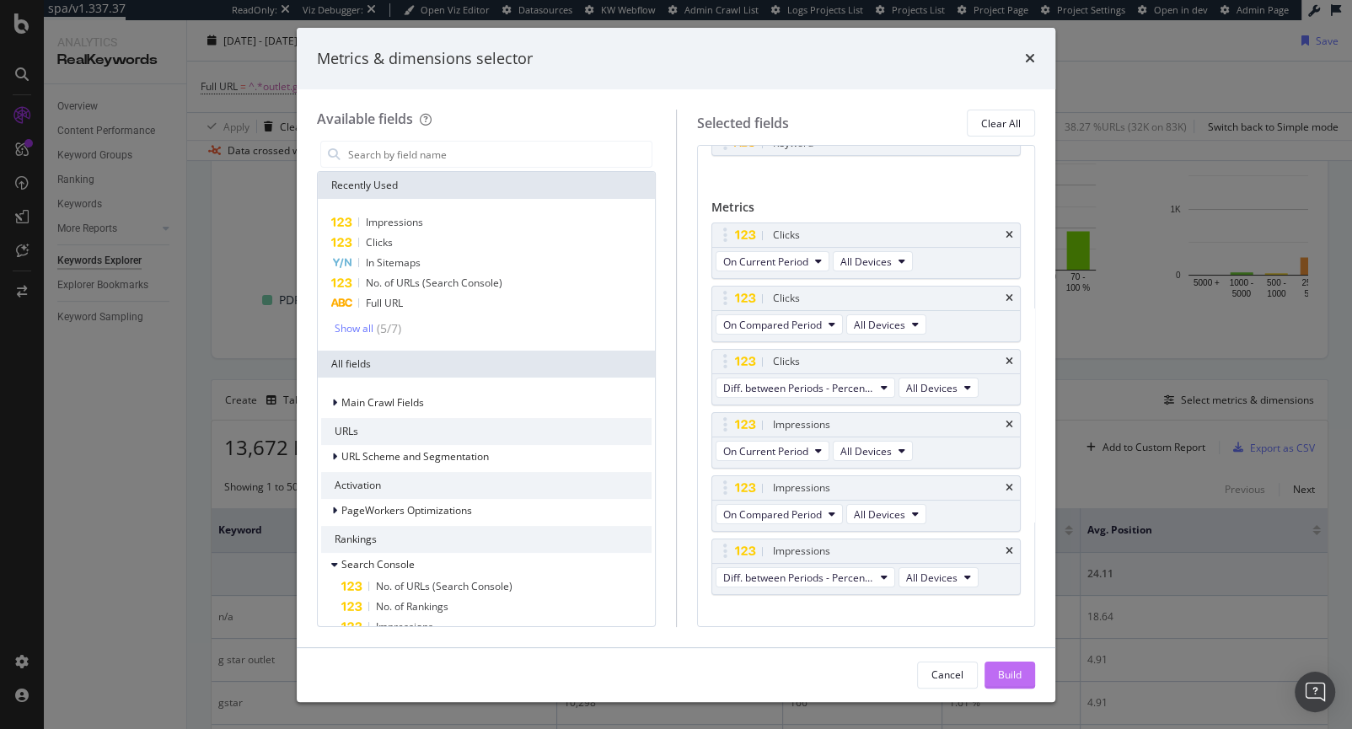
click at [1014, 647] on div "Build" at bounding box center [1010, 675] width 24 height 14
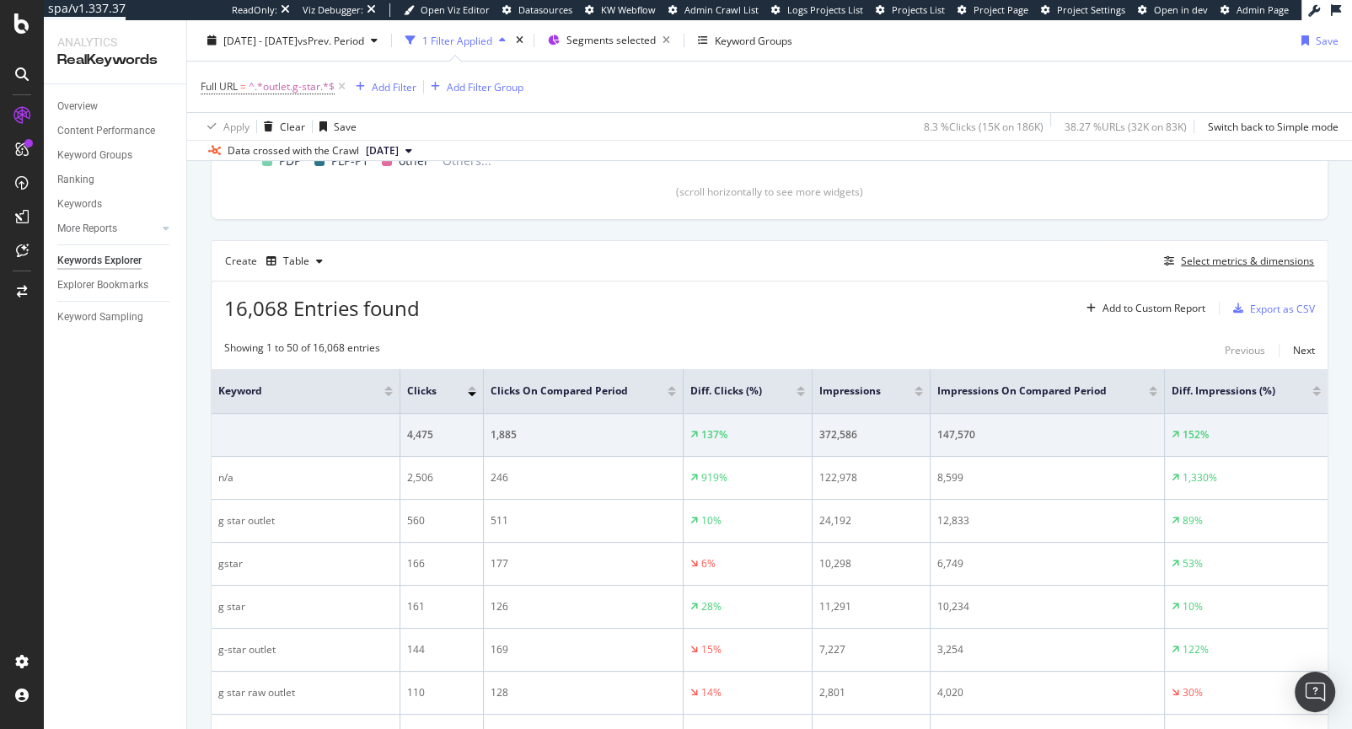
scroll to position [333, 0]
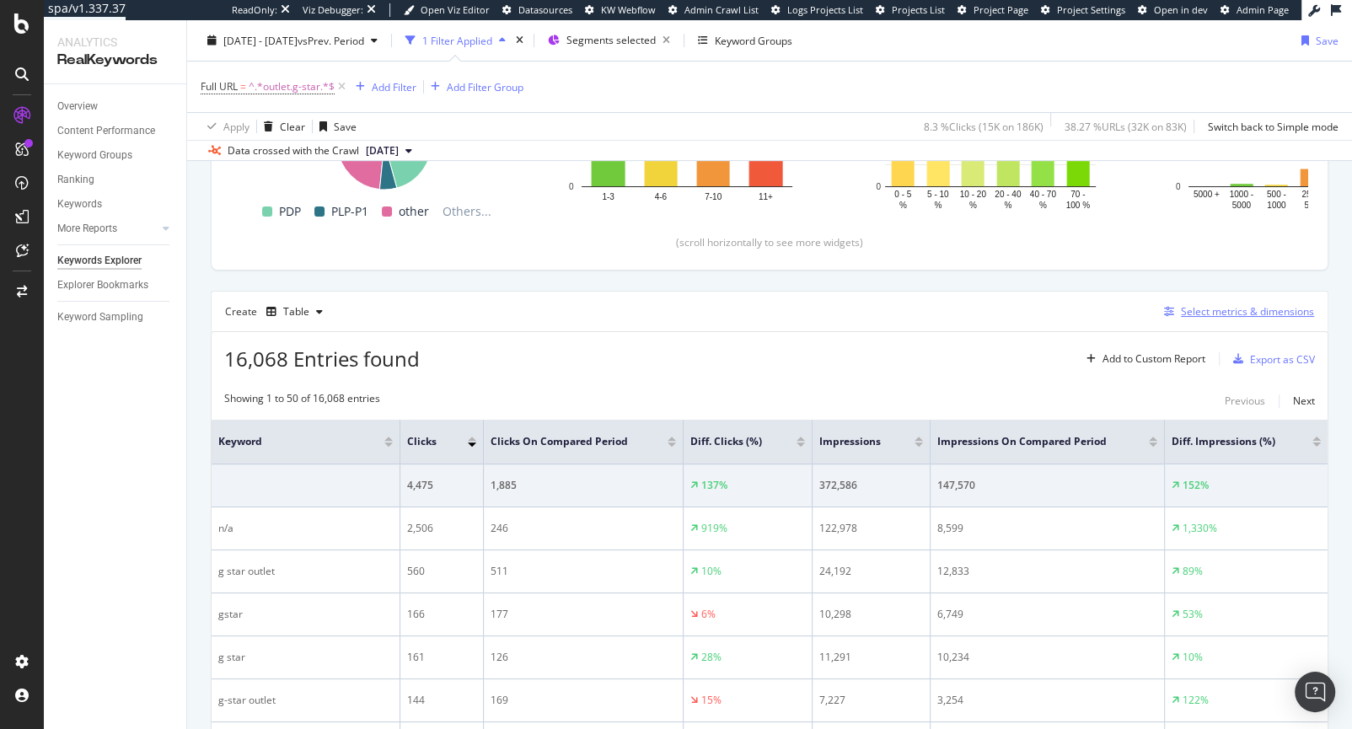
click at [1184, 311] on div "Select metrics & dimensions" at bounding box center [1247, 311] width 133 height 14
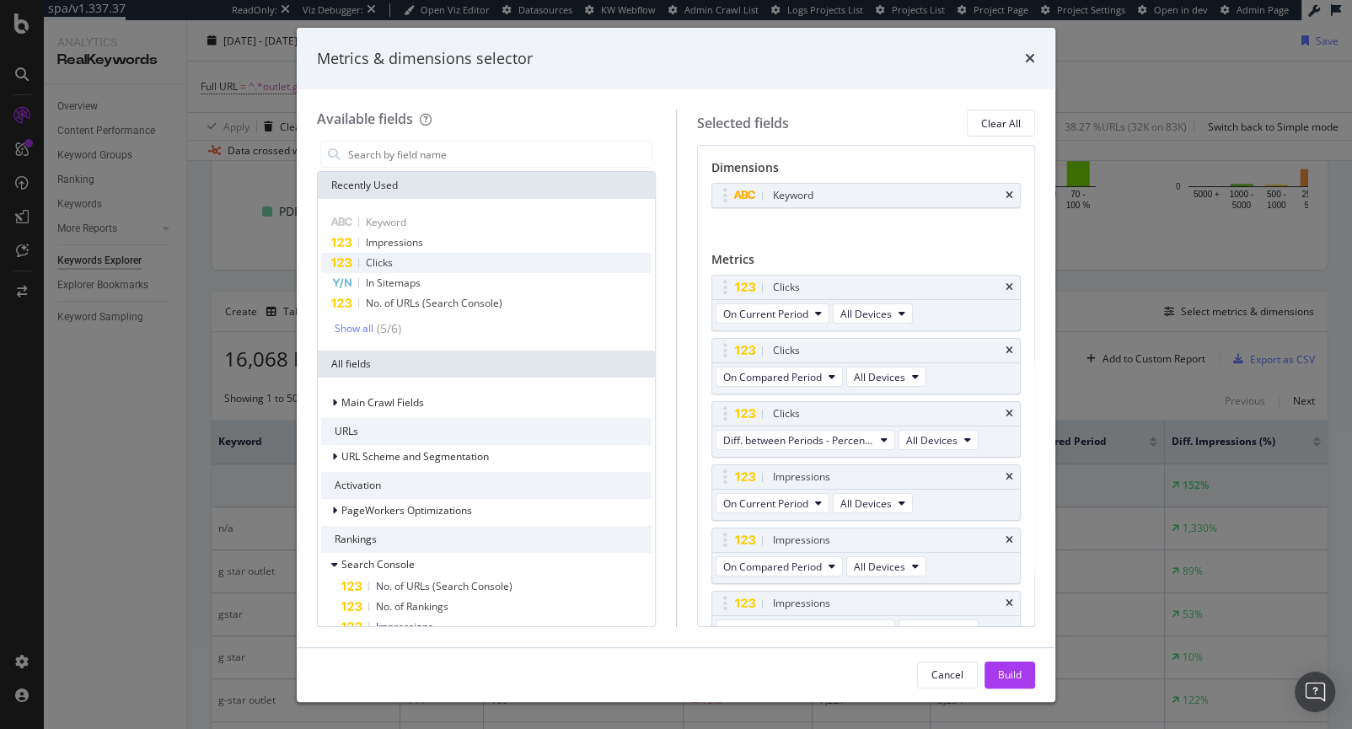
click at [389, 267] on span "Clicks" at bounding box center [379, 262] width 27 height 14
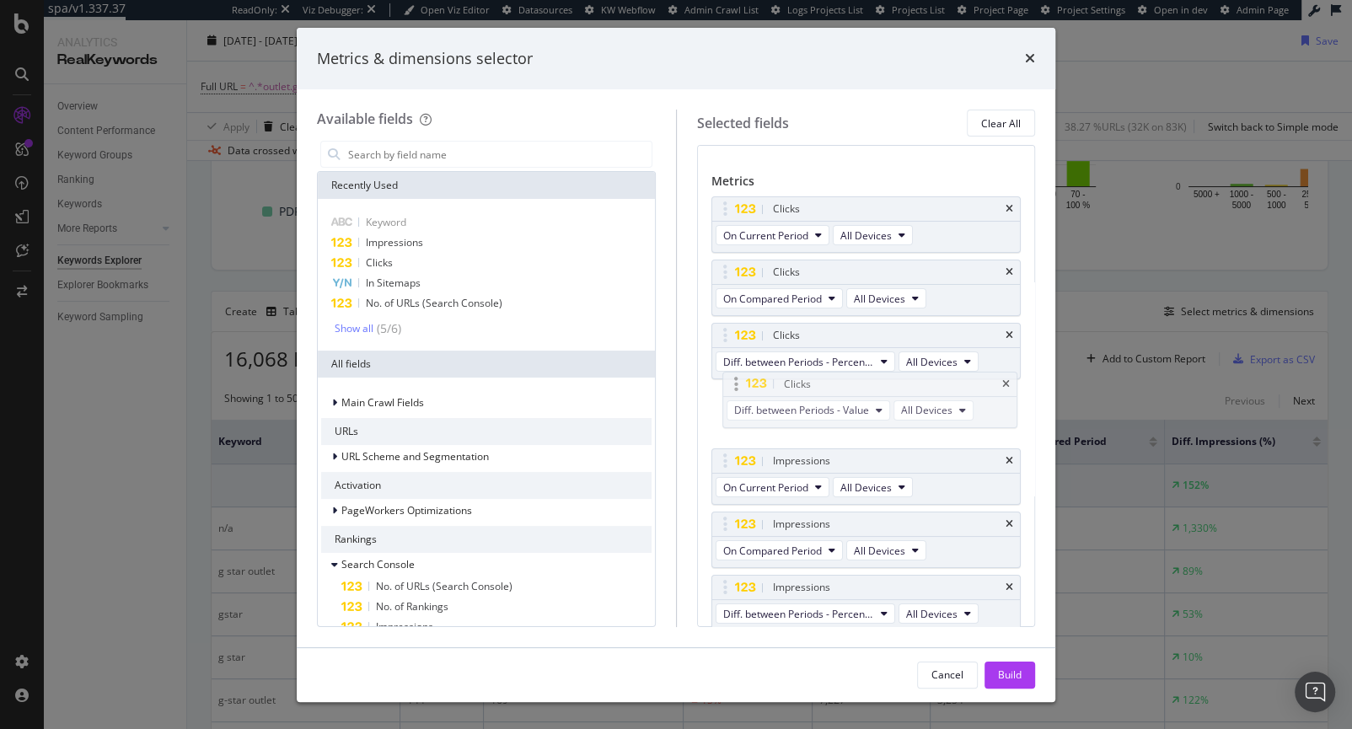
drag, startPoint x: 728, startPoint y: 585, endPoint x: 740, endPoint y: 386, distance: 199.3
click at [740, 386] on body "spa/v1.337.37 ReadOnly: Viz Debugger: Open Viz Editor Datasources KW Webflow Ad…" at bounding box center [676, 364] width 1352 height 729
click at [376, 155] on input "modal" at bounding box center [498, 154] width 305 height 25
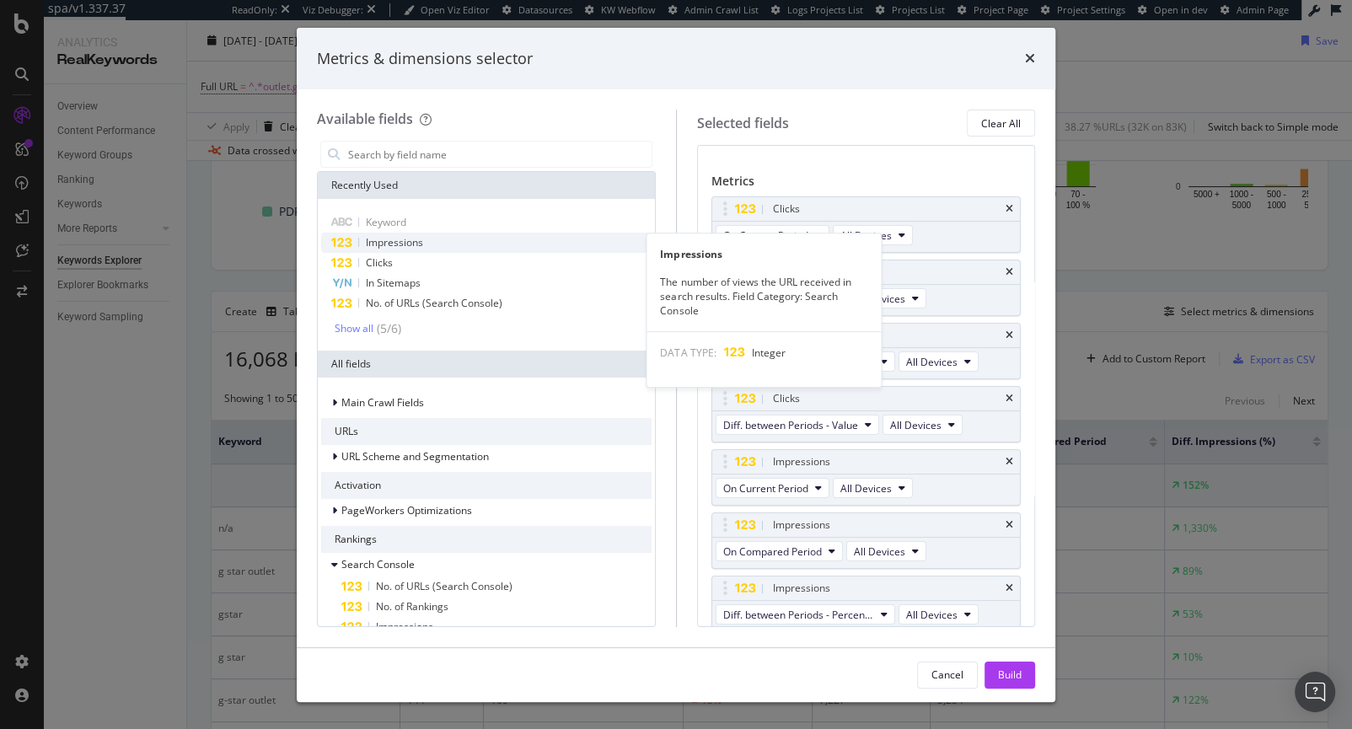
click at [395, 243] on span "Impressions" at bounding box center [394, 242] width 57 height 14
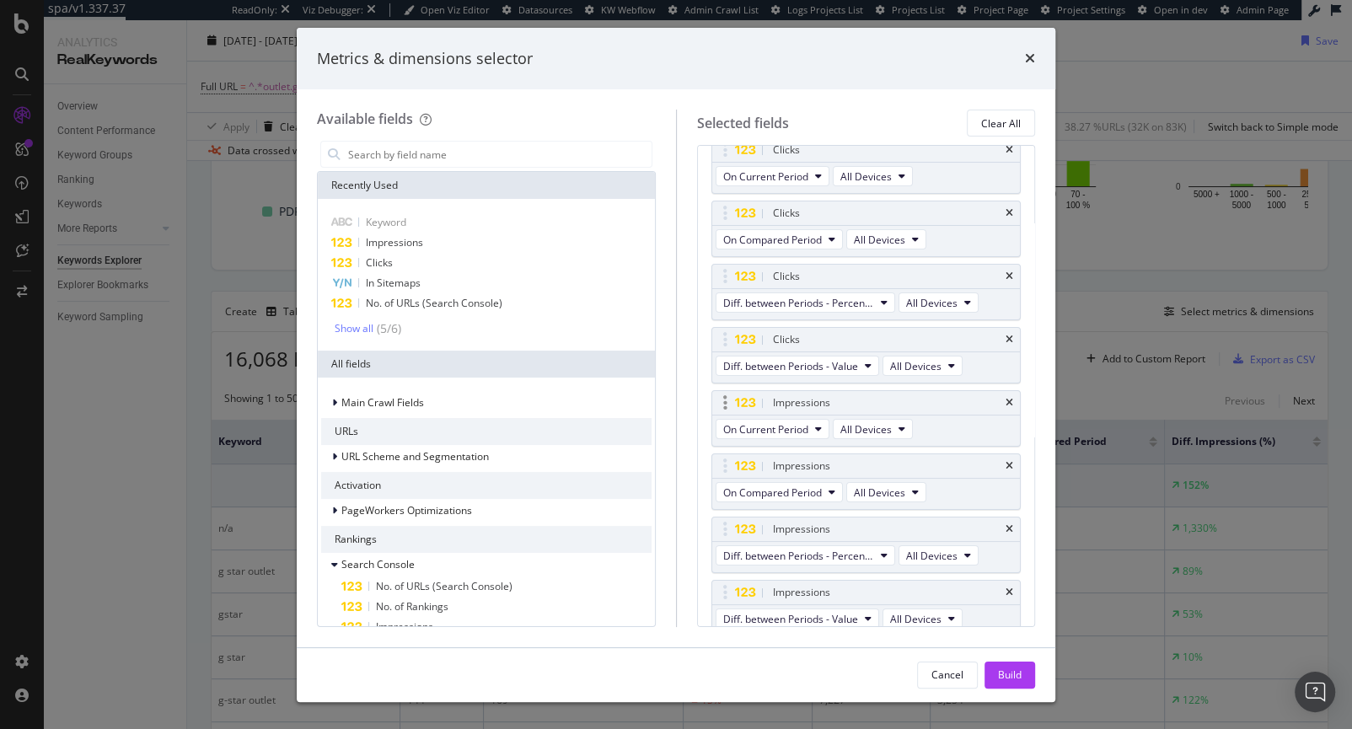
scroll to position [141, 0]
click at [1017, 647] on div "Build" at bounding box center [1010, 675] width 24 height 25
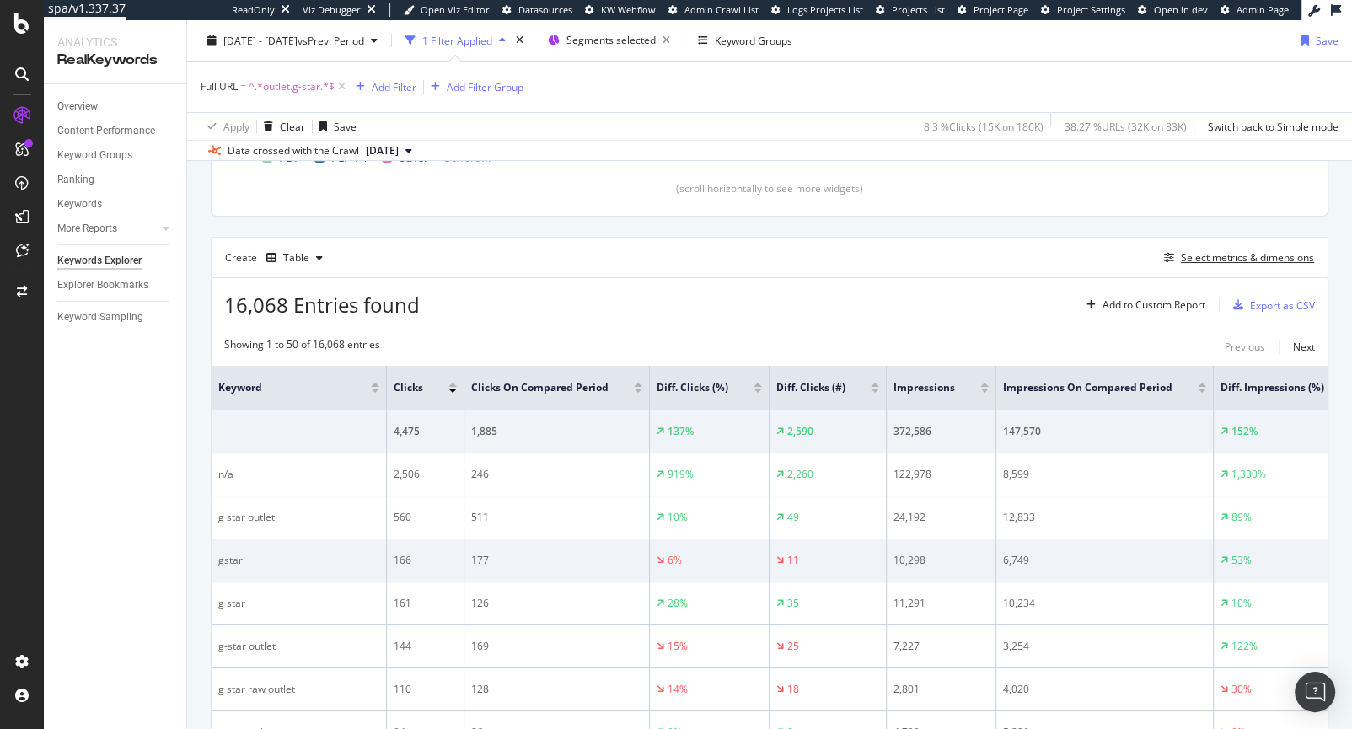
scroll to position [383, 0]
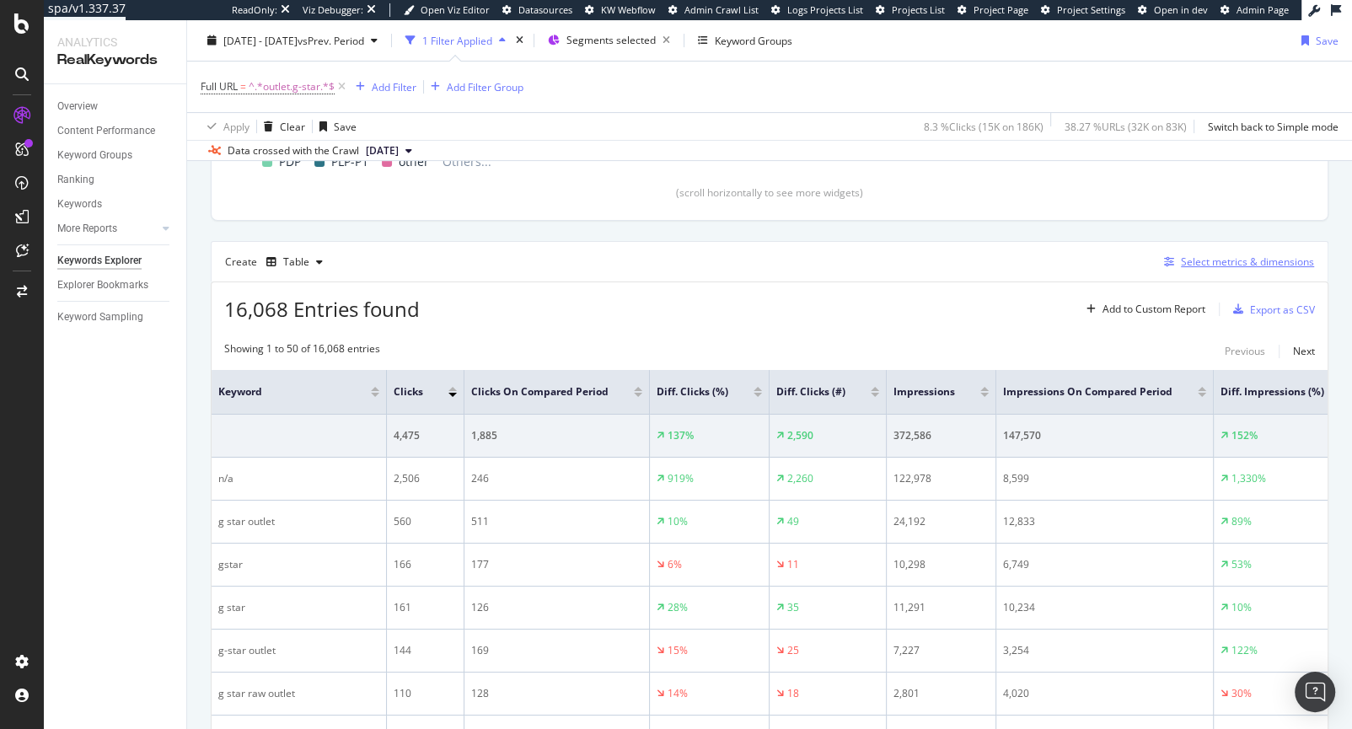
click at [1196, 259] on div "Select metrics & dimensions" at bounding box center [1247, 262] width 133 height 14
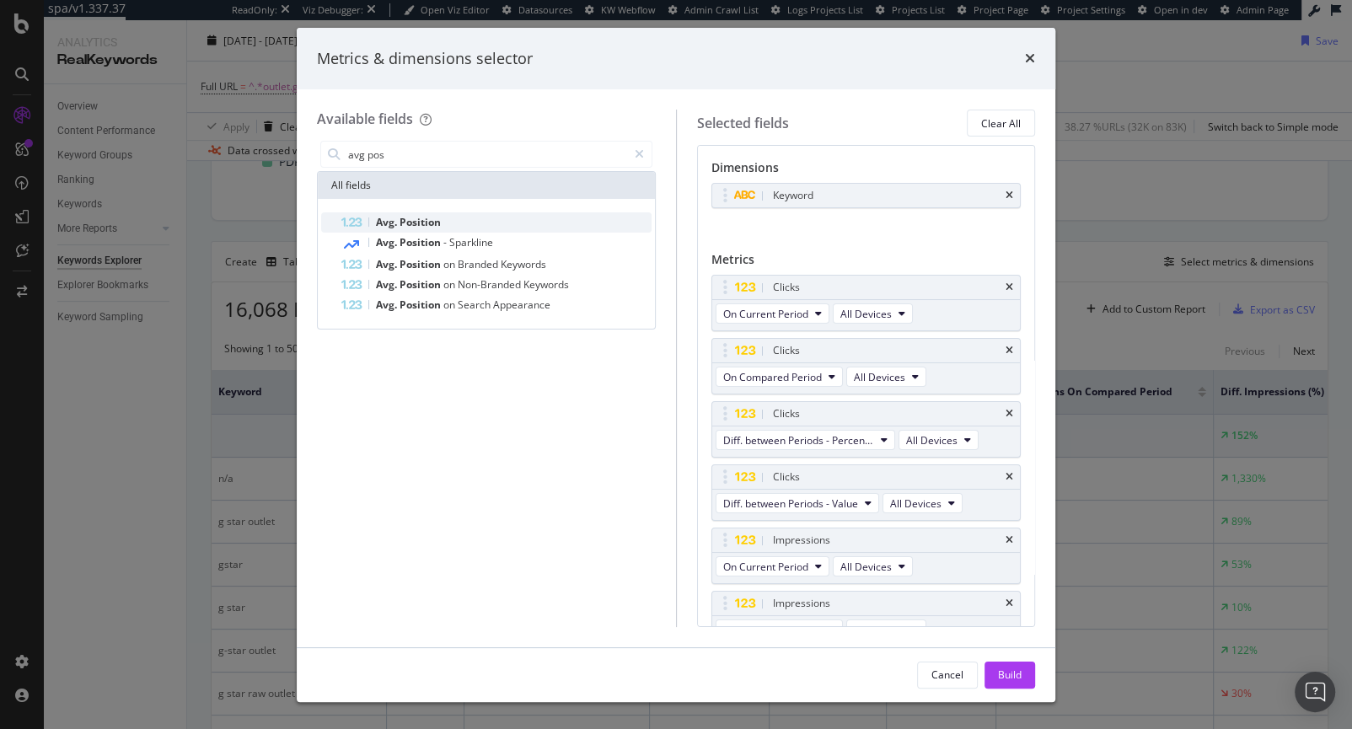
type input "avg pos"
click at [453, 213] on div "Avg. Position" at bounding box center [496, 222] width 310 height 20
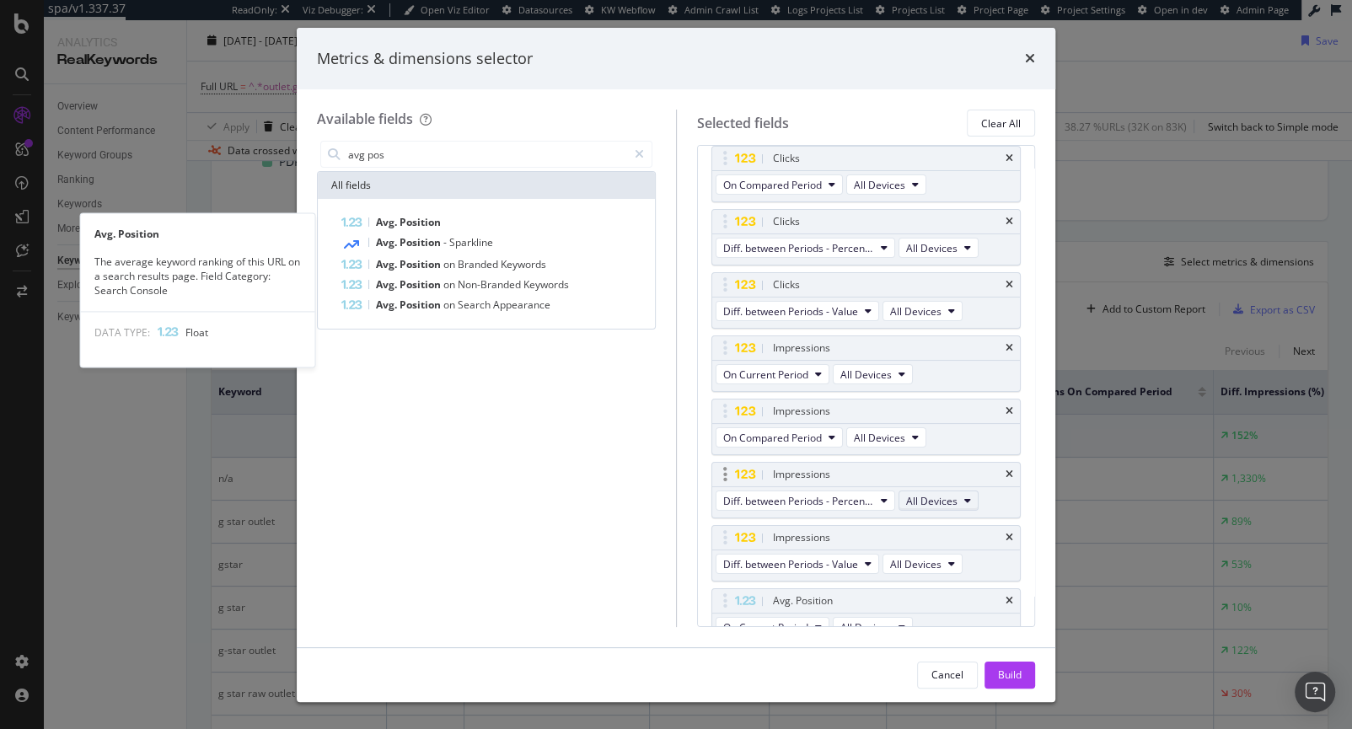
scroll to position [203, 0]
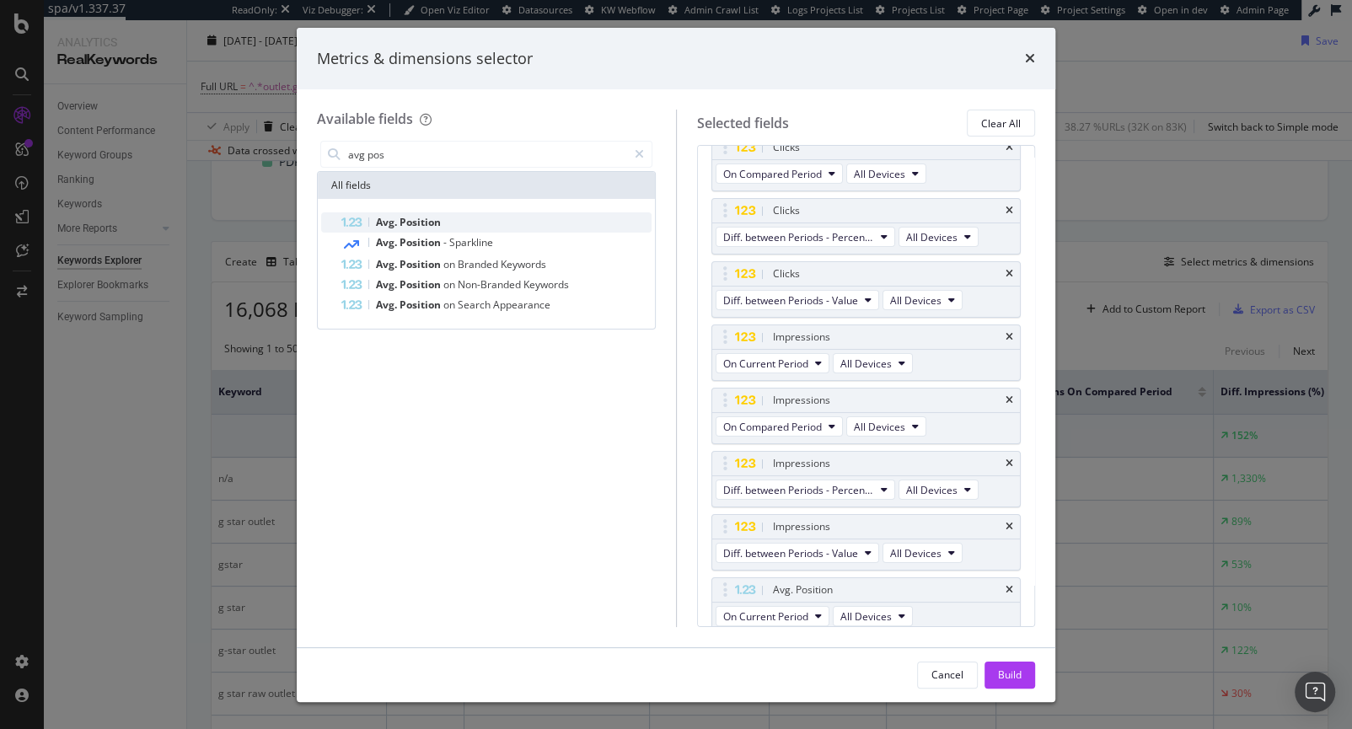
click at [448, 213] on div "Avg. Position" at bounding box center [496, 222] width 310 height 20
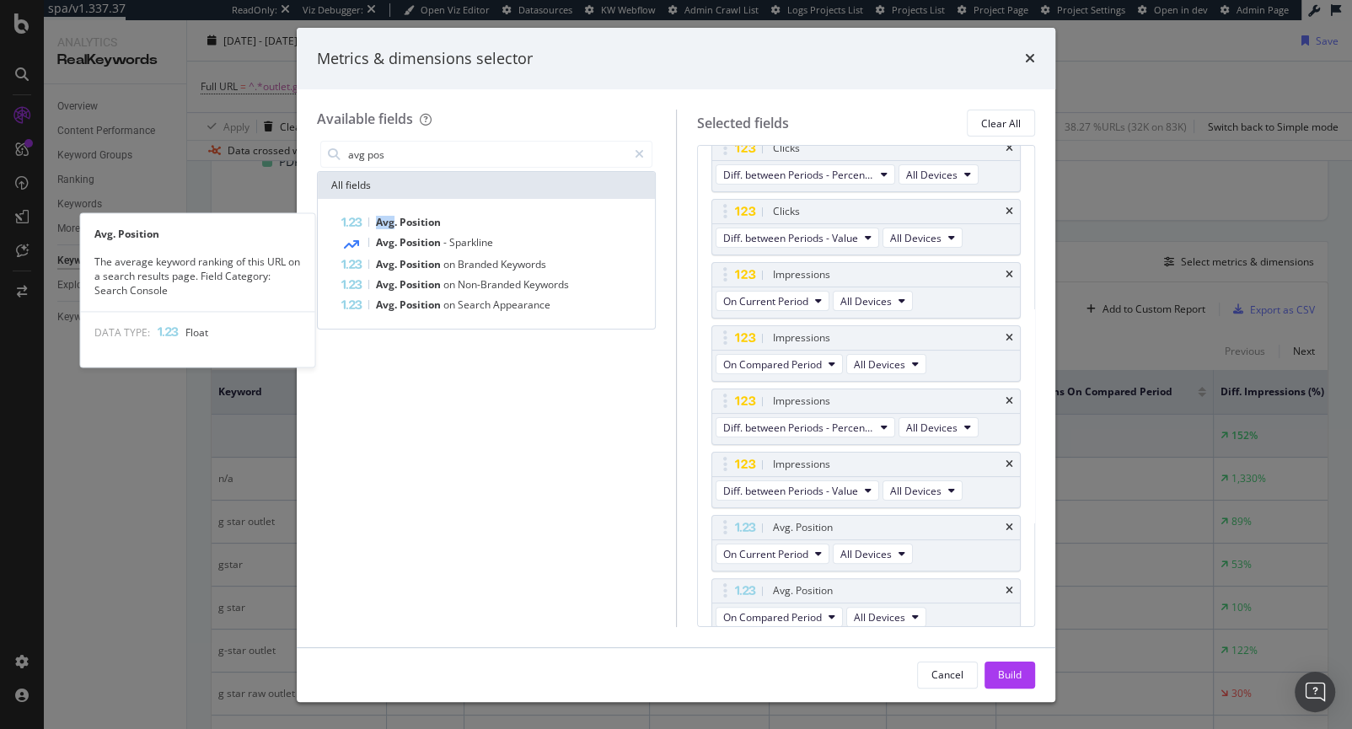
click at [448, 213] on div "Avg. Position" at bounding box center [496, 222] width 310 height 20
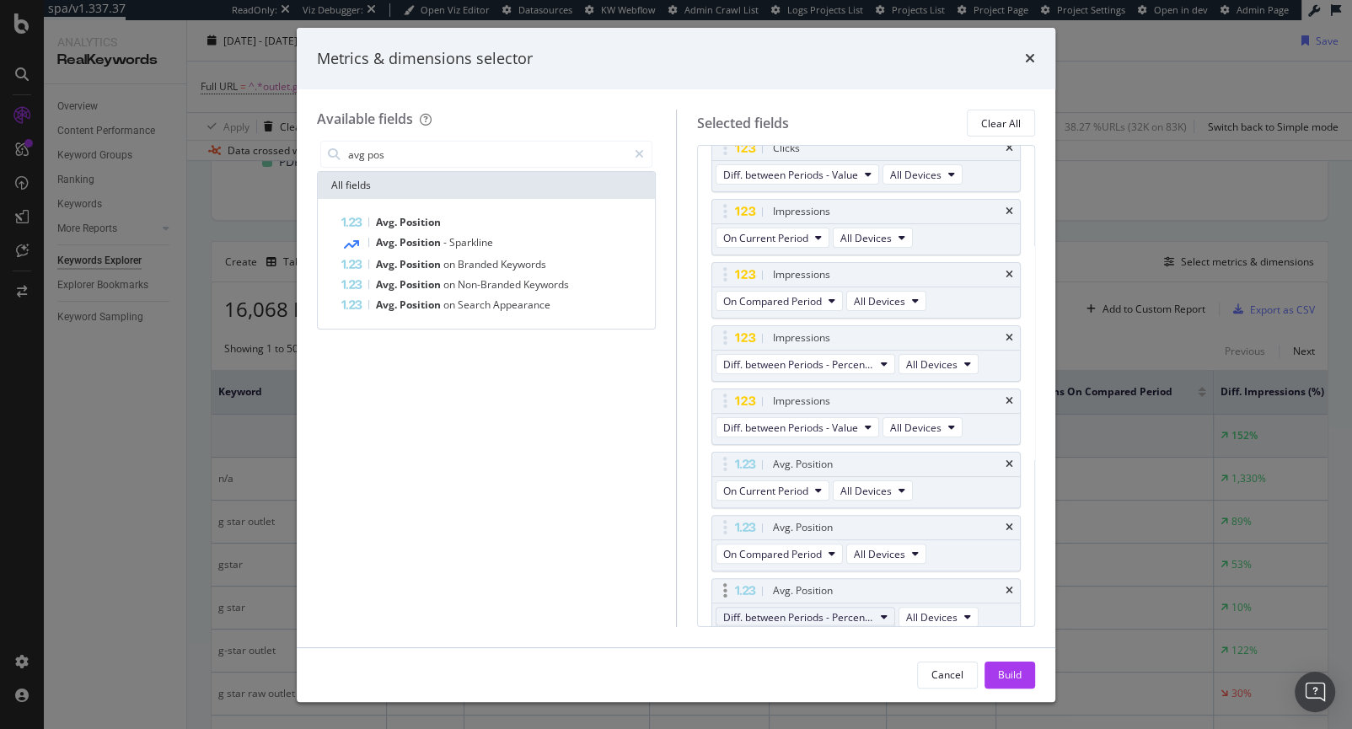
click at [860, 610] on span "Diff. between Periods - Percentage" at bounding box center [798, 617] width 151 height 14
click at [830, 577] on span "Diff. between Periods - Value" at bounding box center [813, 579] width 168 height 15
click at [1007, 647] on div "Build" at bounding box center [1010, 675] width 24 height 14
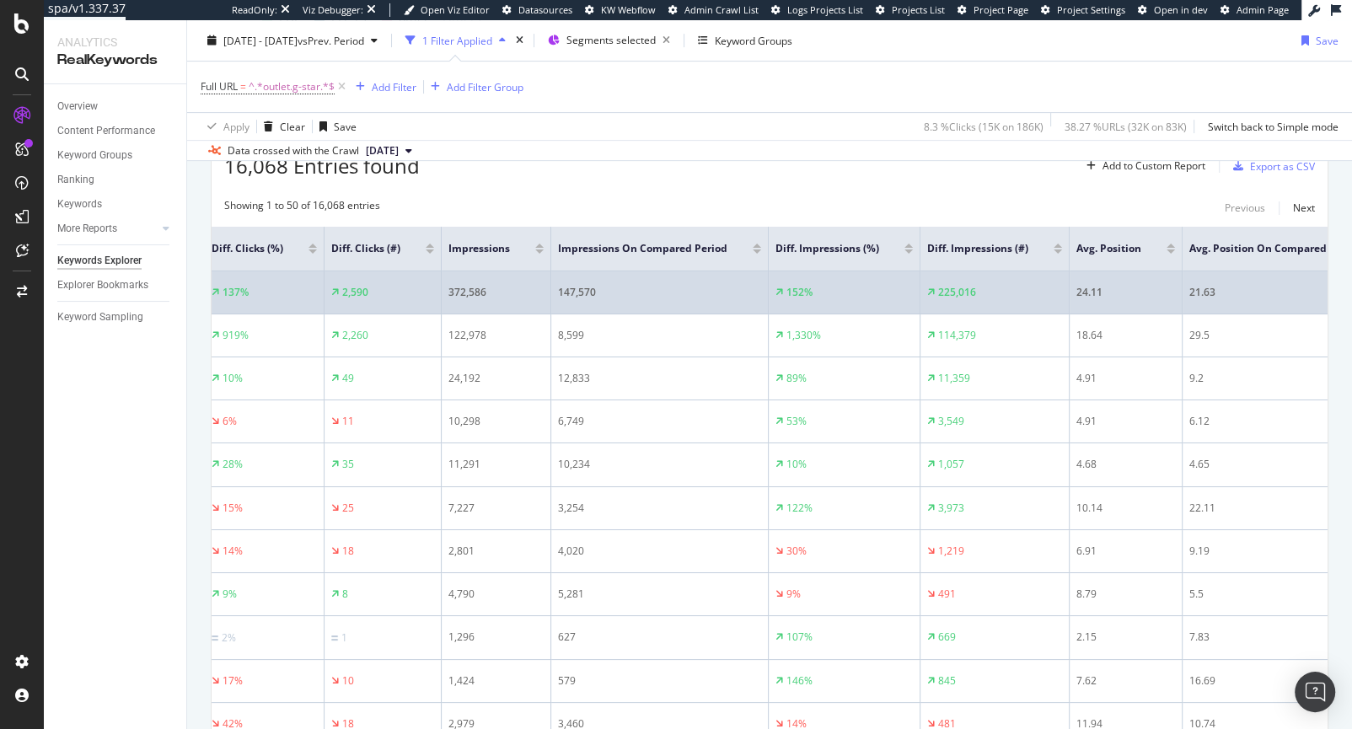
scroll to position [500, 0]
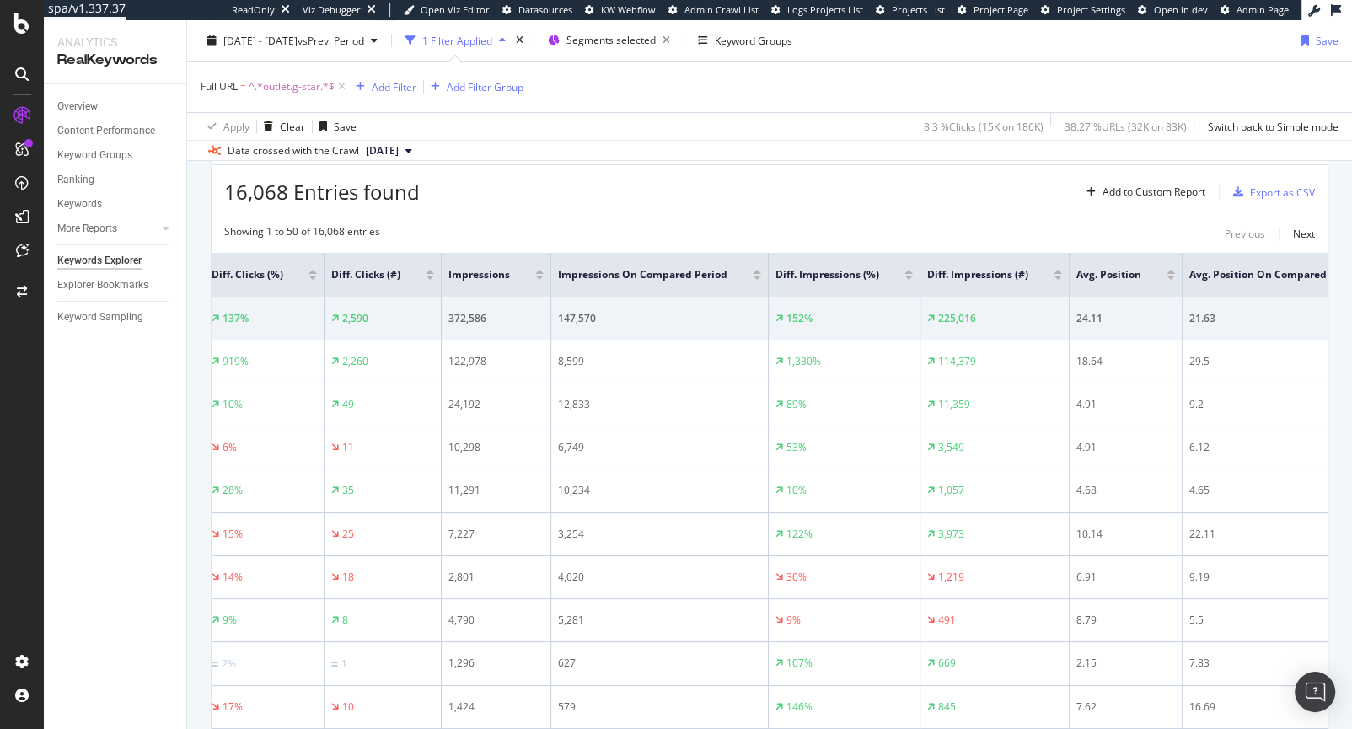
click at [1054, 277] on div at bounding box center [1058, 278] width 8 height 4
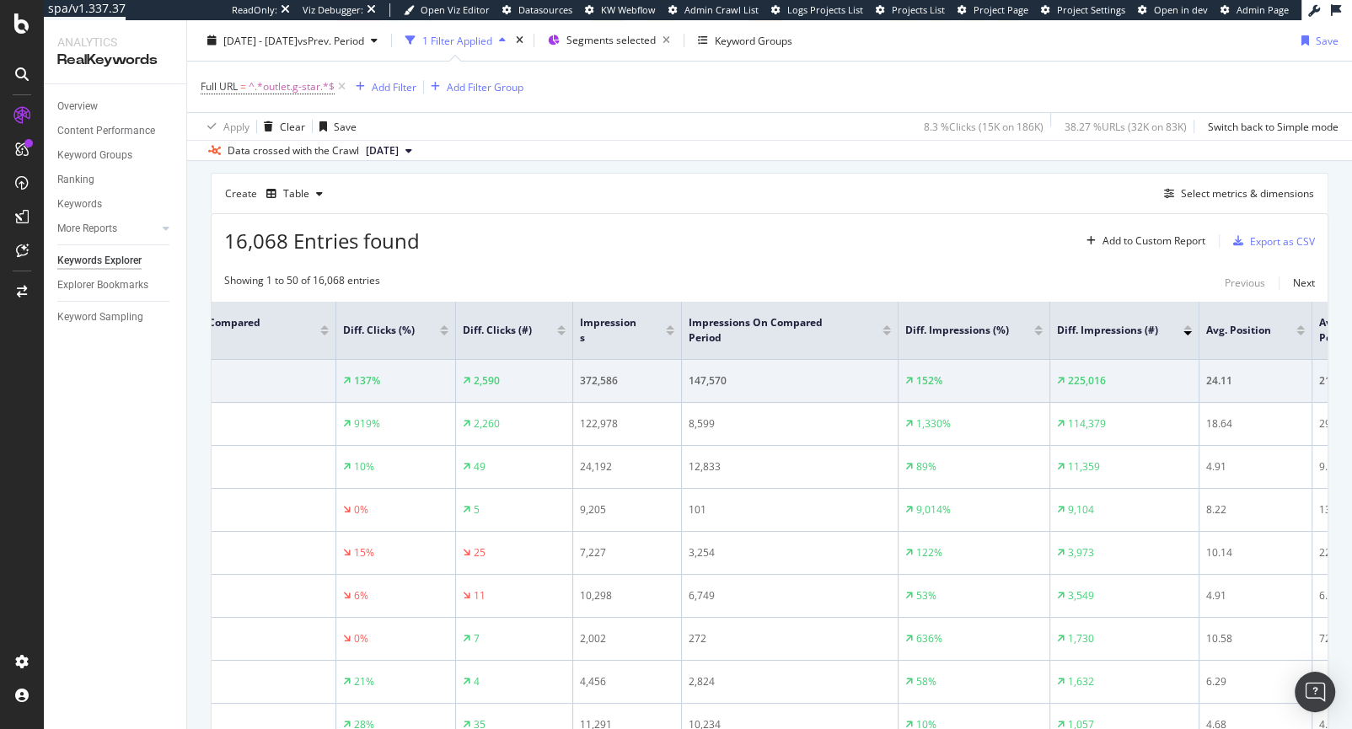
scroll to position [426, 0]
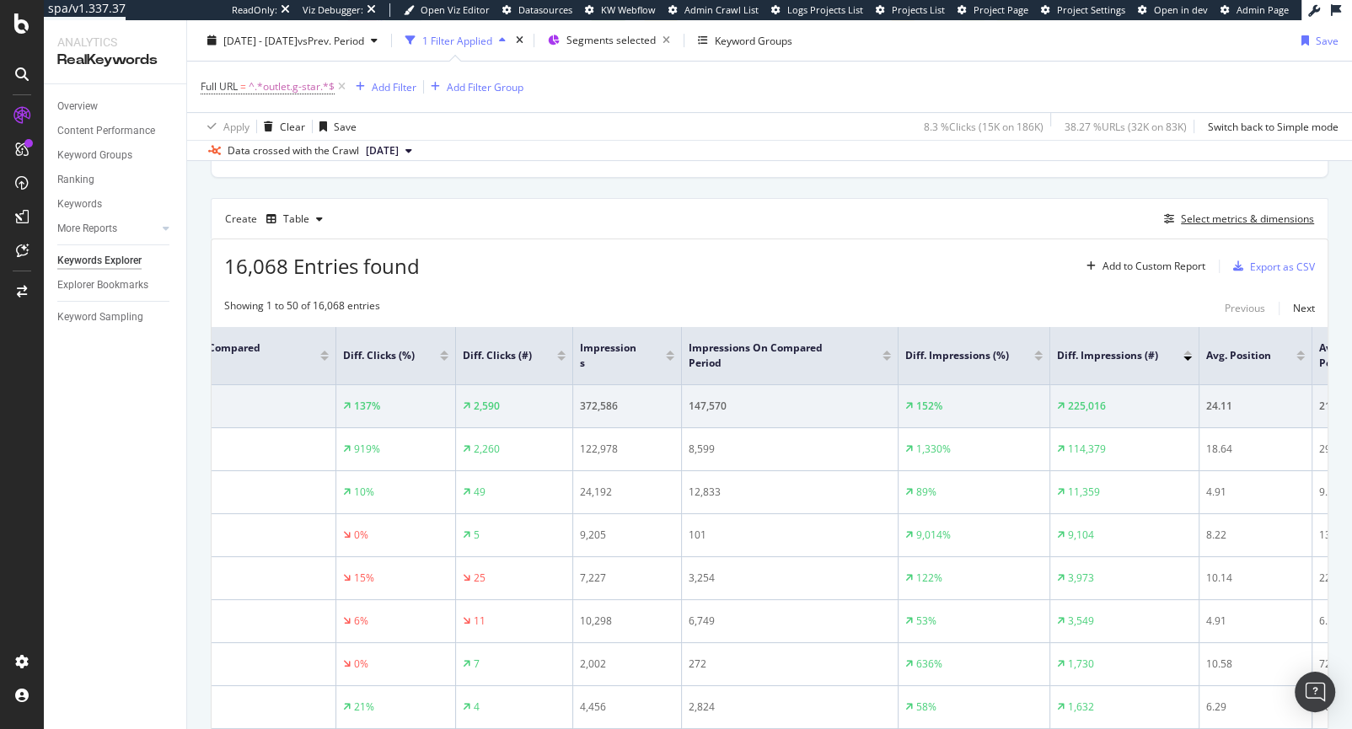
click at [1194, 214] on div "Select metrics & dimensions" at bounding box center [1247, 219] width 133 height 14
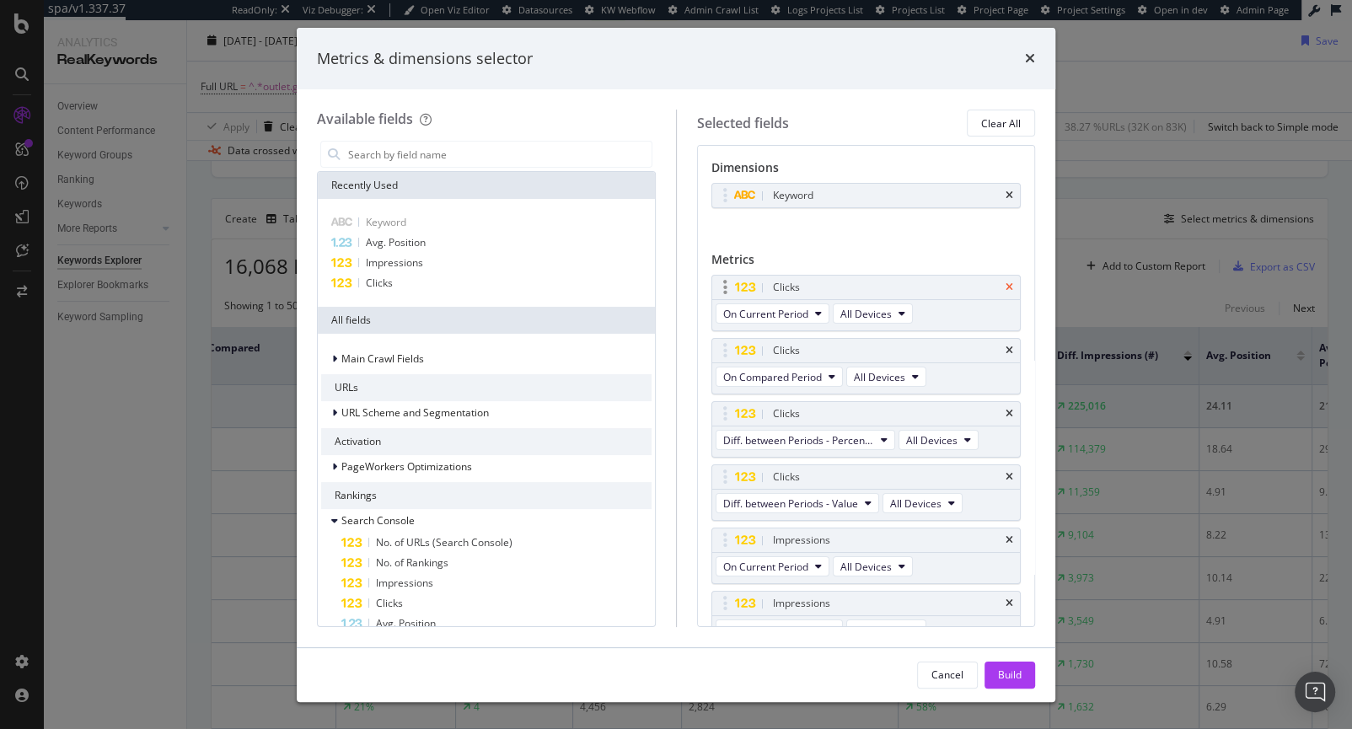
click at [1006, 283] on icon "times" at bounding box center [1010, 287] width 8 height 10
click at [1007, 647] on div "Build" at bounding box center [1010, 675] width 24 height 14
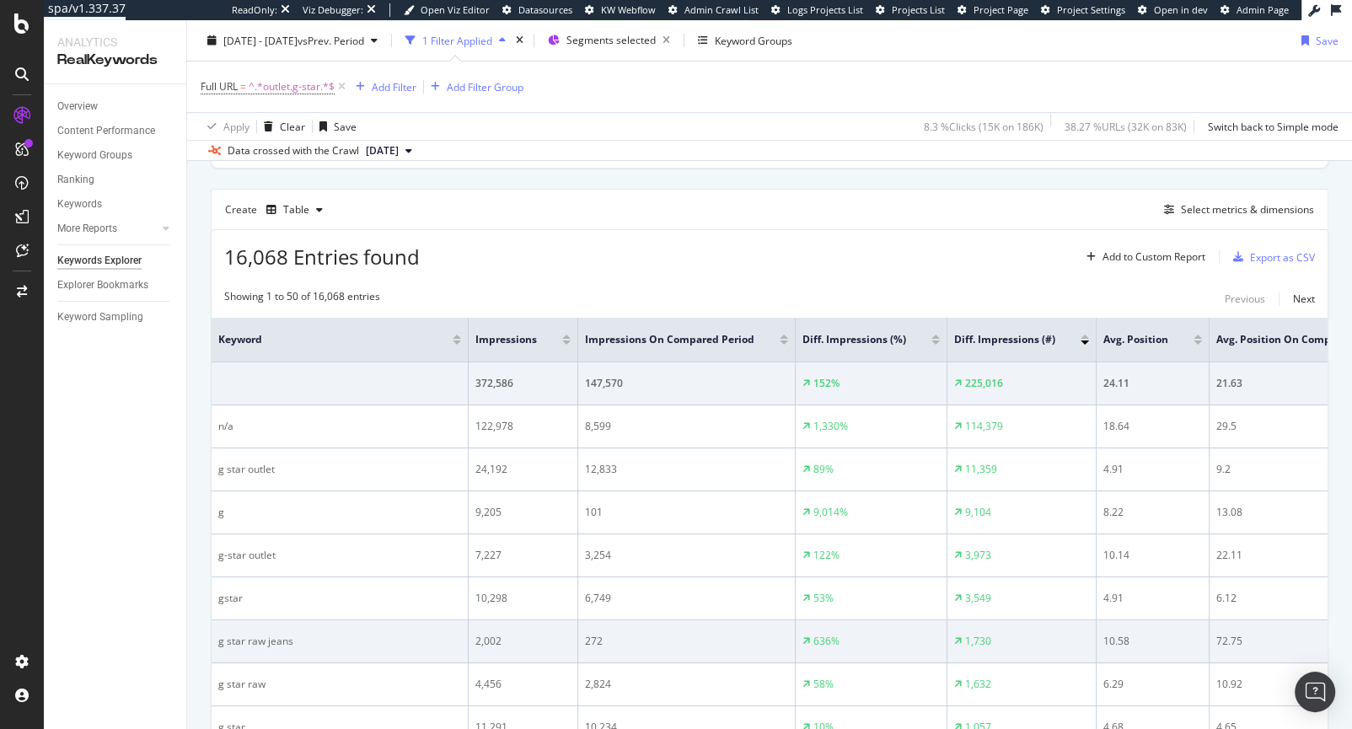
scroll to position [291, 0]
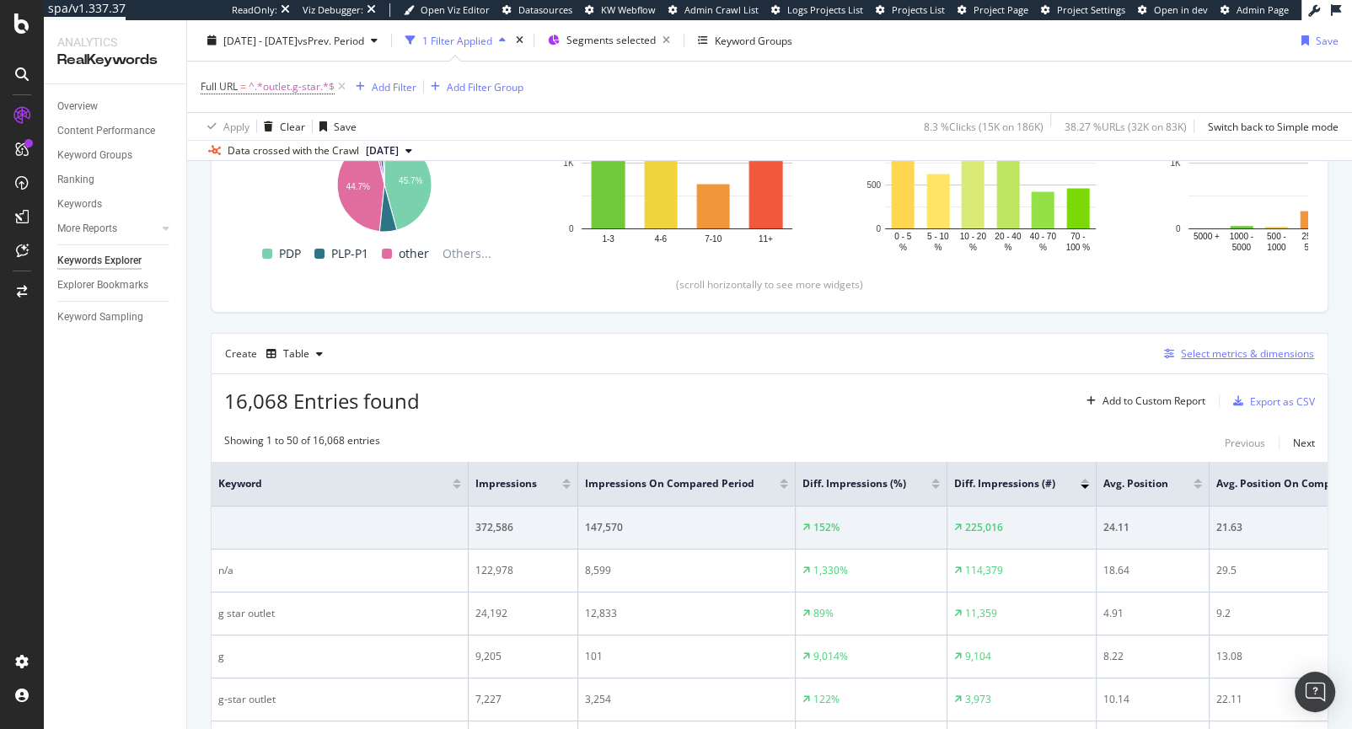
click at [1196, 350] on div "Select metrics & dimensions" at bounding box center [1247, 353] width 133 height 14
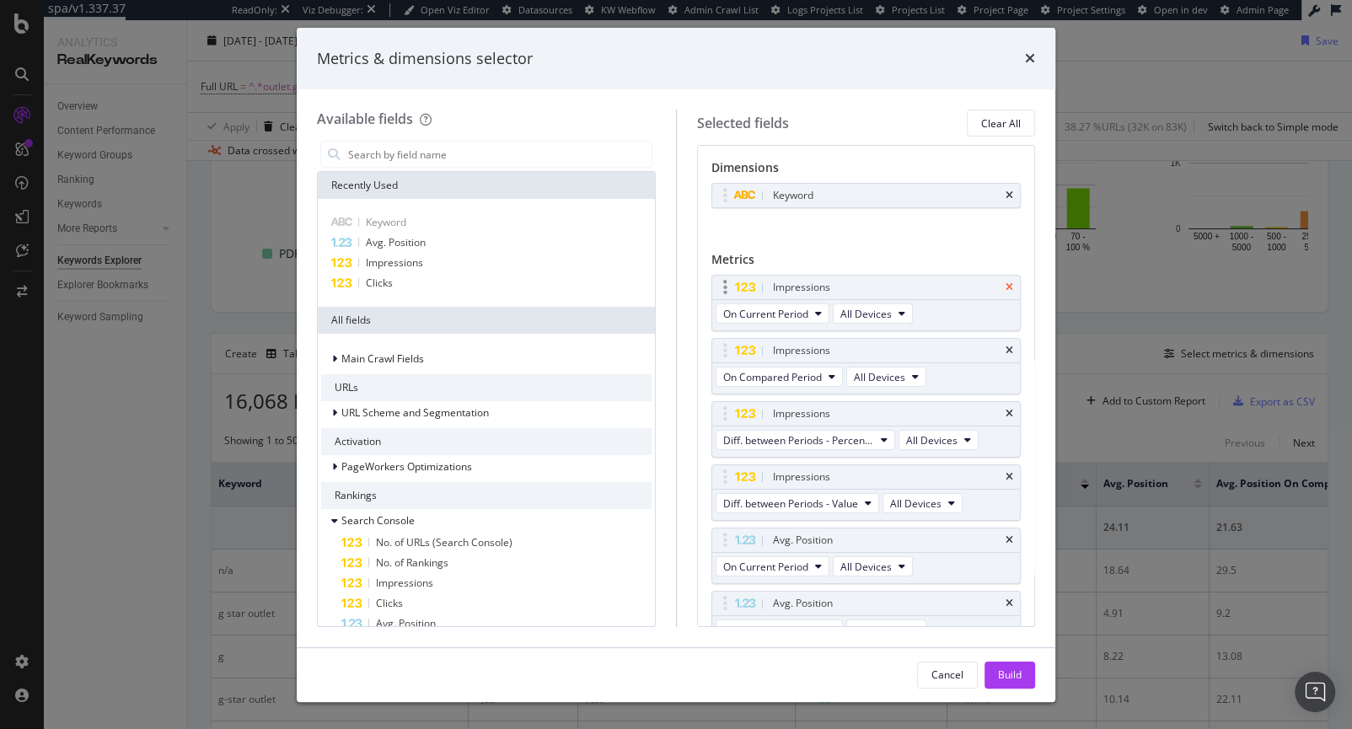
click at [1006, 282] on icon "times" at bounding box center [1010, 287] width 8 height 10
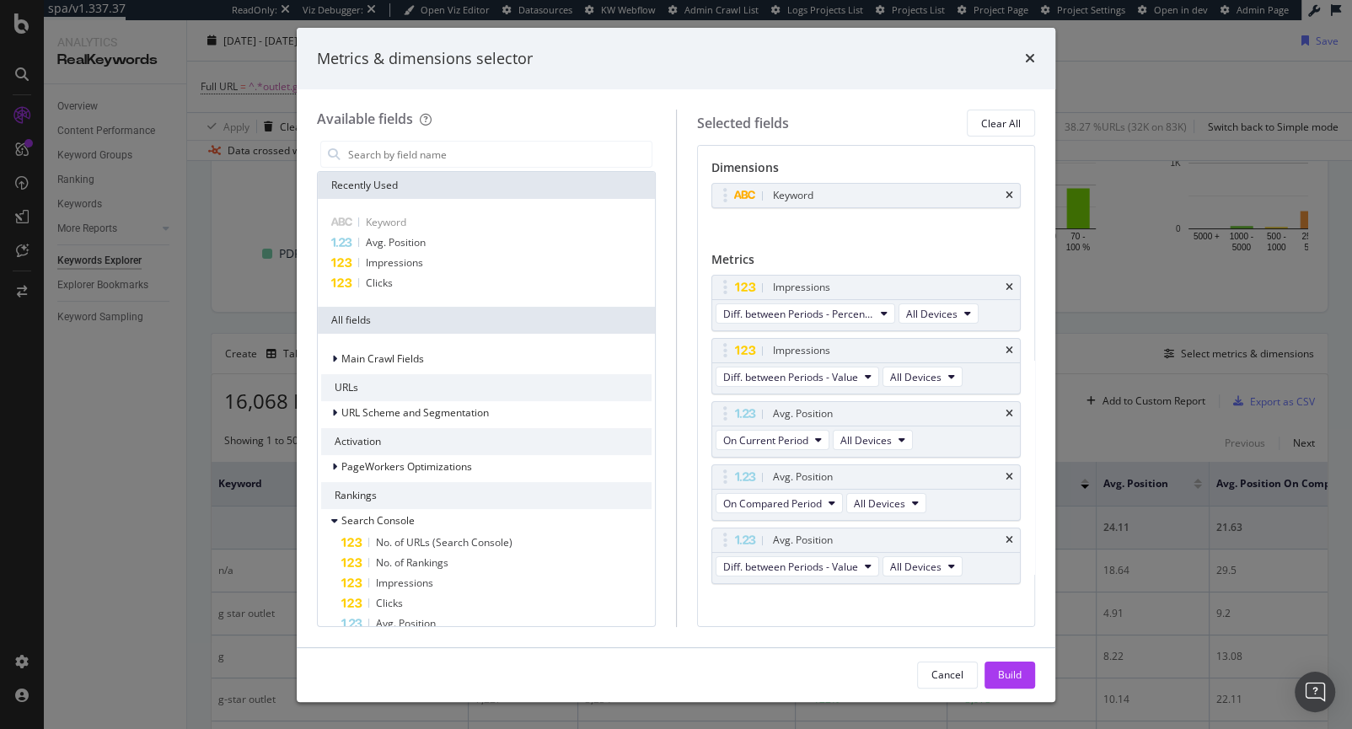
click at [1006, 282] on icon "times" at bounding box center [1010, 287] width 8 height 10
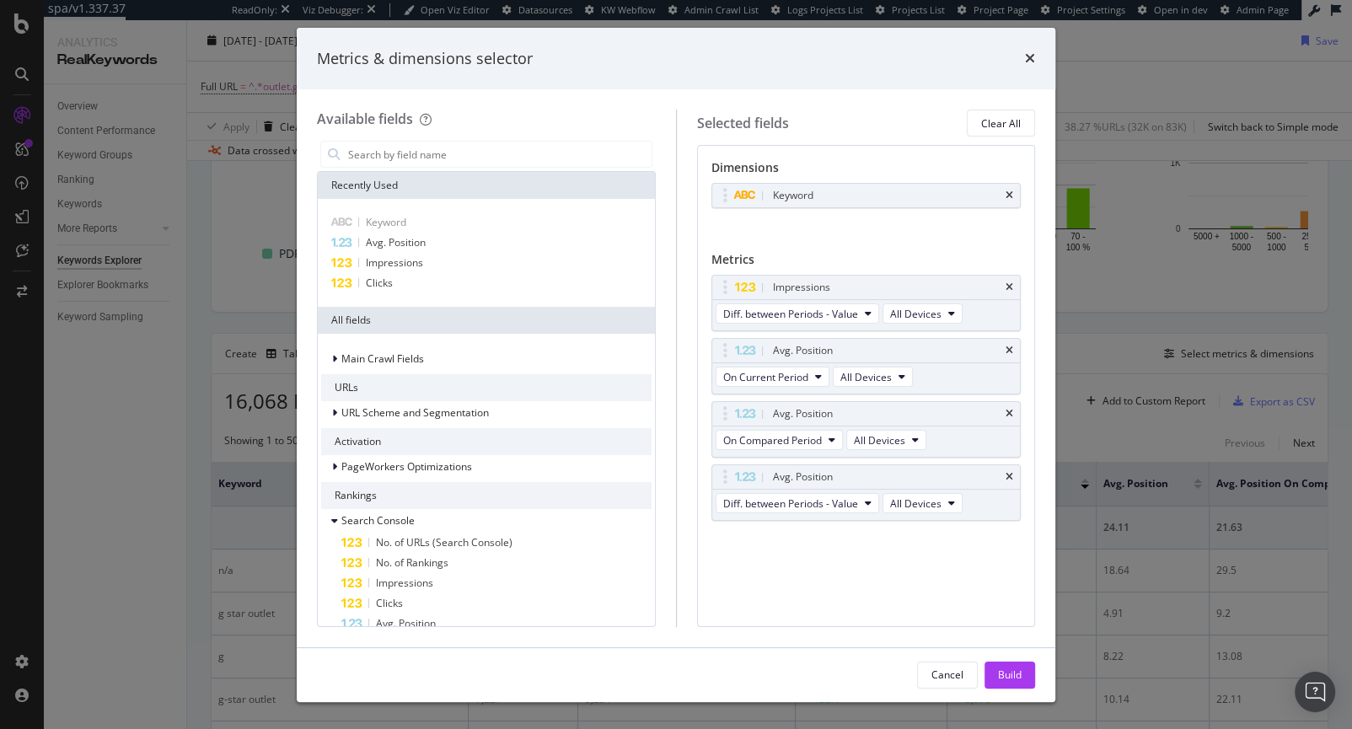
click at [991, 281] on div "Impressions" at bounding box center [887, 287] width 234 height 17
click at [1012, 287] on icon "times" at bounding box center [1010, 287] width 8 height 10
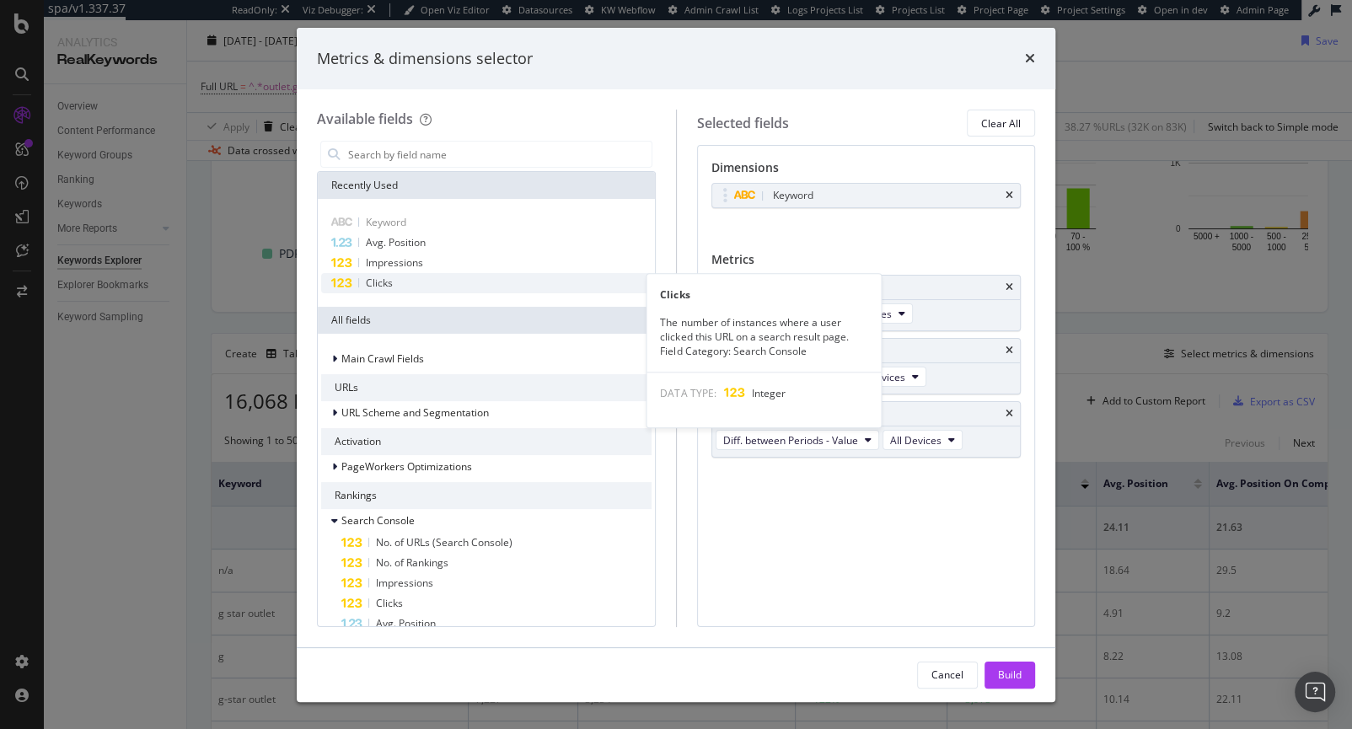
click at [403, 273] on div "Clicks" at bounding box center [486, 283] width 330 height 20
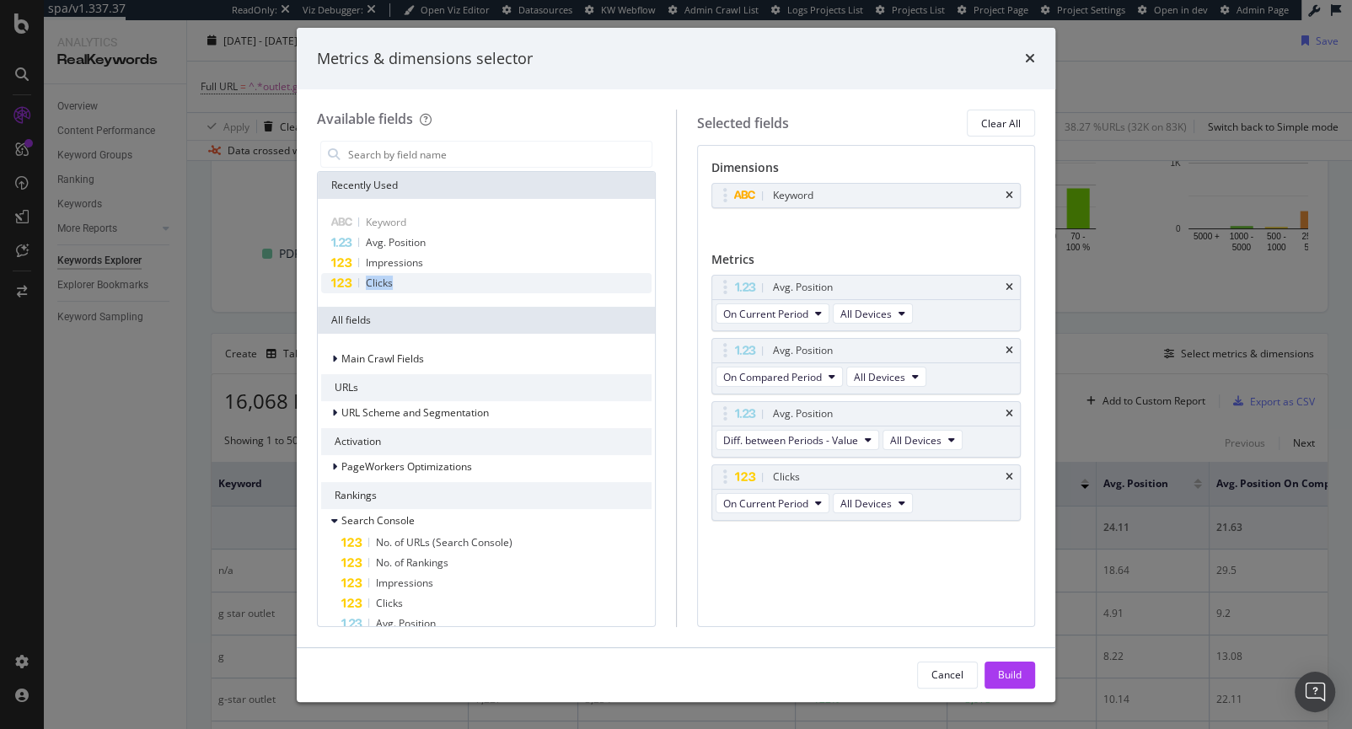
click at [403, 273] on div "Clicks" at bounding box center [486, 283] width 330 height 20
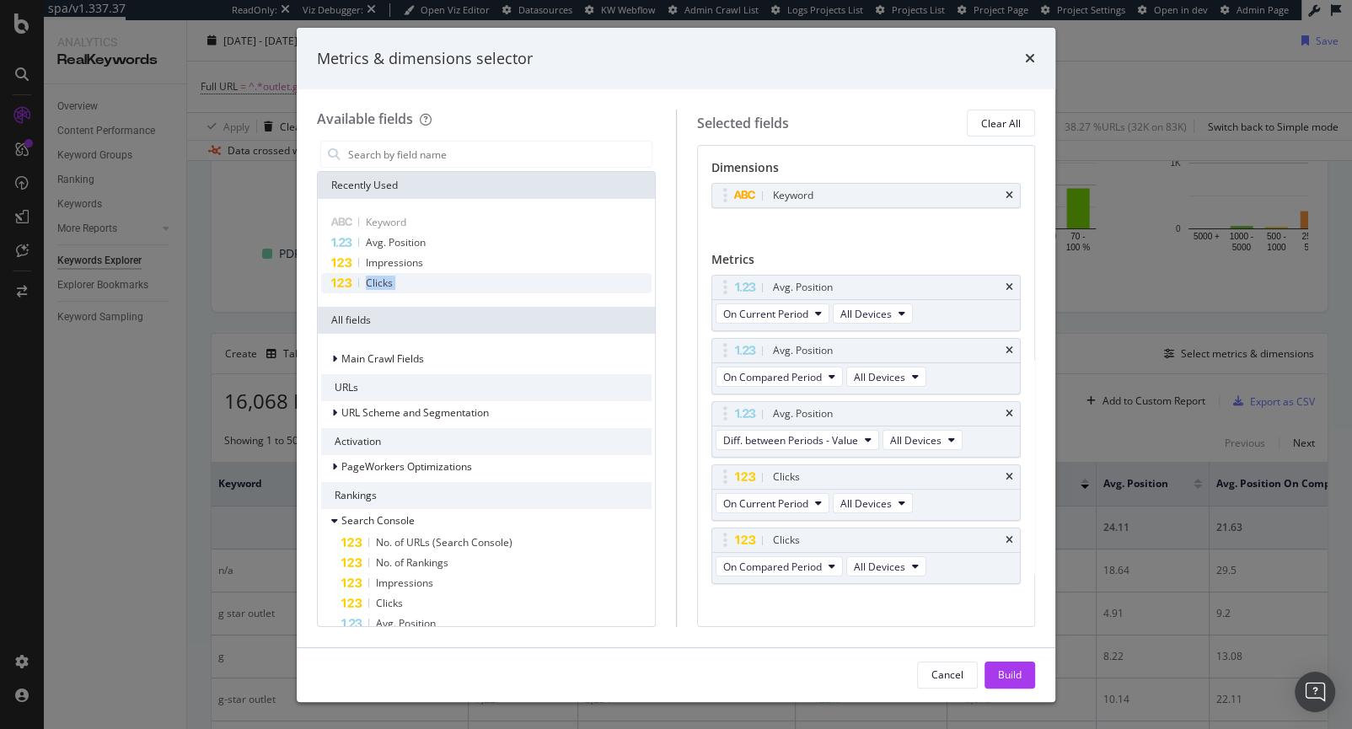
click at [403, 273] on div "Clicks" at bounding box center [486, 283] width 330 height 20
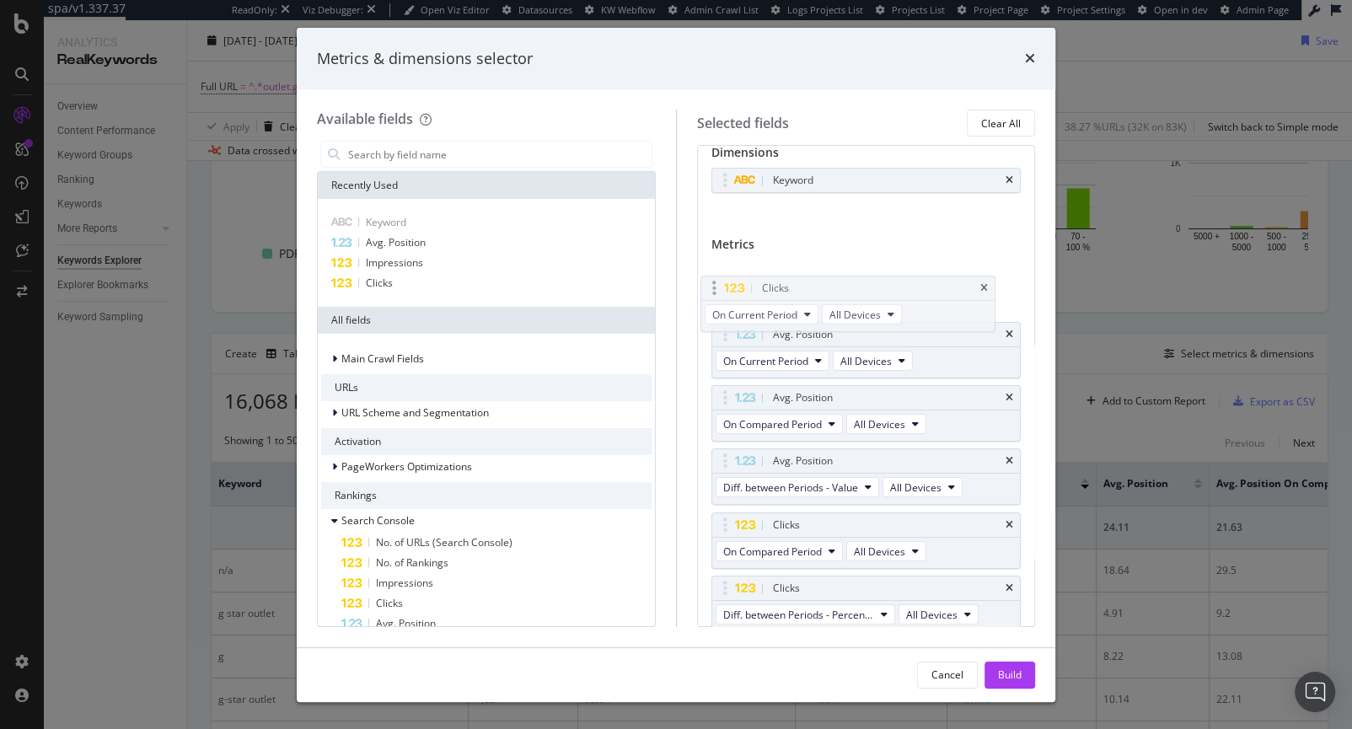
drag, startPoint x: 721, startPoint y: 457, endPoint x: 711, endPoint y: 287, distance: 169.7
click at [711, 287] on body "spa/v1.337.37 ReadOnly: Viz Debugger: Open Viz Editor Datasources KW Webflow Ad…" at bounding box center [676, 364] width 1352 height 729
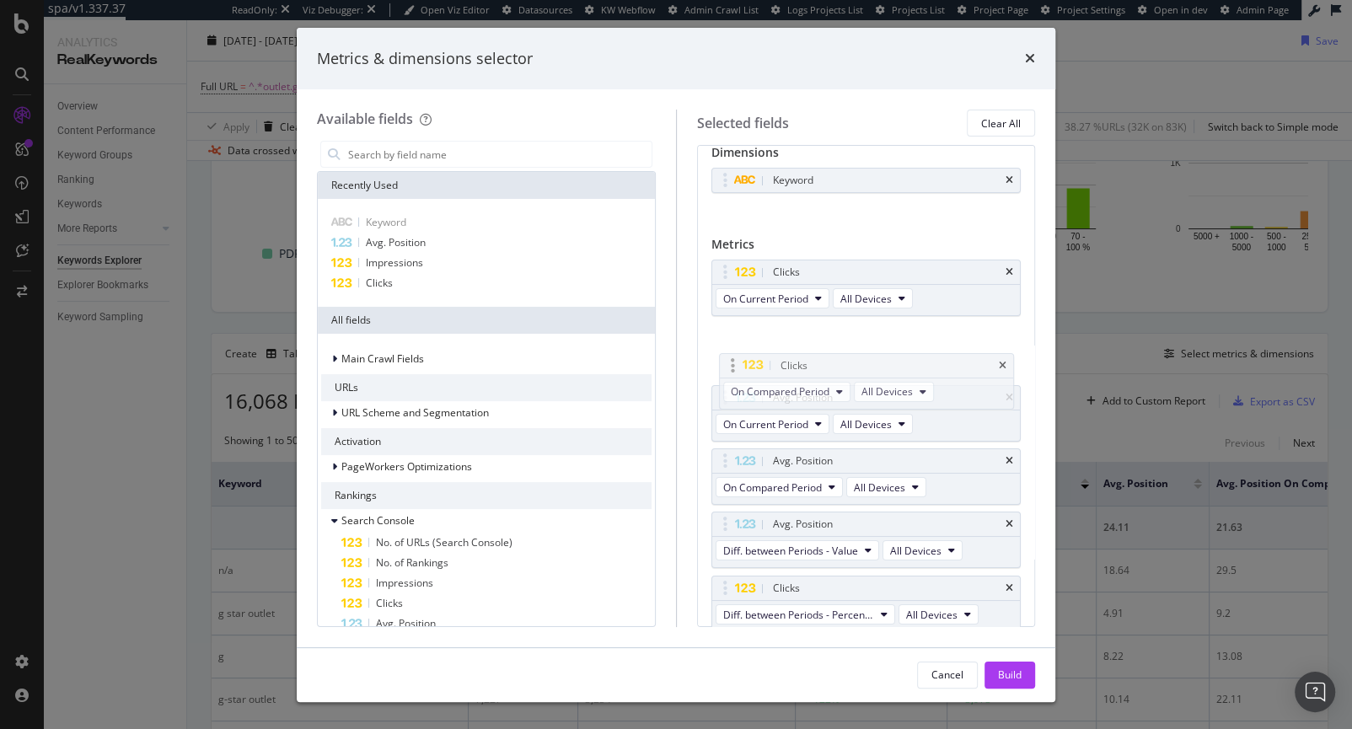
drag, startPoint x: 725, startPoint y: 518, endPoint x: 733, endPoint y: 362, distance: 155.3
click at [733, 362] on body "spa/v1.337.37 ReadOnly: Viz Debugger: Open Viz Editor Datasources KW Webflow Ad…" at bounding box center [676, 364] width 1352 height 729
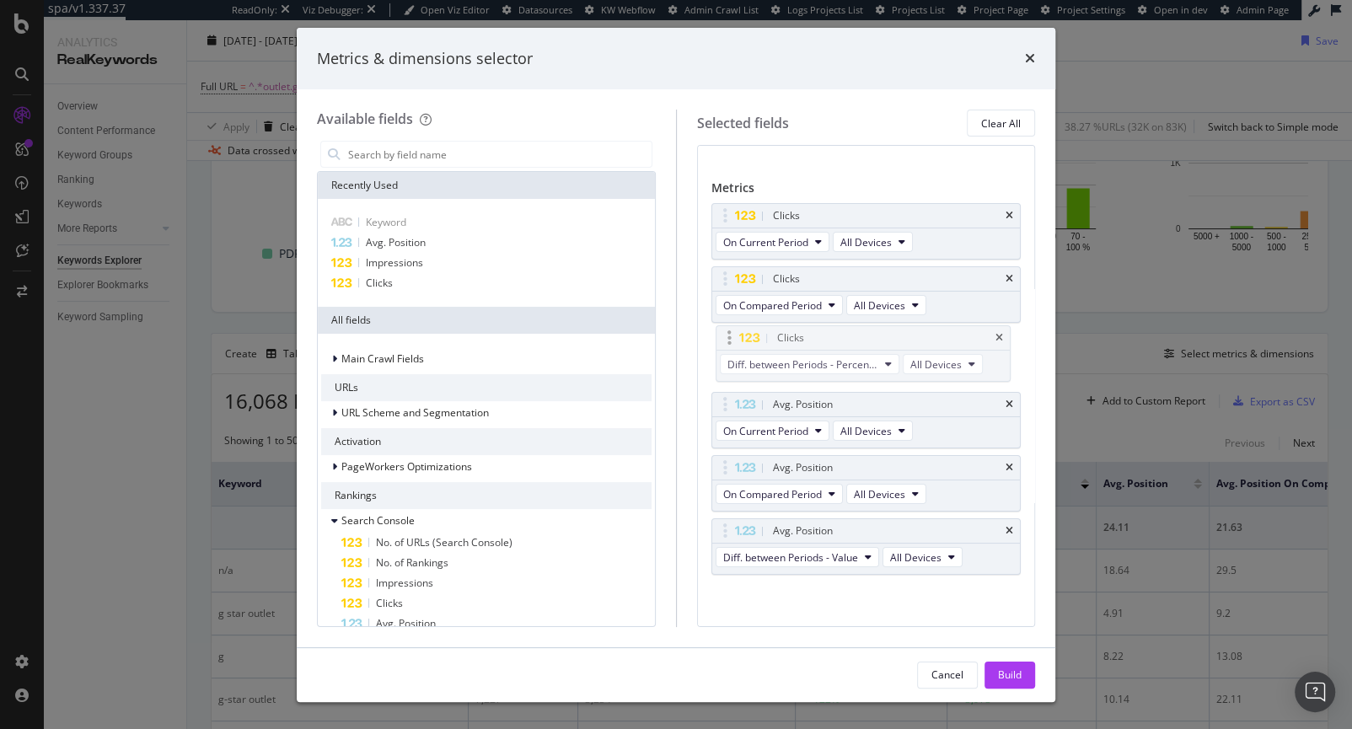
drag, startPoint x: 722, startPoint y: 523, endPoint x: 726, endPoint y: 333, distance: 189.7
click at [726, 333] on body "spa/v1.337.37 ReadOnly: Viz Debugger: Open Viz Editor Datasources KW Webflow Ad…" at bounding box center [676, 364] width 1352 height 729
click at [811, 362] on span "Diff. between Periods - Percentage" at bounding box center [798, 369] width 151 height 14
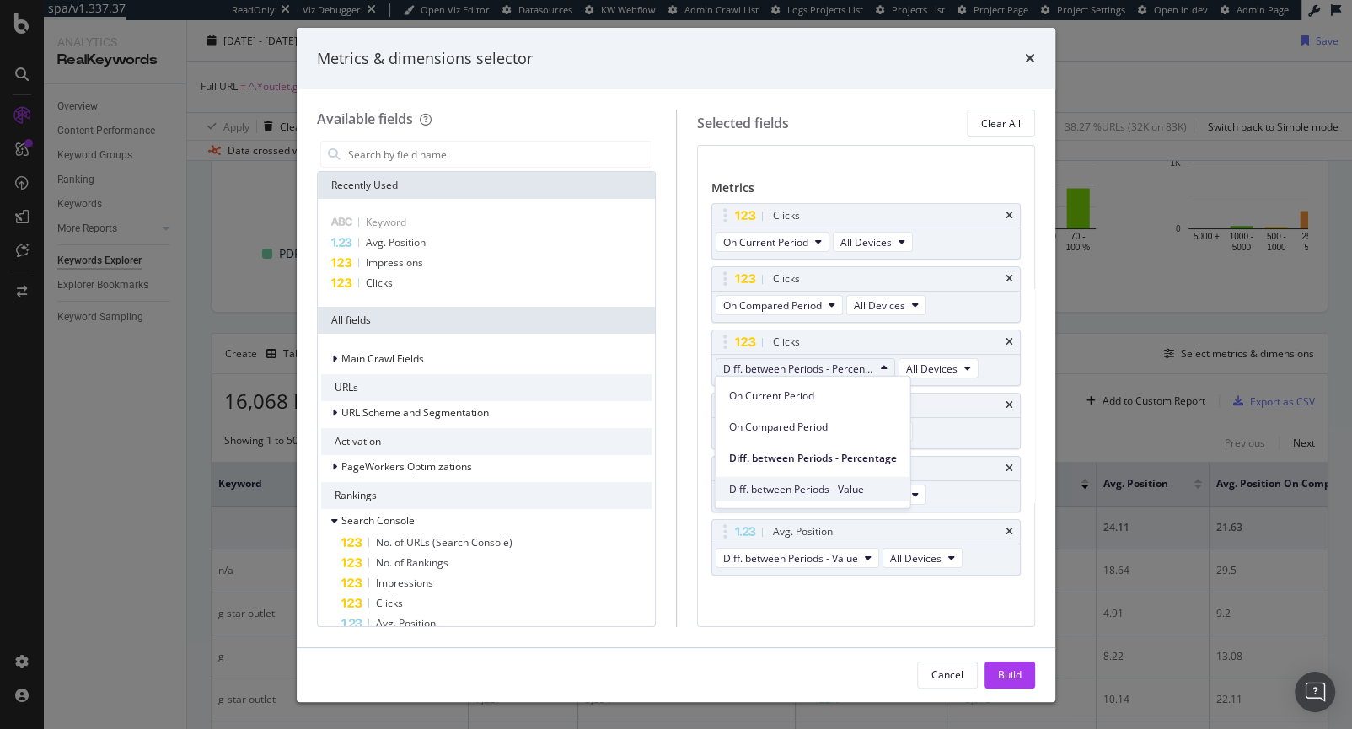
click at [821, 485] on span "Diff. between Periods - Value" at bounding box center [813, 488] width 168 height 15
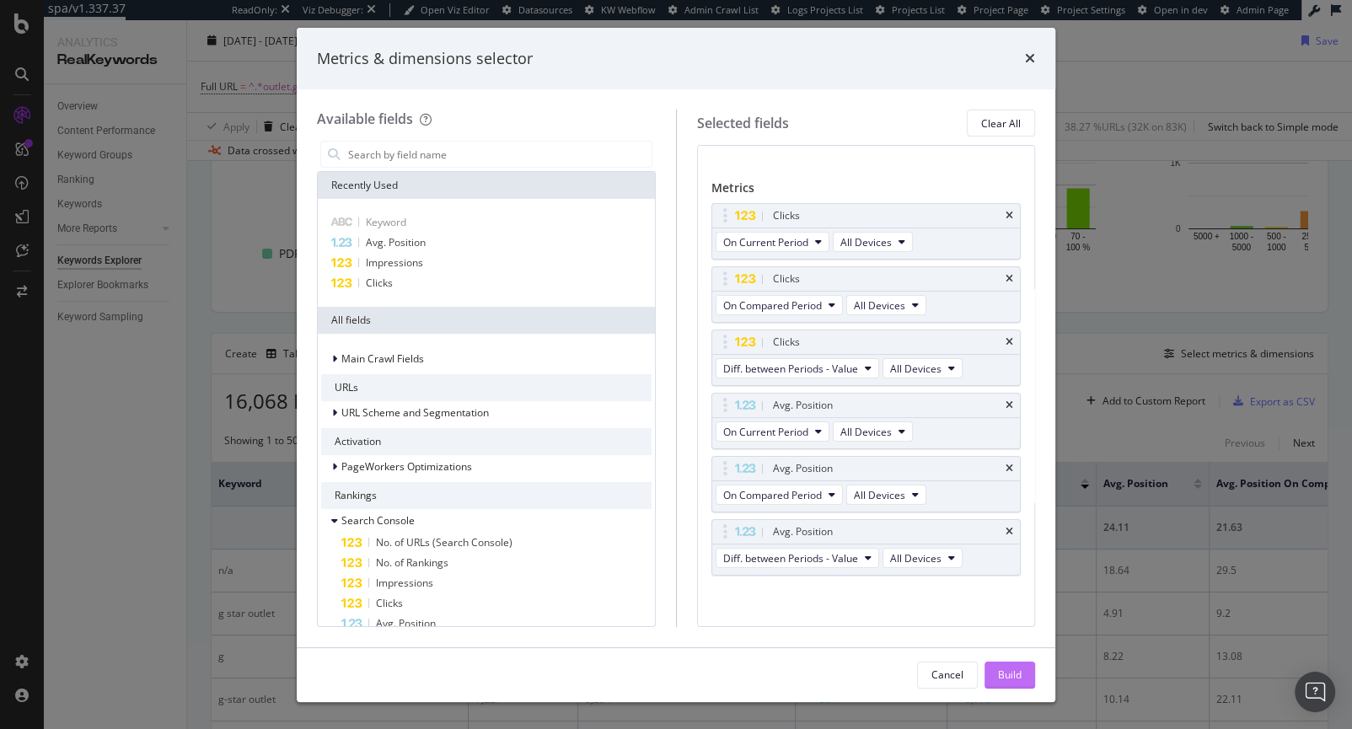
click at [1003, 647] on div "Build" at bounding box center [1010, 675] width 24 height 14
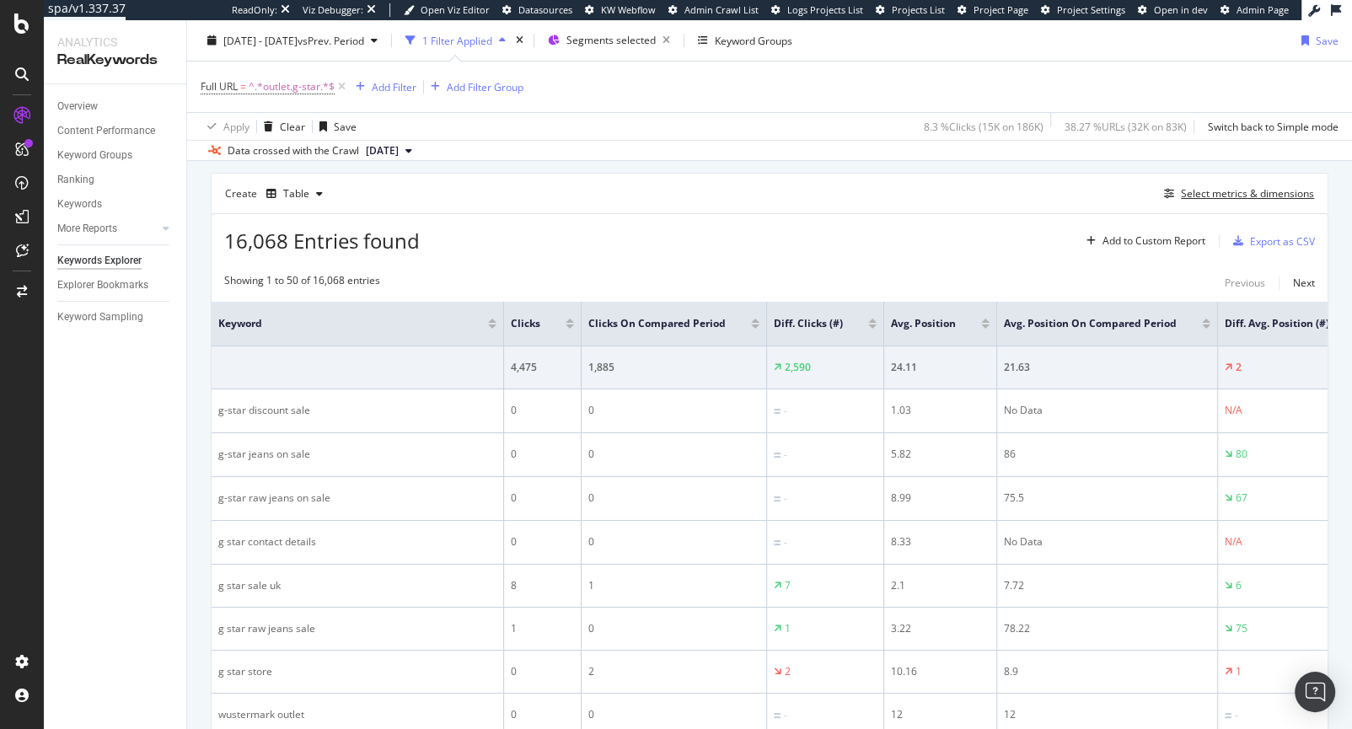
scroll to position [456, 0]
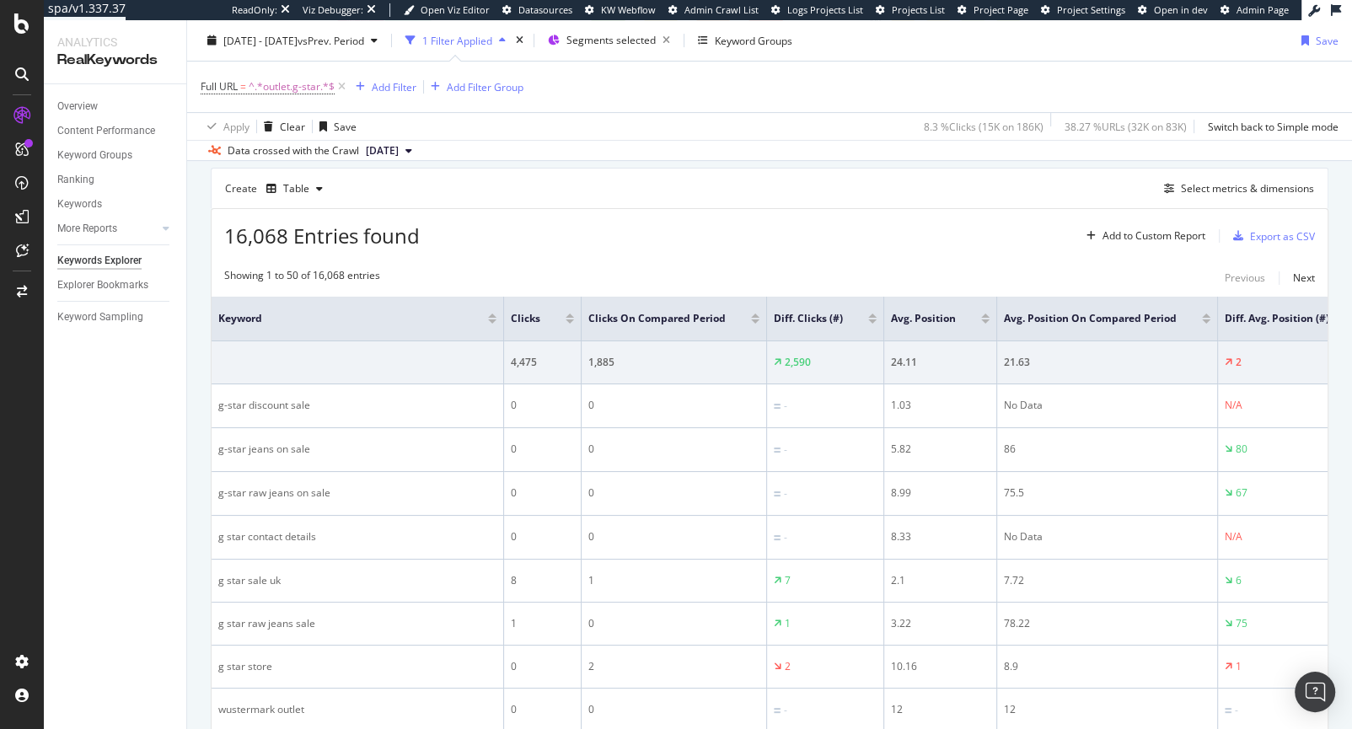
click at [873, 319] on div at bounding box center [872, 321] width 8 height 4
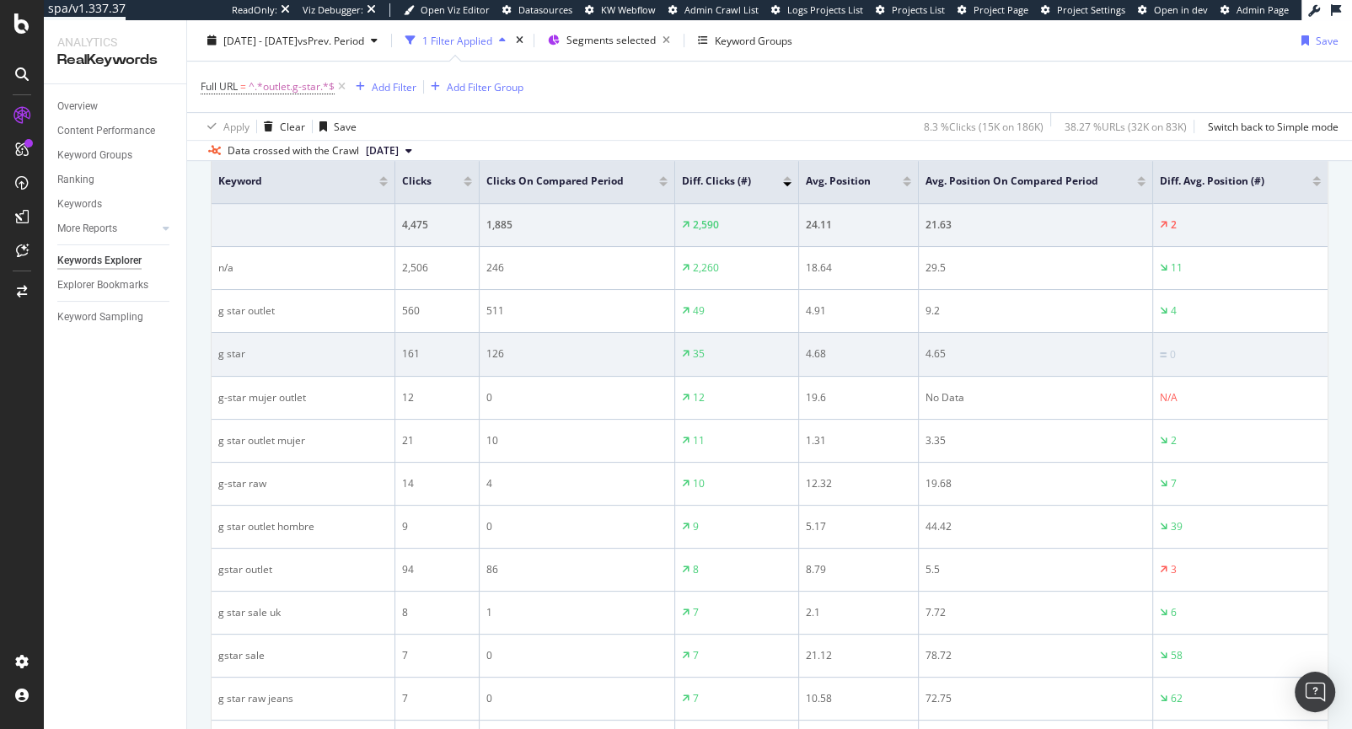
scroll to position [582, 0]
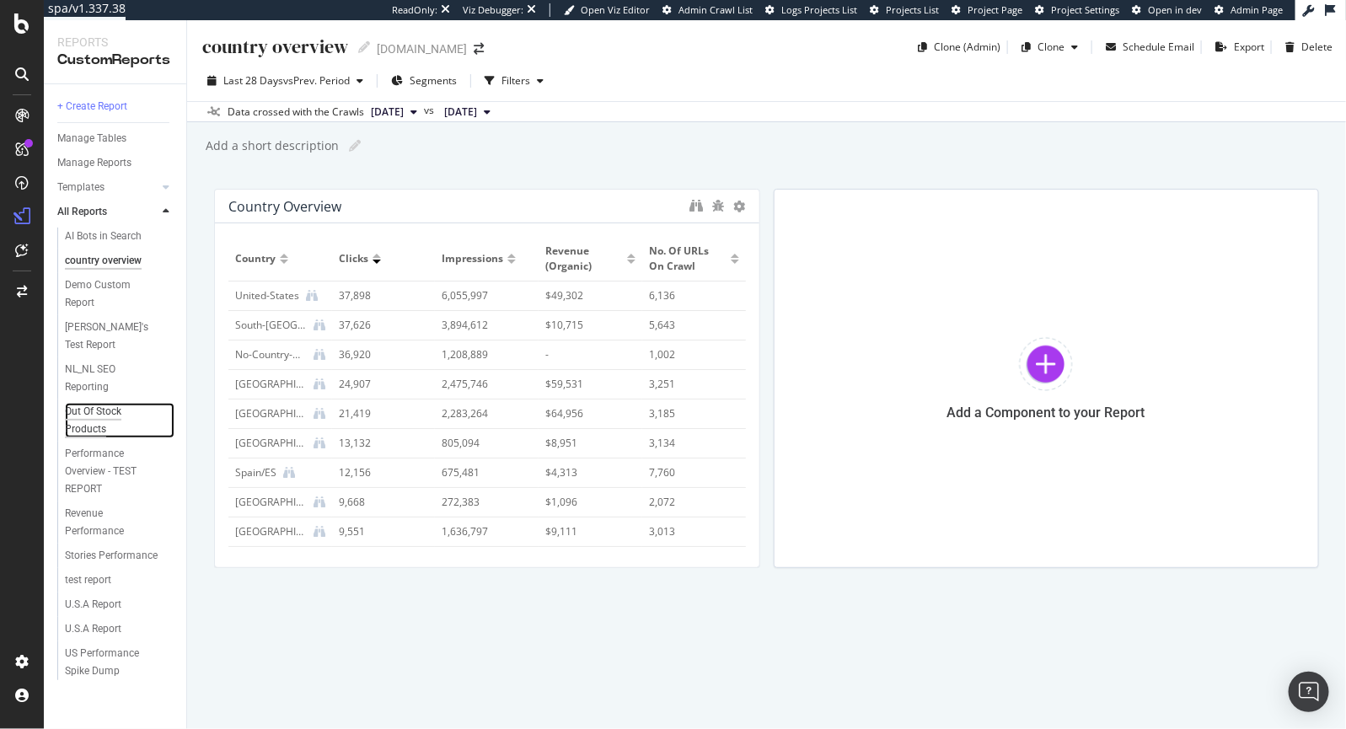
click at [94, 413] on div "Out Of Stock Products" at bounding box center [112, 420] width 94 height 35
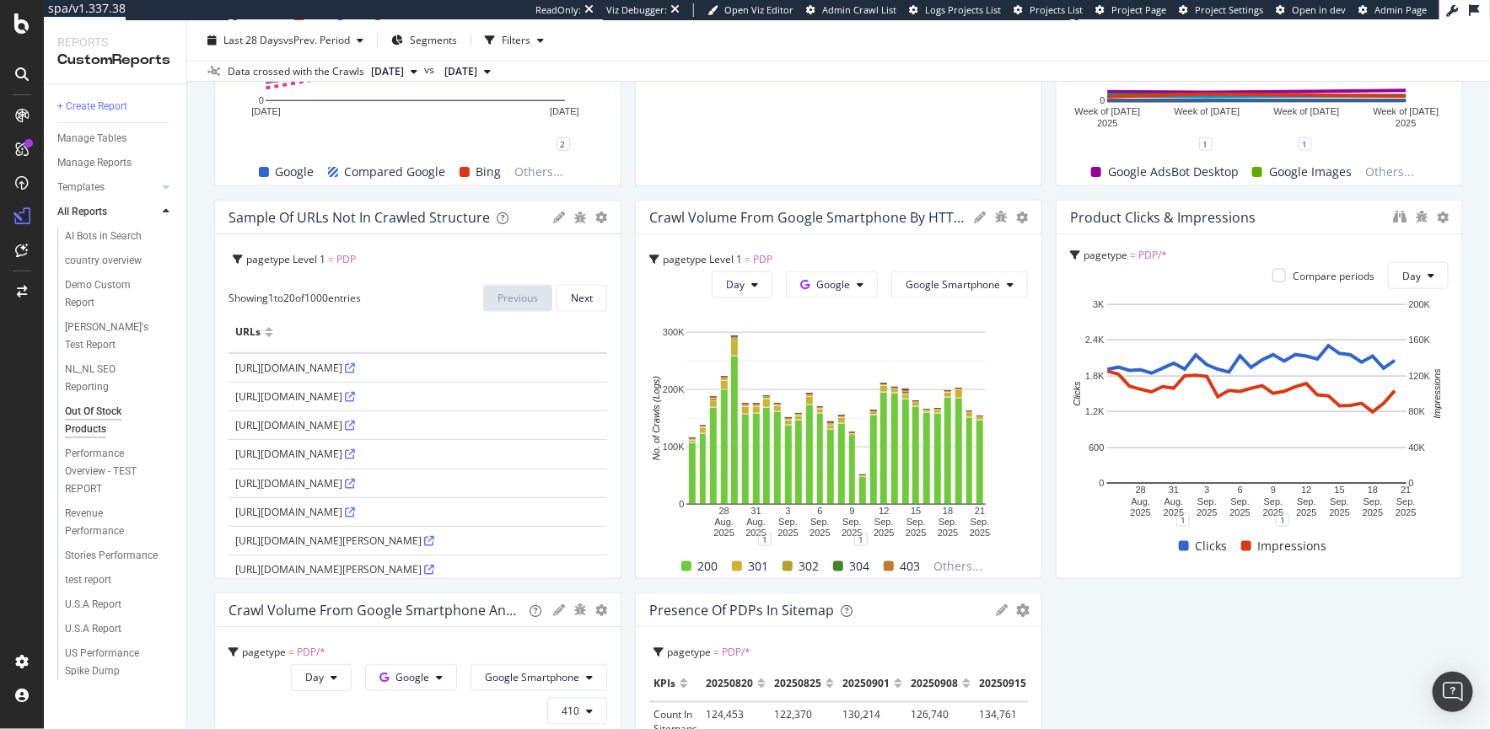
scroll to position [743, 0]
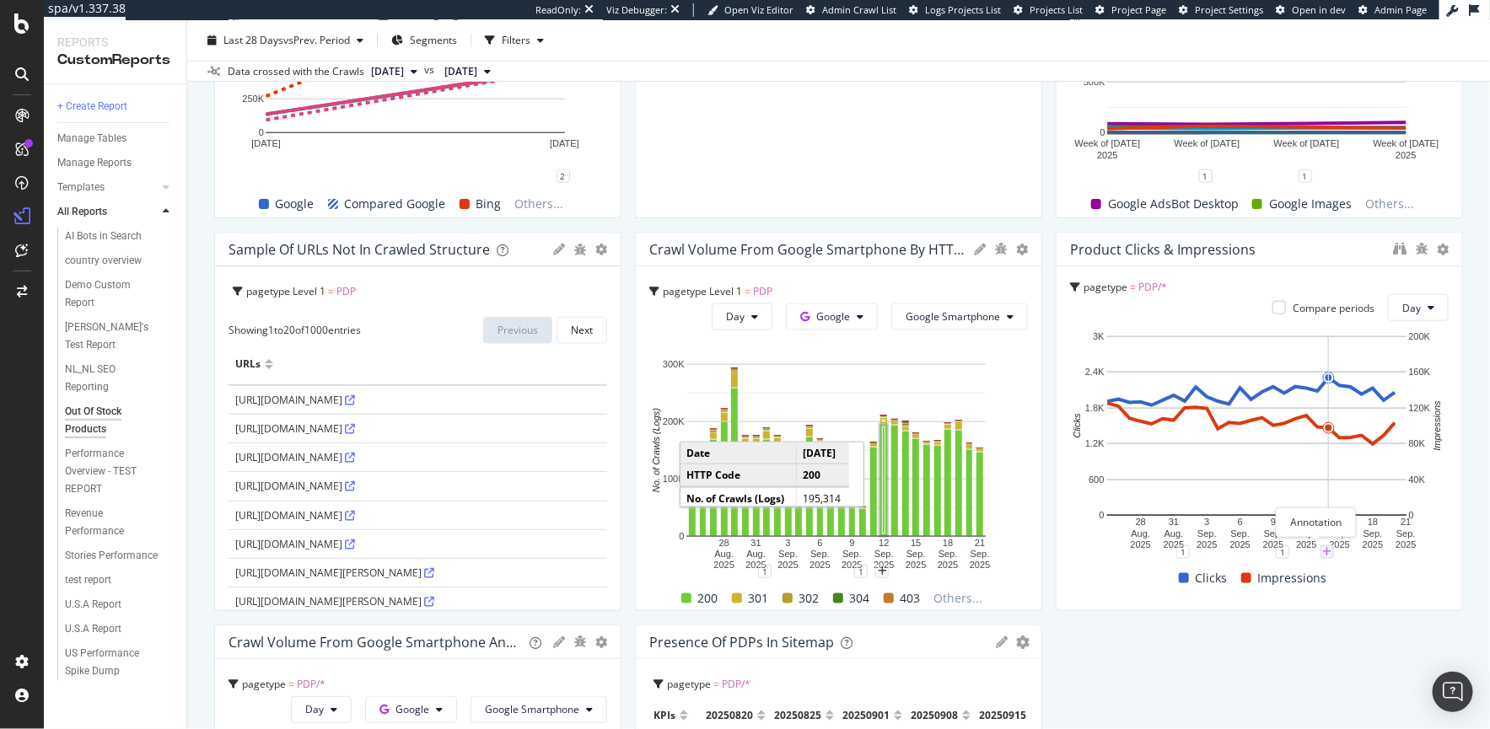
click at [1322, 553] on icon "plus" at bounding box center [1326, 552] width 9 height 10
click at [1334, 395] on input "[DATE]" at bounding box center [1305, 395] width 106 height 31
type input "[DATE]"
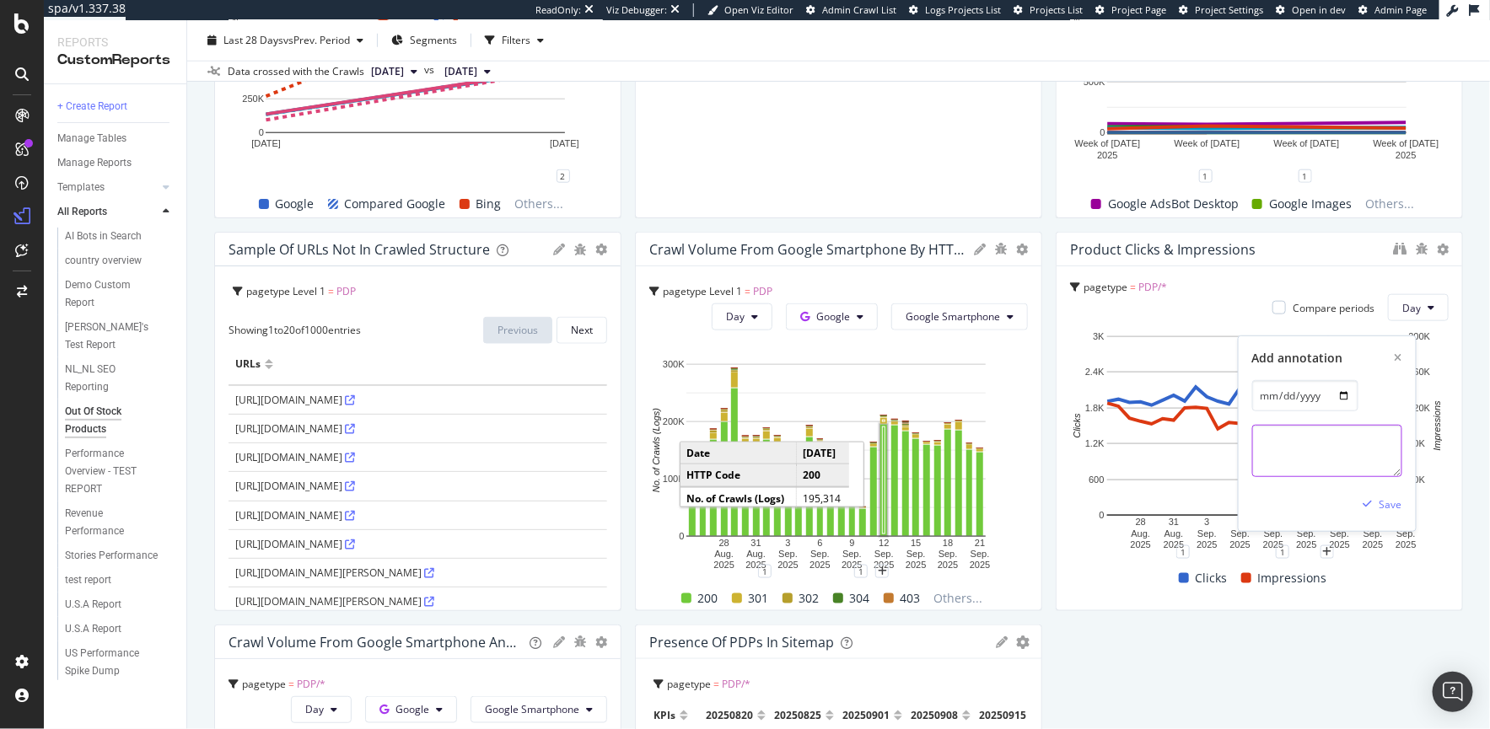
click at [1296, 450] on textarea at bounding box center [1327, 451] width 150 height 52
paste textarea "&num=100"
type textarea "Impressions decrease on [DATE] due to Google &num=100 change"
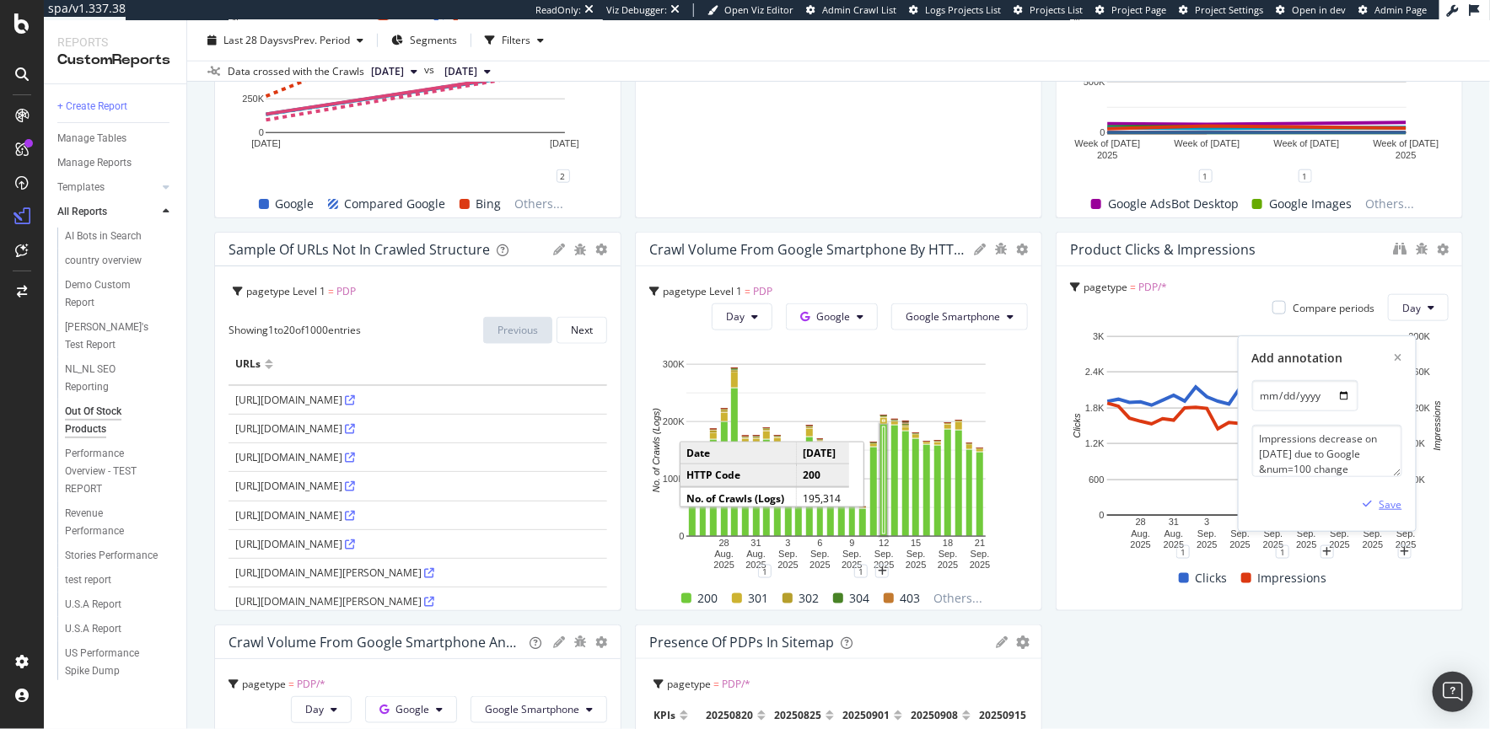
click at [1345, 506] on div "button" at bounding box center [1367, 504] width 23 height 10
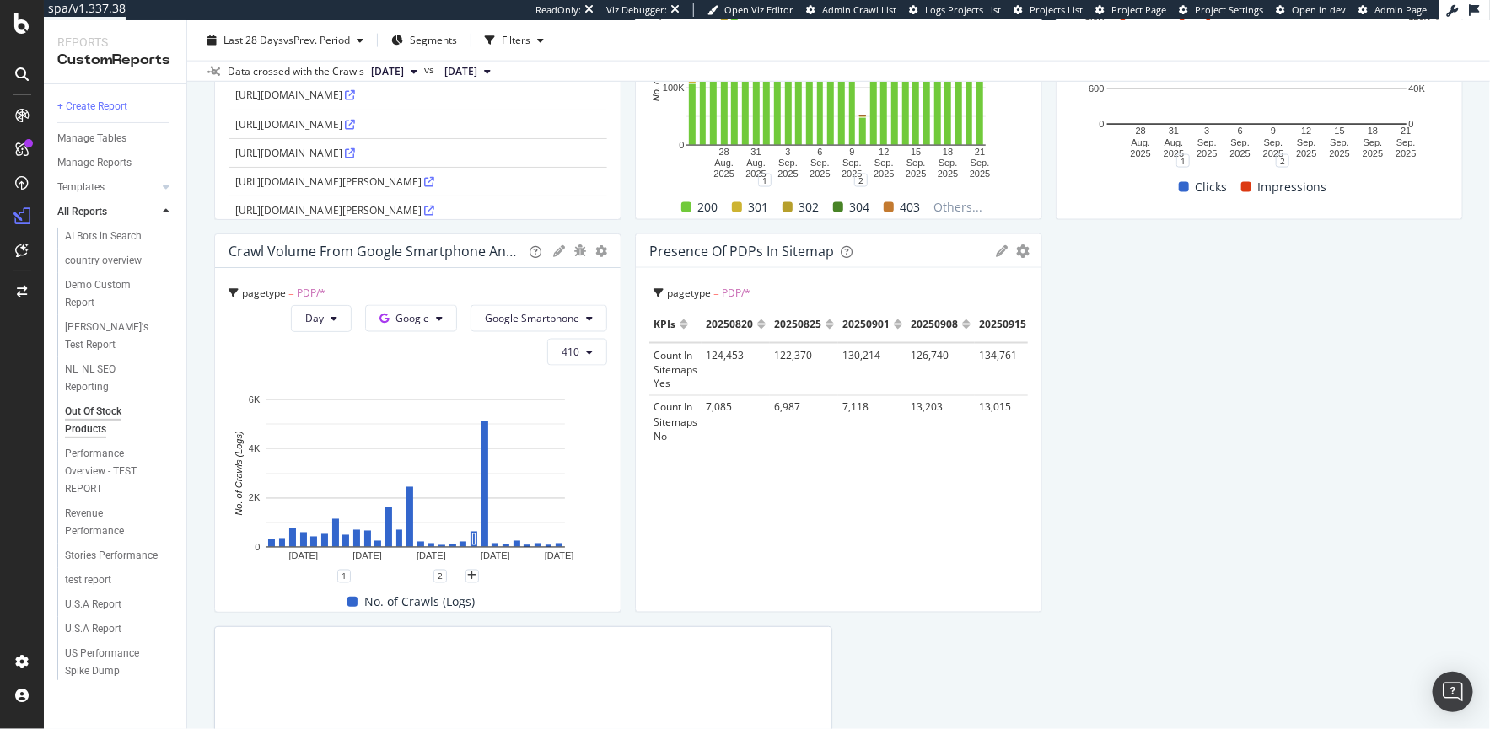
scroll to position [1111, 0]
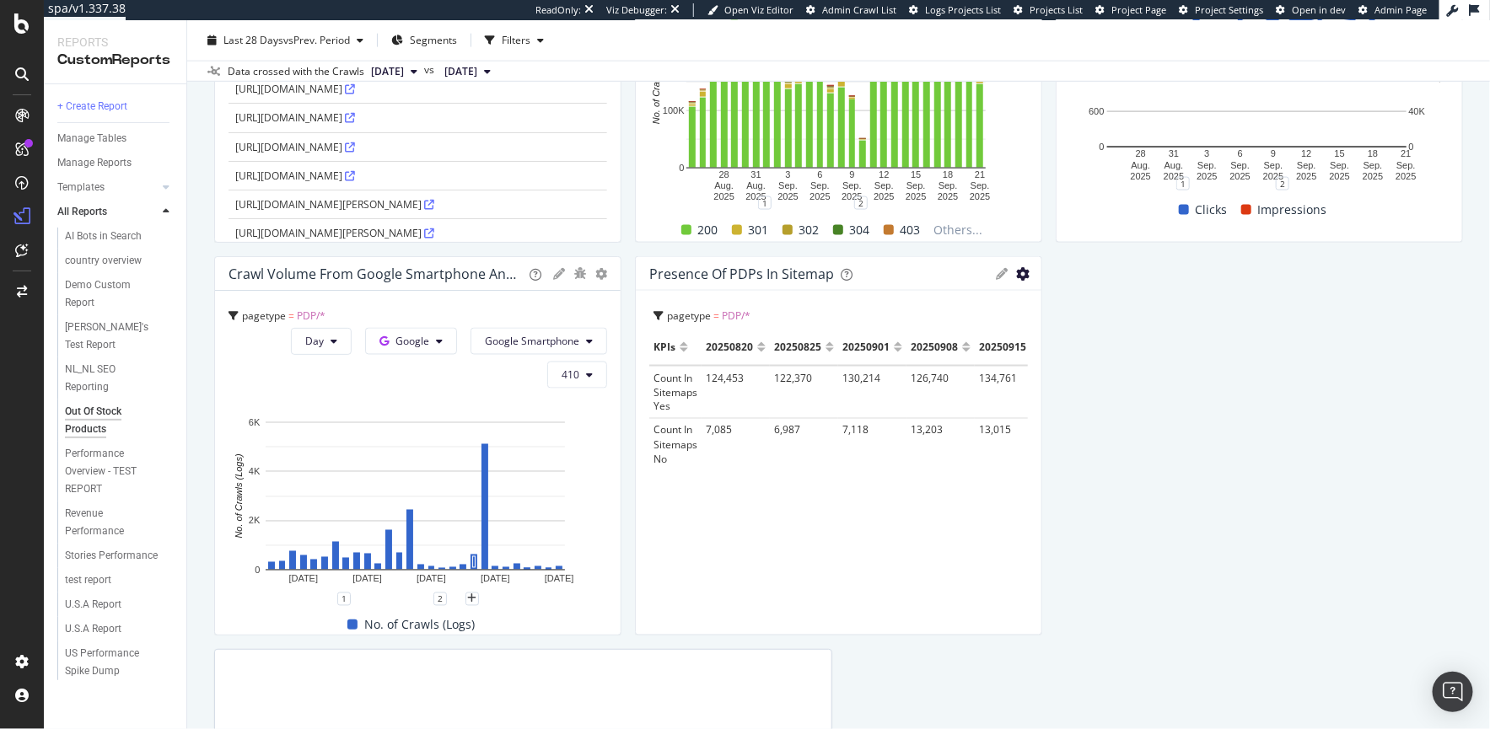
click at [1016, 277] on icon "gear" at bounding box center [1022, 273] width 13 height 13
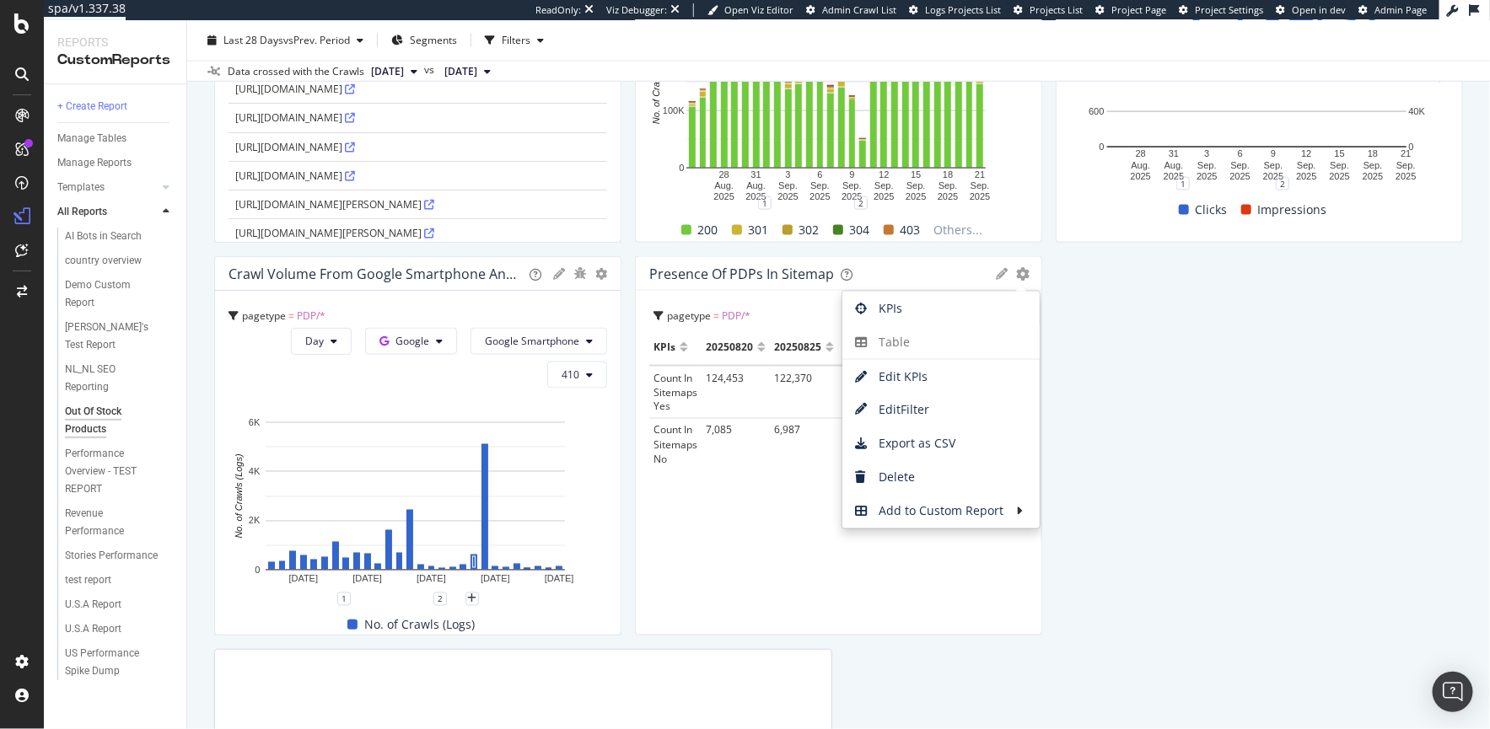
click at [1240, 459] on div "KPI STATISTICS KPIs Table Edit KPIs Apply Filter Export as CSV Delete Add to Cu…" at bounding box center [838, 32] width 1248 height 1909
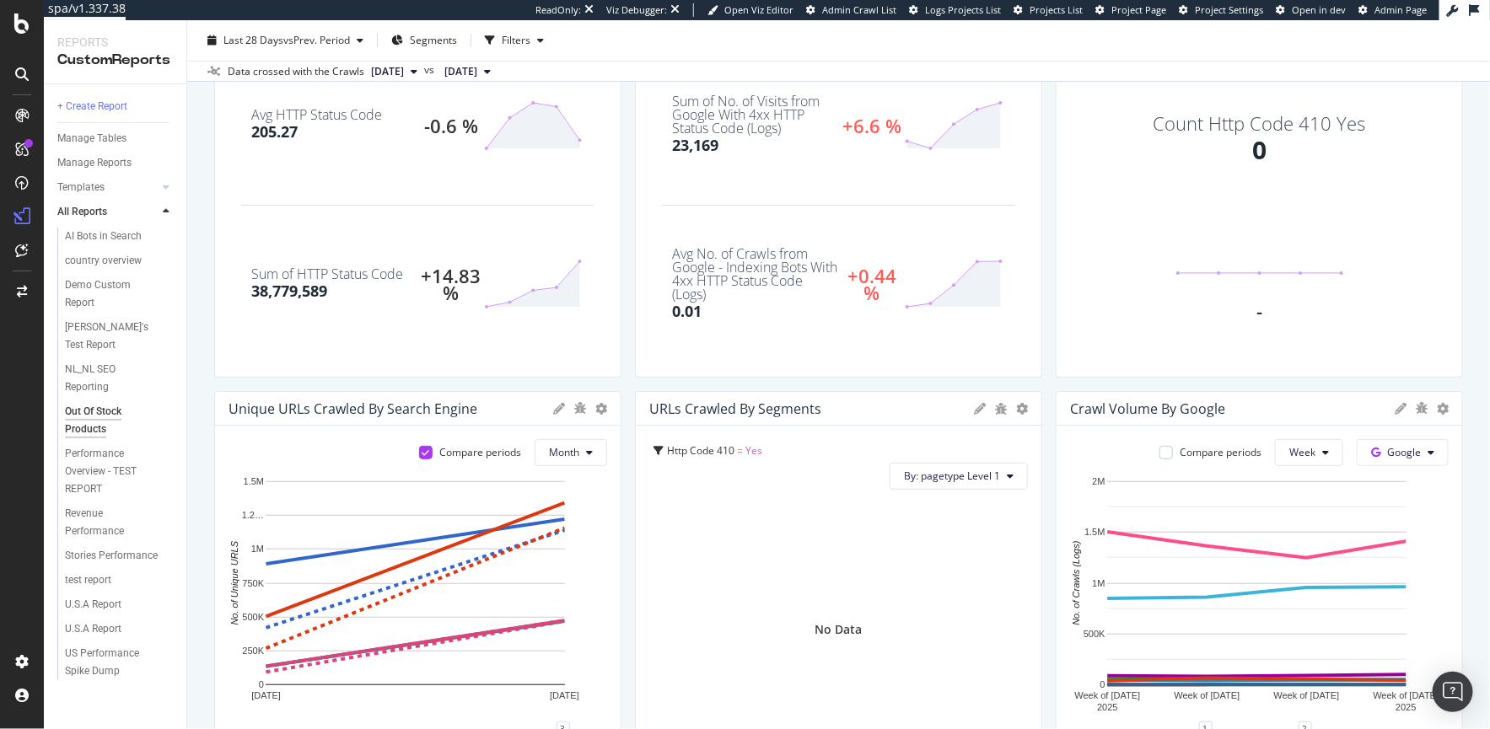
scroll to position [0, 0]
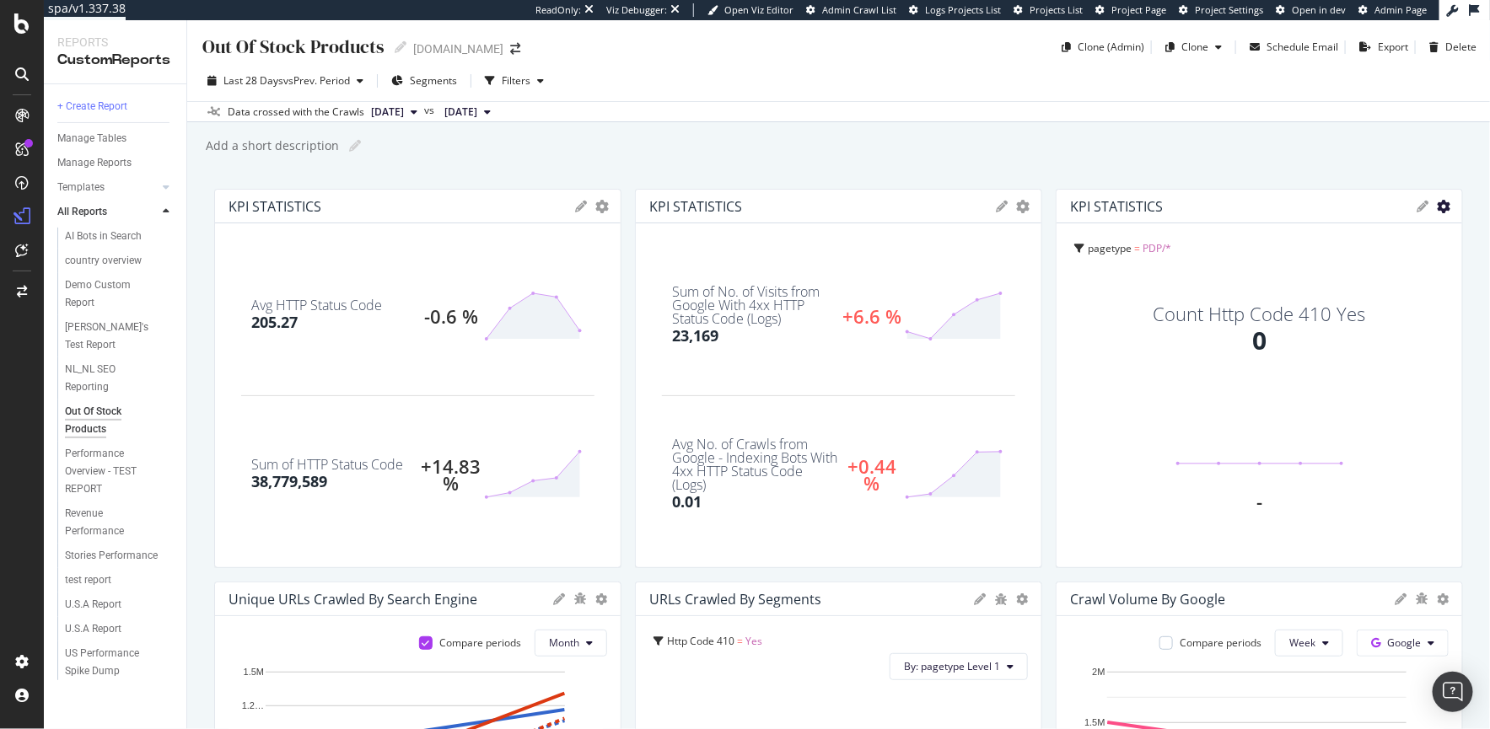
click at [1345, 208] on icon "gear" at bounding box center [1442, 206] width 13 height 13
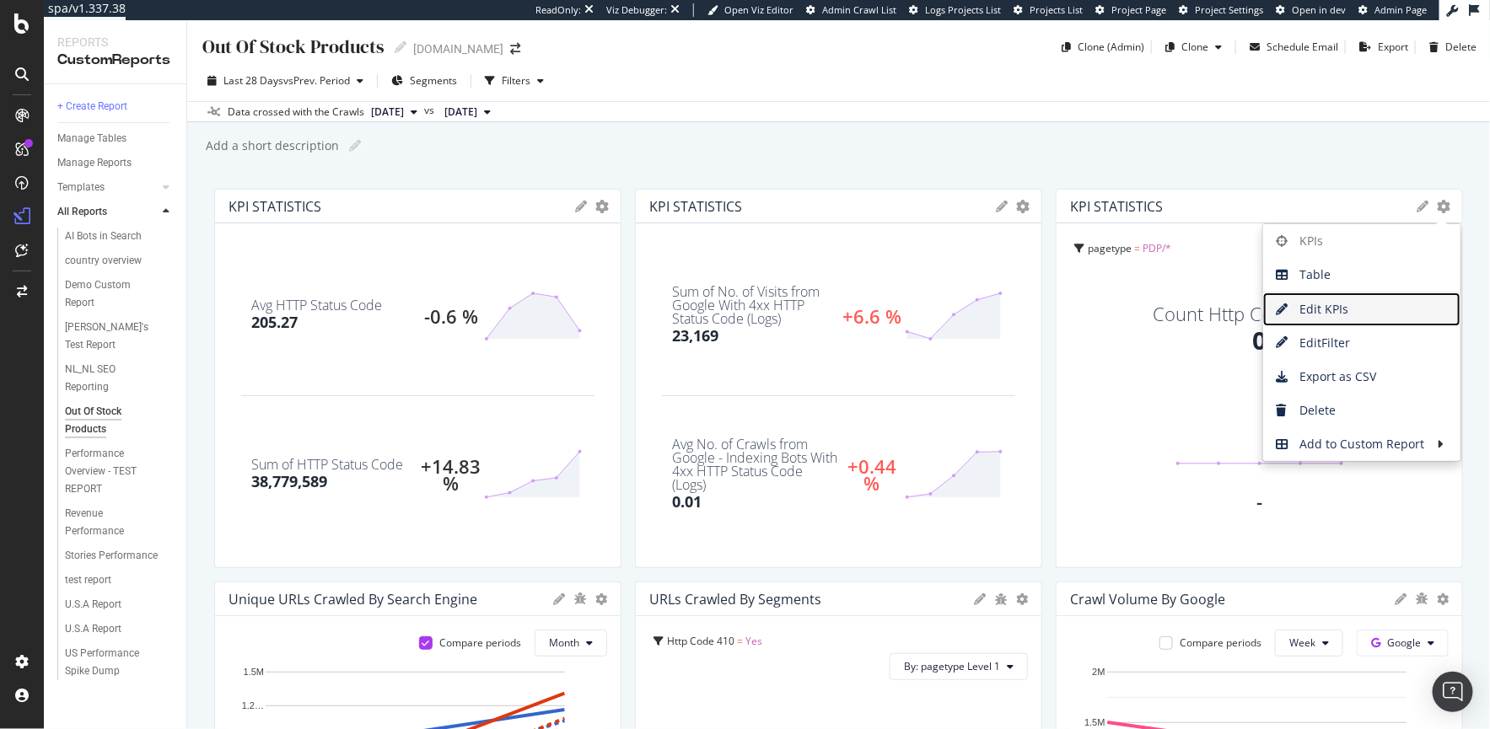
click at [1339, 304] on span "Edit KPIs" at bounding box center [1361, 309] width 197 height 25
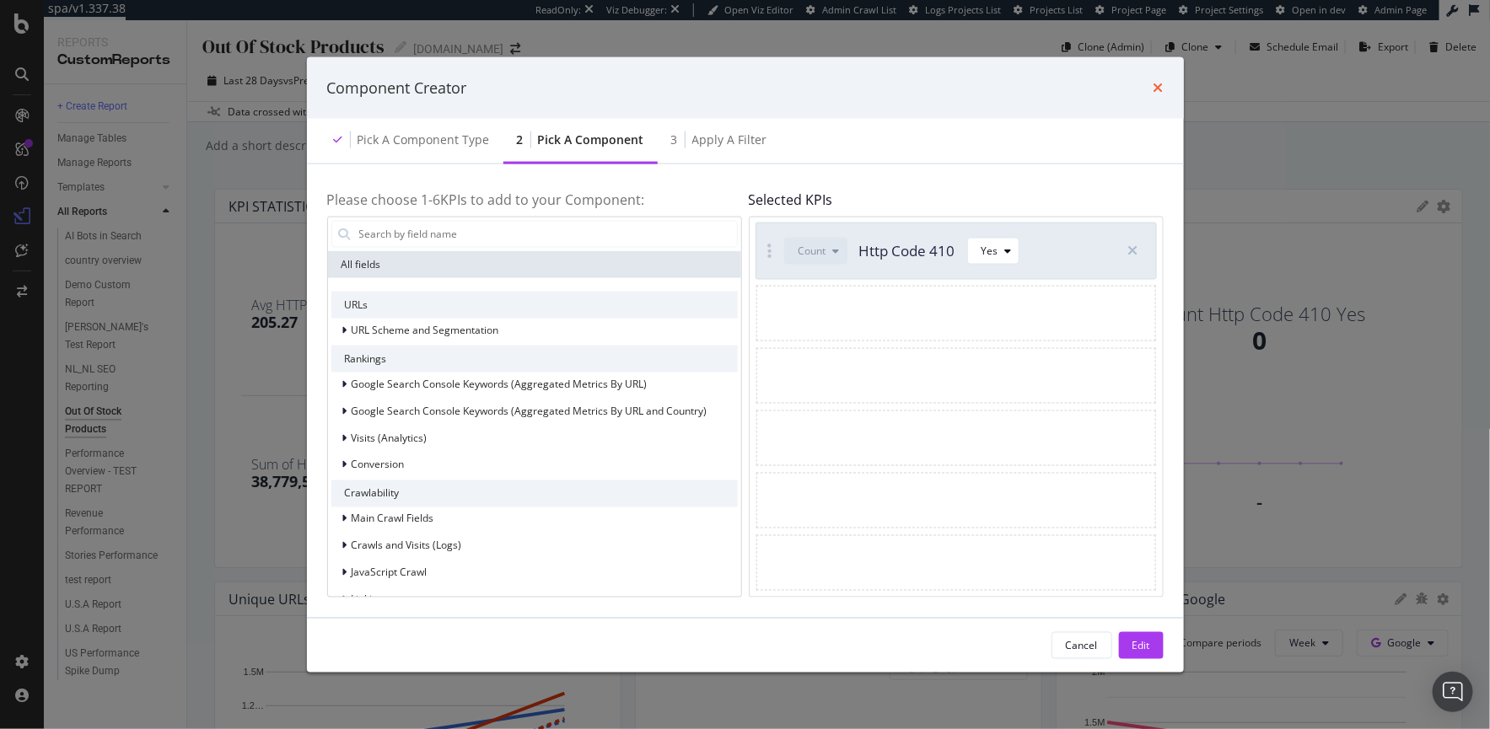
click at [1155, 88] on icon "times" at bounding box center [1158, 87] width 10 height 13
